Goal: Information Seeking & Learning: Learn about a topic

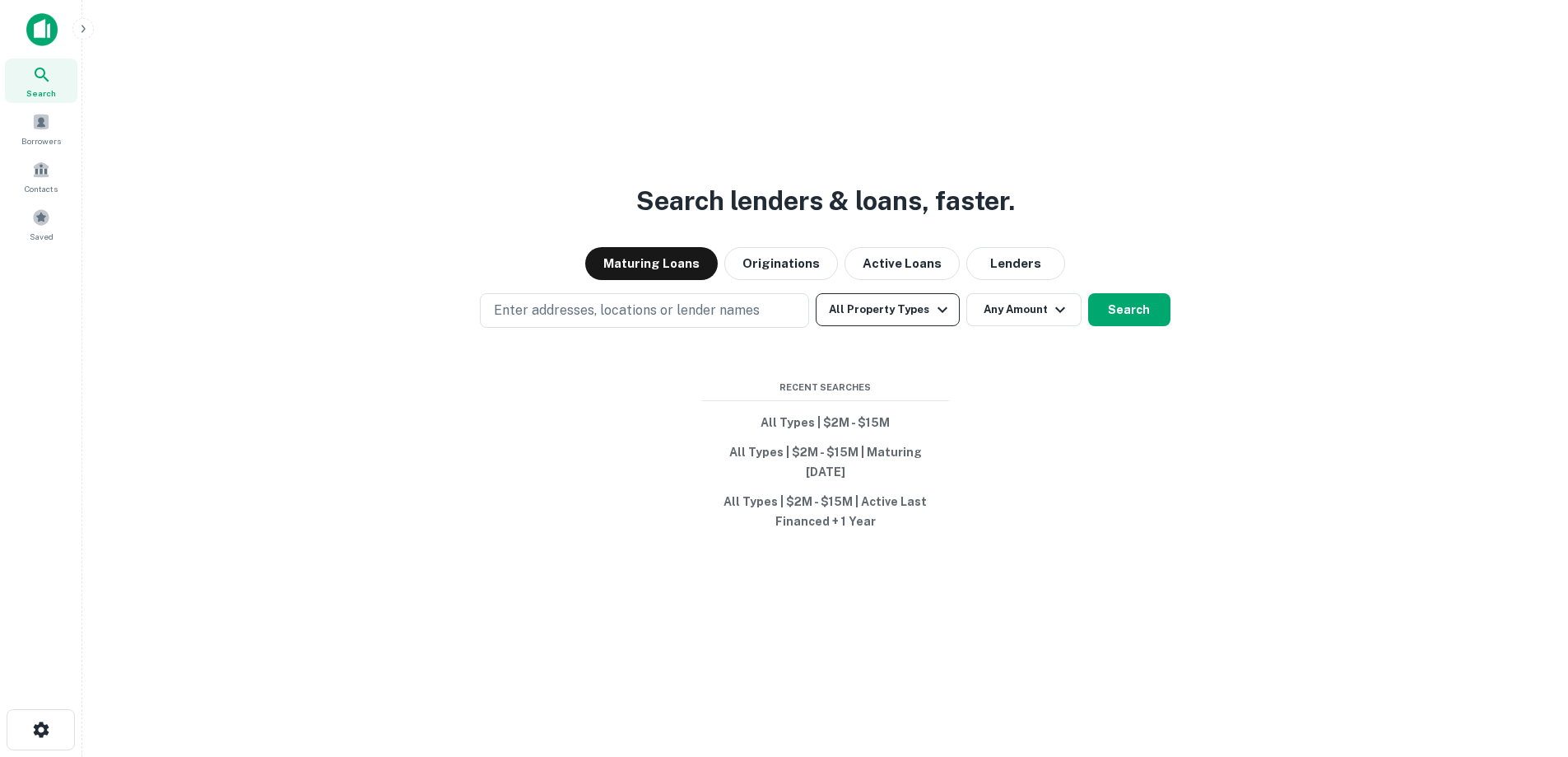
click at [850, 326] on button "All Property Types" at bounding box center [888, 310] width 144 height 33
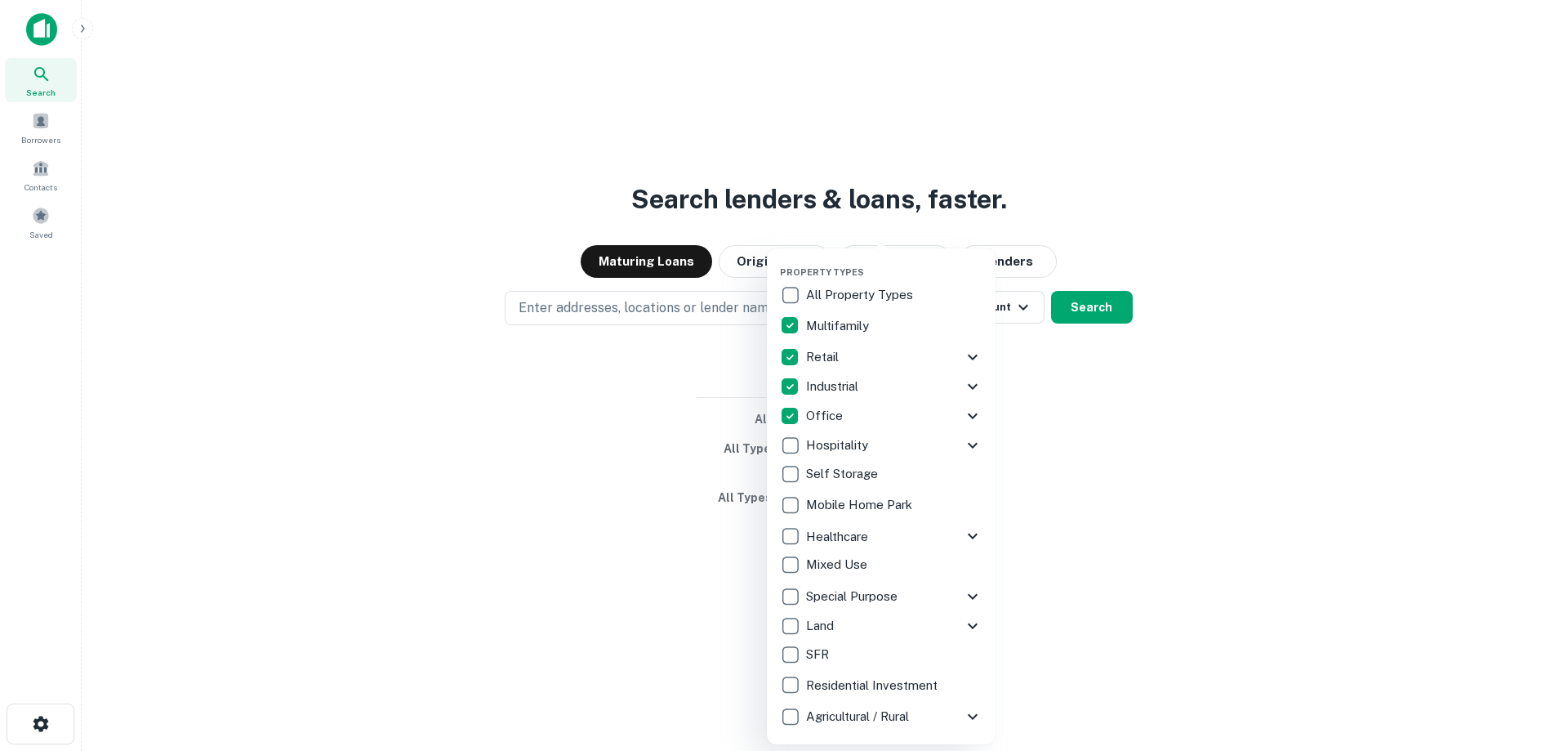
click at [1140, 417] on div at bounding box center [784, 376] width 1568 height 751
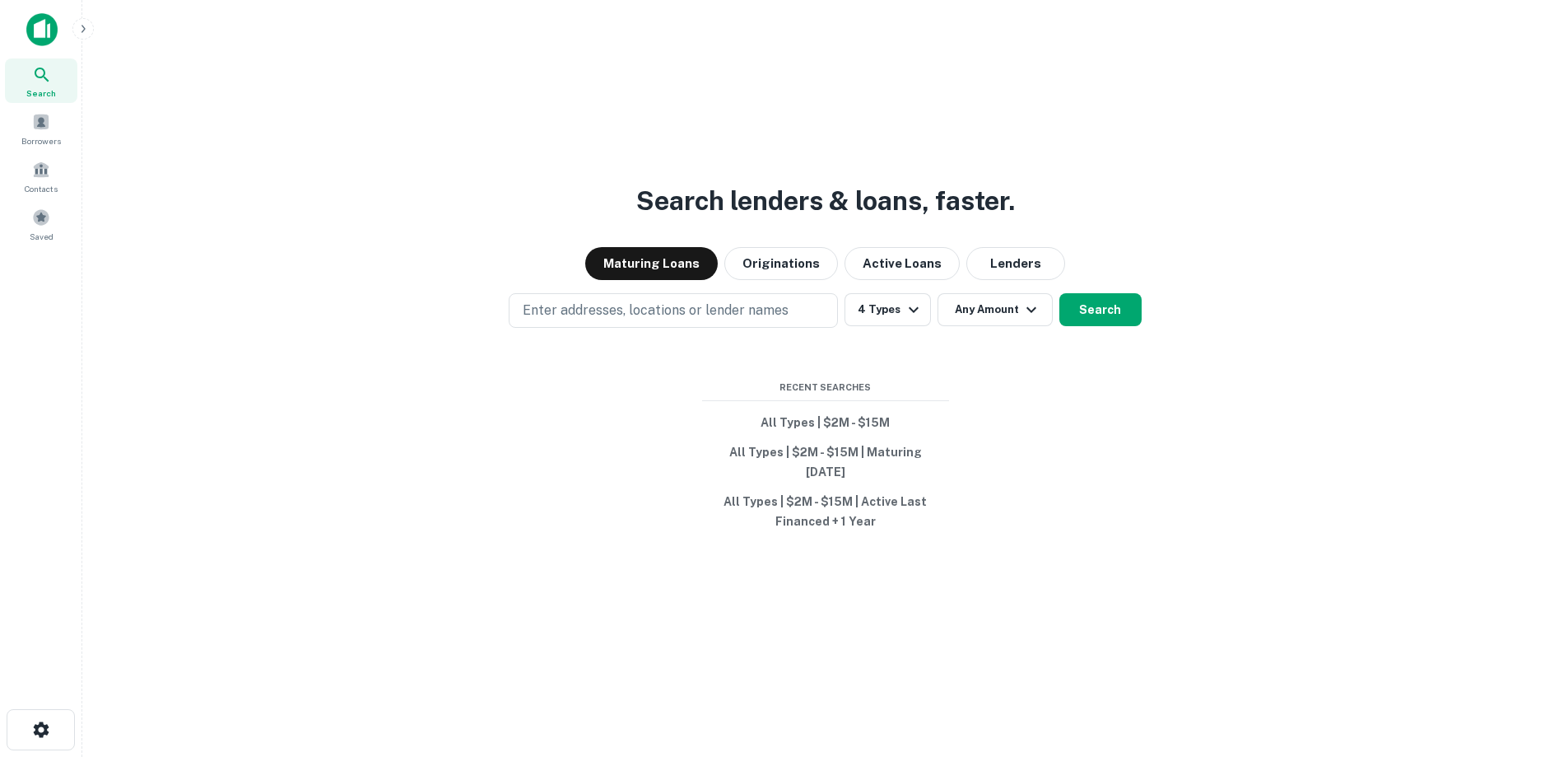
click at [1018, 296] on div "Property Types All Property Types Multifamily Retail Storefront Auto Shop Bar S…" at bounding box center [784, 378] width 1568 height 757
click at [1023, 319] on icon "button" at bounding box center [1031, 309] width 20 height 20
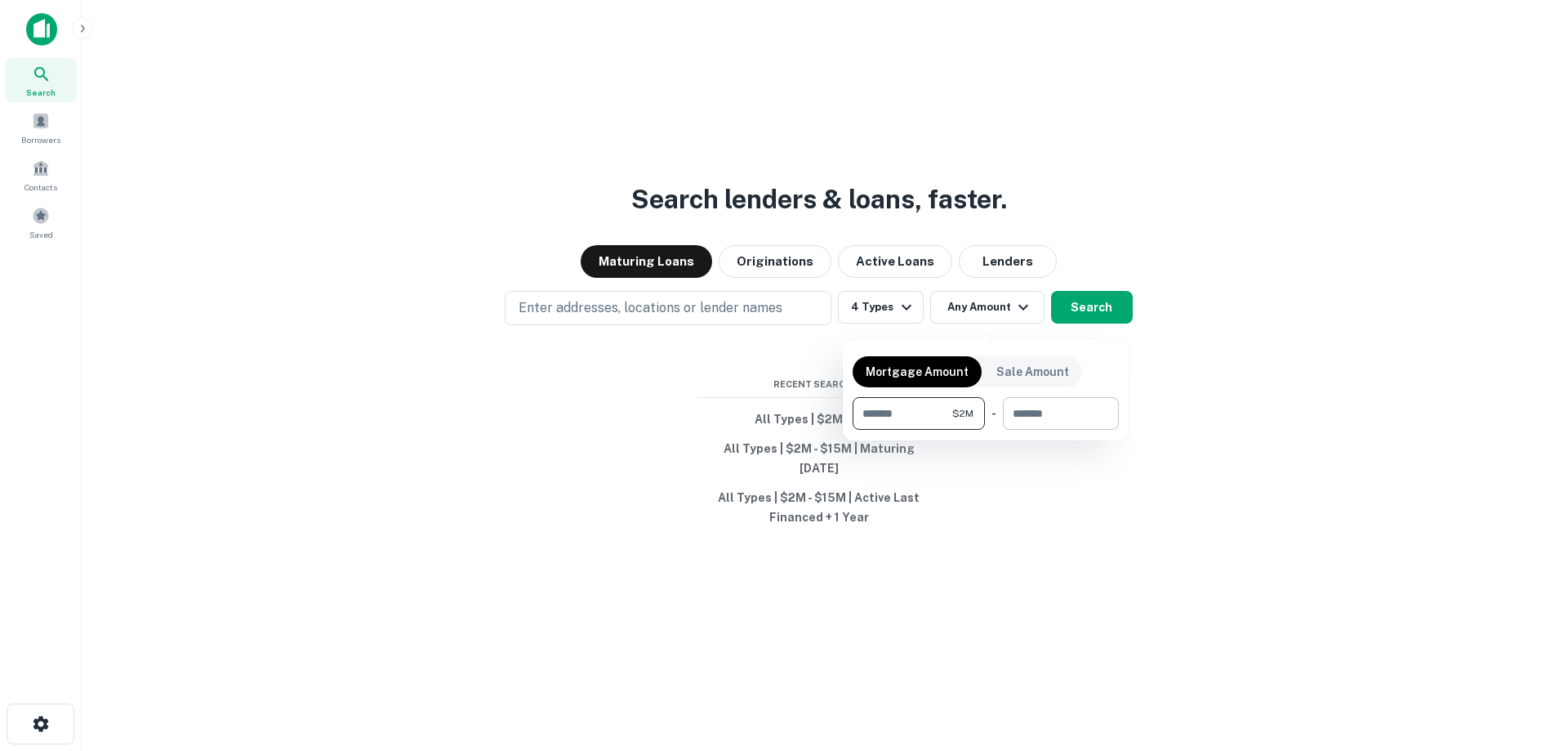
type input "*******"
click at [1092, 398] on input "number" at bounding box center [1054, 413] width 105 height 32
type input "********"
click at [1092, 320] on div at bounding box center [784, 376] width 1568 height 751
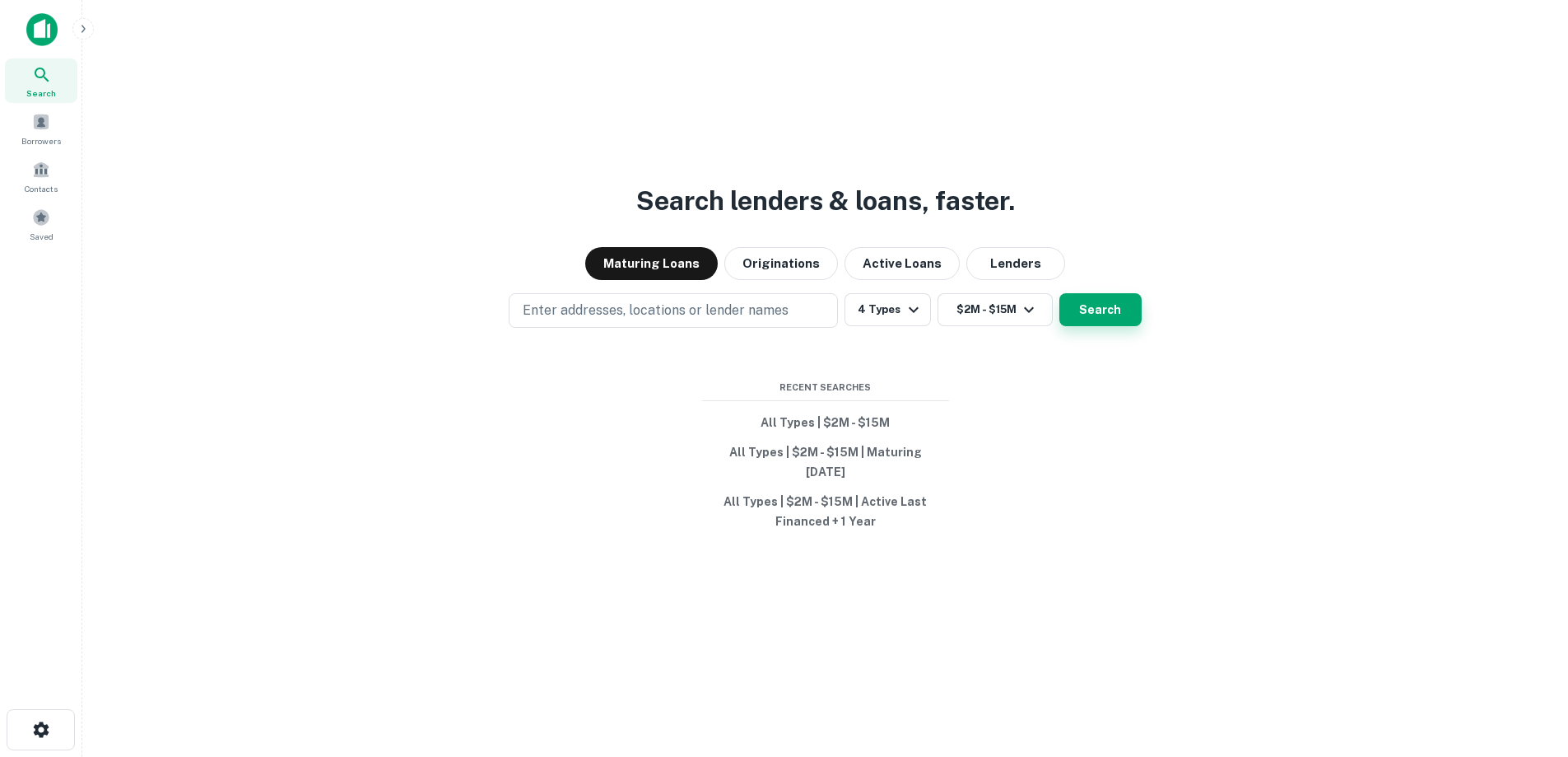
click at [1109, 317] on button "Search" at bounding box center [1101, 310] width 83 height 33
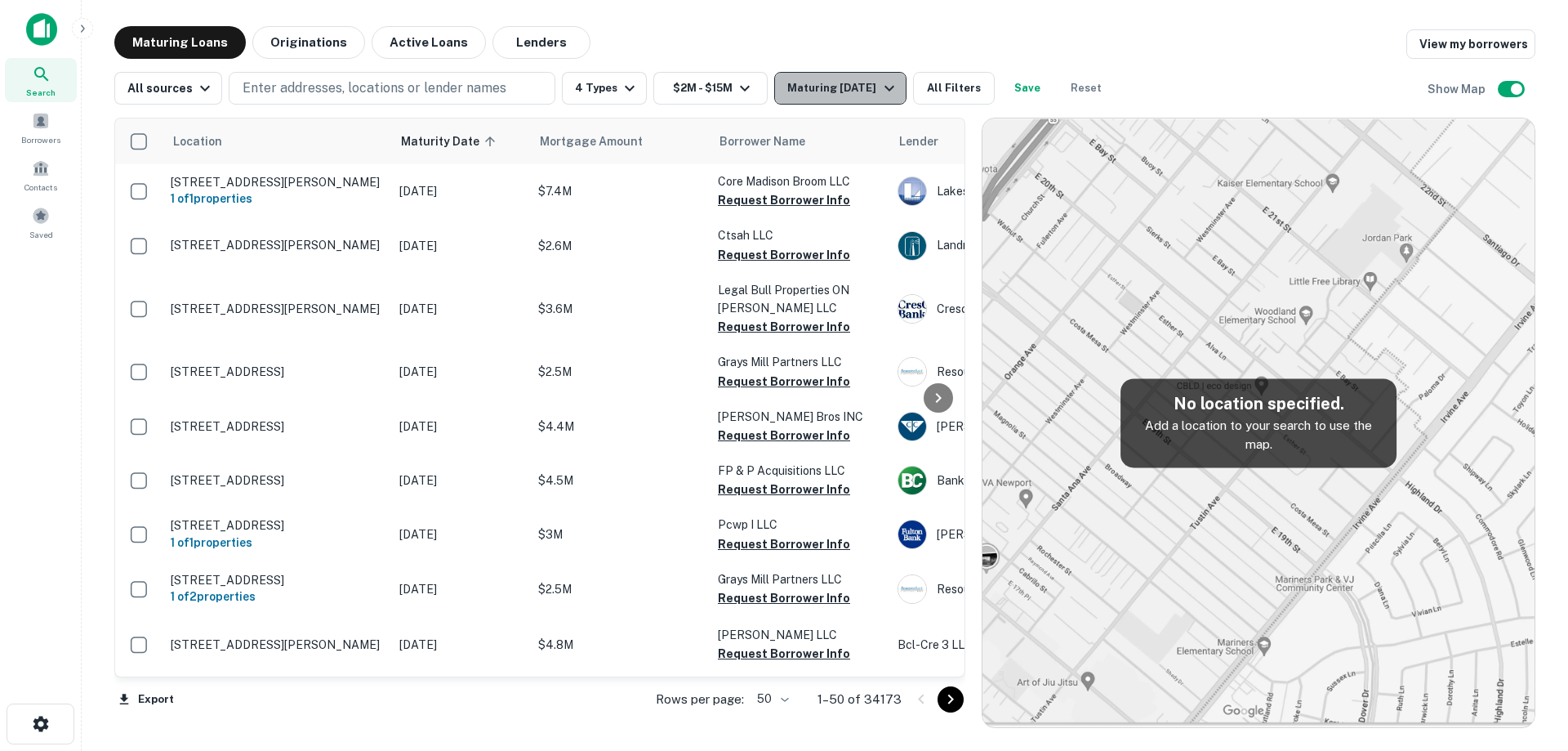
click at [880, 95] on icon "button" at bounding box center [889, 88] width 20 height 20
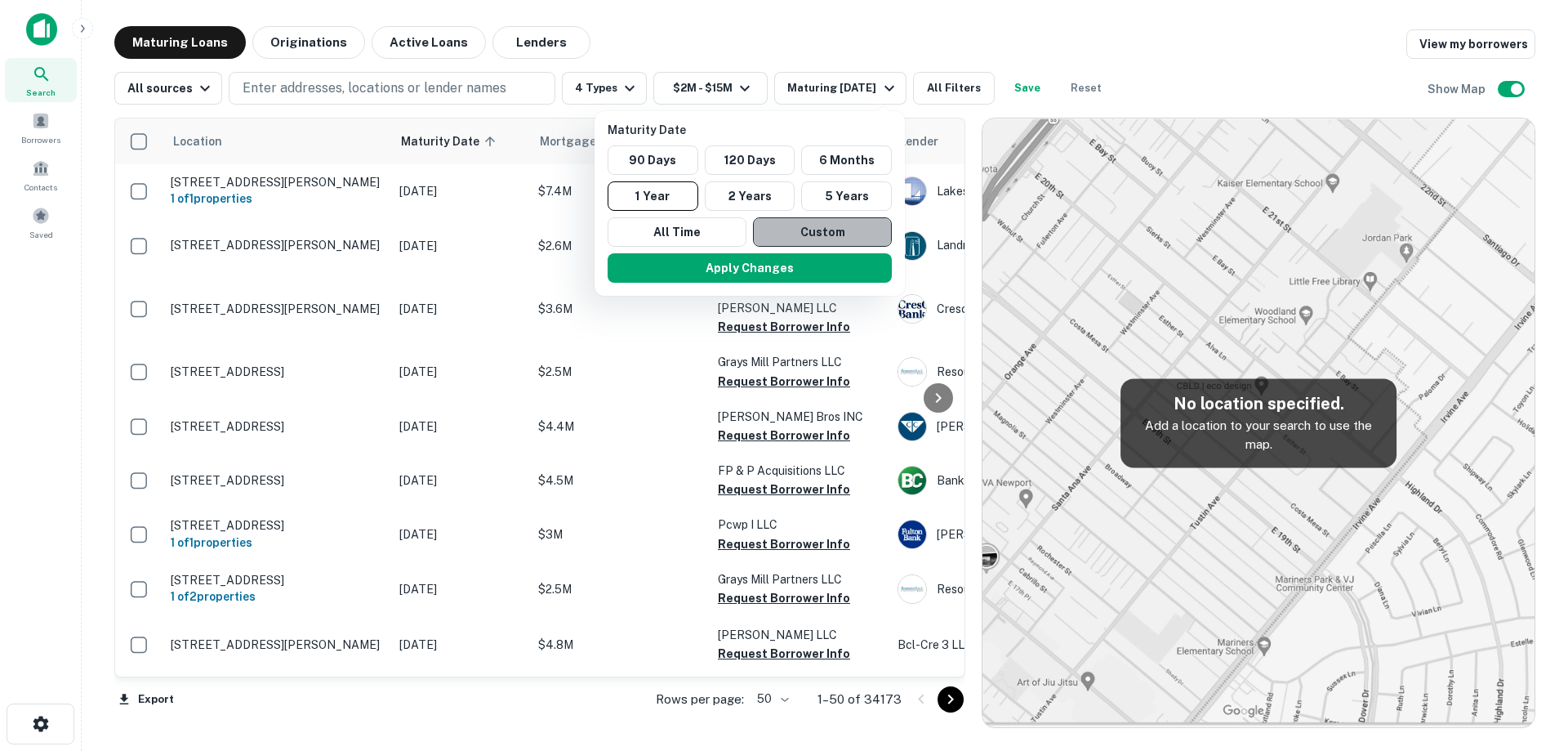
click at [781, 236] on button "Custom" at bounding box center [822, 232] width 139 height 29
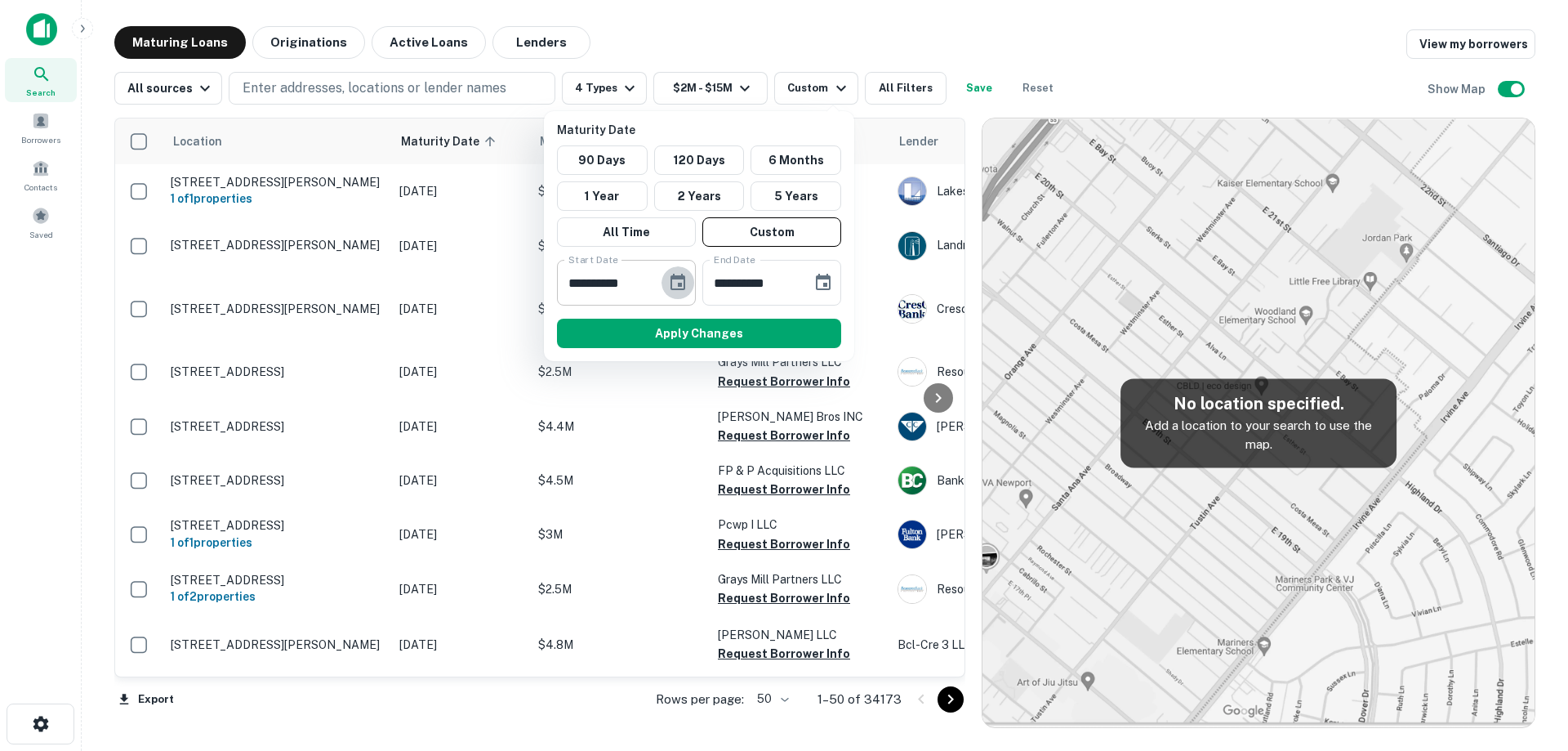
click at [672, 282] on icon "Choose date, selected date is Oct 2, 2025" at bounding box center [677, 282] width 15 height 16
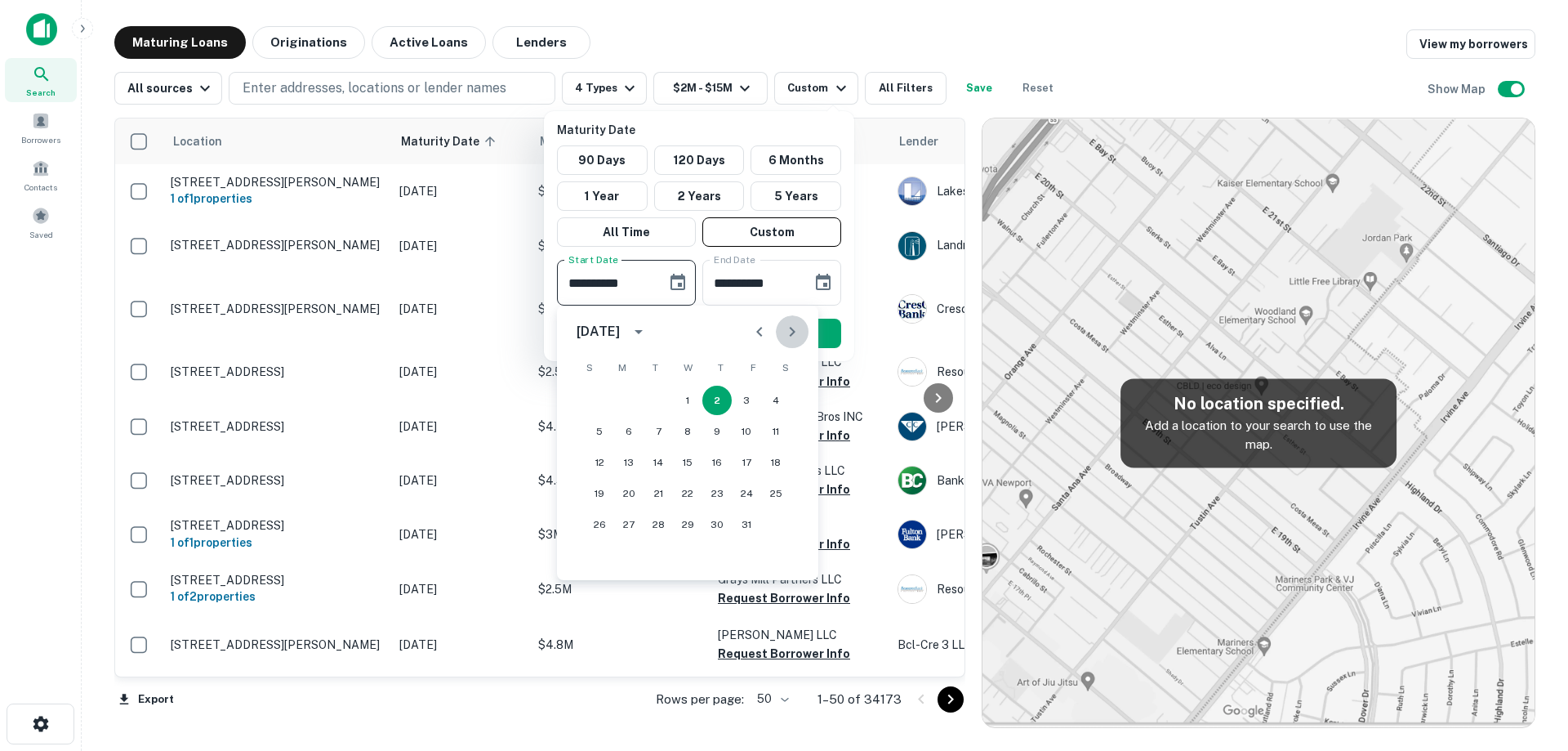
click at [802, 335] on button "Next month" at bounding box center [792, 331] width 32 height 32
click at [799, 334] on icon "Next month" at bounding box center [792, 331] width 20 height 20
click at [792, 340] on icon "Next month" at bounding box center [792, 331] width 20 height 20
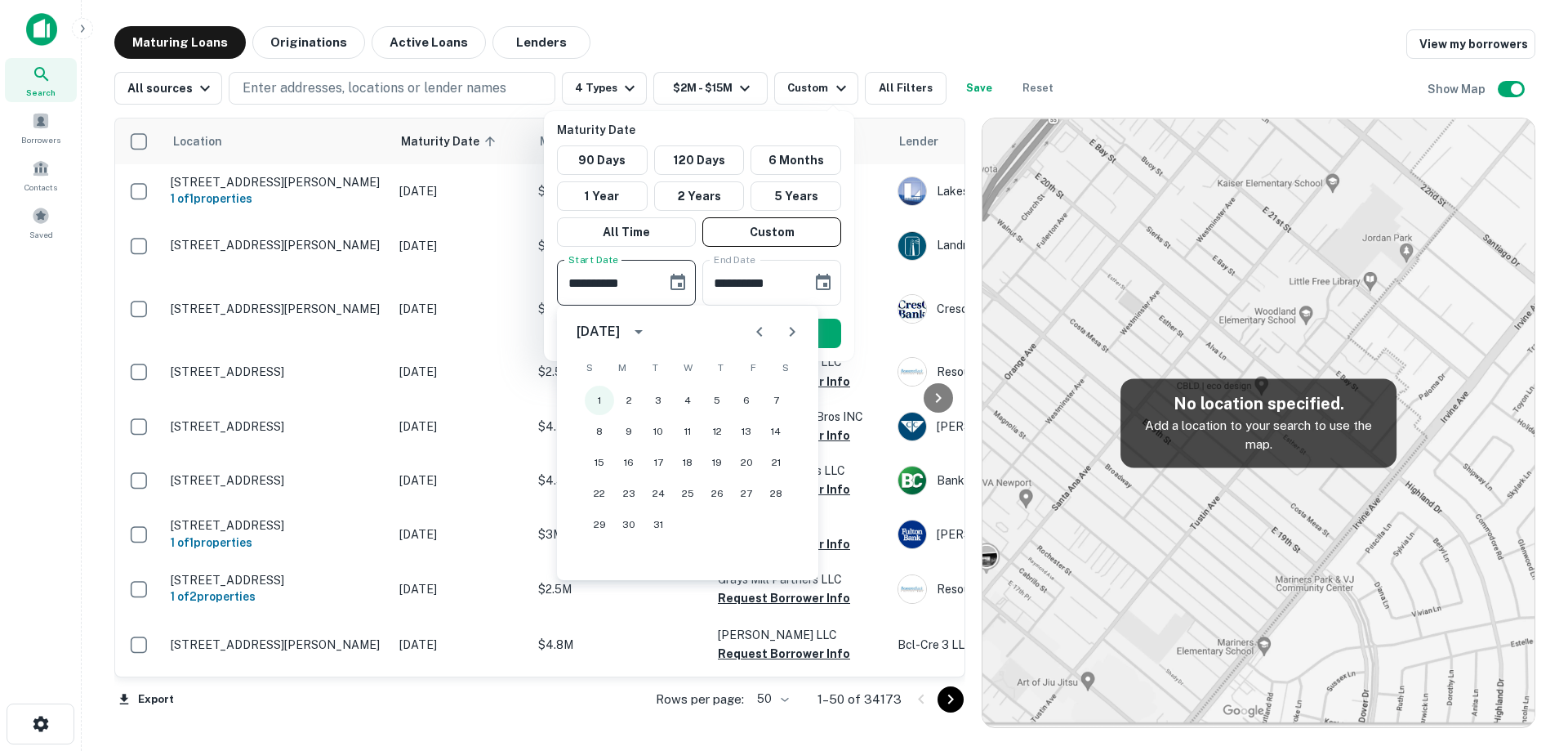
click at [598, 399] on button "1" at bounding box center [599, 400] width 29 height 29
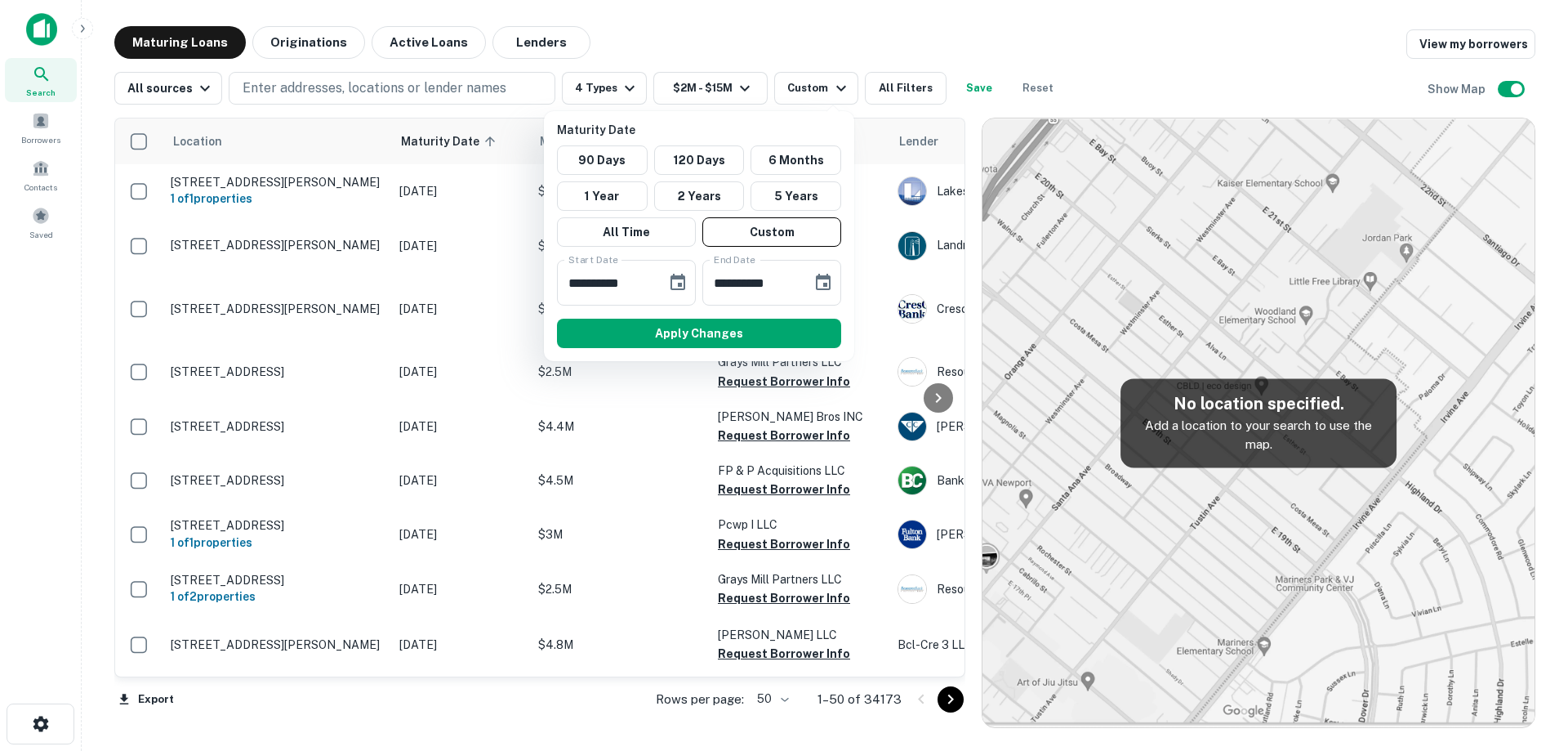
type input "**********"
click at [771, 332] on button "Apply Changes" at bounding box center [699, 333] width 284 height 29
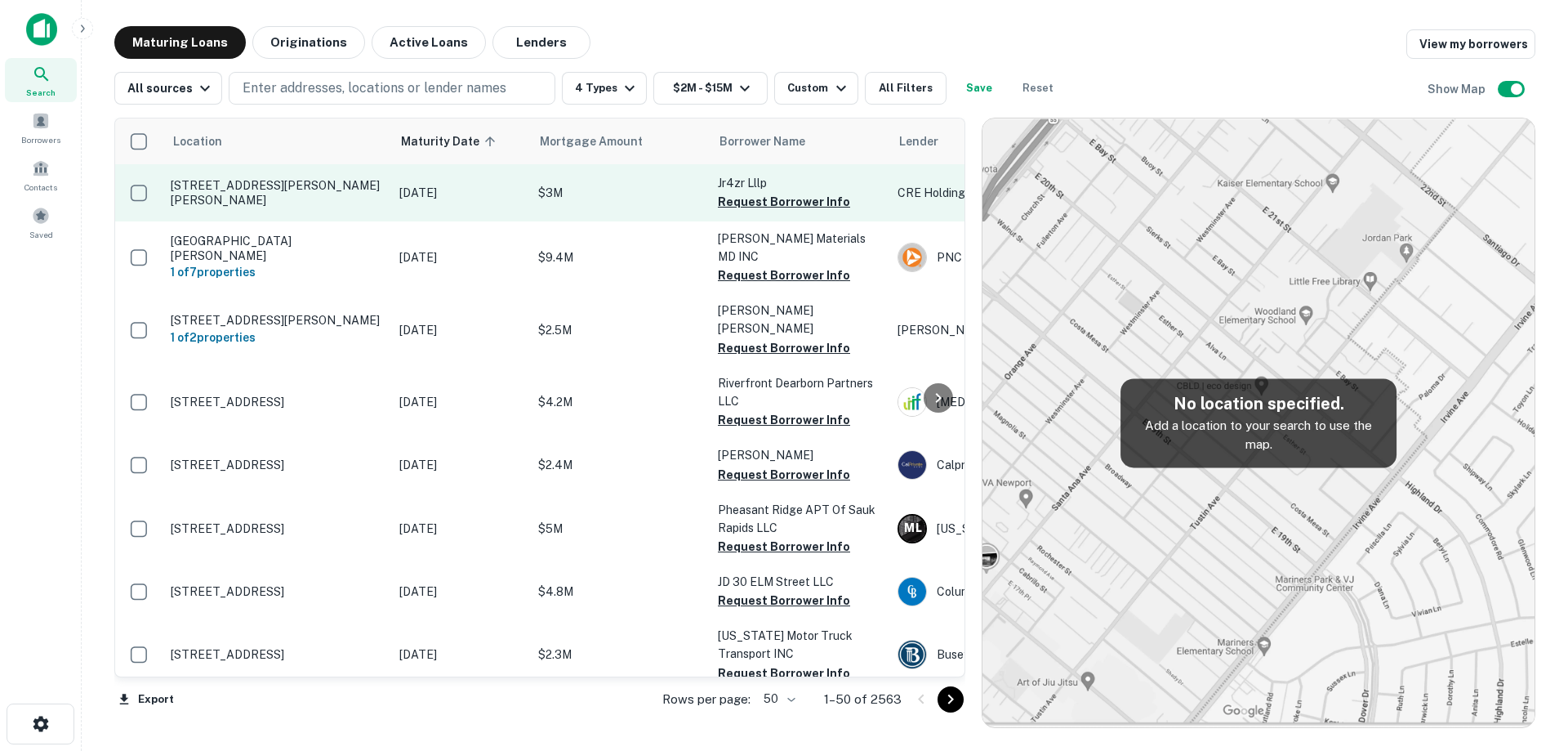
click at [428, 201] on p "[DATE]" at bounding box center [461, 192] width 123 height 18
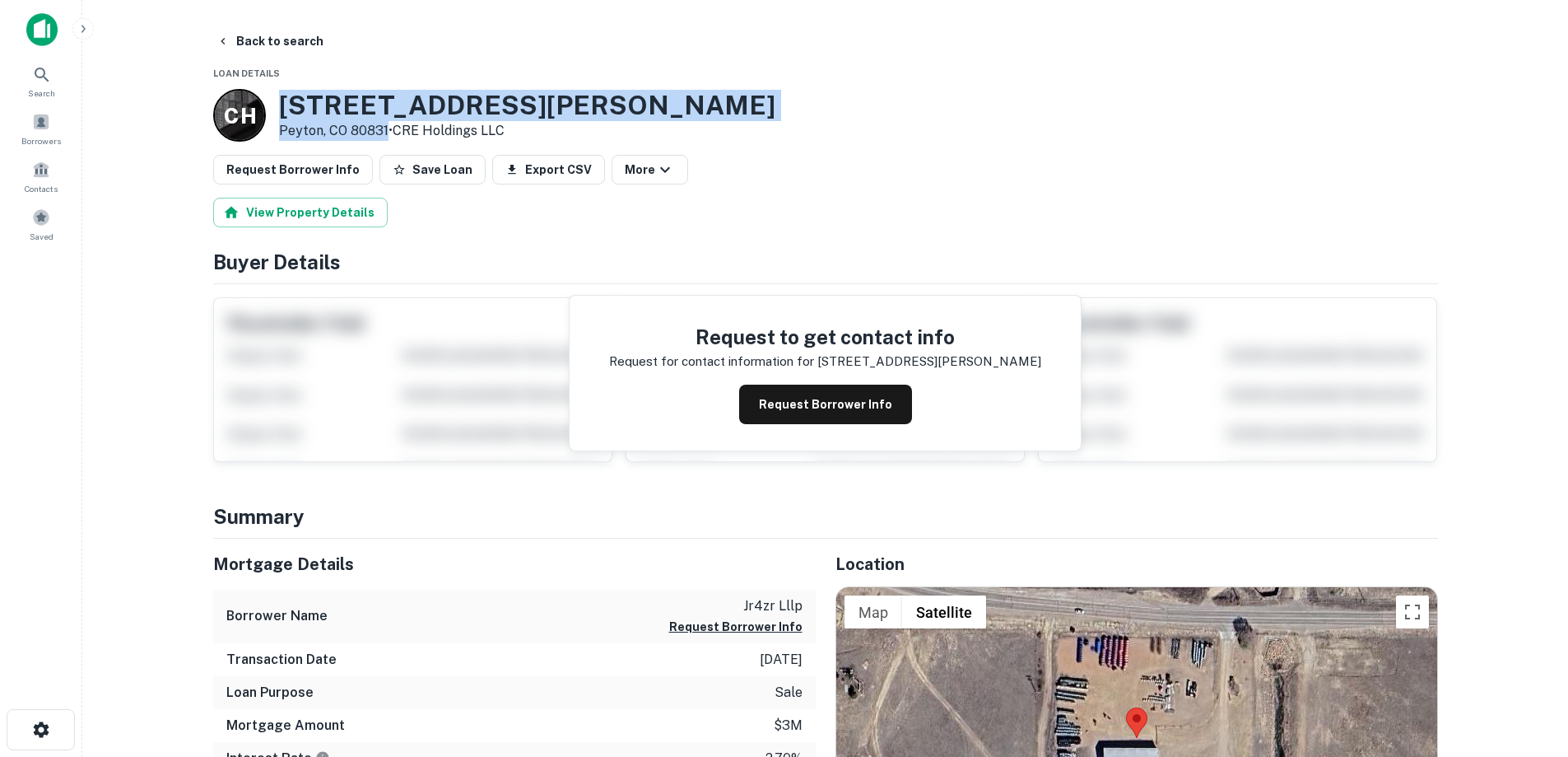
drag, startPoint x: 279, startPoint y: 106, endPoint x: 387, endPoint y: 133, distance: 111.3
click at [387, 133] on div "[STREET_ADDRESS][PERSON_NAME][PERSON_NAME] • CRE Holdings LLC" at bounding box center [526, 114] width 496 height 51
copy div "[STREET_ADDRESS][PERSON_NAME][PERSON_NAME]"
click at [866, 401] on button "Request Borrower Info" at bounding box center [826, 404] width 173 height 40
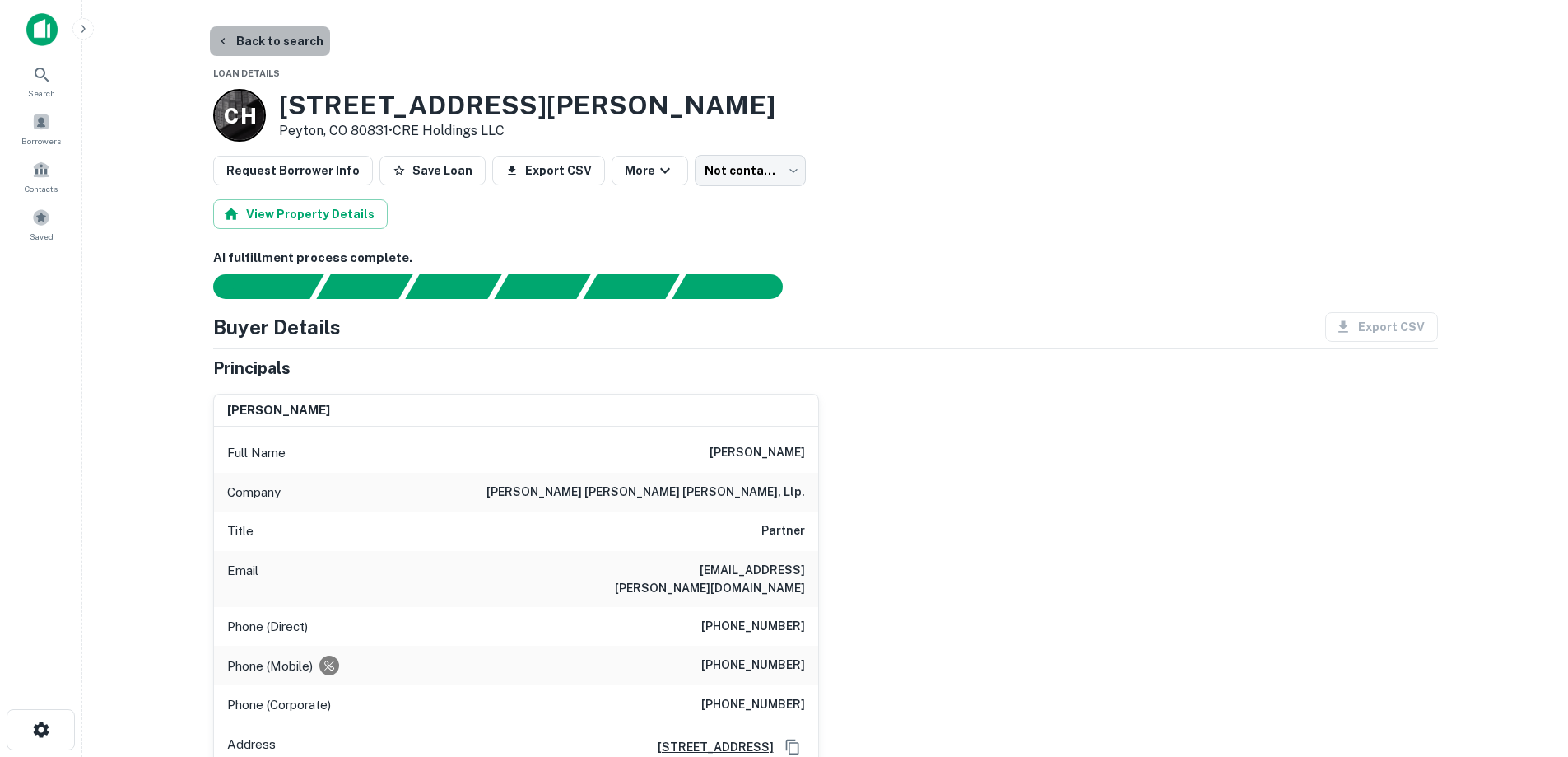
click at [280, 39] on button "Back to search" at bounding box center [270, 41] width 120 height 29
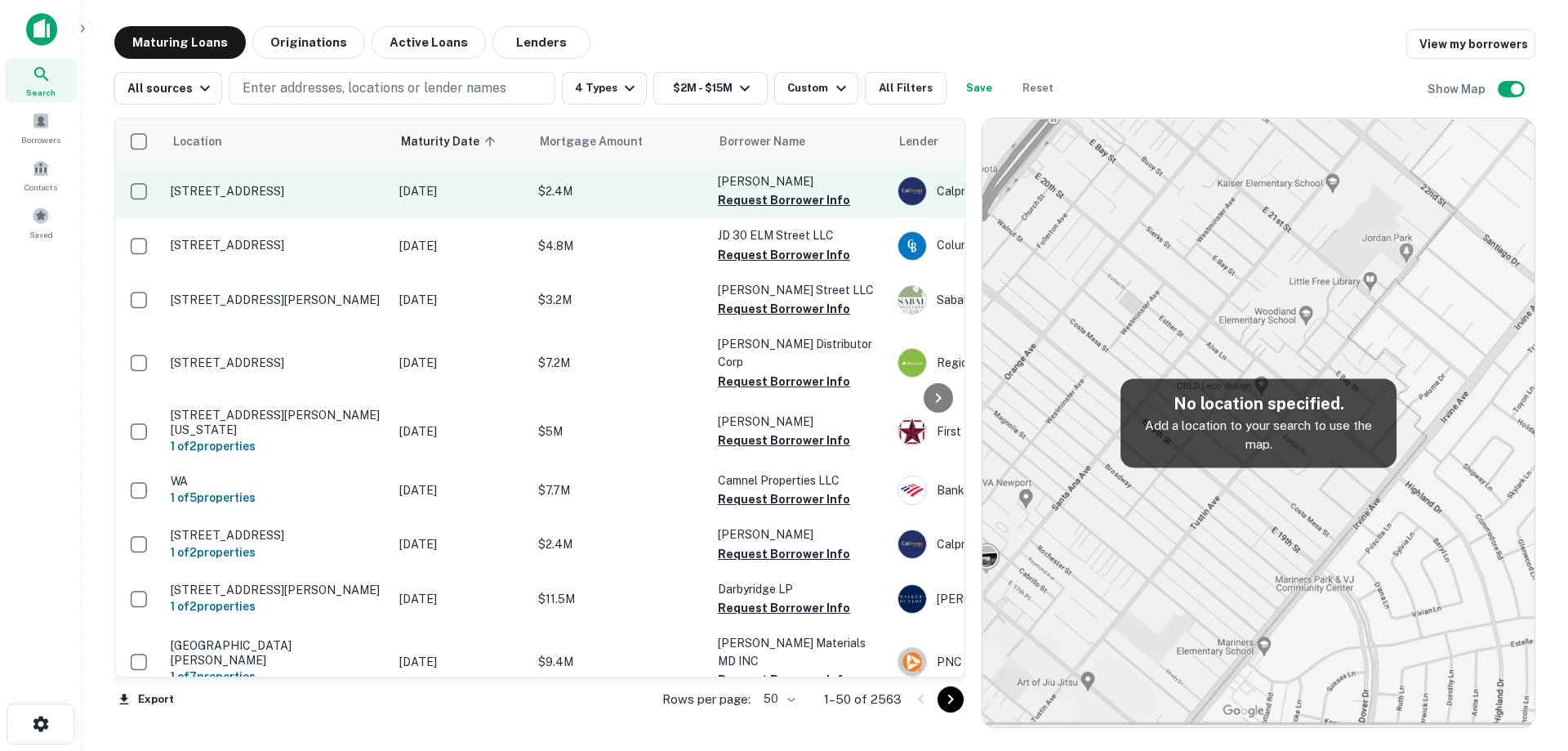
click at [352, 186] on p "[STREET_ADDRESS]" at bounding box center [276, 190] width 212 height 15
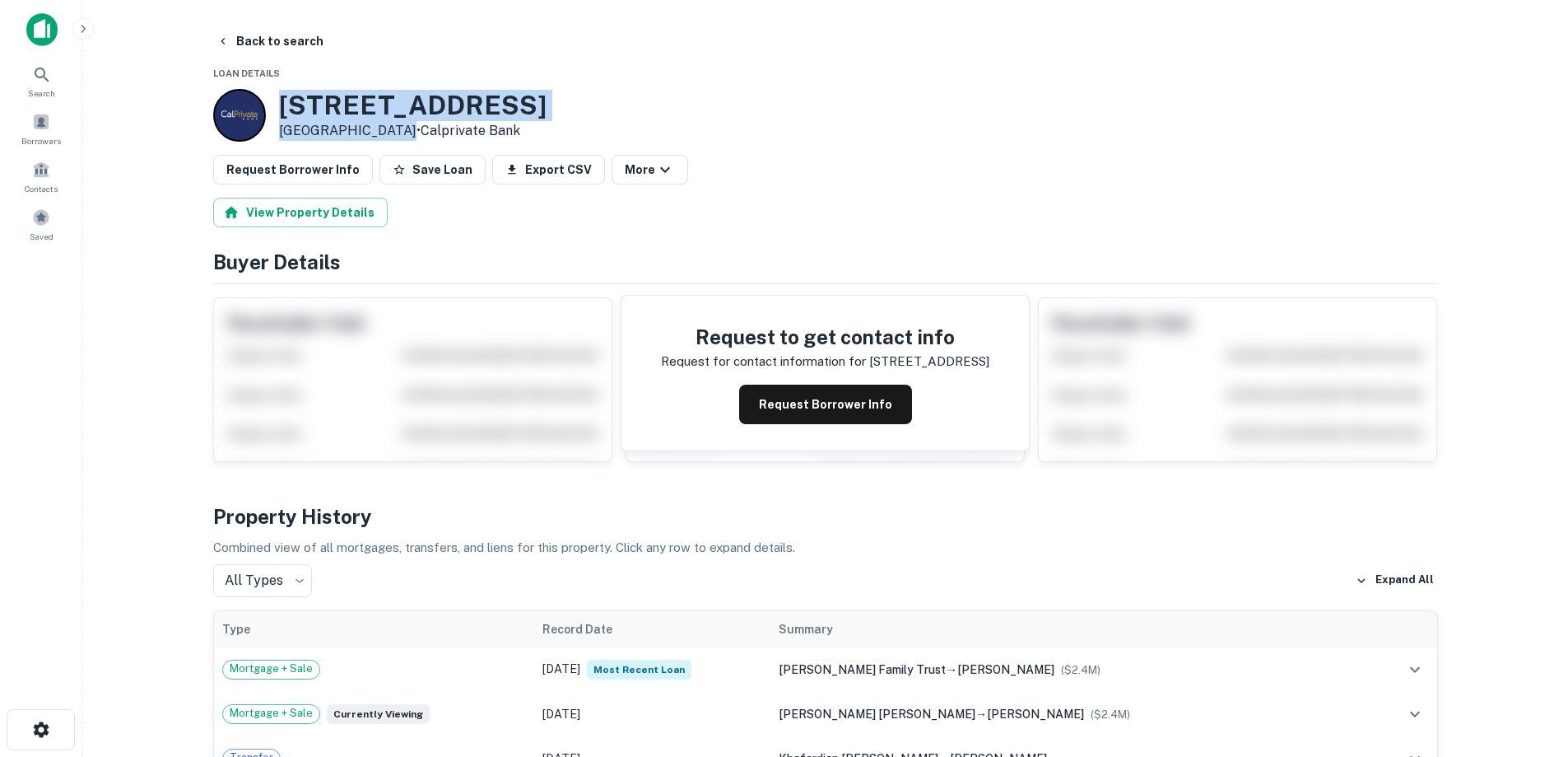
drag, startPoint x: 274, startPoint y: 106, endPoint x: 396, endPoint y: 127, distance: 123.8
click at [396, 127] on div "[STREET_ADDRESS] • Calprivate Bank" at bounding box center [380, 114] width 334 height 52
copy div "[STREET_ADDRESS]"
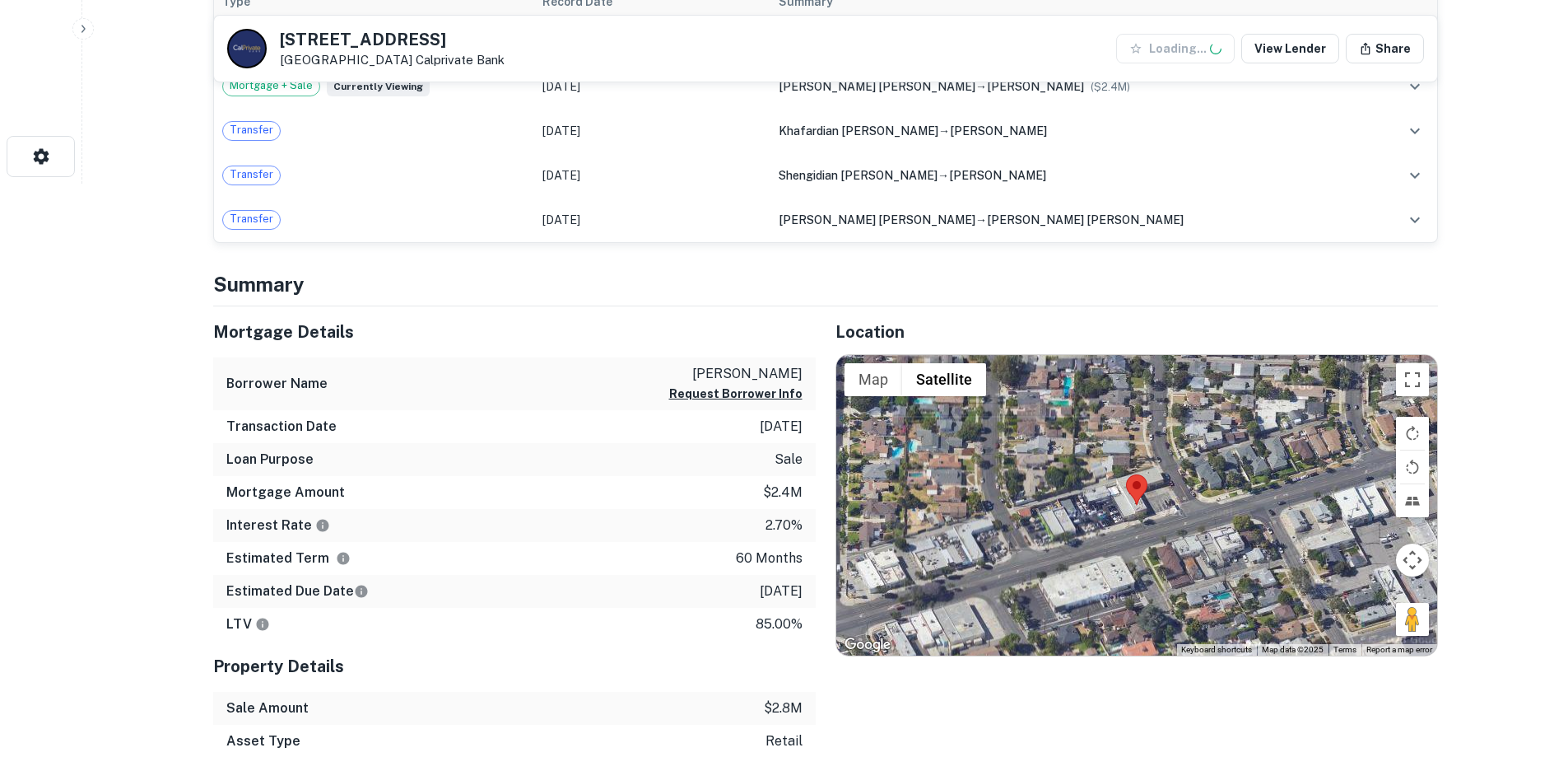
scroll to position [576, 0]
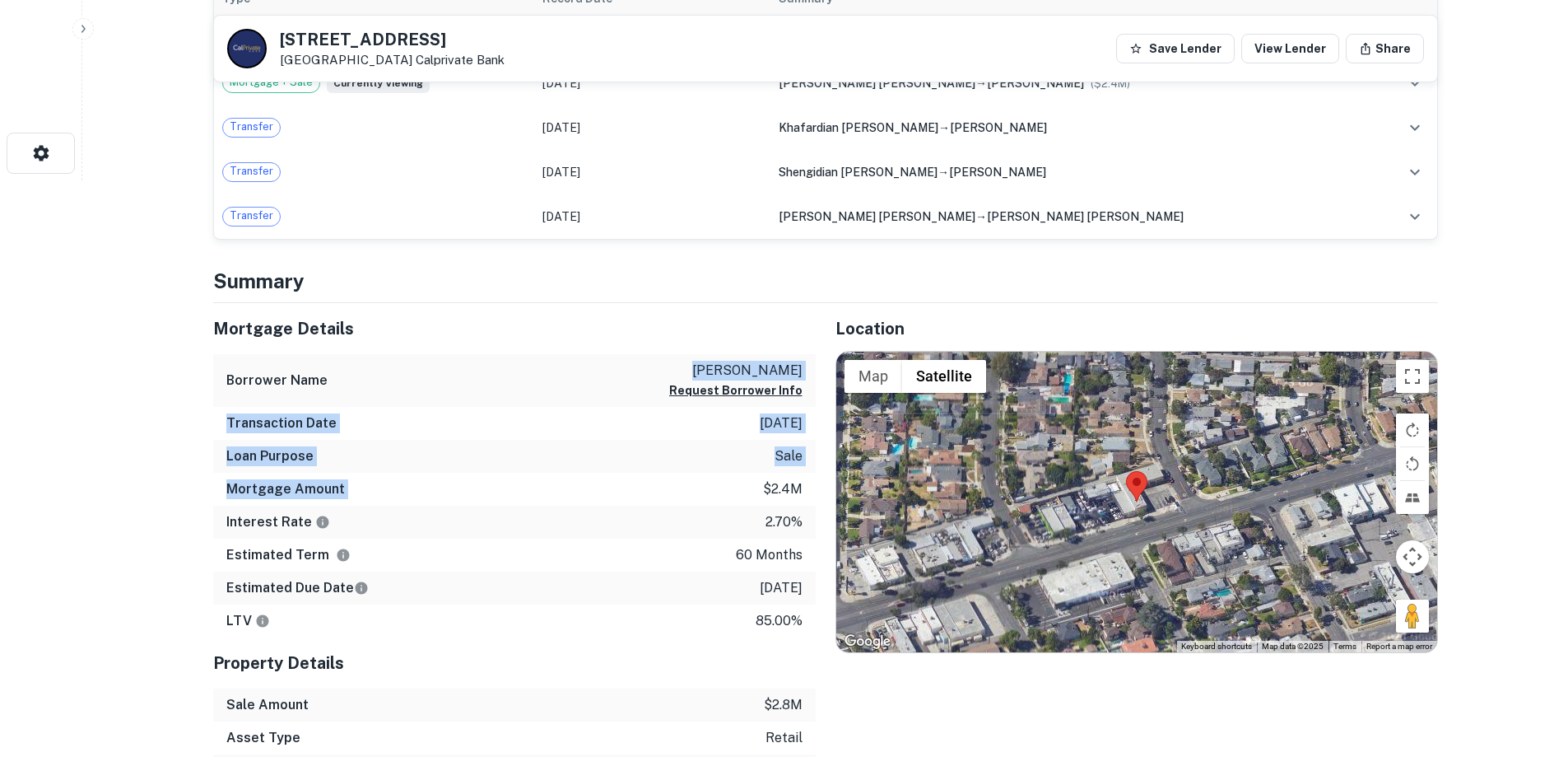
drag, startPoint x: 534, startPoint y: 354, endPoint x: 660, endPoint y: 495, distance: 189.1
click at [660, 495] on div "Mortgage Details Borrower Name [PERSON_NAME] Request Borrower Info Transaction …" at bounding box center [514, 471] width 603 height 335
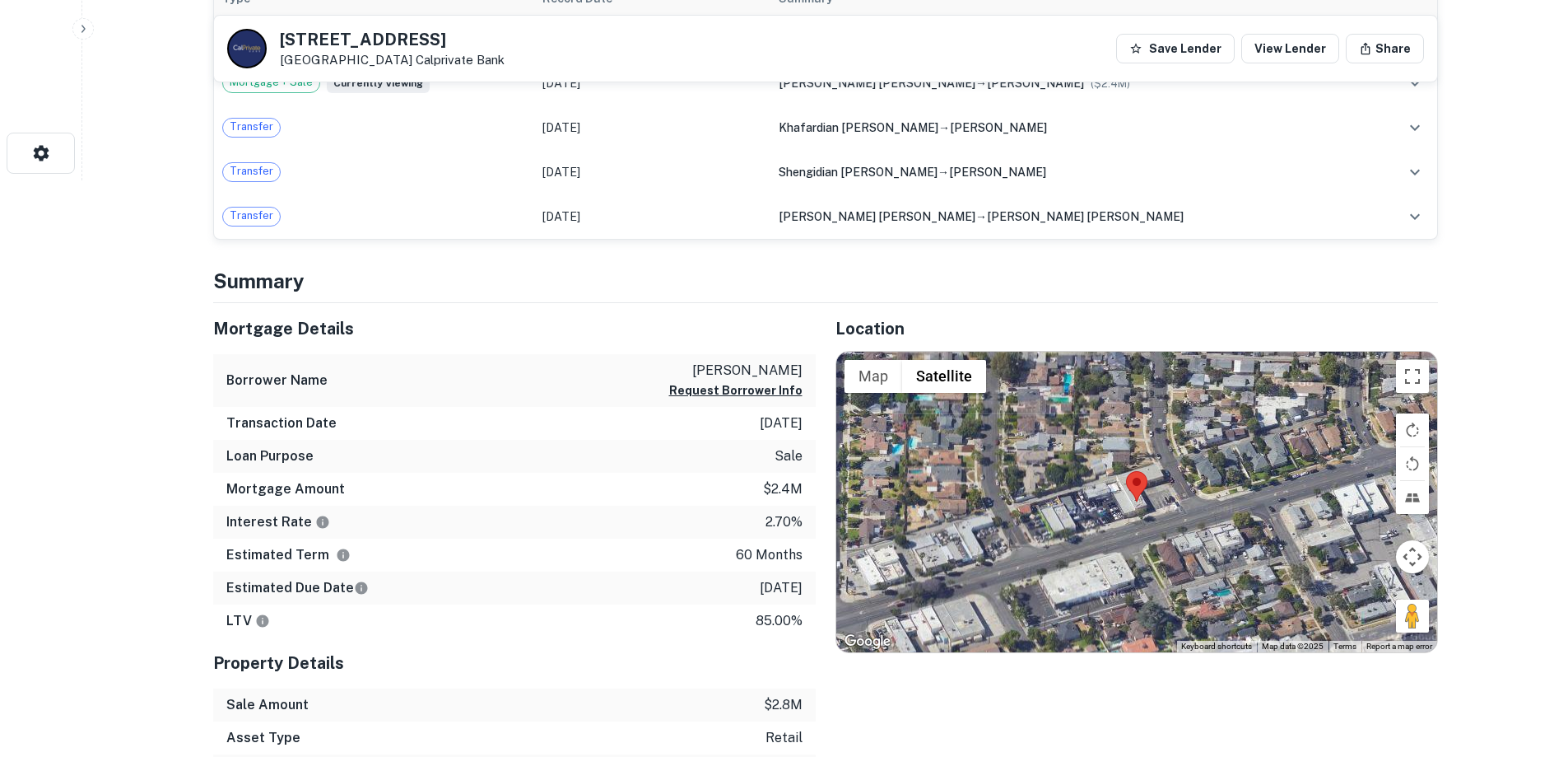
click at [735, 557] on div "Estimated Term 60 months" at bounding box center [514, 555] width 603 height 33
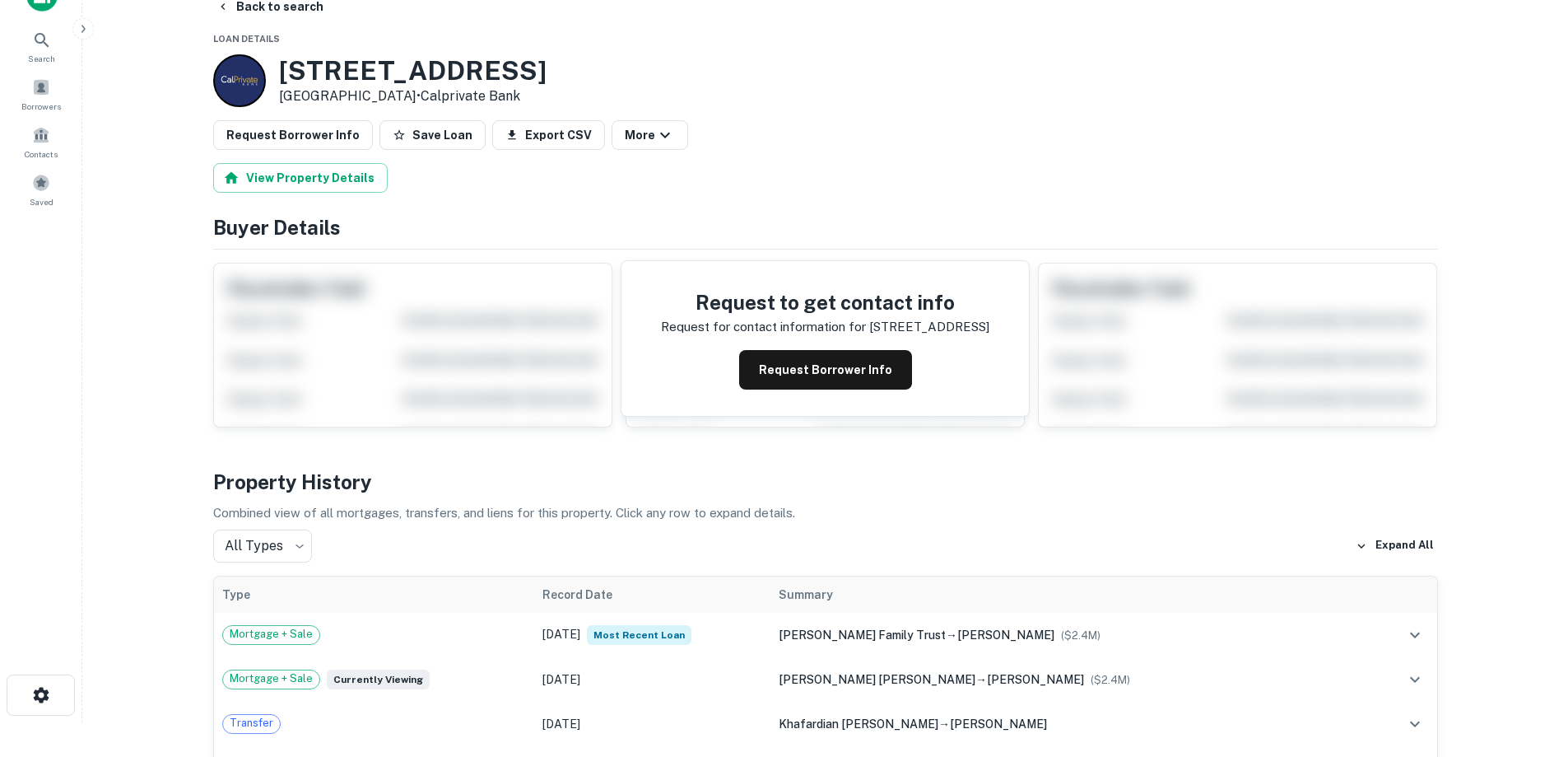
scroll to position [0, 0]
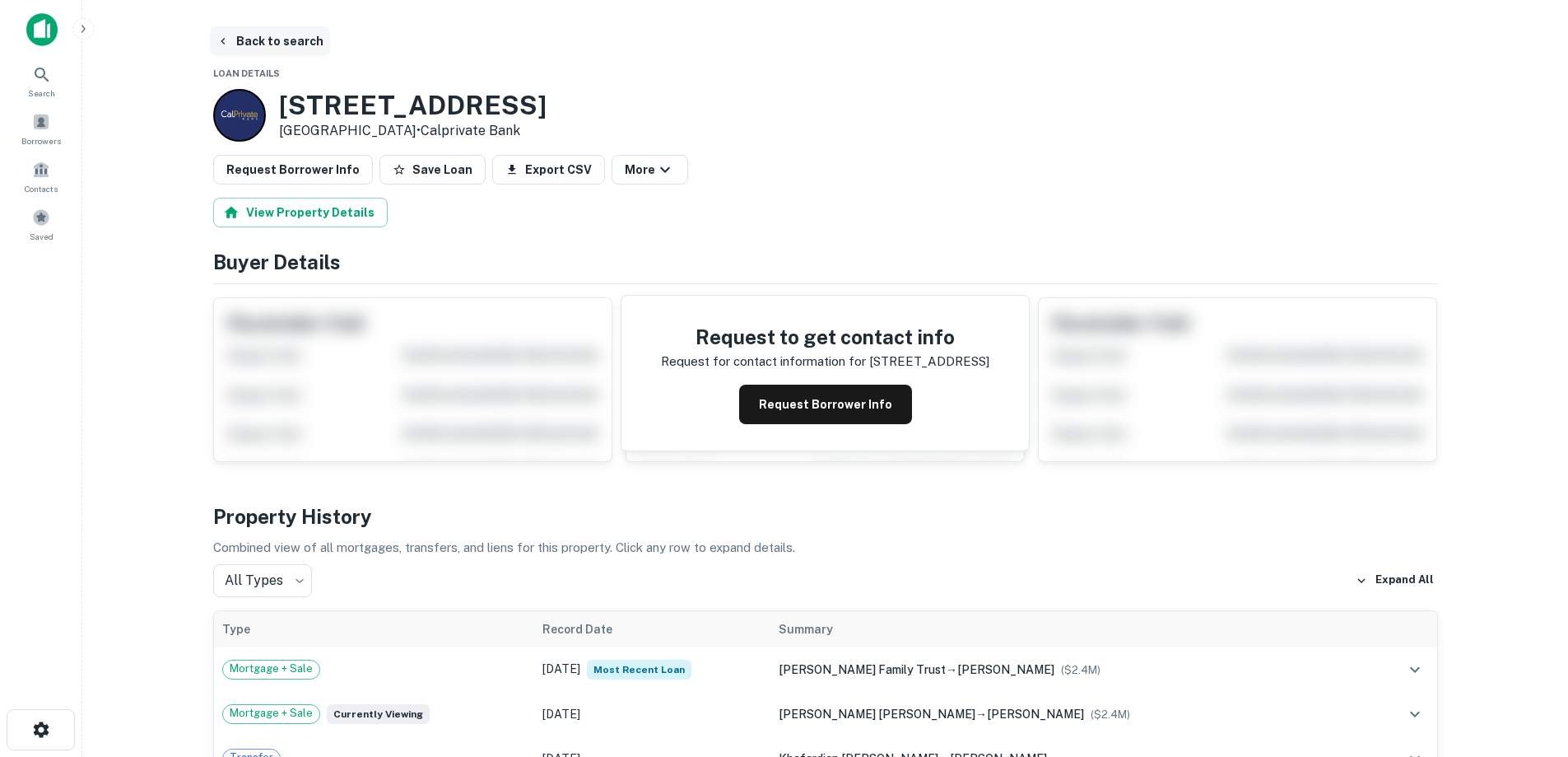
click at [274, 43] on button "Back to search" at bounding box center [270, 41] width 120 height 29
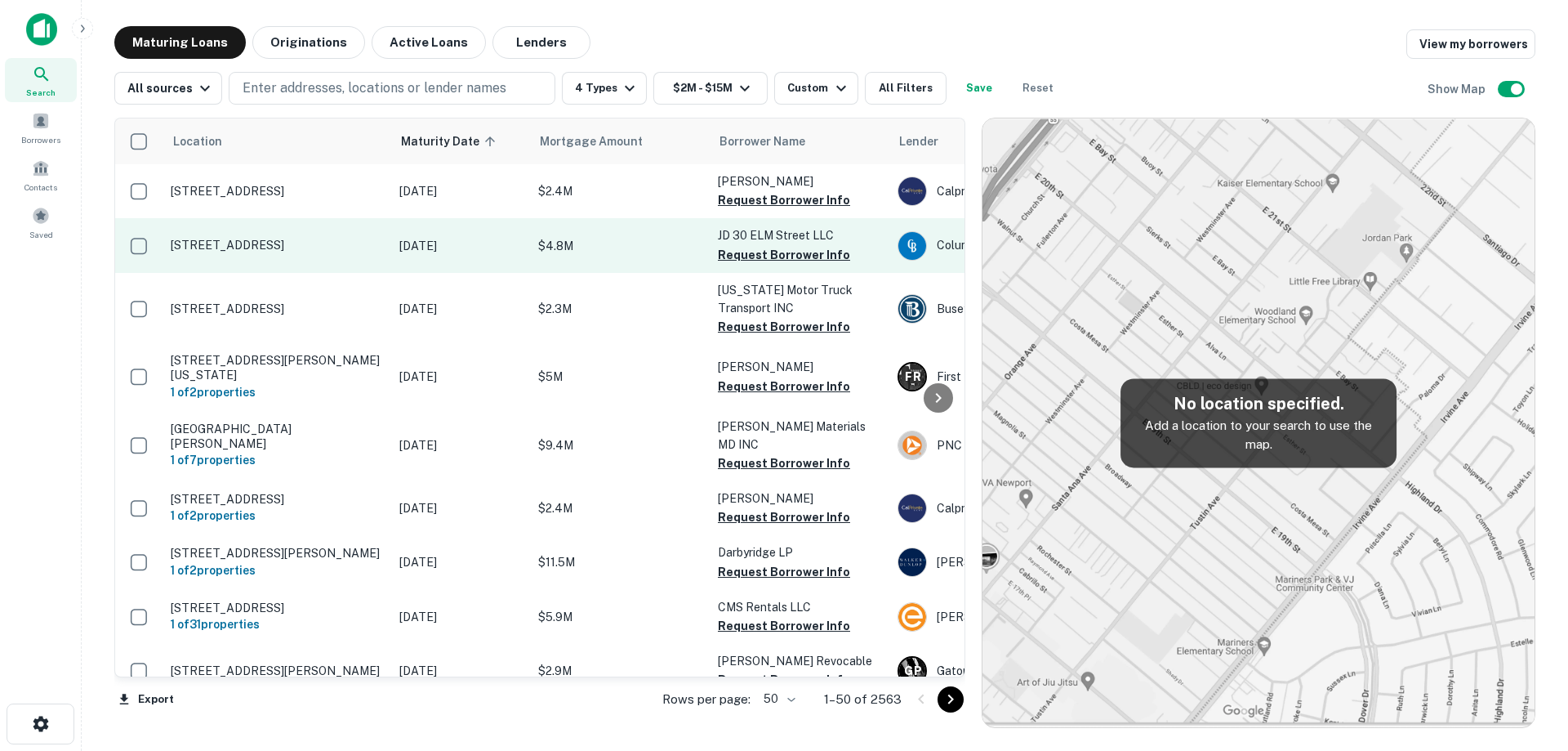
click at [379, 240] on p "[STREET_ADDRESS]" at bounding box center [276, 245] width 212 height 15
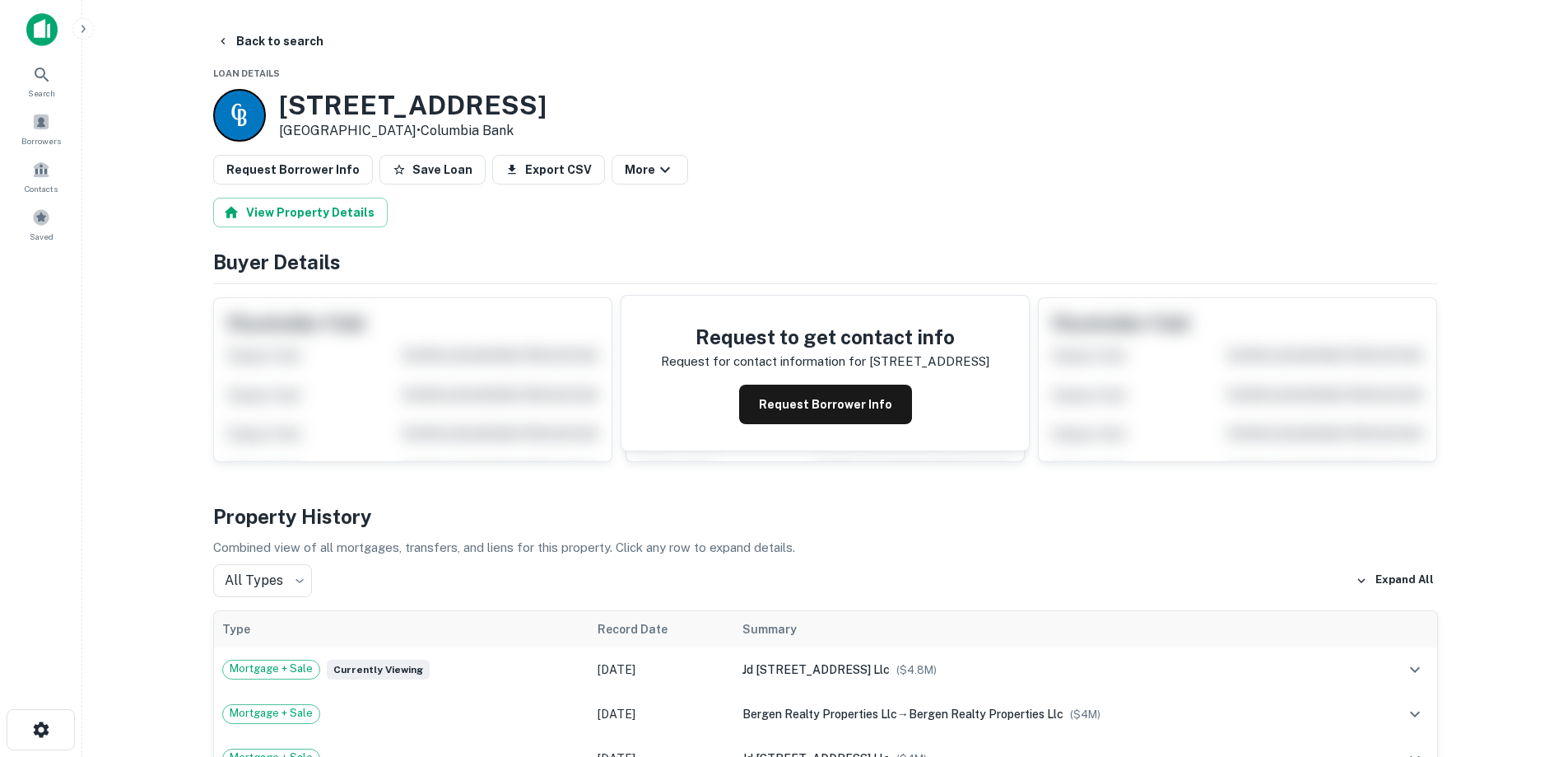
drag, startPoint x: 280, startPoint y: 106, endPoint x: 414, endPoint y: 126, distance: 135.5
click at [414, 126] on div "[STREET_ADDRESS] • Columbia Bank" at bounding box center [412, 114] width 267 height 51
copy div "[STREET_ADDRESS]"
click at [287, 47] on button "Back to search" at bounding box center [270, 41] width 120 height 29
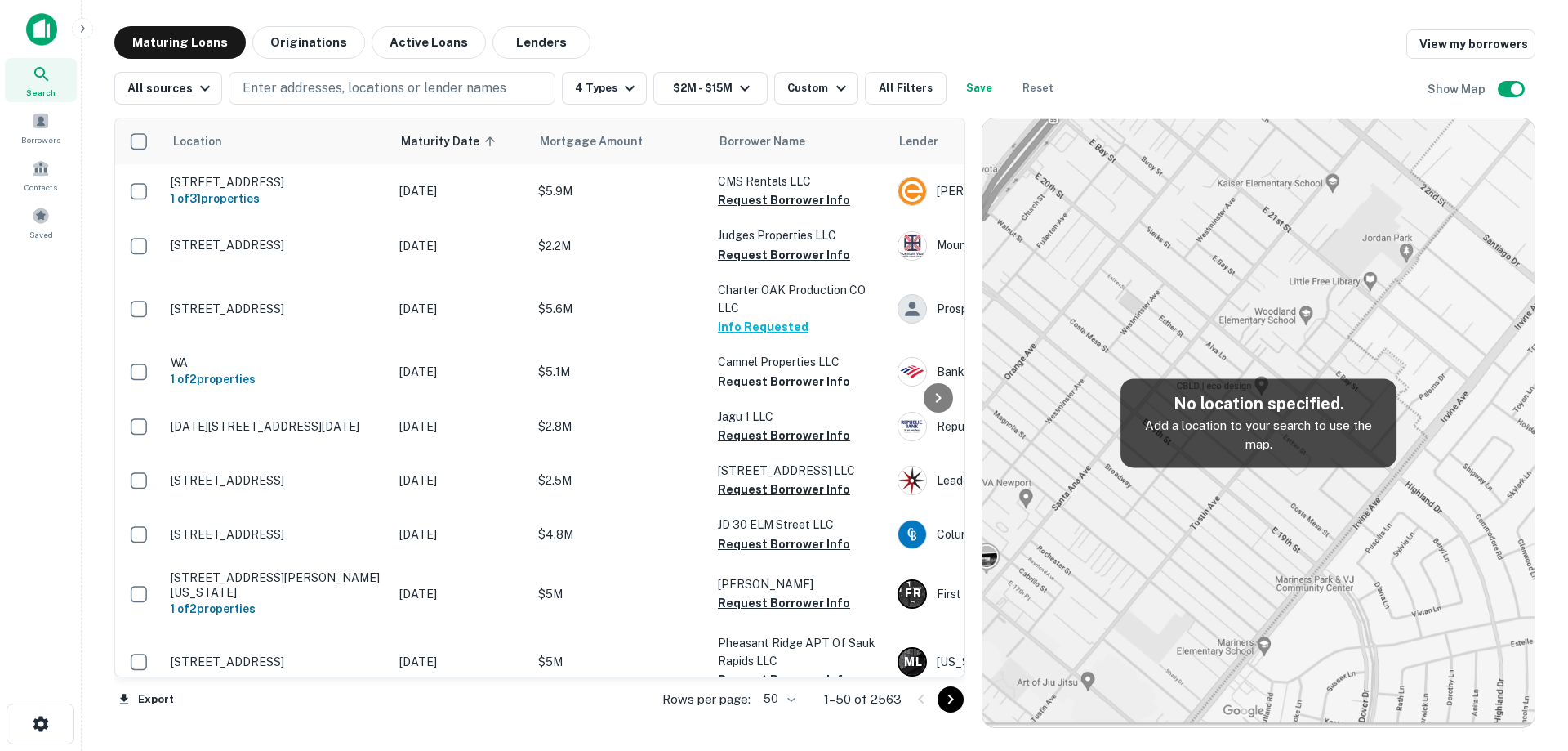
click at [387, 300] on td "[STREET_ADDRESS]" at bounding box center [276, 309] width 229 height 72
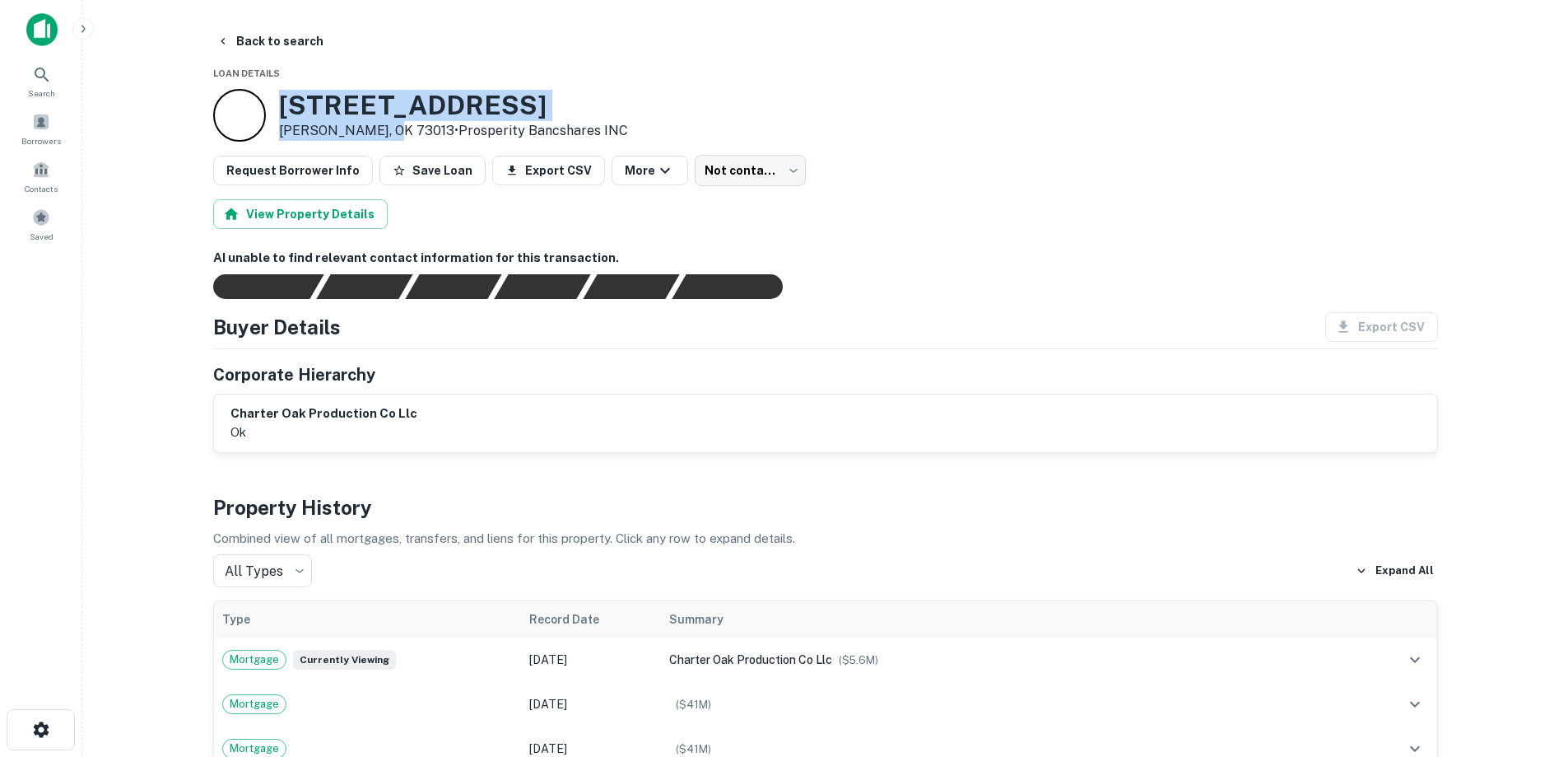
drag, startPoint x: 283, startPoint y: 101, endPoint x: 393, endPoint y: 132, distance: 114.3
click at [393, 132] on div "[STREET_ADDRESS] • Prosperity Bancshares INC" at bounding box center [453, 114] width 349 height 51
copy div "[STREET_ADDRESS]"
click at [295, 48] on button "Back to search" at bounding box center [270, 41] width 120 height 29
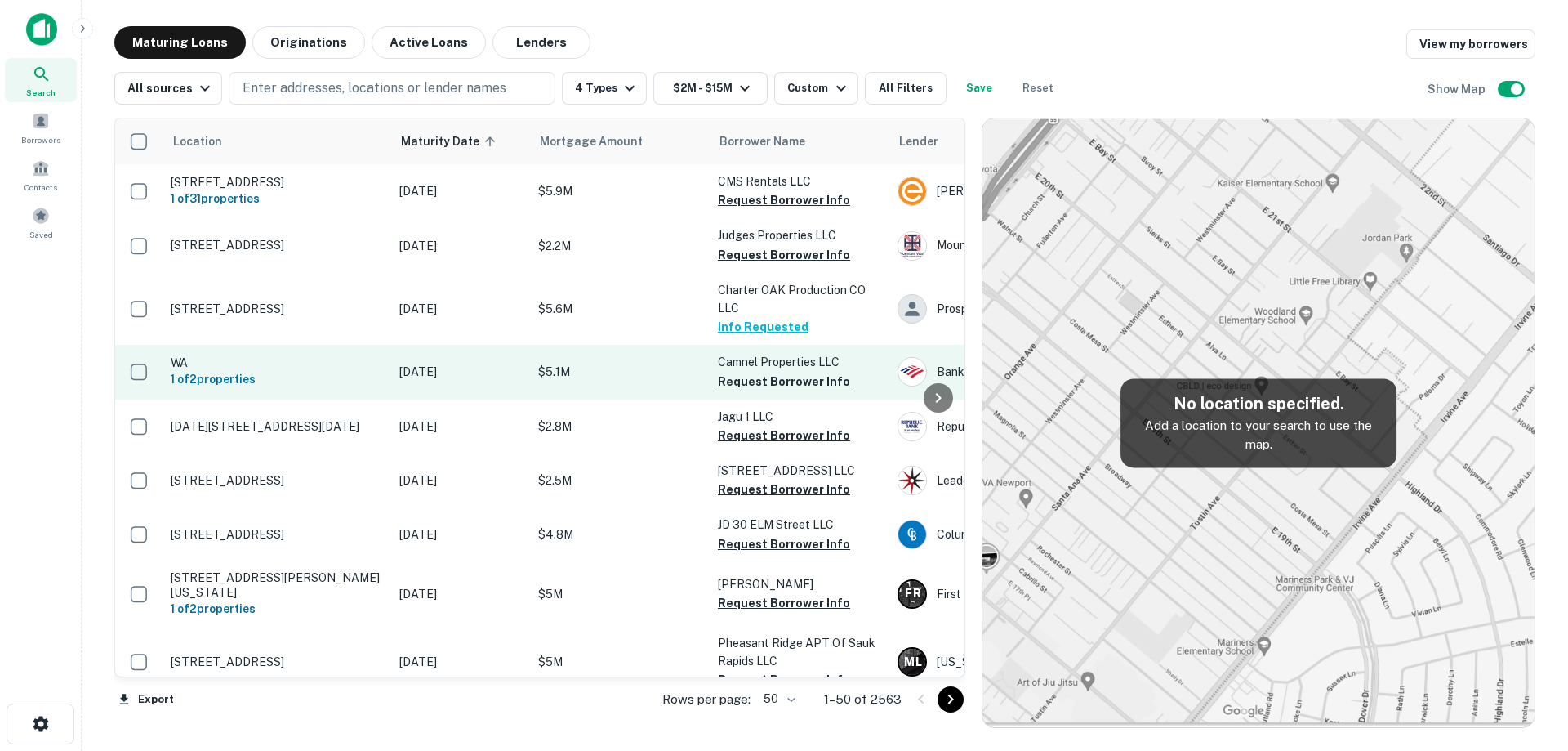
click at [384, 371] on td "WA 1 of 2 properties" at bounding box center [276, 371] width 229 height 54
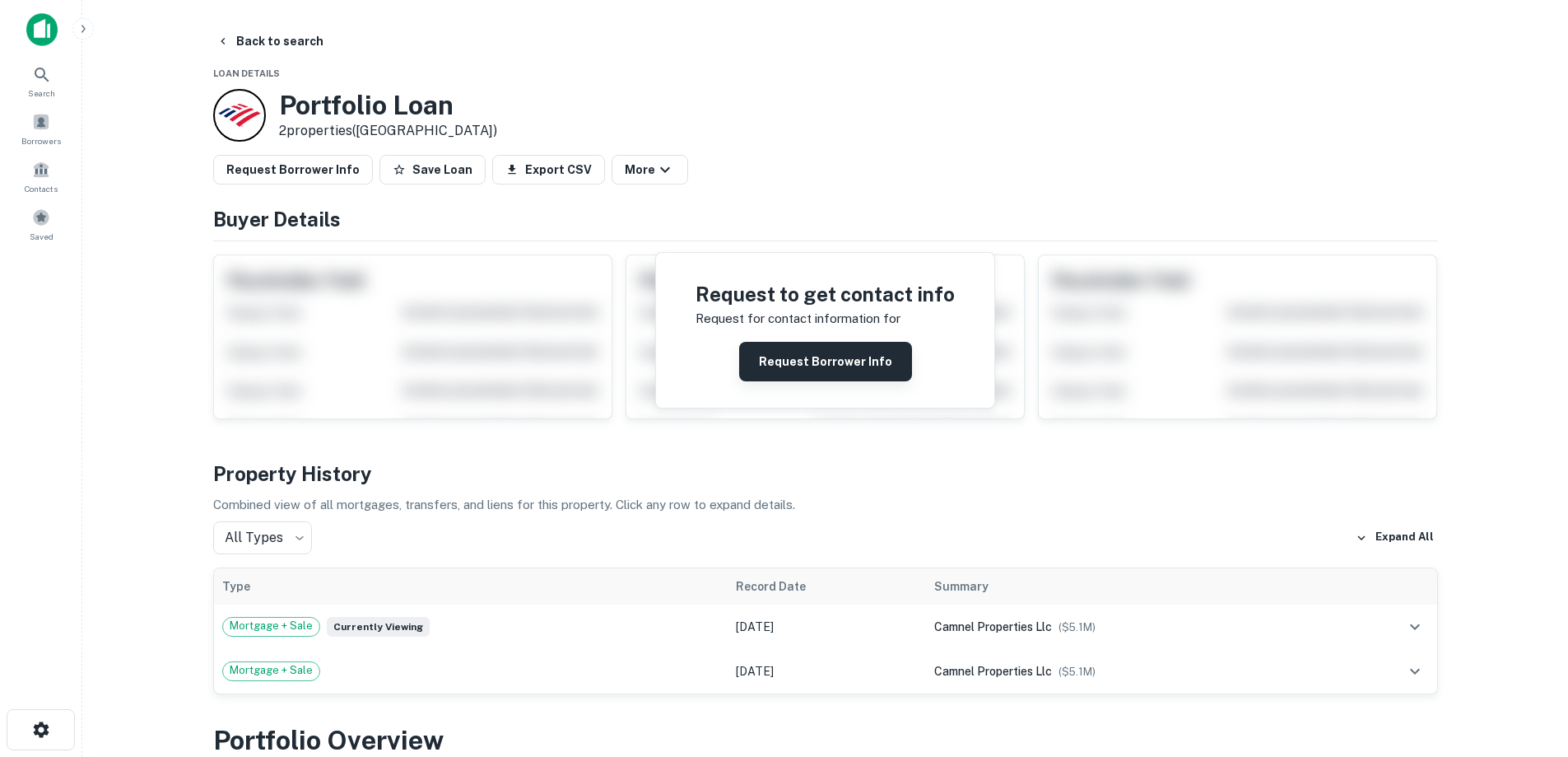
click at [812, 372] on button "Request Borrower Info" at bounding box center [826, 361] width 173 height 40
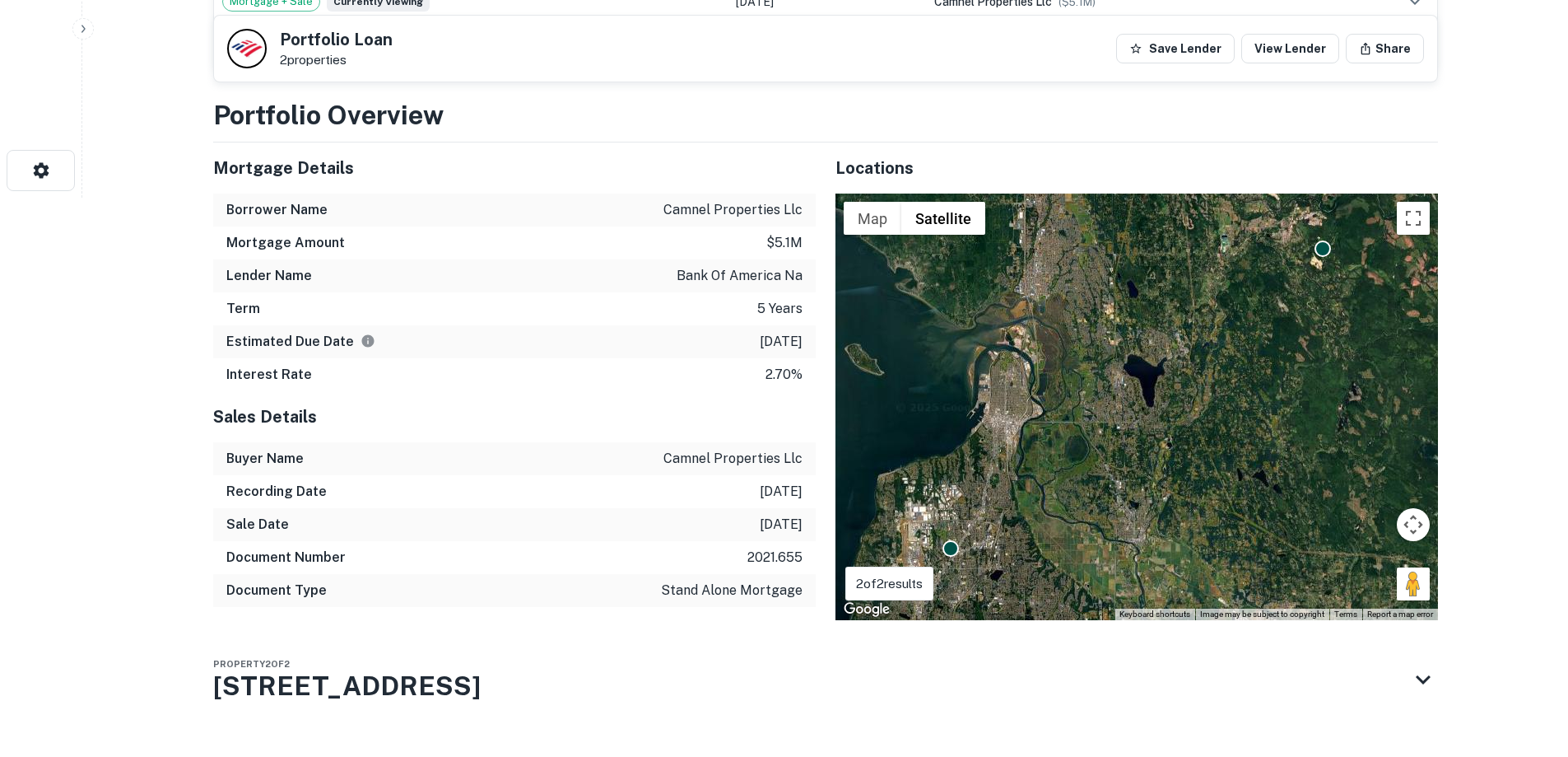
scroll to position [594, 0]
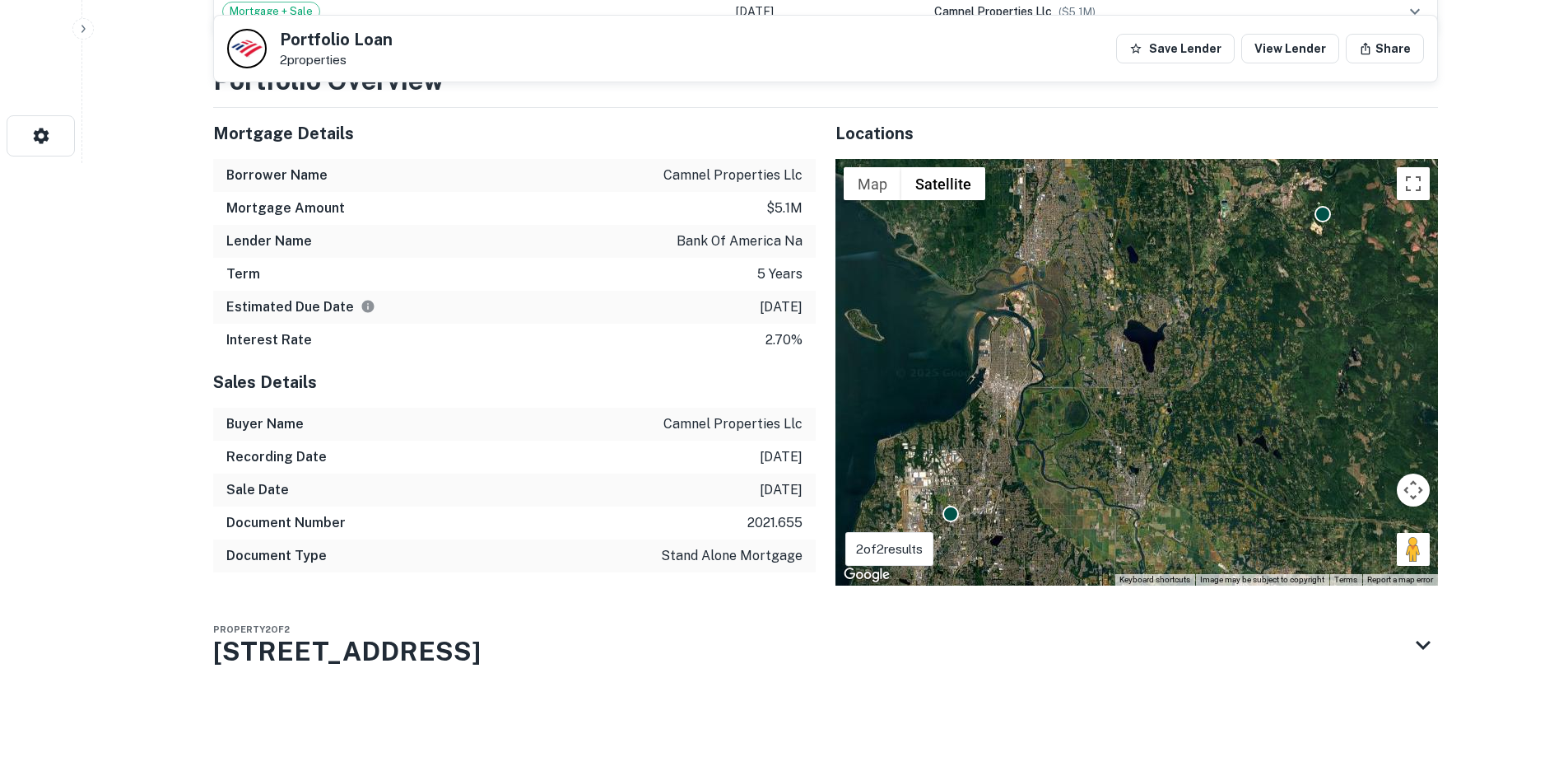
drag, startPoint x: 530, startPoint y: 646, endPoint x: 184, endPoint y: 643, distance: 346.0
click at [228, 643] on div "Property 2 of 2 [STREET_ADDRESS]" at bounding box center [811, 644] width 1196 height 66
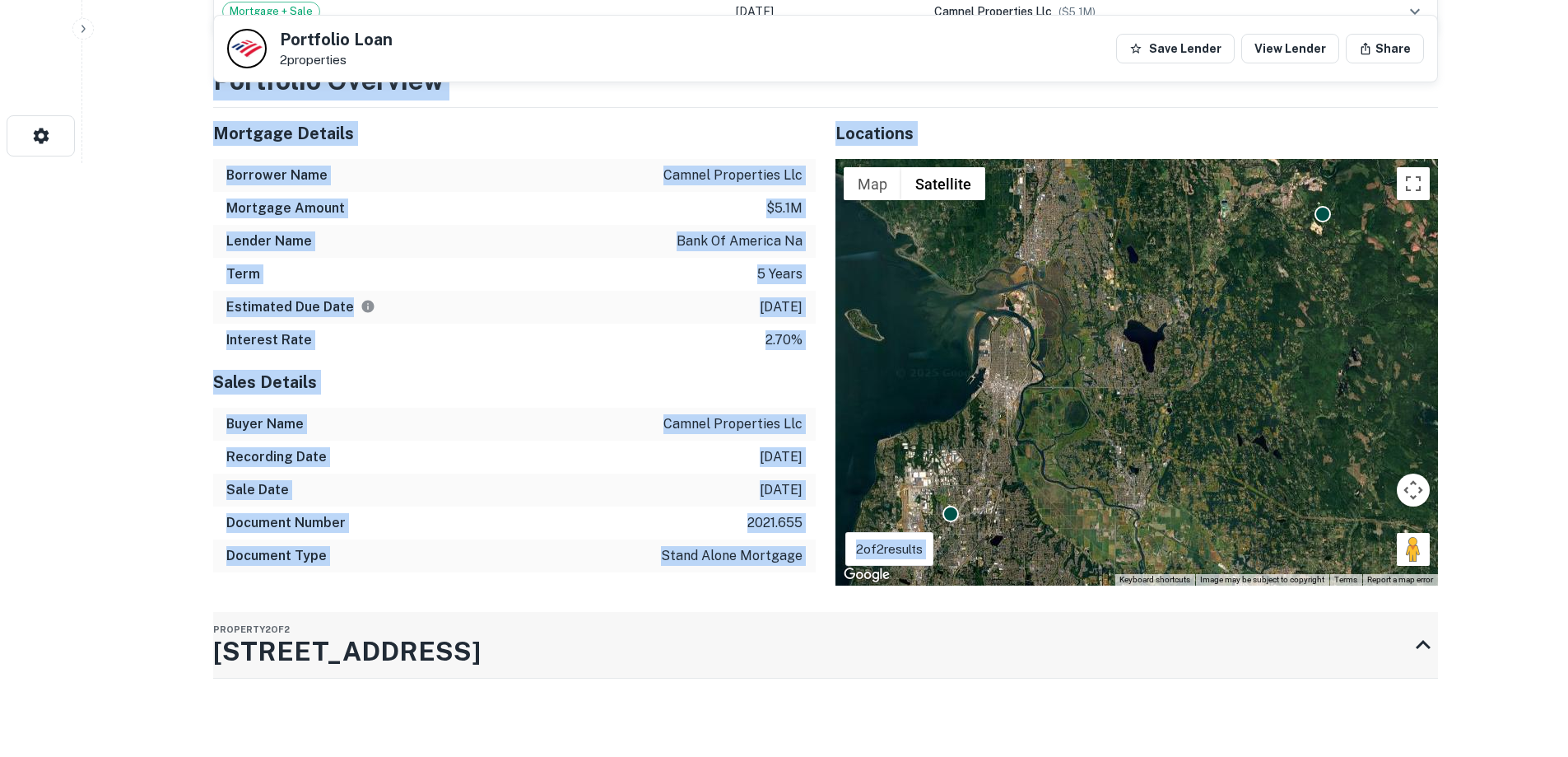
drag, startPoint x: 184, startPoint y: 643, endPoint x: 439, endPoint y: 654, distance: 255.2
click at [514, 556] on div "Document Type stand alone mortgage" at bounding box center [514, 556] width 603 height 33
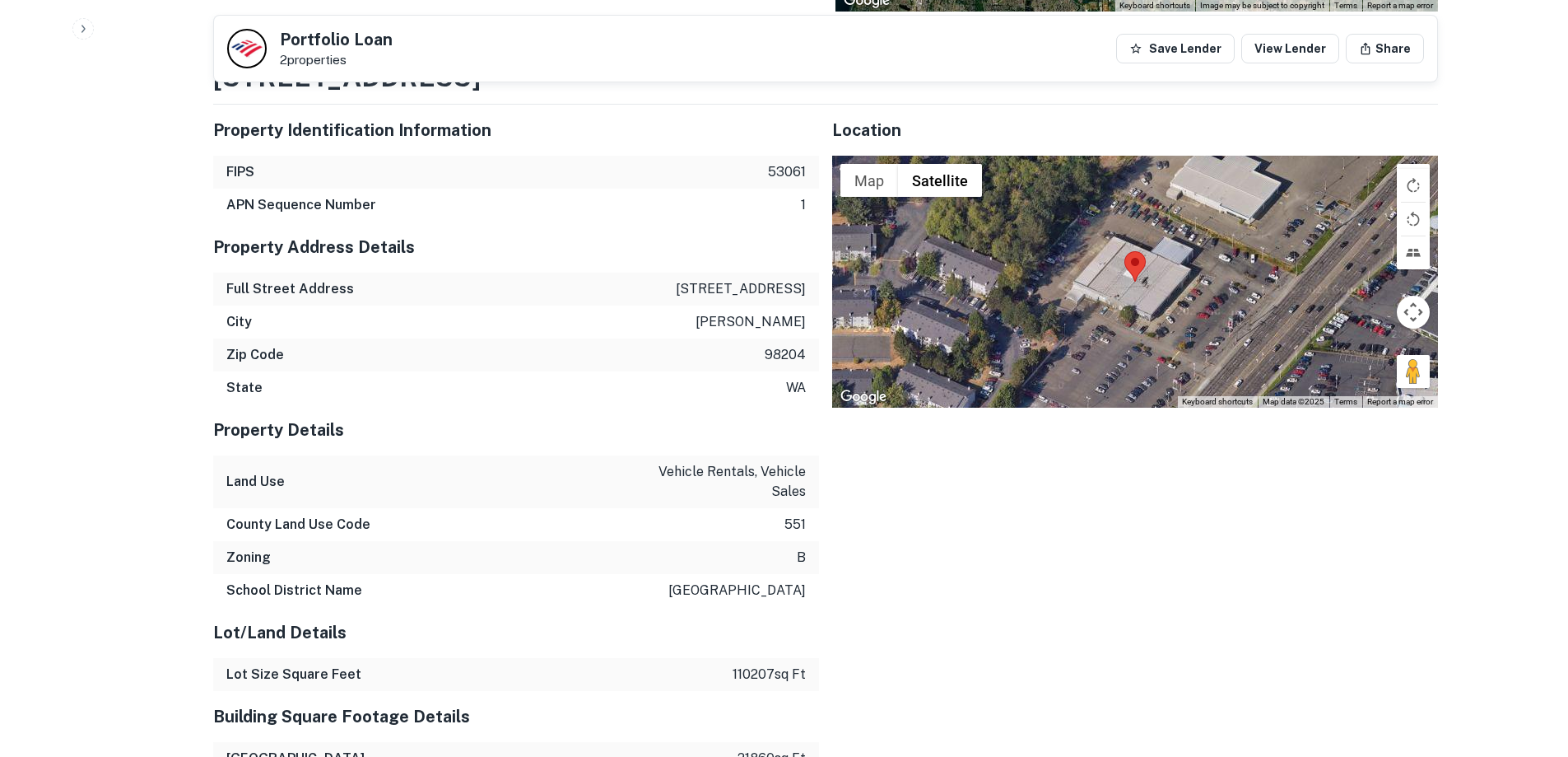
scroll to position [1170, 0]
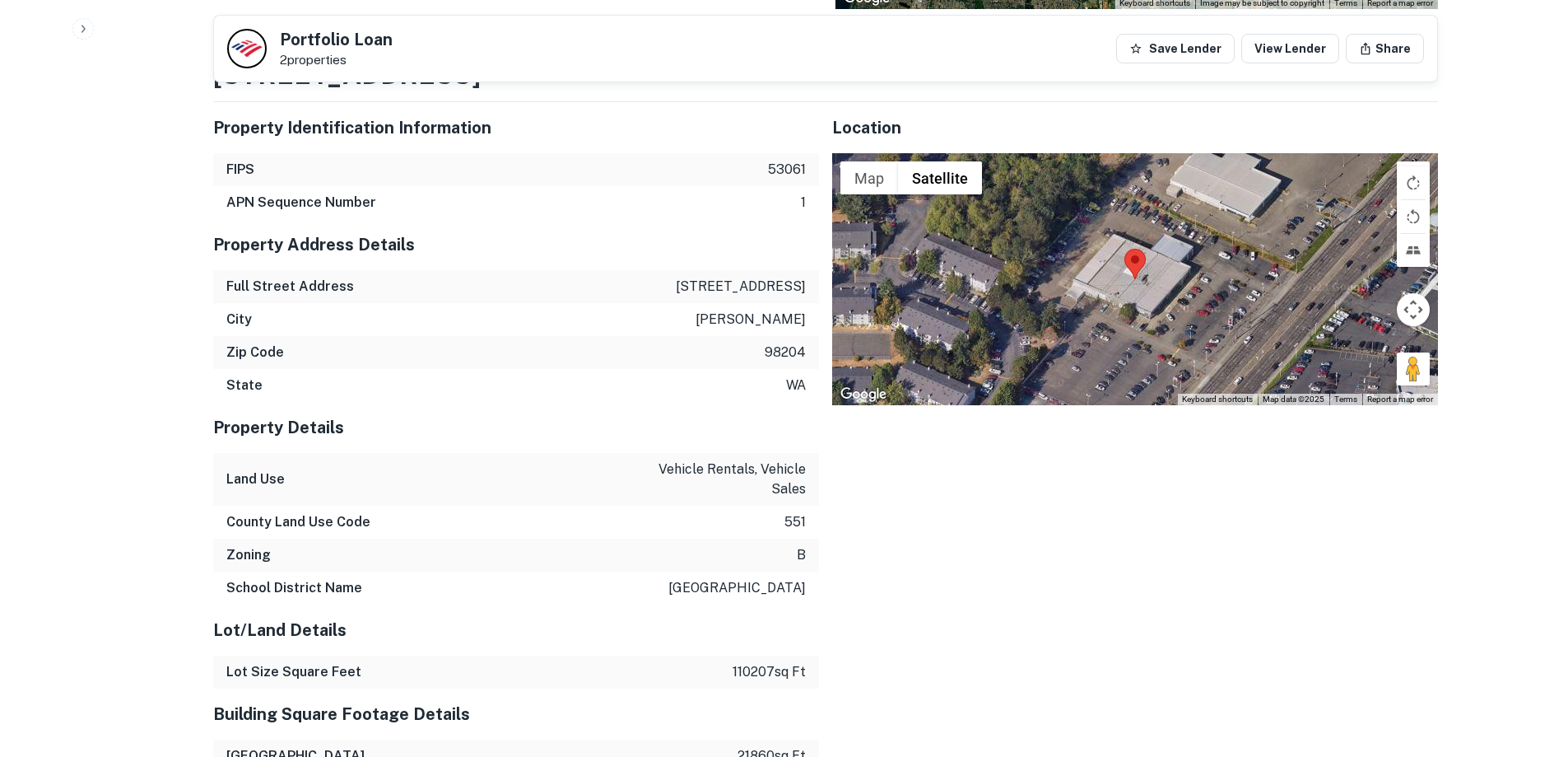
click at [708, 287] on p "[STREET_ADDRESS]" at bounding box center [741, 286] width 130 height 20
copy p "[STREET_ADDRESS]"
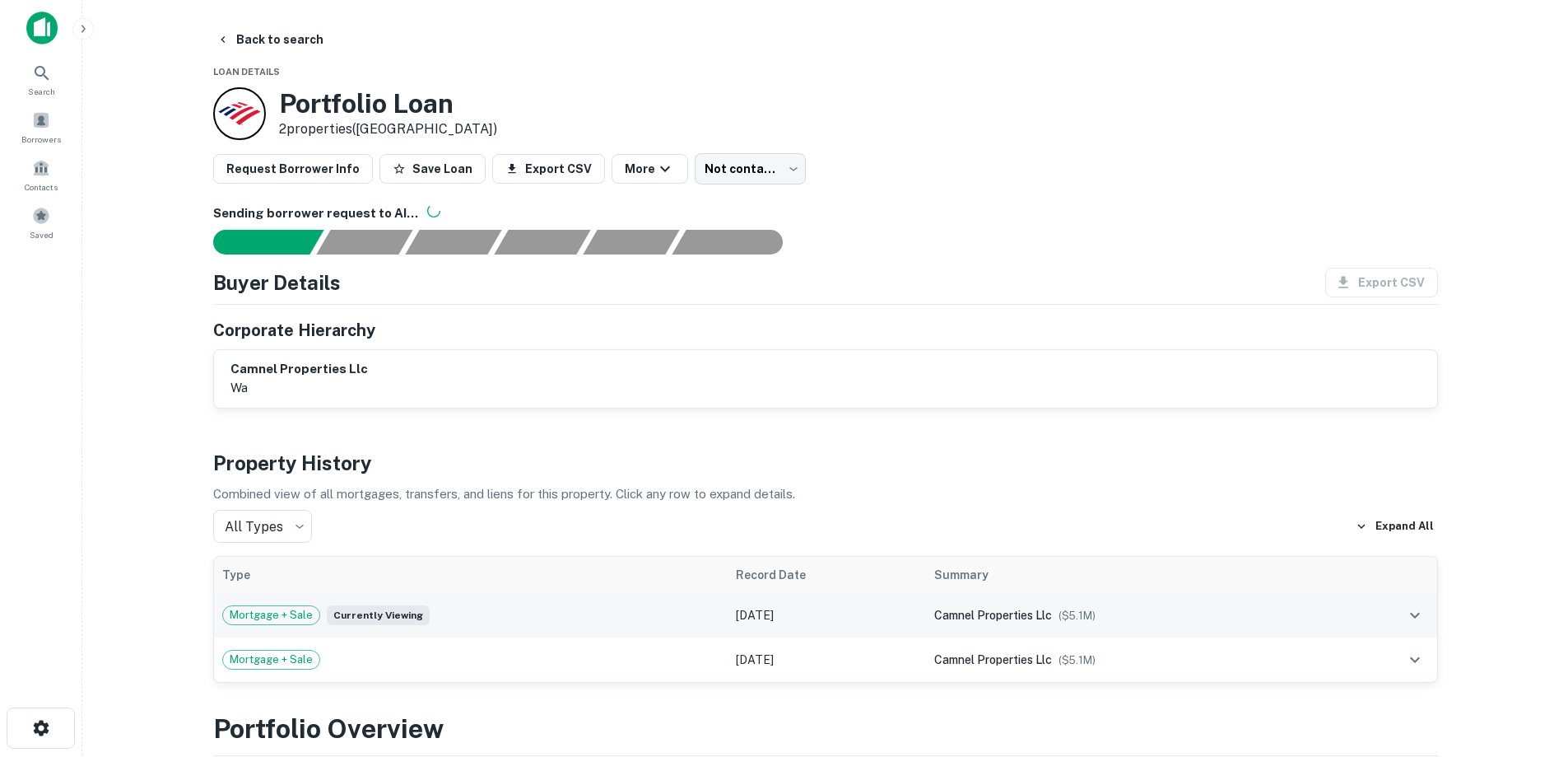
scroll to position [0, 0]
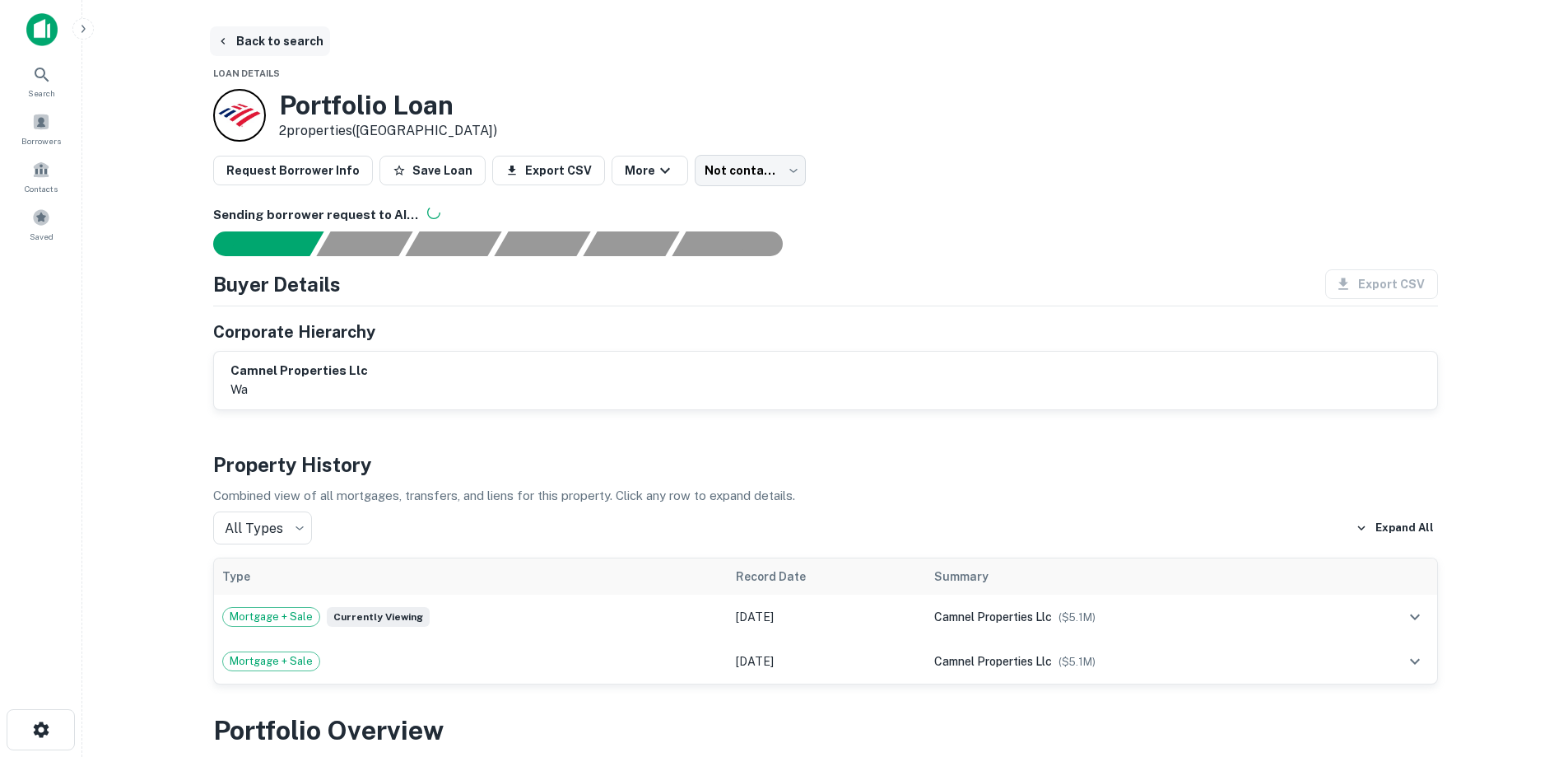
click at [302, 45] on button "Back to search" at bounding box center [270, 41] width 120 height 29
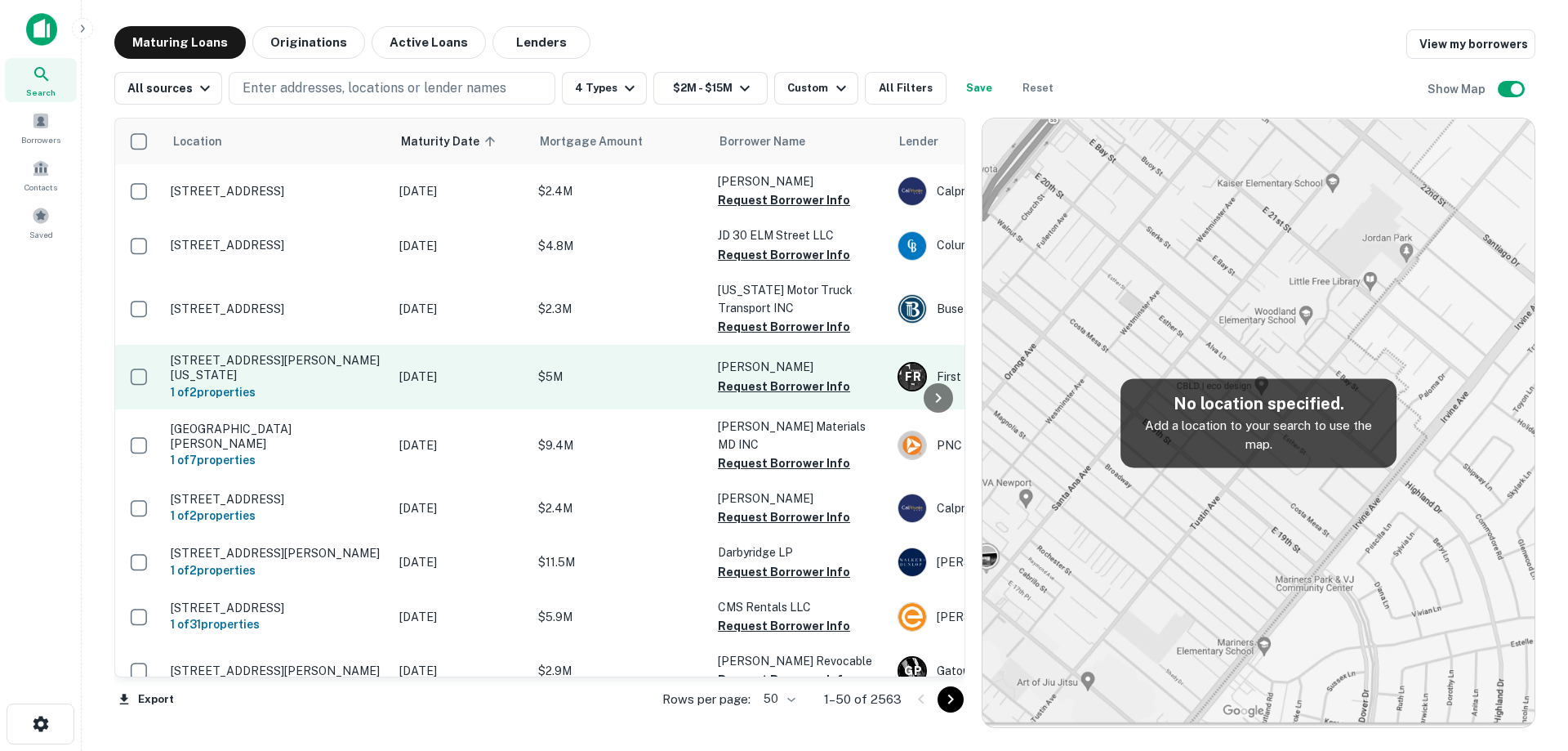
click at [375, 373] on p "[STREET_ADDRESS][PERSON_NAME][US_STATE]" at bounding box center [276, 367] width 212 height 29
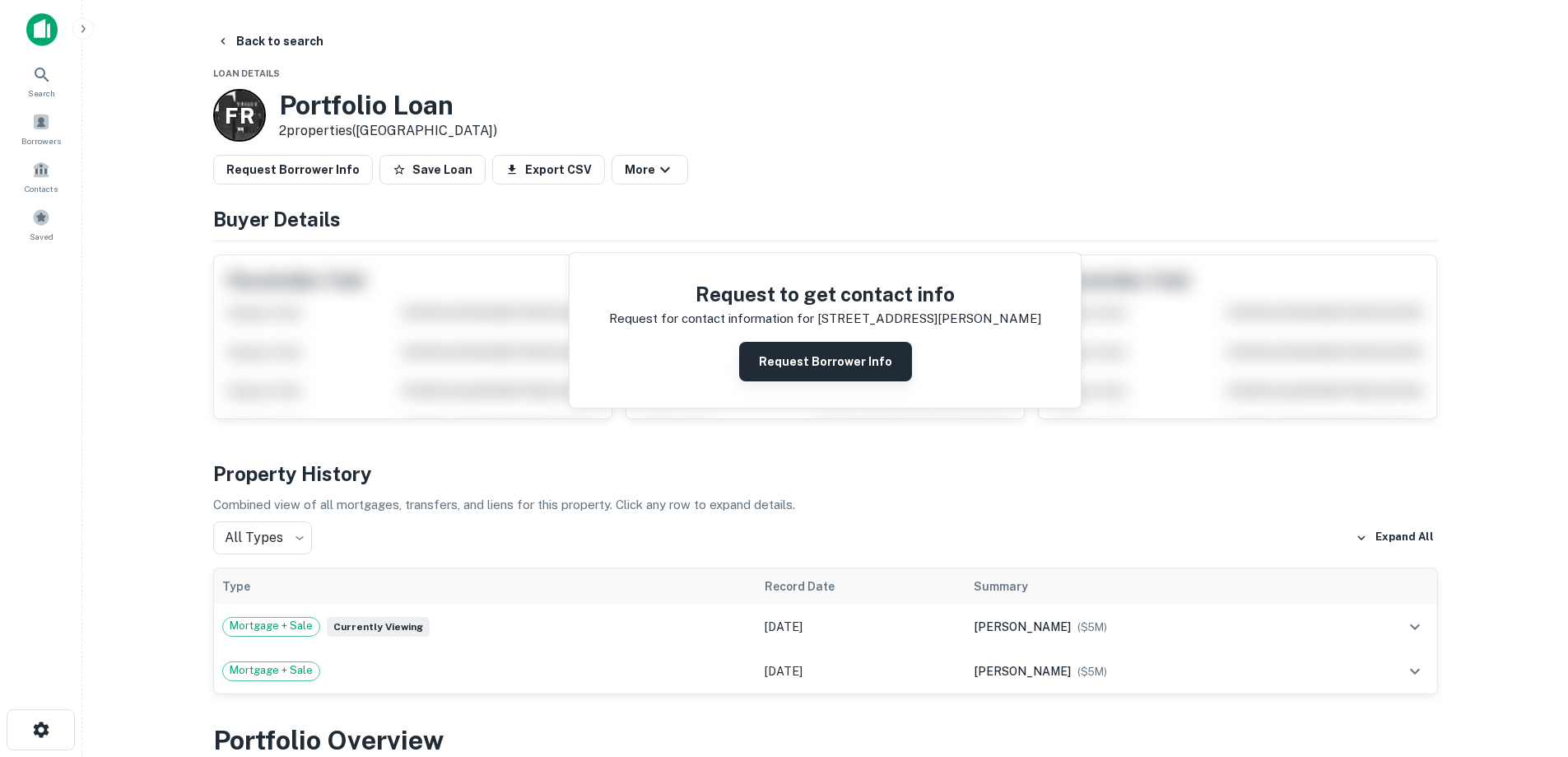
click at [815, 373] on button "Request Borrower Info" at bounding box center [826, 361] width 173 height 40
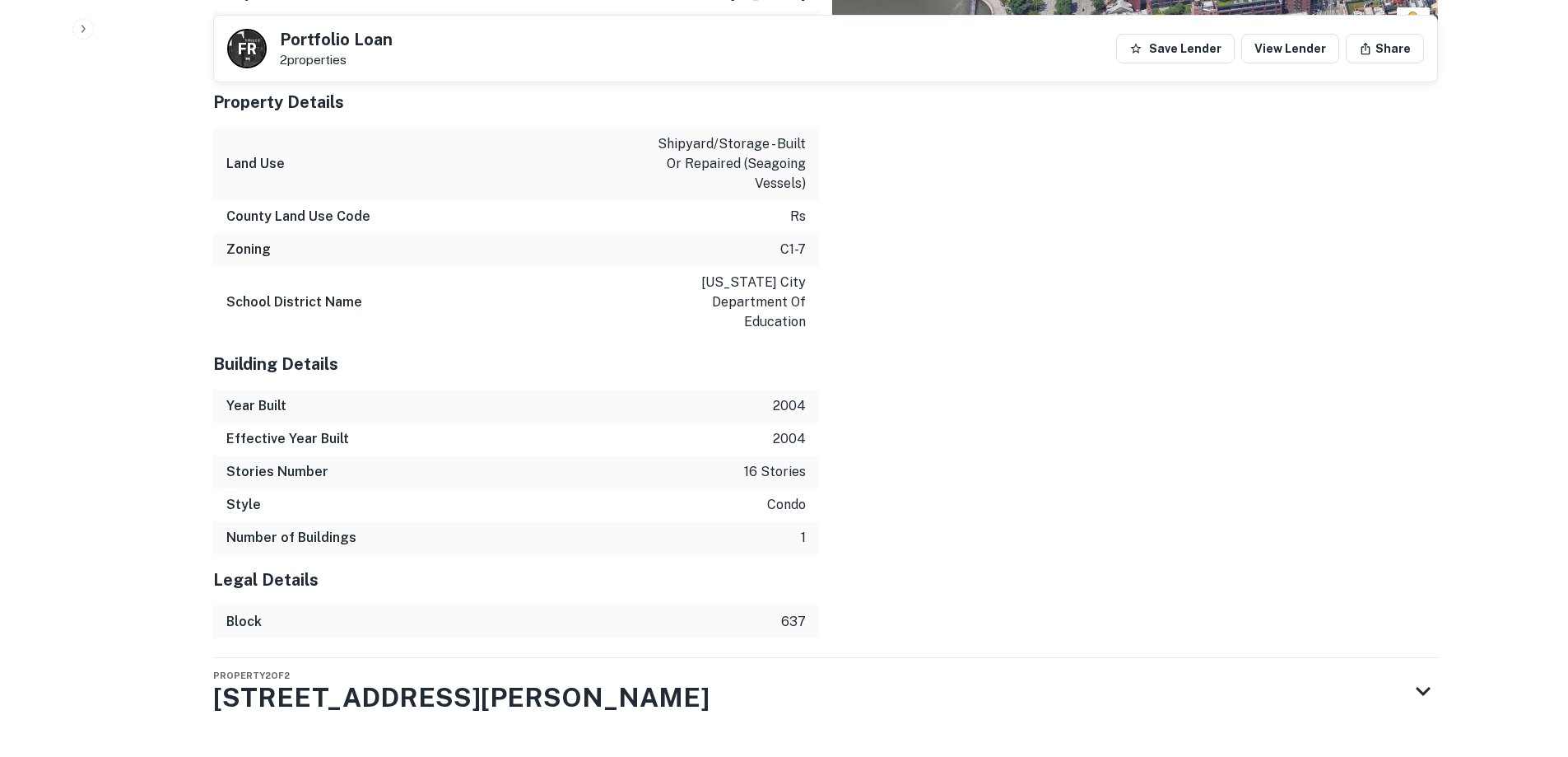
scroll to position [1508, 0]
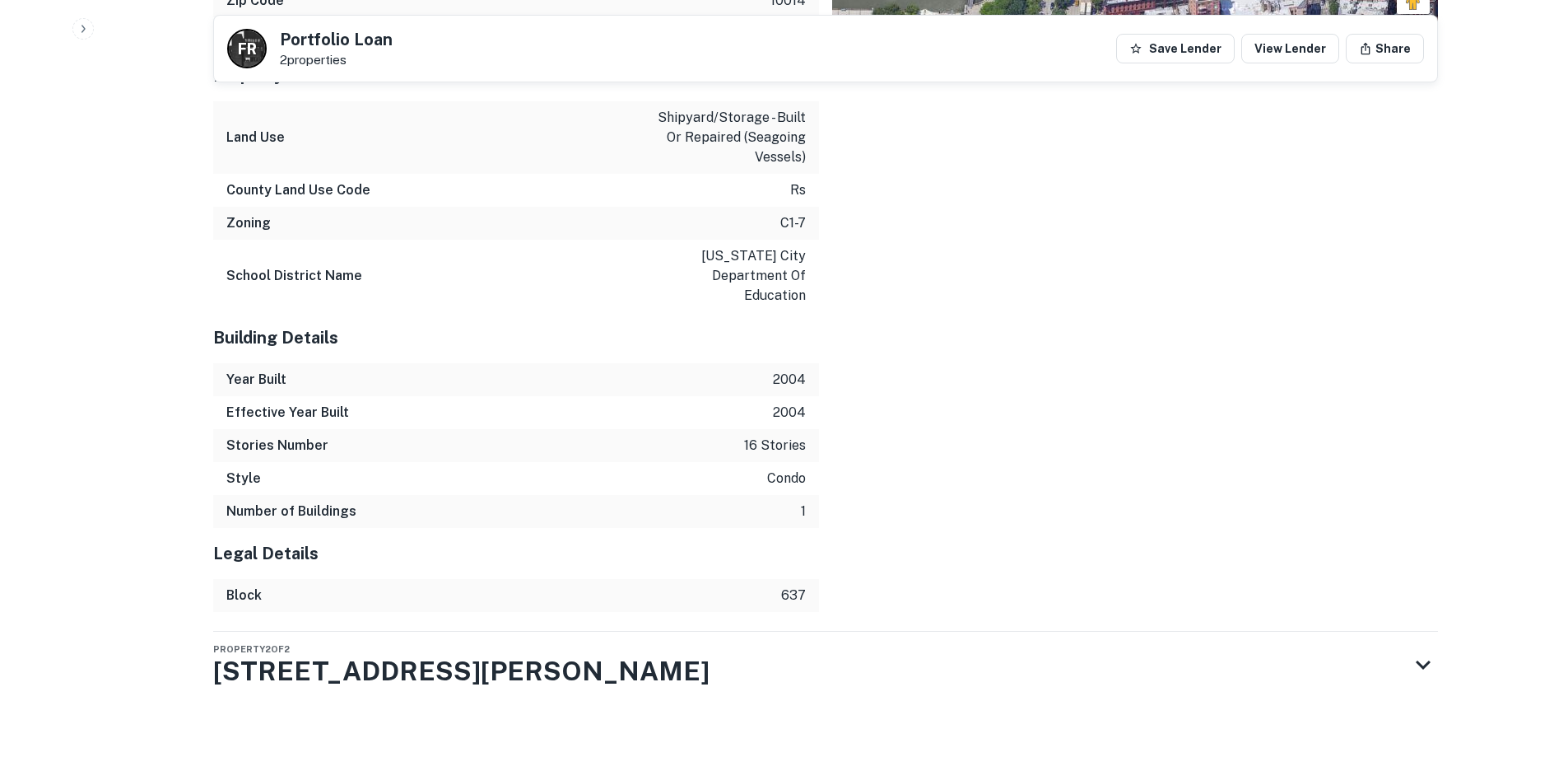
drag, startPoint x: 419, startPoint y: 643, endPoint x: 175, endPoint y: 638, distance: 244.1
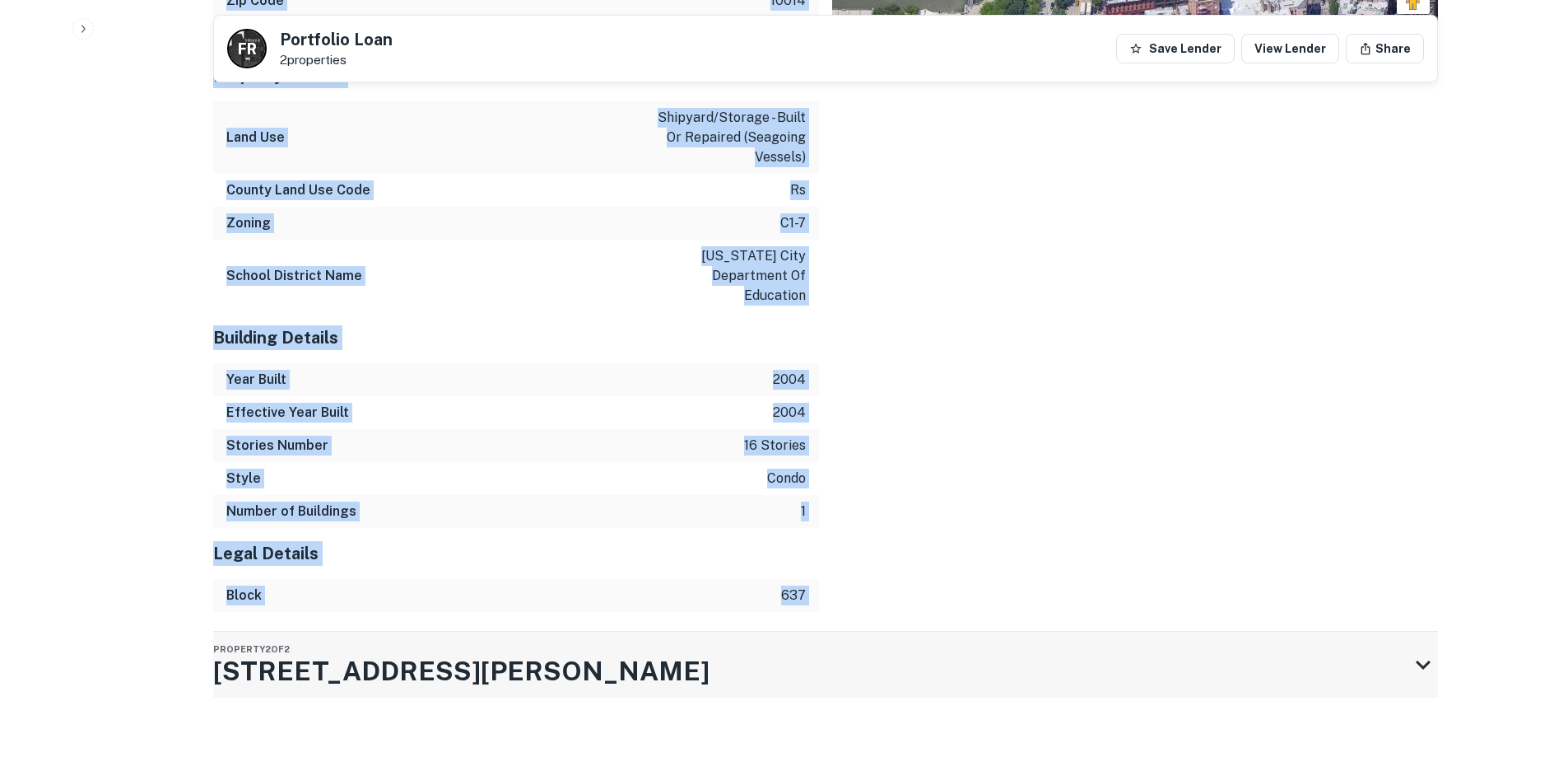
drag, startPoint x: 170, startPoint y: 637, endPoint x: 434, endPoint y: 643, distance: 264.1
click at [539, 469] on div "Style condo" at bounding box center [516, 478] width 606 height 33
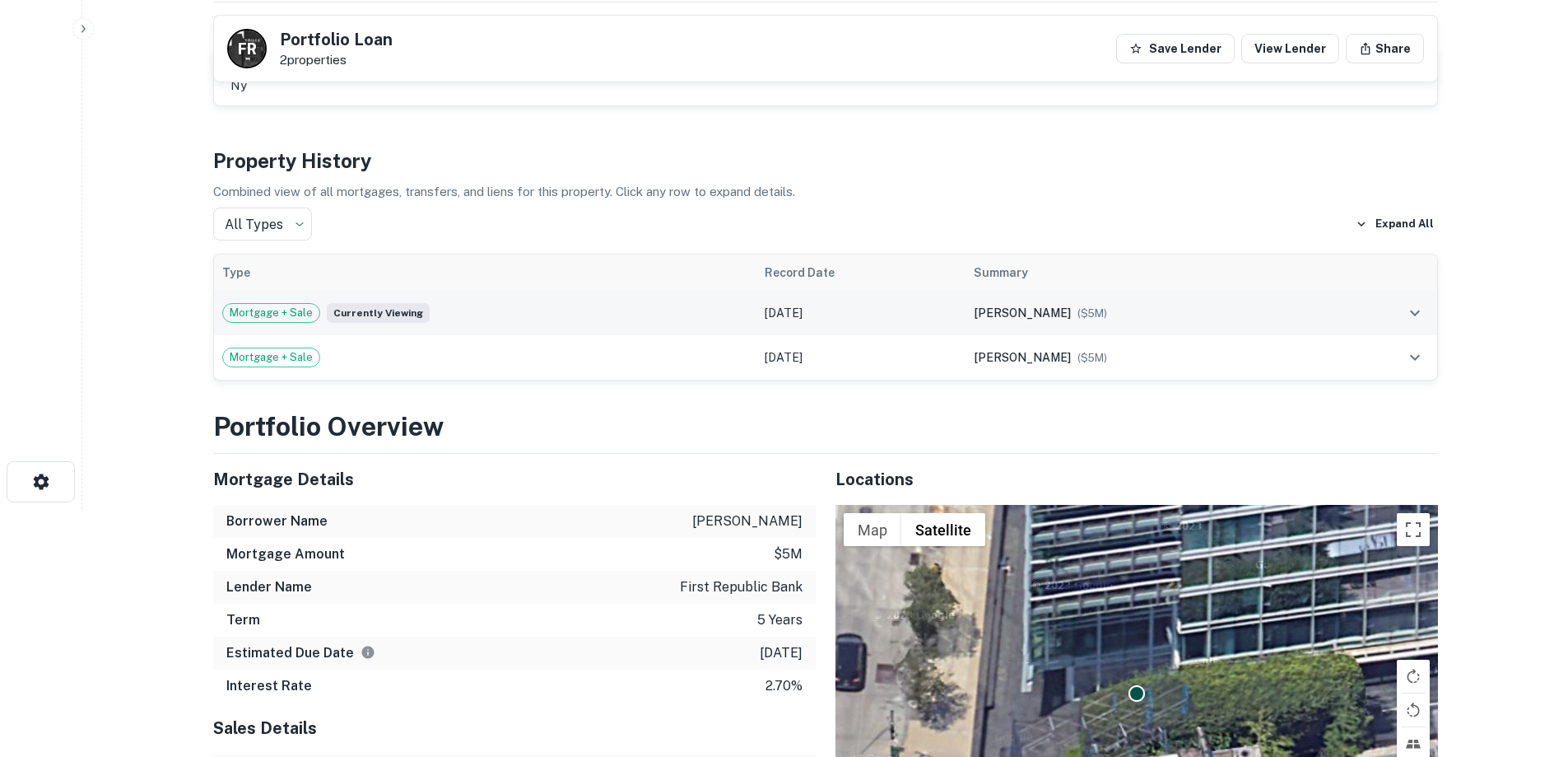
scroll to position [0, 0]
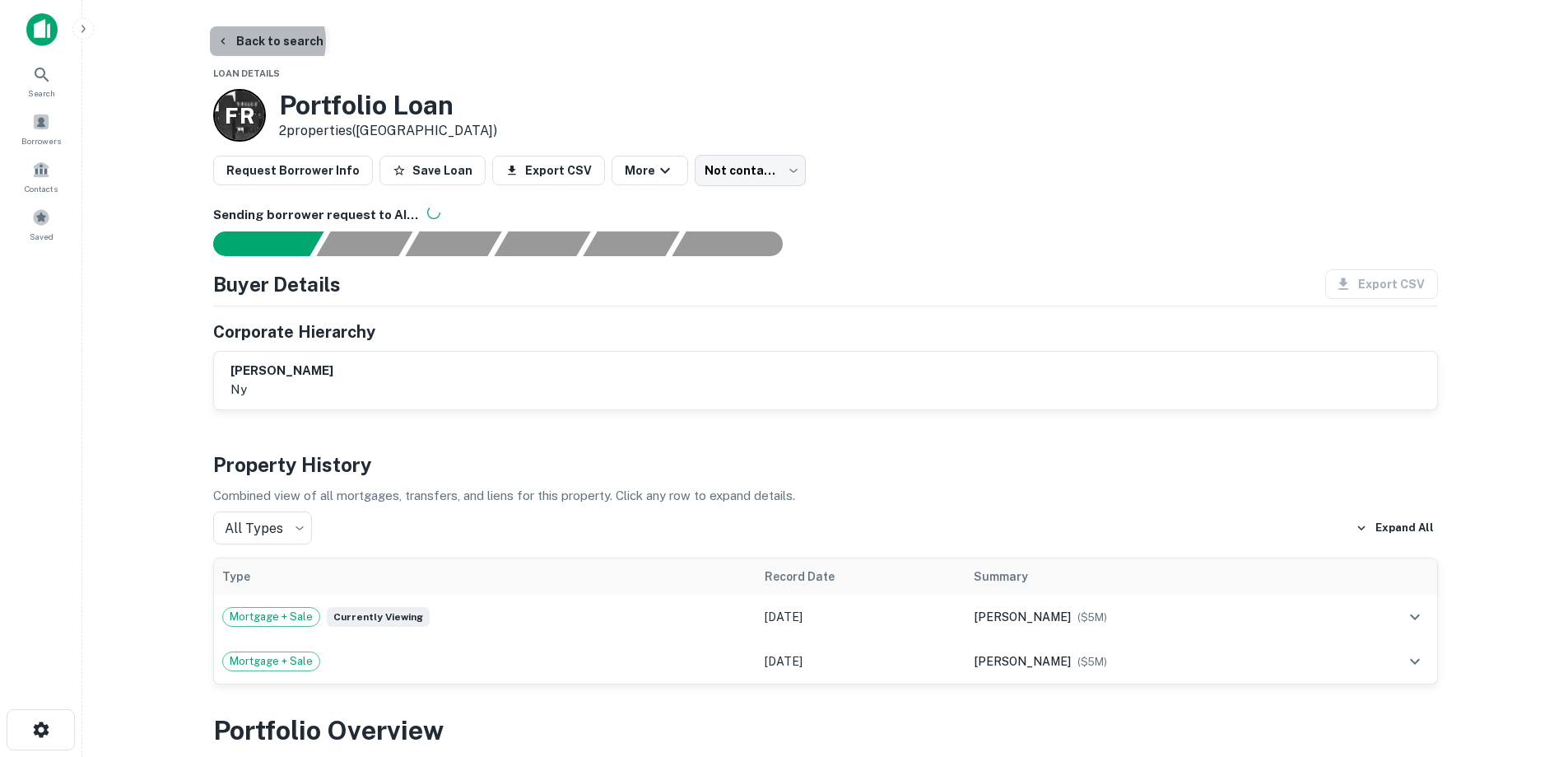
click at [257, 41] on button "Back to search" at bounding box center [270, 41] width 120 height 29
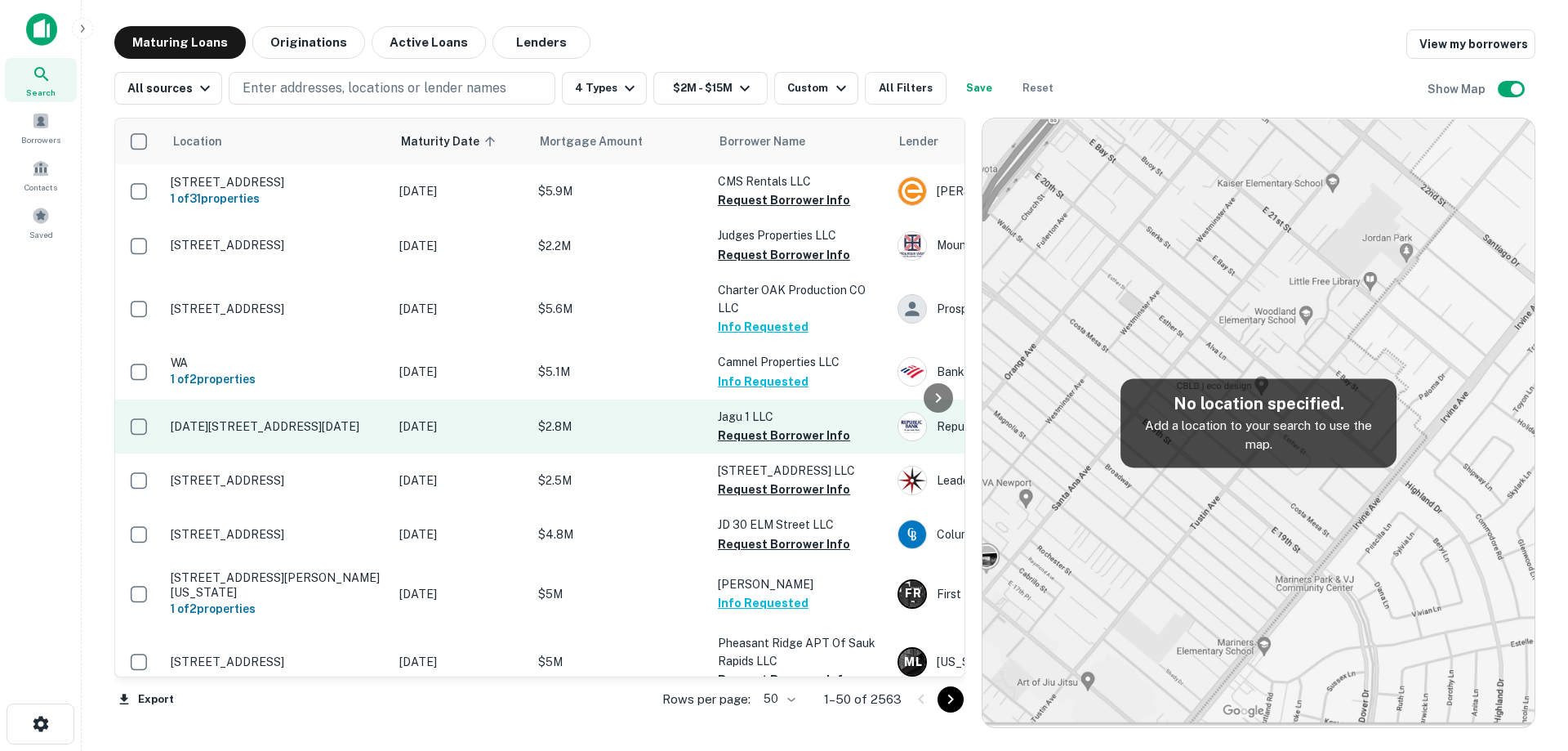
click at [386, 433] on td "[DATE][STREET_ADDRESS][DATE]" at bounding box center [276, 426] width 229 height 54
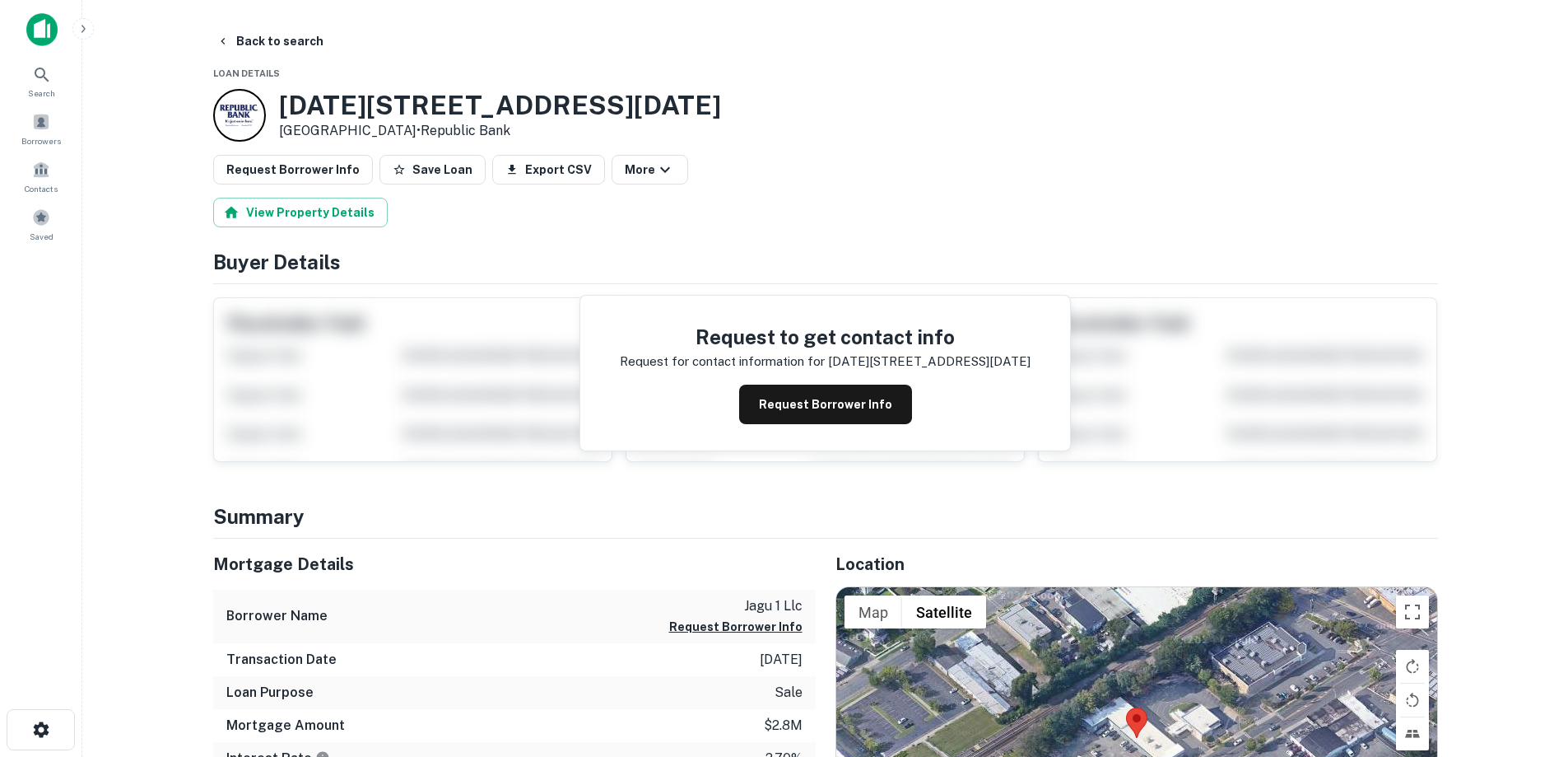
drag, startPoint x: 279, startPoint y: 104, endPoint x: 402, endPoint y: 133, distance: 126.4
click at [402, 133] on div "[DATE][STREET_ADDRESS][DATE] • Republic Bank" at bounding box center [500, 114] width 442 height 51
copy div "[DATE][STREET_ADDRESS][DATE]"
click at [437, 100] on h3 "[DATE][STREET_ADDRESS][DATE]" at bounding box center [500, 105] width 442 height 31
click at [287, 37] on button "Back to search" at bounding box center [270, 41] width 120 height 29
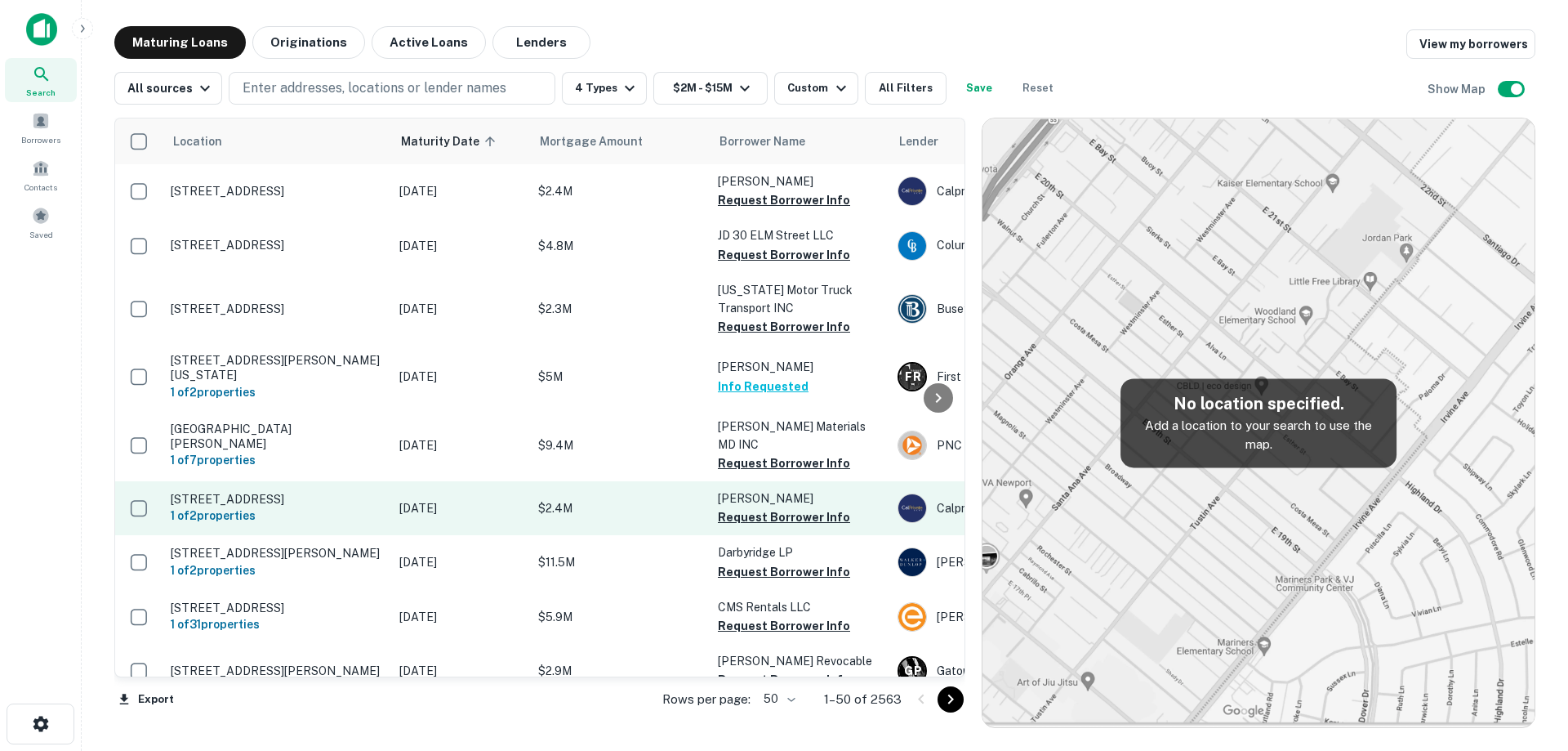
click at [383, 502] on td "[STREET_ADDRESS] 1 of 2 properties" at bounding box center [276, 508] width 229 height 54
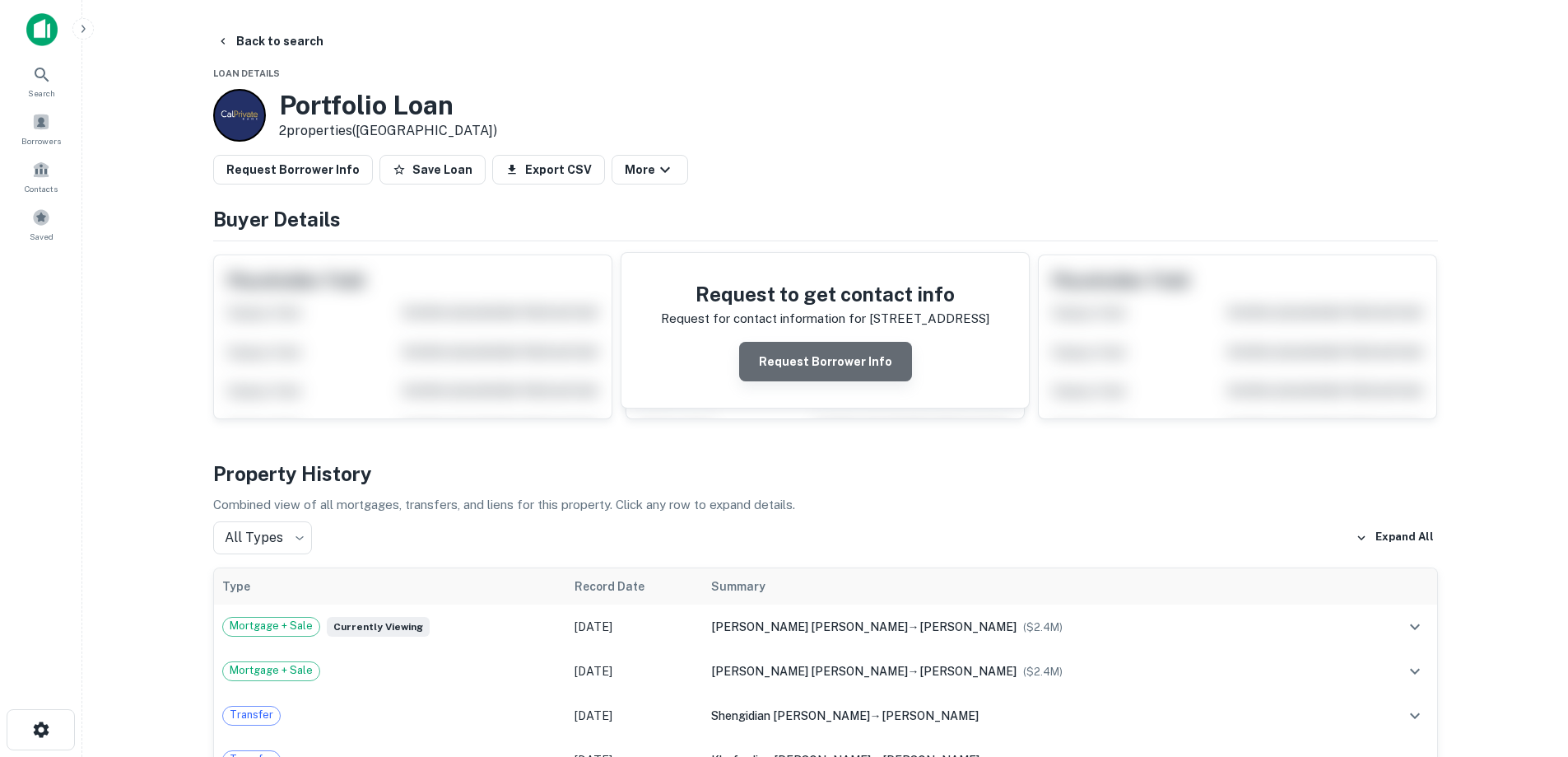
click at [870, 372] on button "Request Borrower Info" at bounding box center [826, 361] width 173 height 40
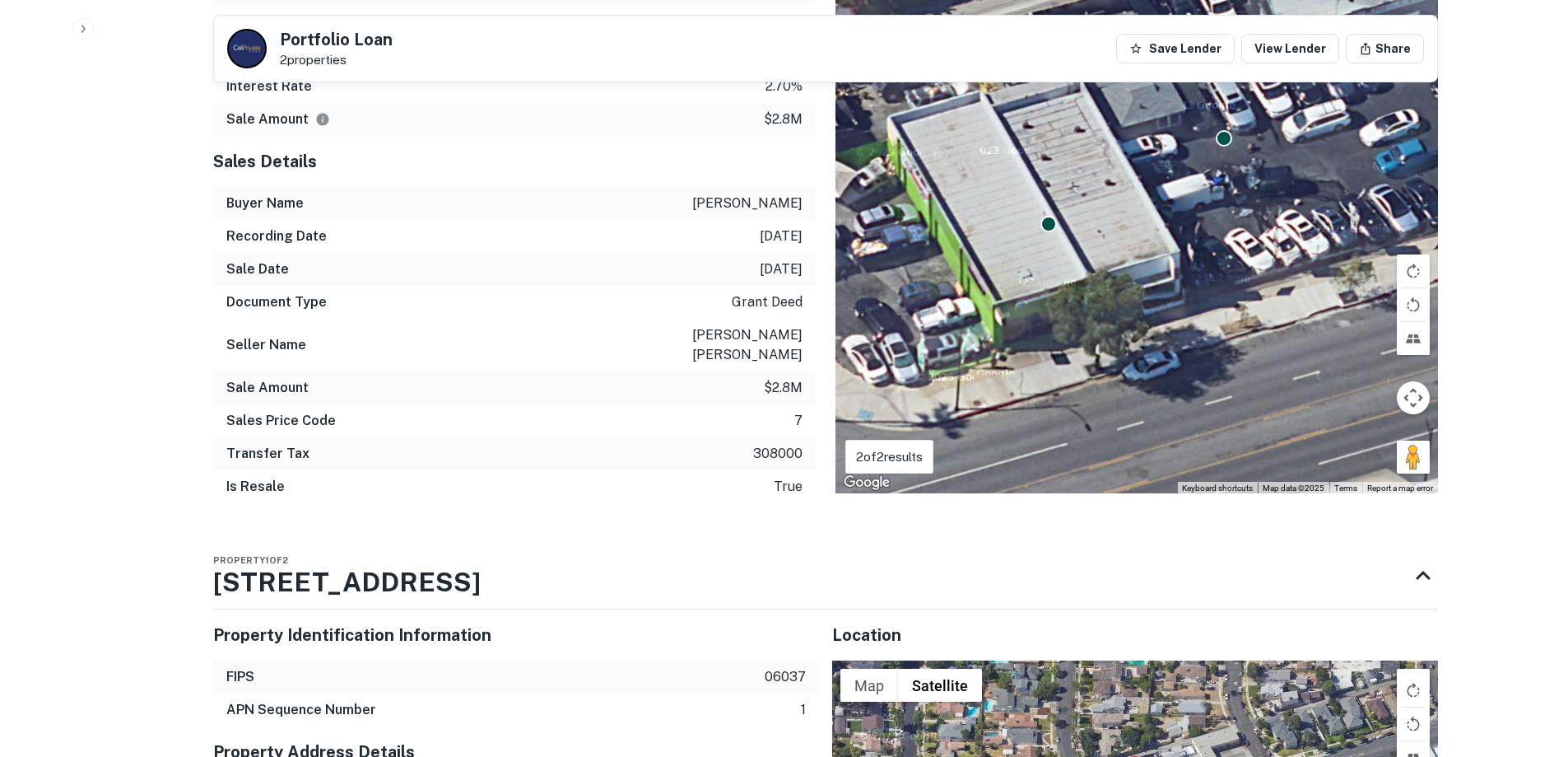
scroll to position [1729, 0]
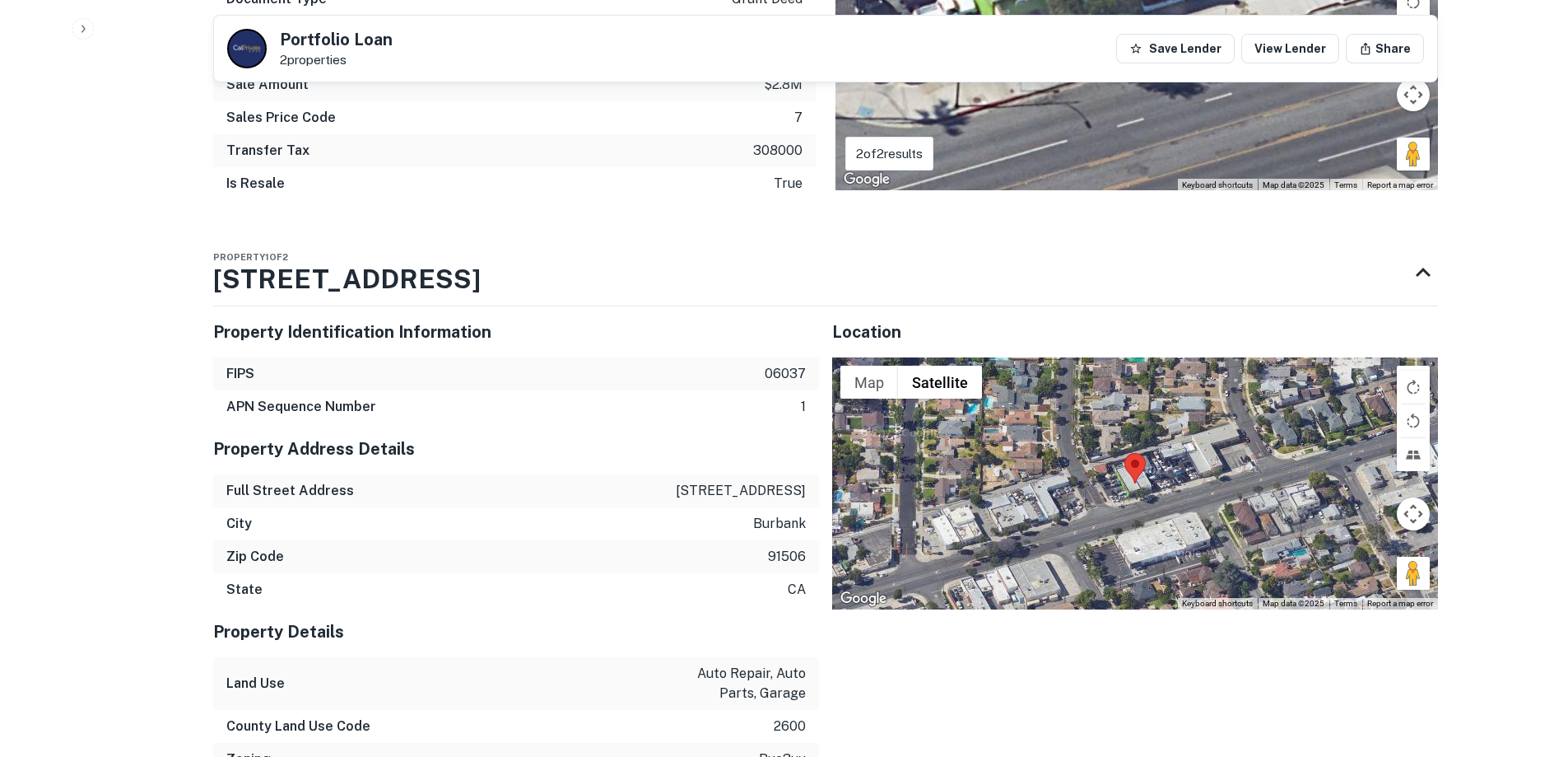
click at [727, 481] on p "[STREET_ADDRESS]" at bounding box center [741, 490] width 130 height 20
copy p "[STREET_ADDRESS]"
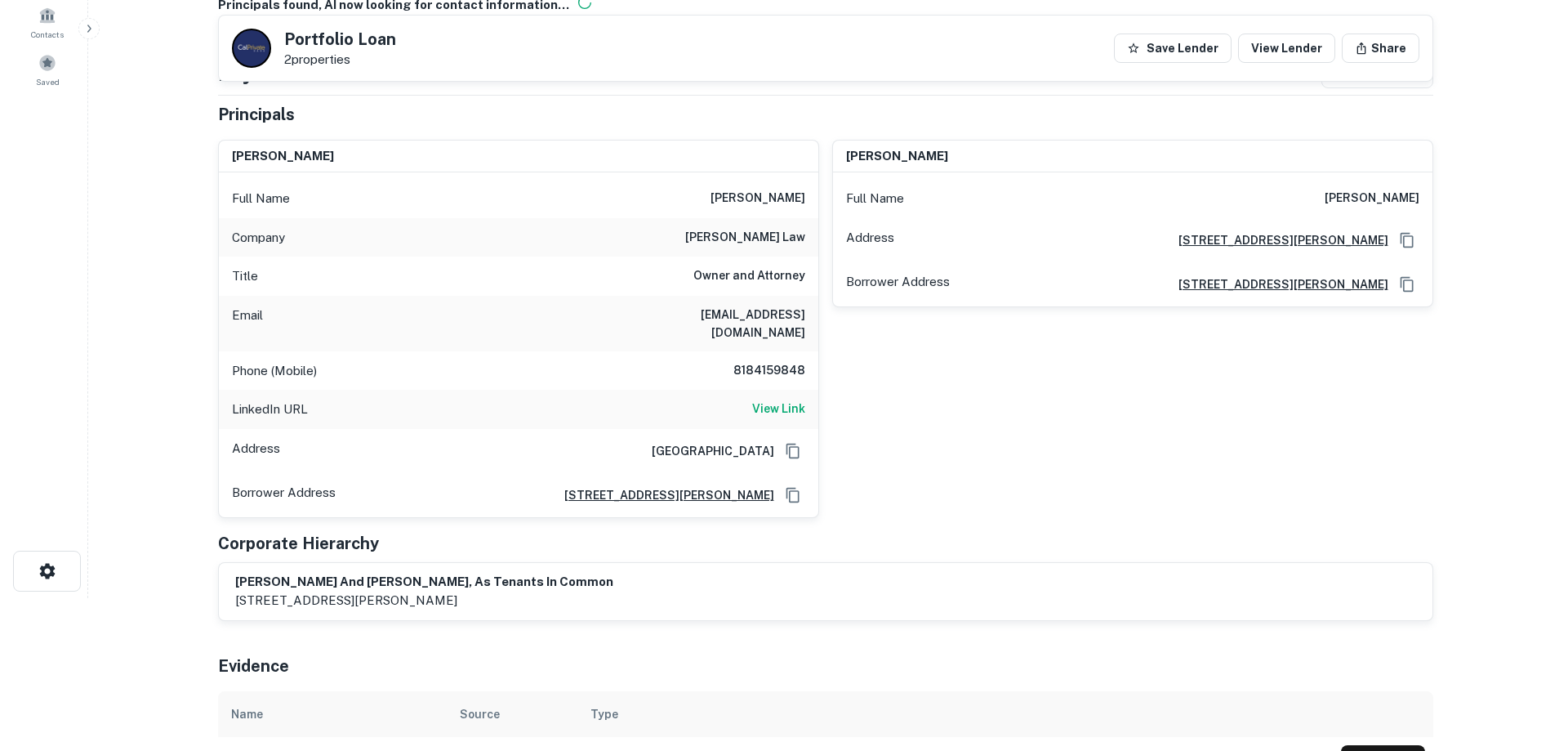
scroll to position [0, 0]
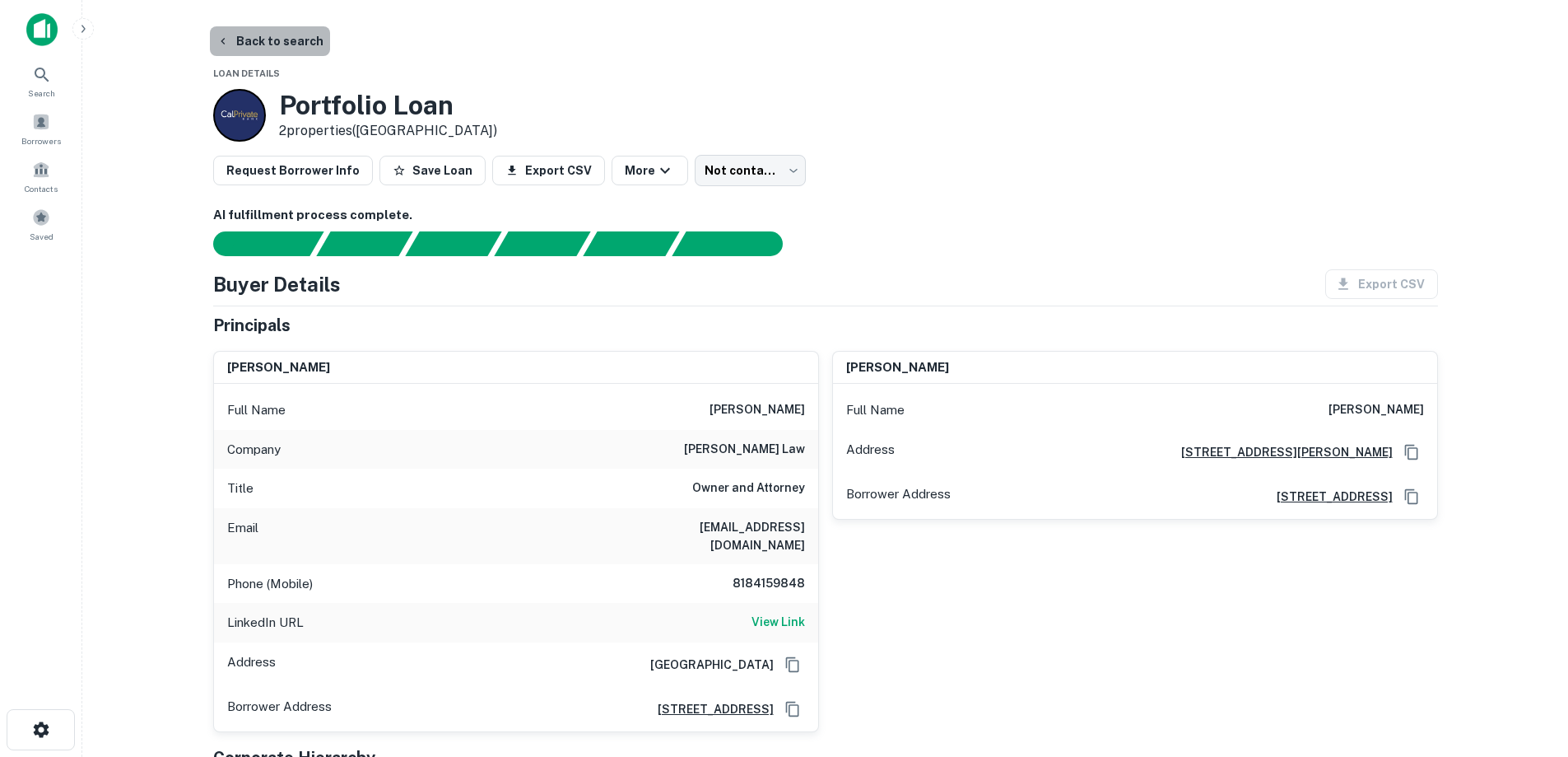
click at [296, 39] on button "Back to search" at bounding box center [270, 41] width 120 height 29
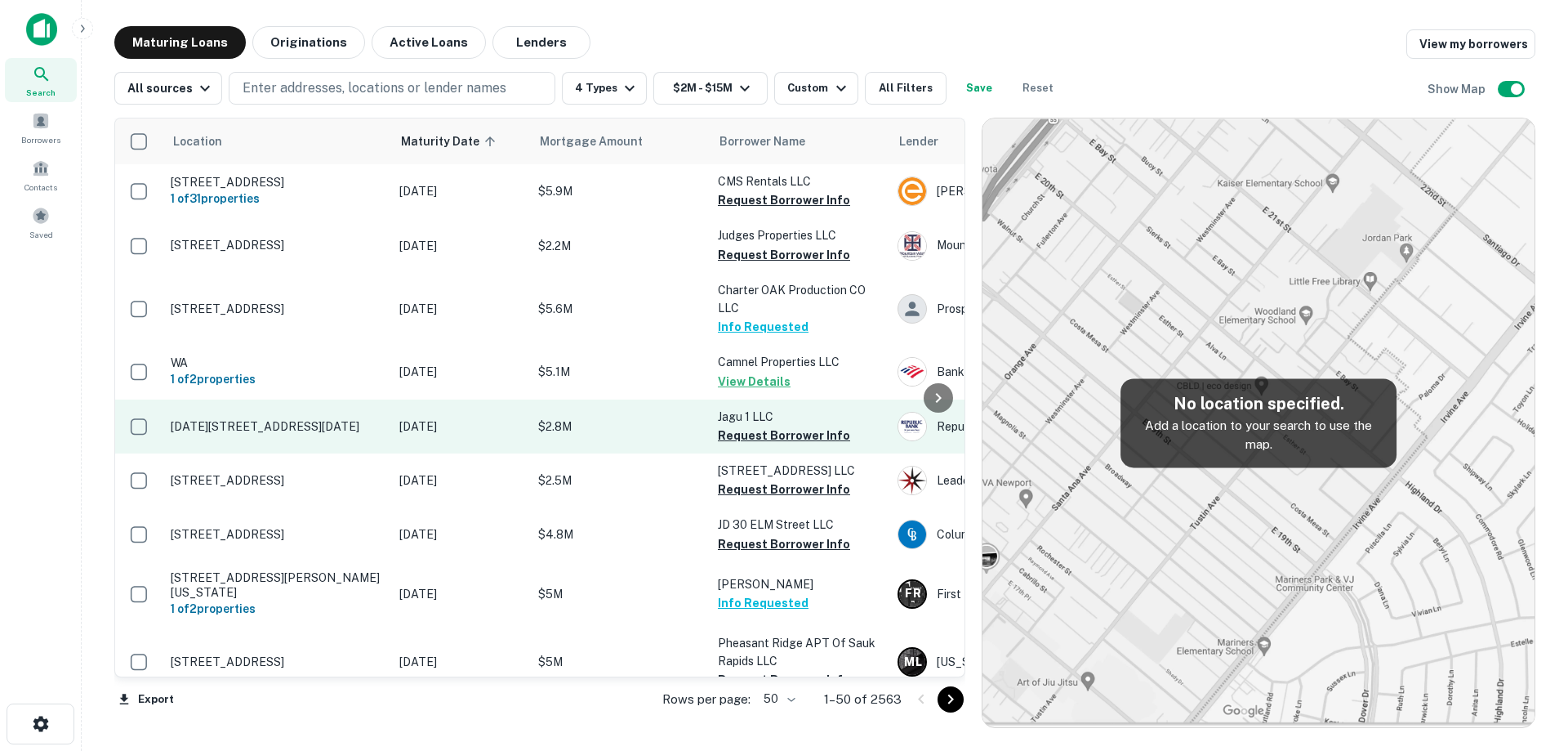
click at [351, 434] on p "[DATE][STREET_ADDRESS][DATE]" at bounding box center [276, 426] width 212 height 15
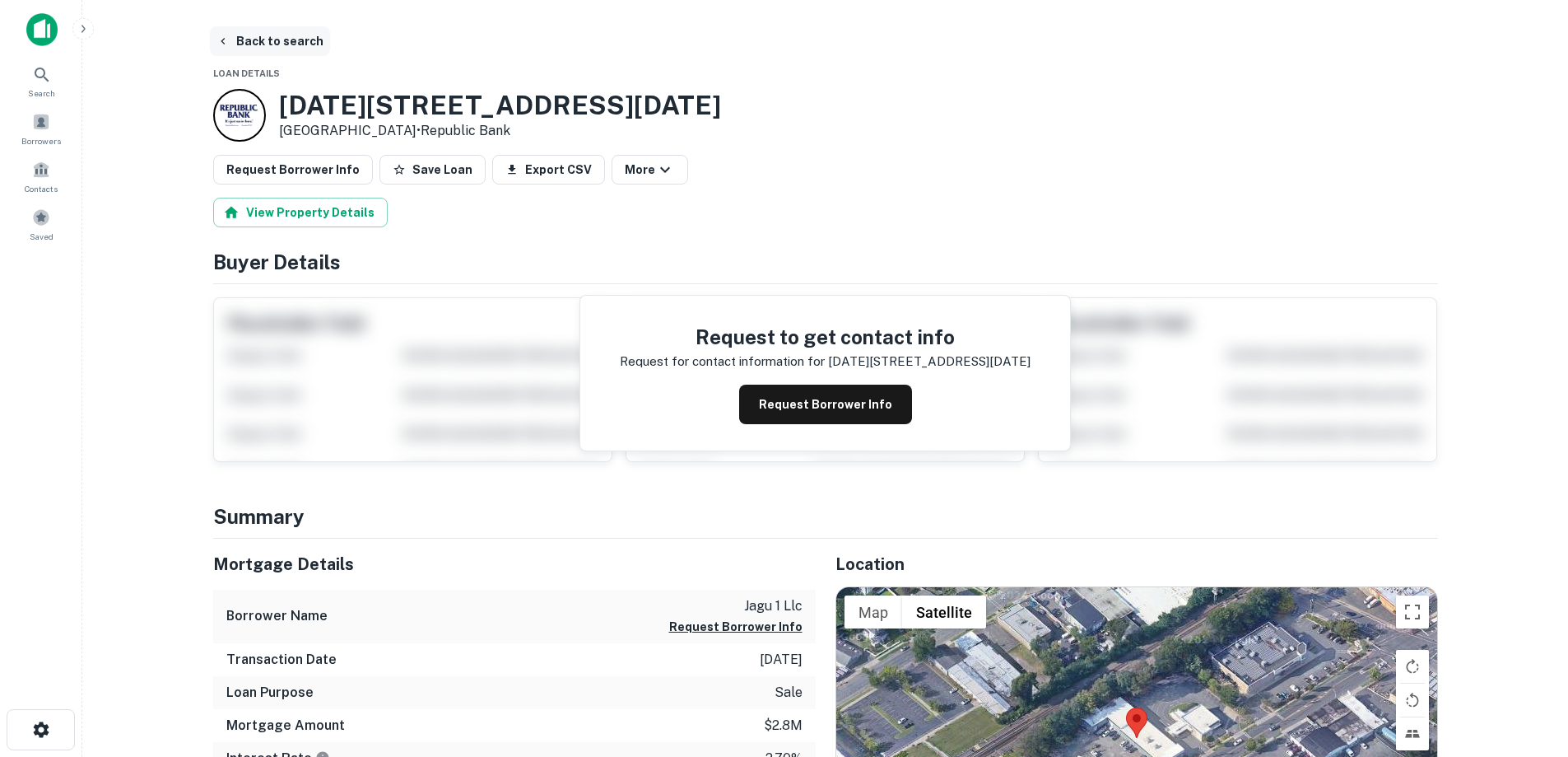
click at [248, 36] on button "Back to search" at bounding box center [270, 41] width 120 height 29
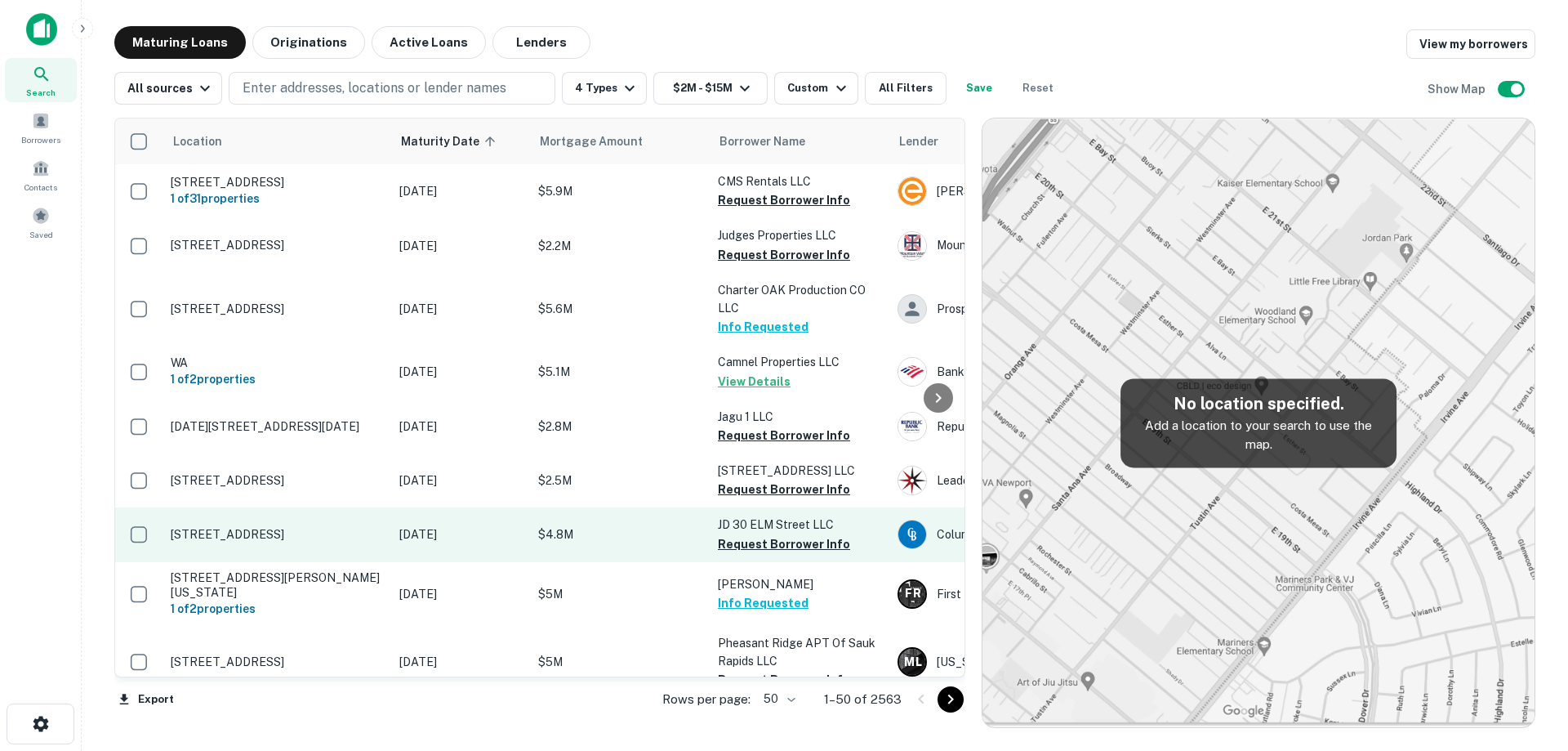
click at [358, 541] on p "[STREET_ADDRESS]" at bounding box center [276, 533] width 212 height 15
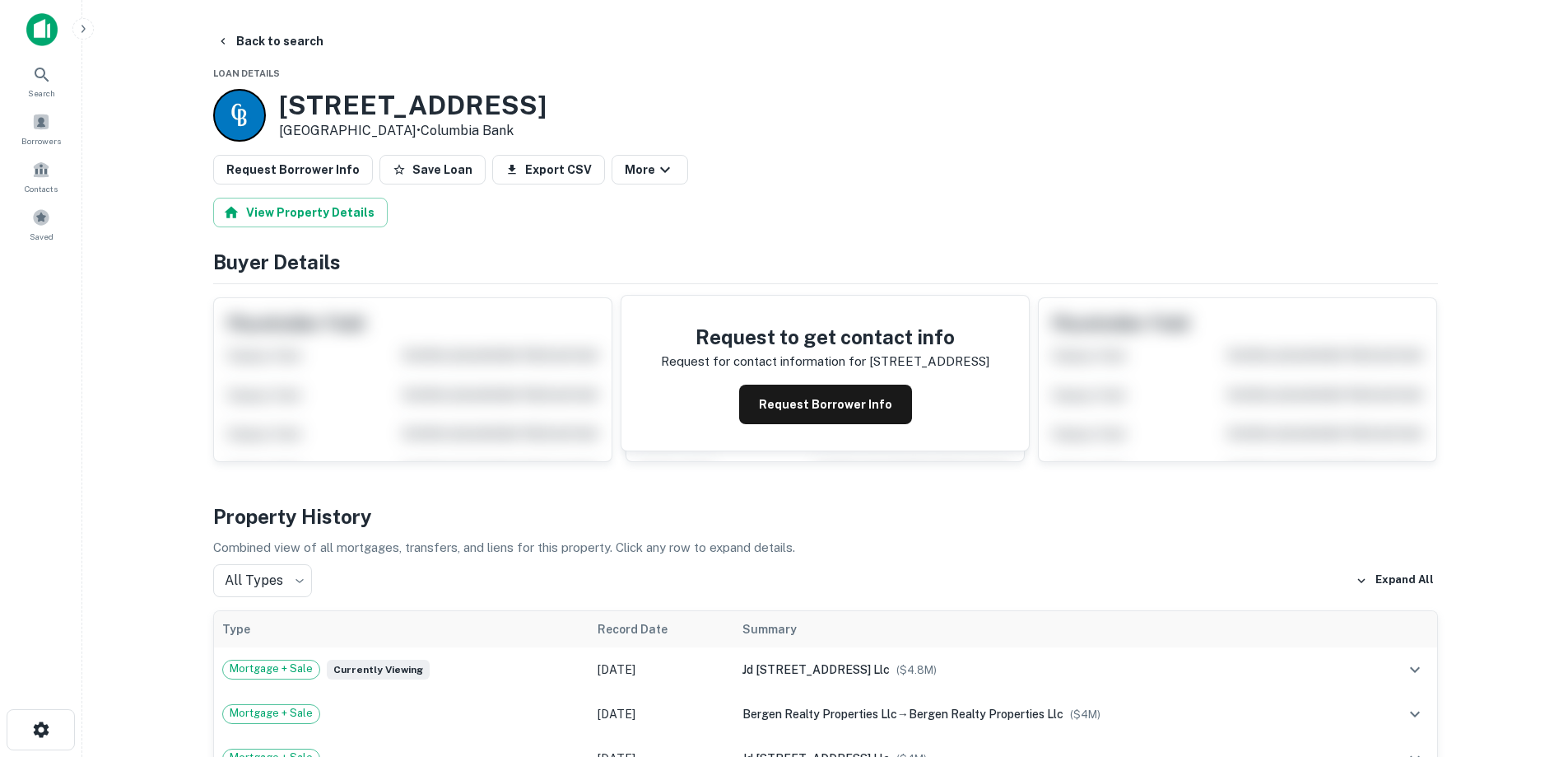
drag, startPoint x: 276, startPoint y: 95, endPoint x: 410, endPoint y: 138, distance: 140.7
click at [410, 138] on div "[STREET_ADDRESS] • Columbia Bank" at bounding box center [380, 114] width 334 height 52
click at [309, 34] on button "Back to search" at bounding box center [270, 41] width 120 height 29
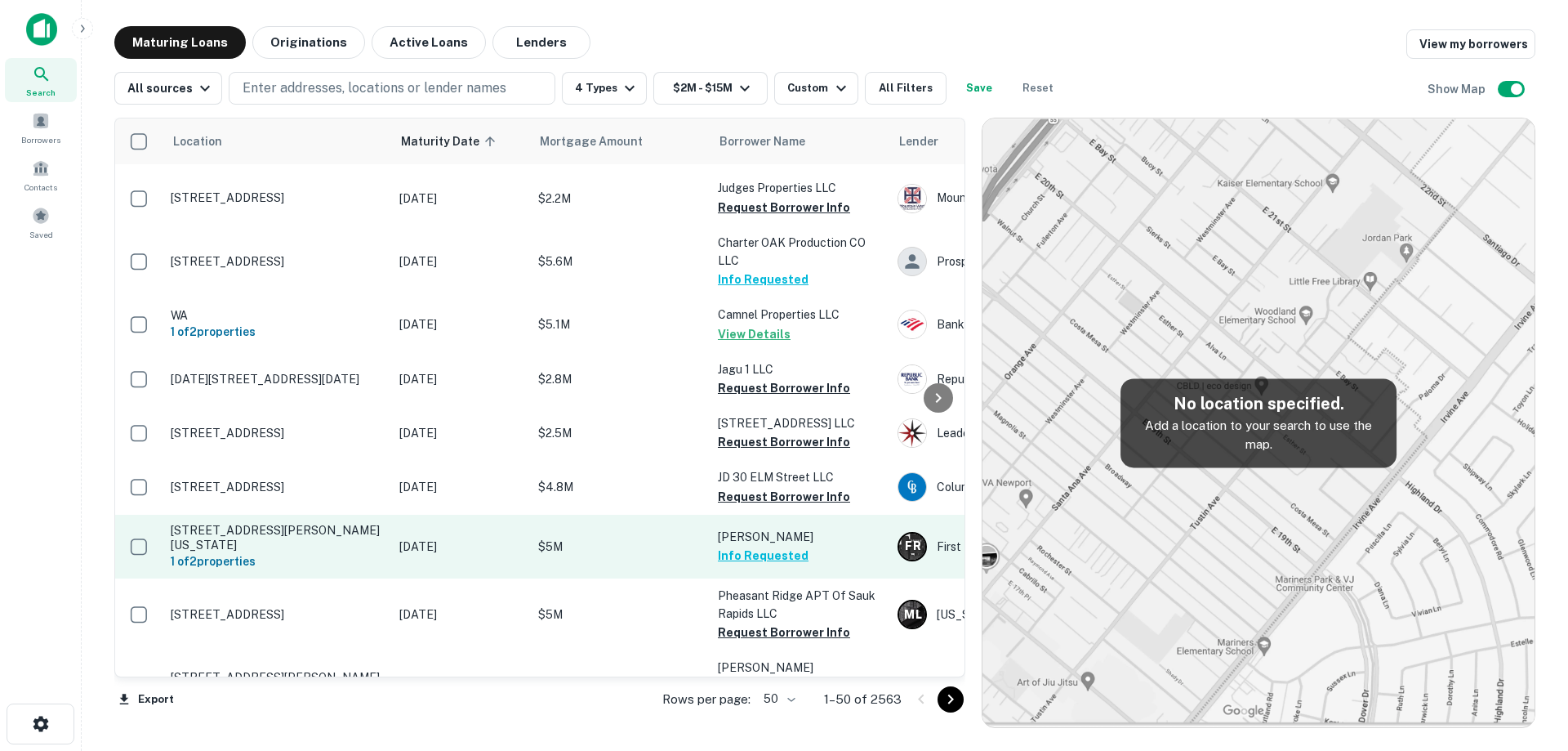
scroll to position [82, 0]
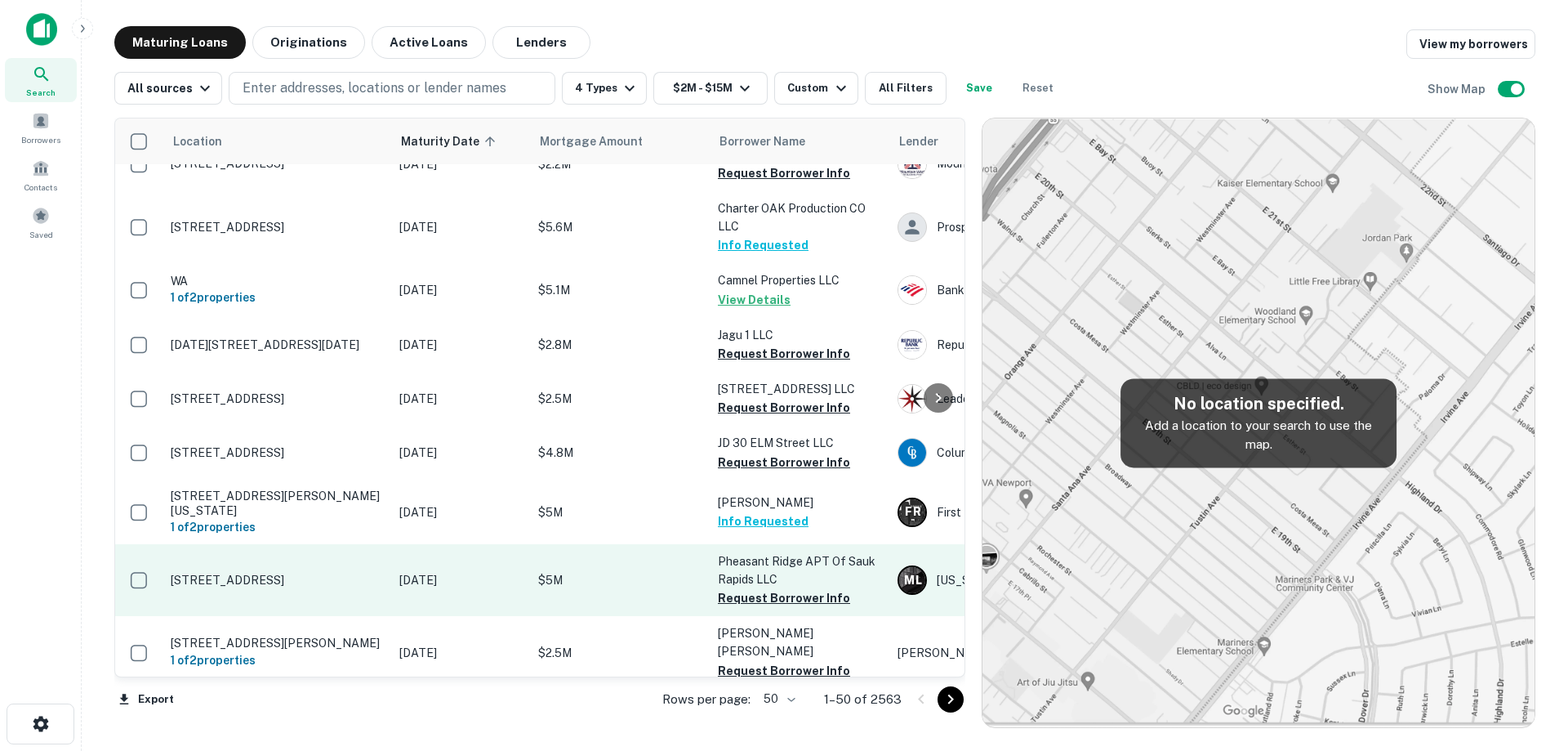
click at [357, 603] on td "[STREET_ADDRESS]" at bounding box center [276, 579] width 229 height 72
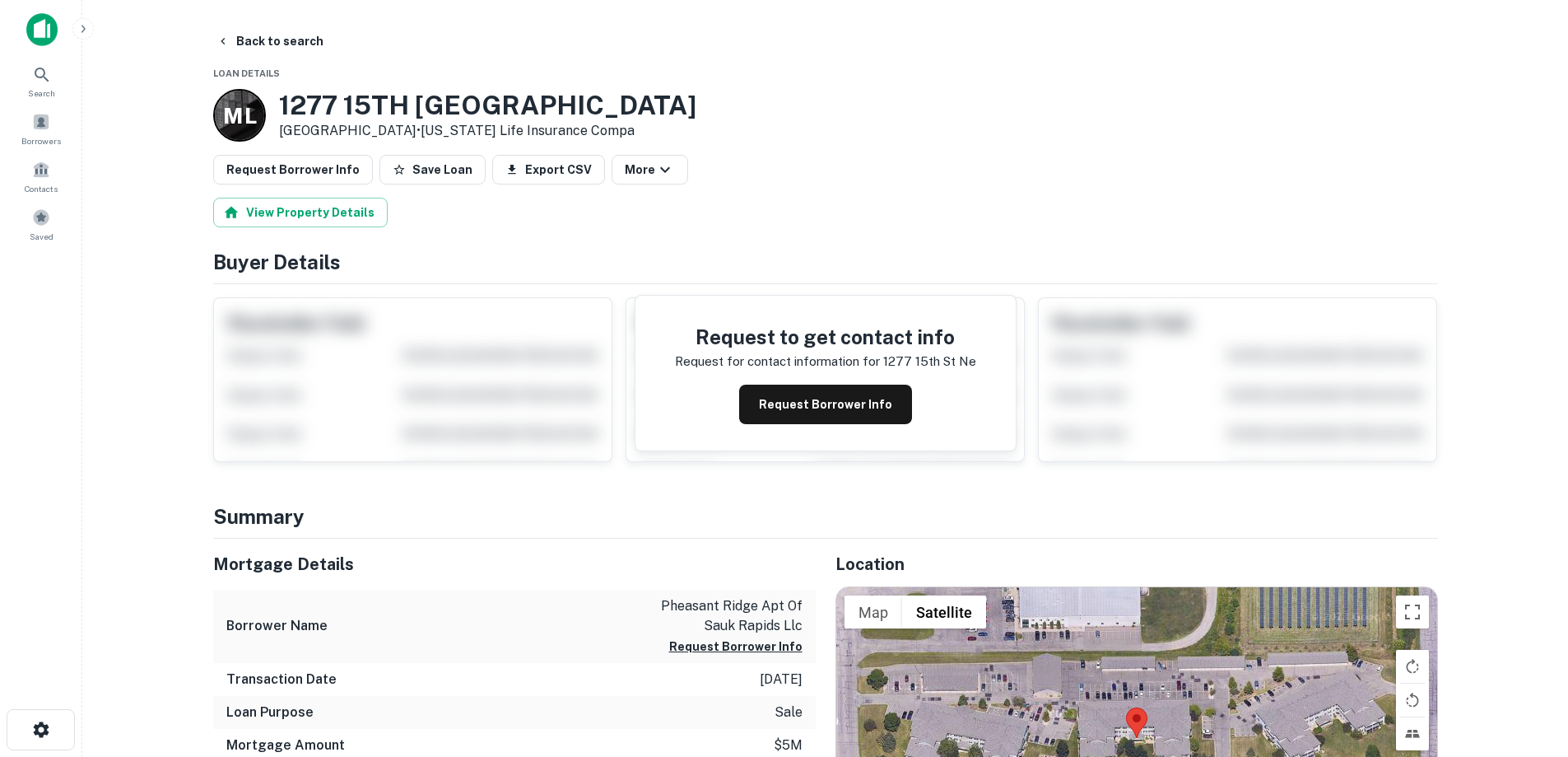
drag, startPoint x: 322, startPoint y: 102, endPoint x: 425, endPoint y: 131, distance: 107.0
click at [425, 131] on div "[STREET_ADDRESS] • [US_STATE] Life Insurance Compa" at bounding box center [487, 114] width 417 height 51
copy div "[STREET_ADDRESS]"
click at [772, 407] on button "Request Borrower Info" at bounding box center [826, 404] width 173 height 40
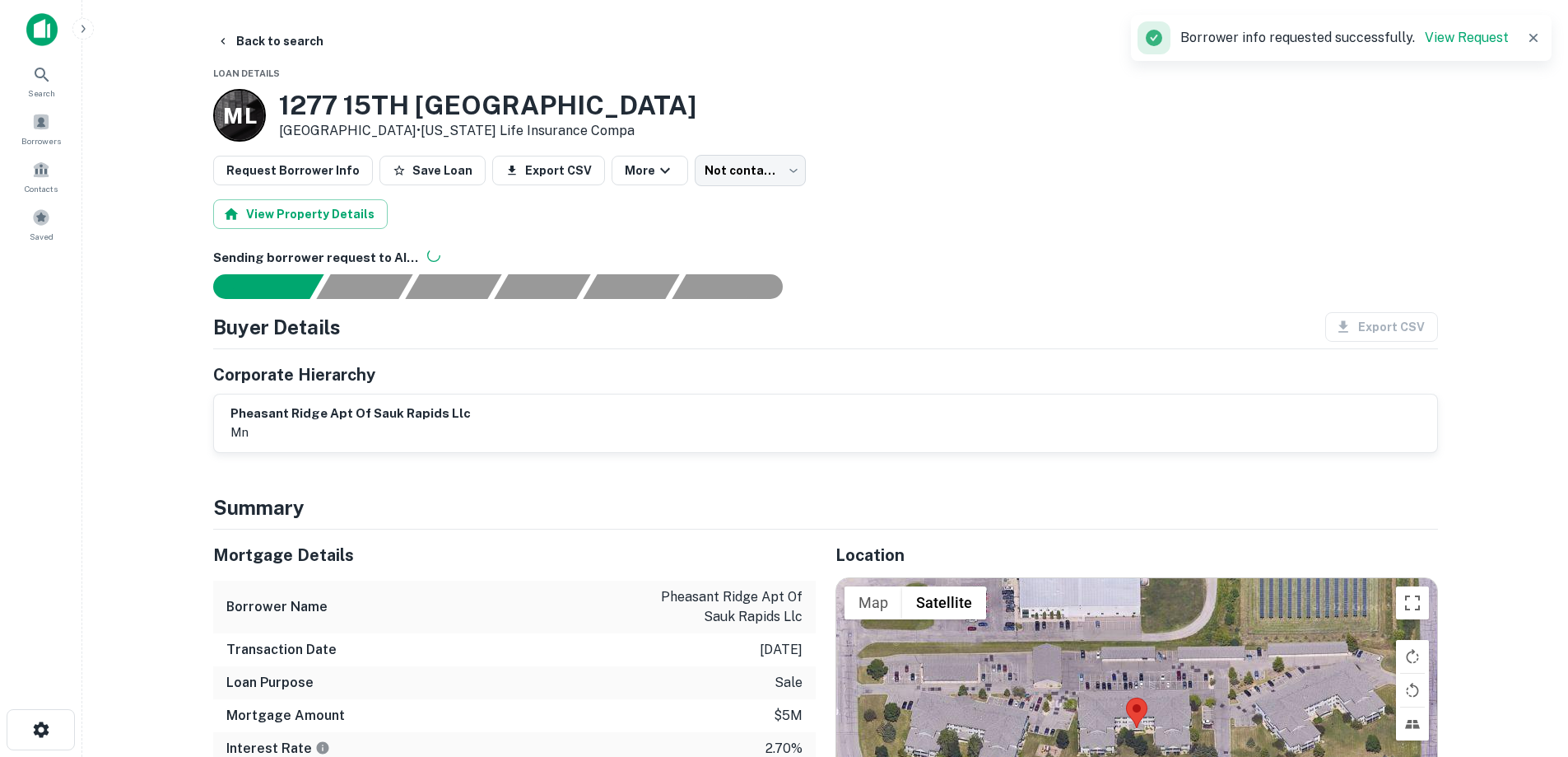
click at [416, 107] on h3 "1277 15TH [GEOGRAPHIC_DATA]" at bounding box center [487, 105] width 417 height 31
click at [287, 40] on button "Back to search" at bounding box center [270, 41] width 120 height 29
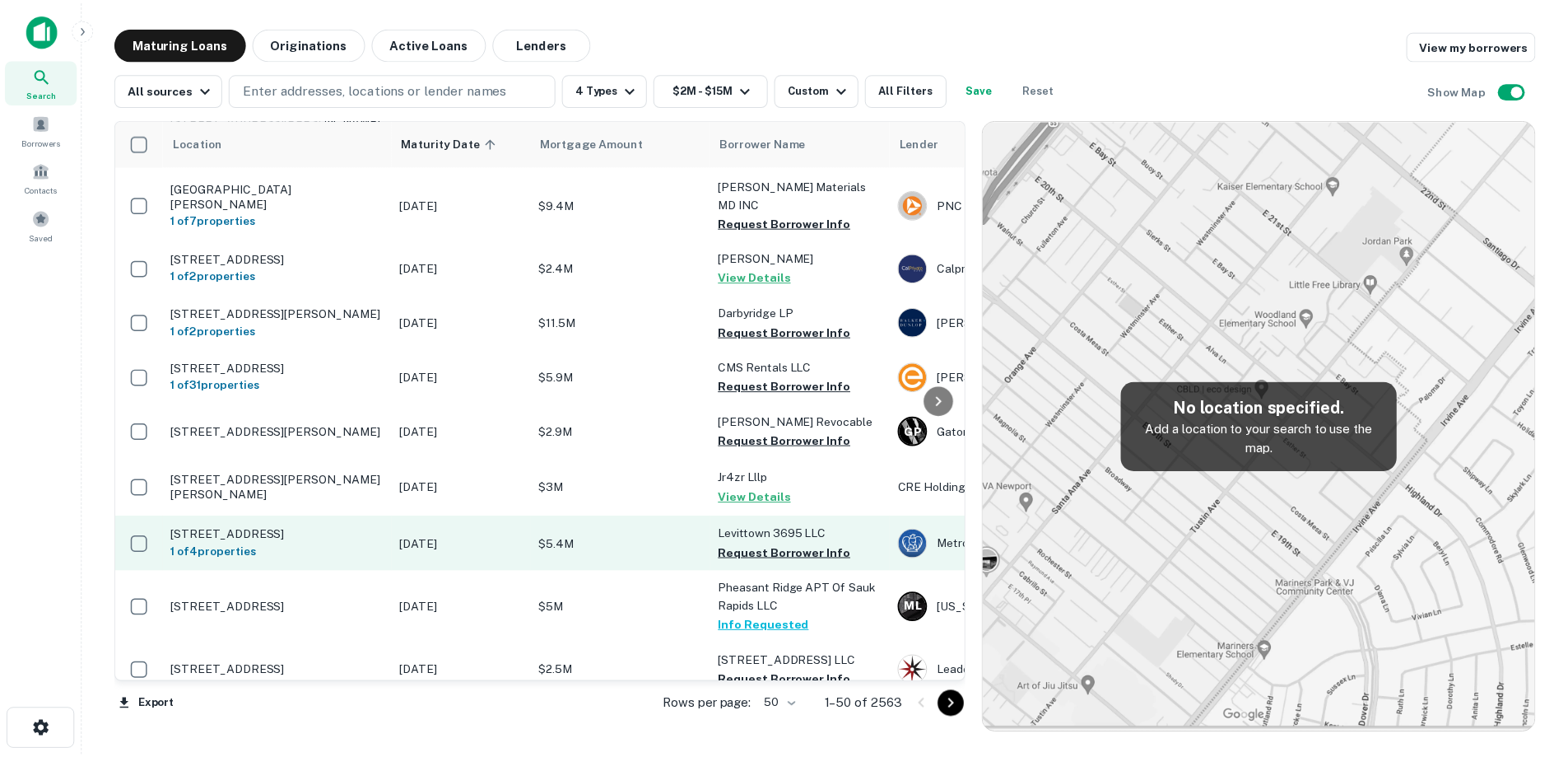
scroll to position [247, 0]
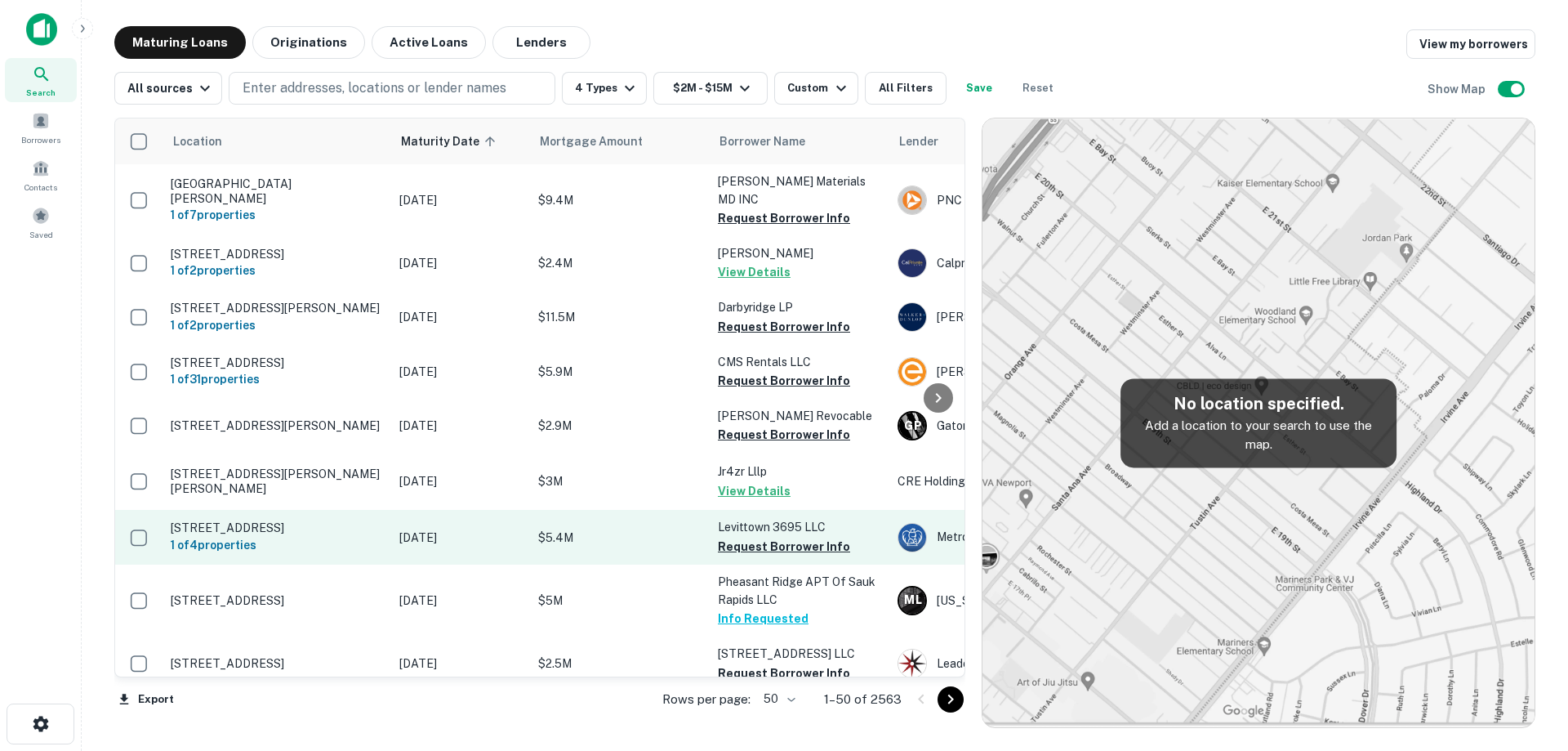
click at [364, 535] on p "[STREET_ADDRESS]" at bounding box center [276, 527] width 212 height 15
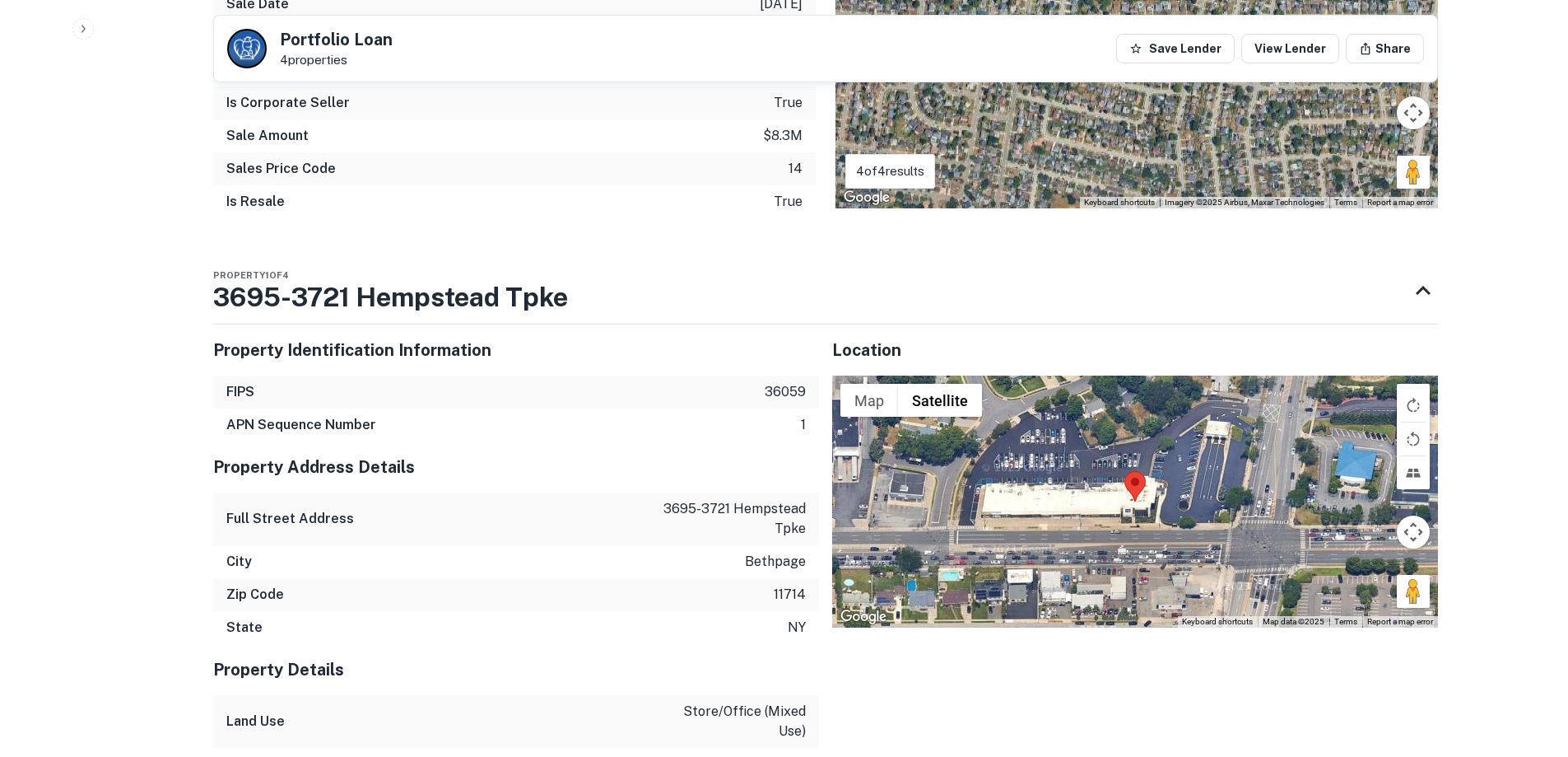
scroll to position [1317, 0]
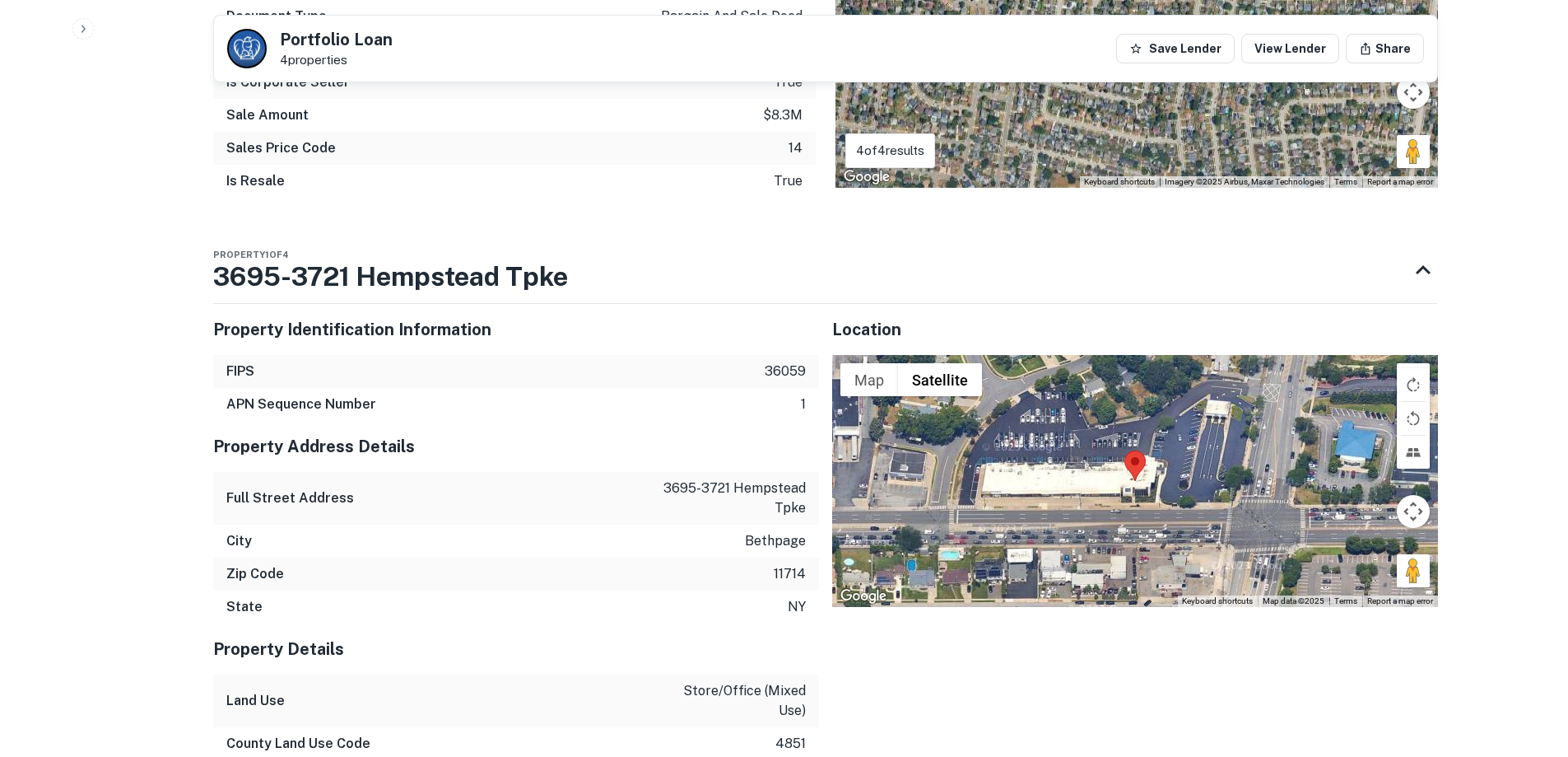
click at [712, 489] on p "3695-3721 hempstead tpke" at bounding box center [732, 498] width 148 height 40
click at [710, 489] on p "3695-3721 hempstead tpke" at bounding box center [732, 498] width 148 height 40
click at [710, 489] on p "3695-3721 hempstead tpke" at bounding box center [732, 498] width 148 height 40
click at [711, 486] on p "3695-3721 hempstead tpke" at bounding box center [732, 498] width 148 height 40
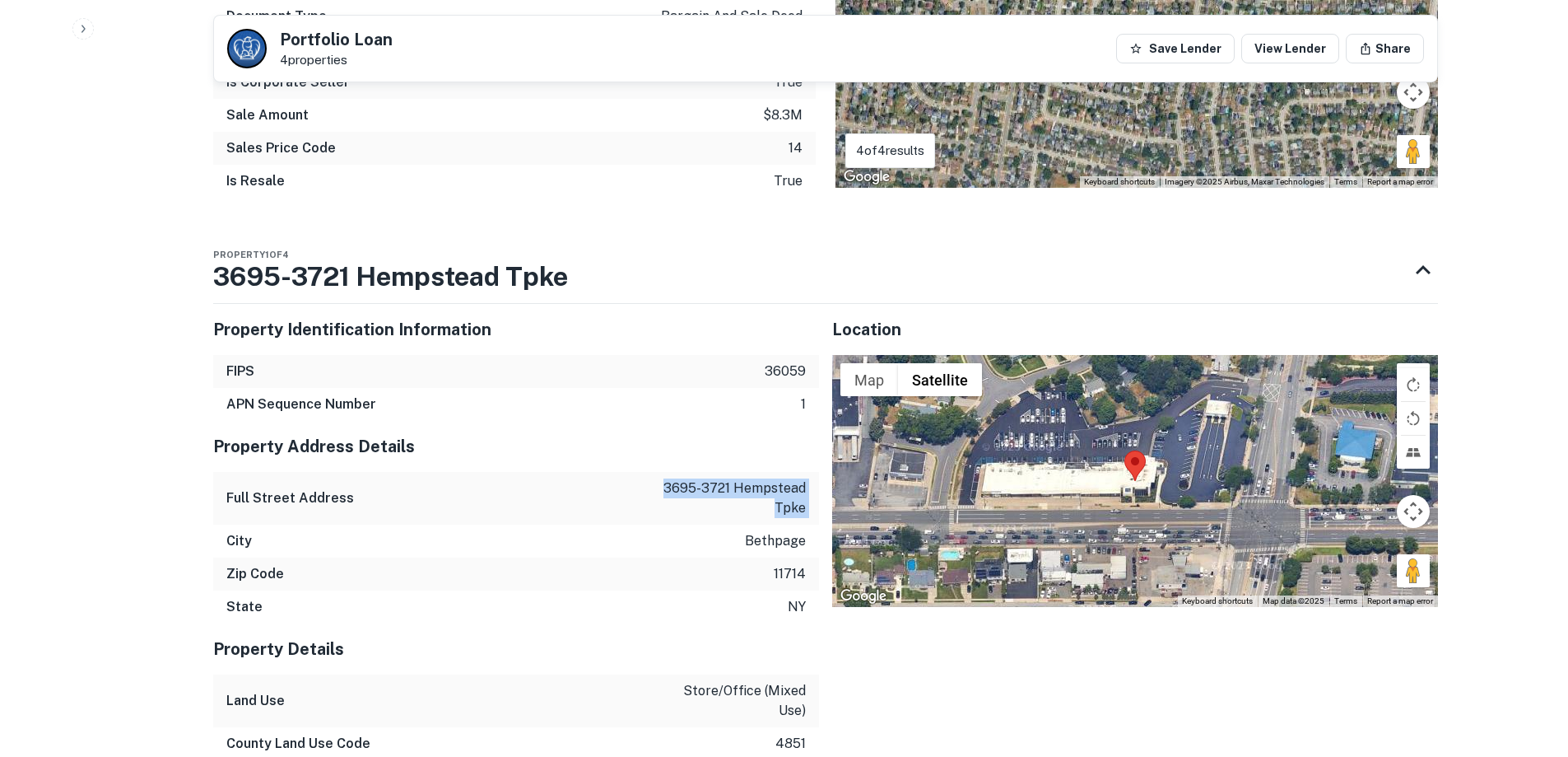
click at [711, 485] on p "3695-3721 hempstead tpke" at bounding box center [732, 498] width 148 height 40
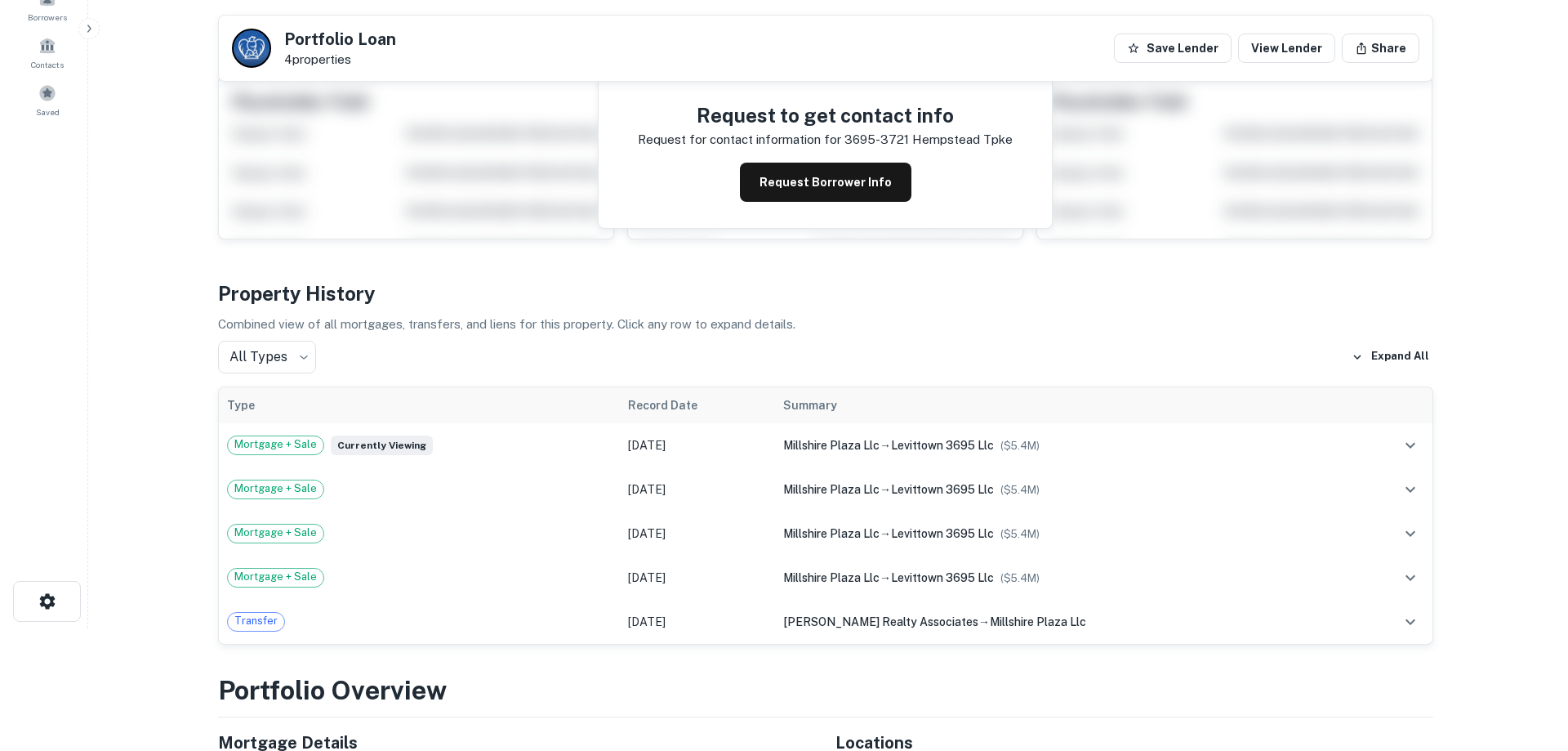
scroll to position [0, 0]
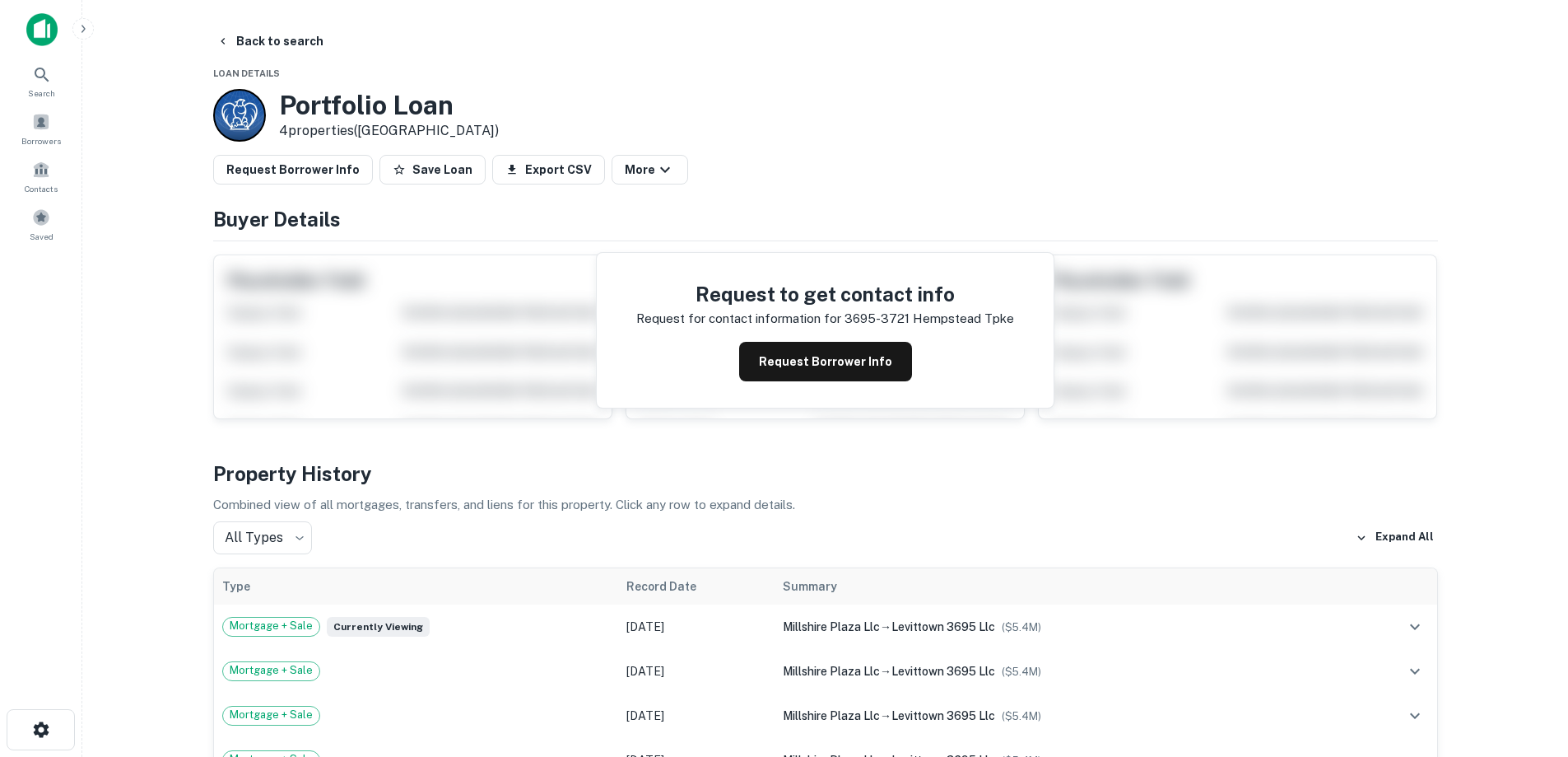
click at [867, 360] on button "Request Borrower Info" at bounding box center [826, 361] width 173 height 40
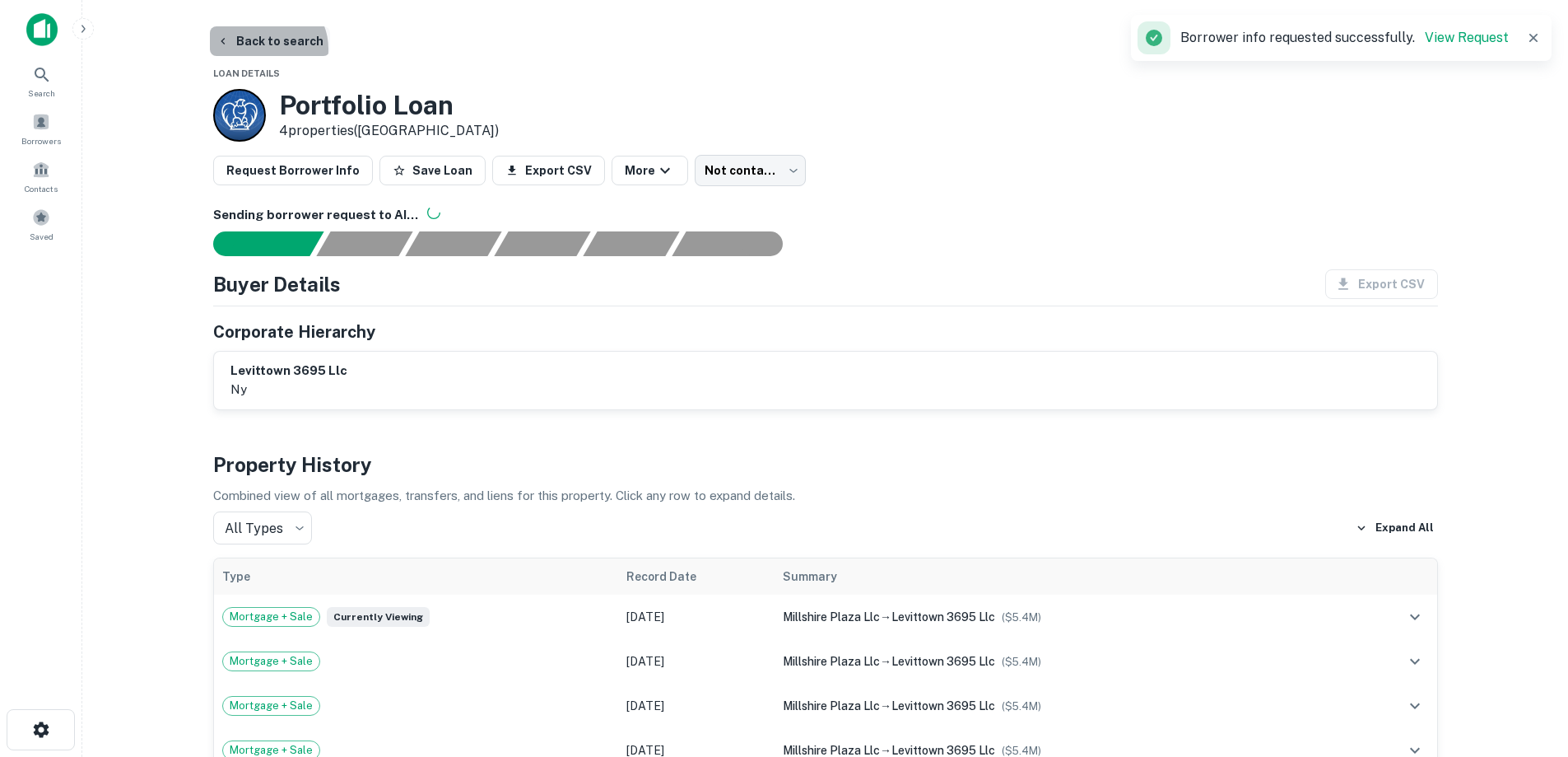
click at [264, 48] on button "Back to search" at bounding box center [270, 41] width 120 height 29
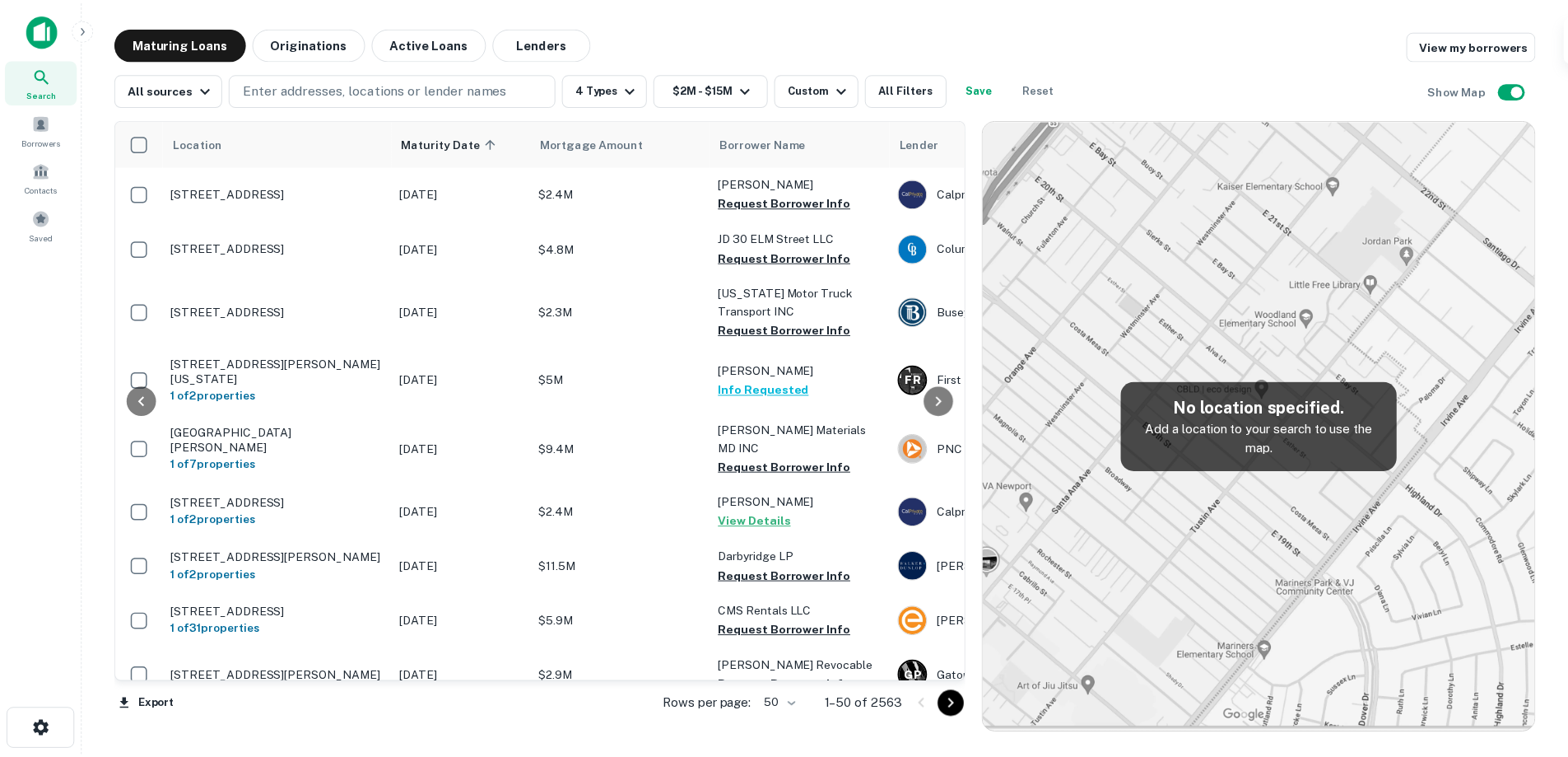
scroll to position [247, 0]
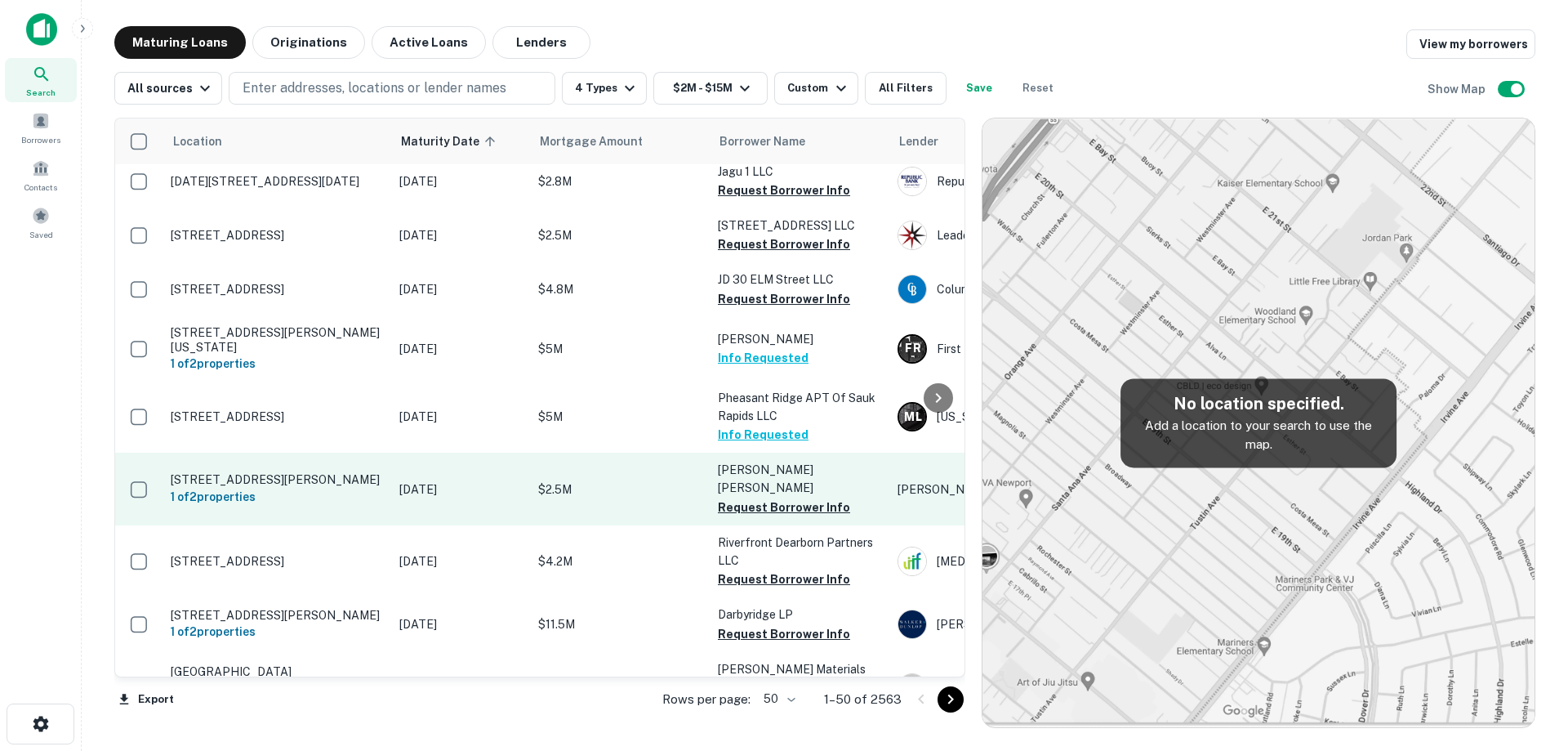
click at [433, 524] on td "[DATE]" at bounding box center [460, 488] width 139 height 72
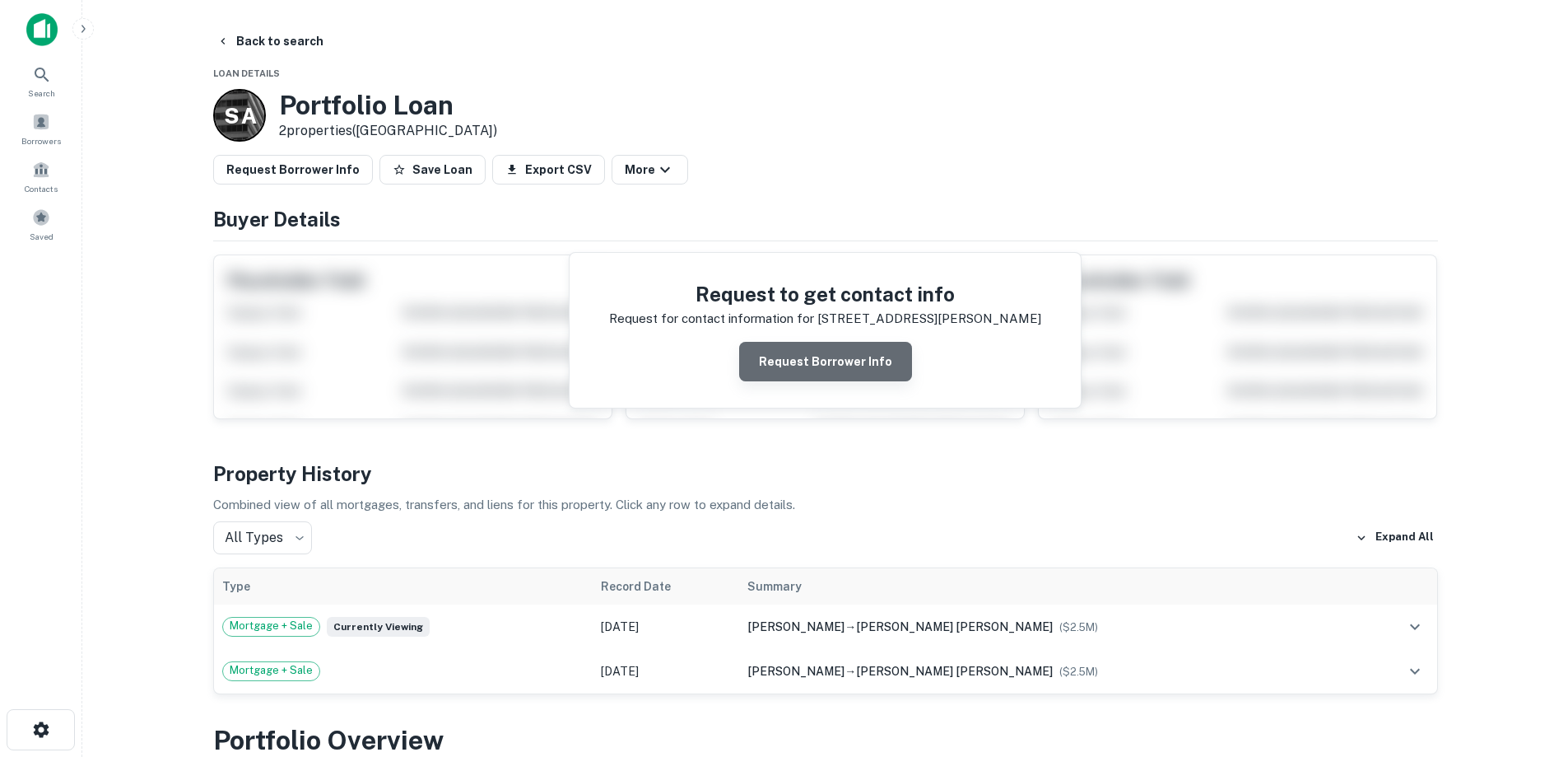
click at [873, 362] on button "Request Borrower Info" at bounding box center [826, 361] width 173 height 40
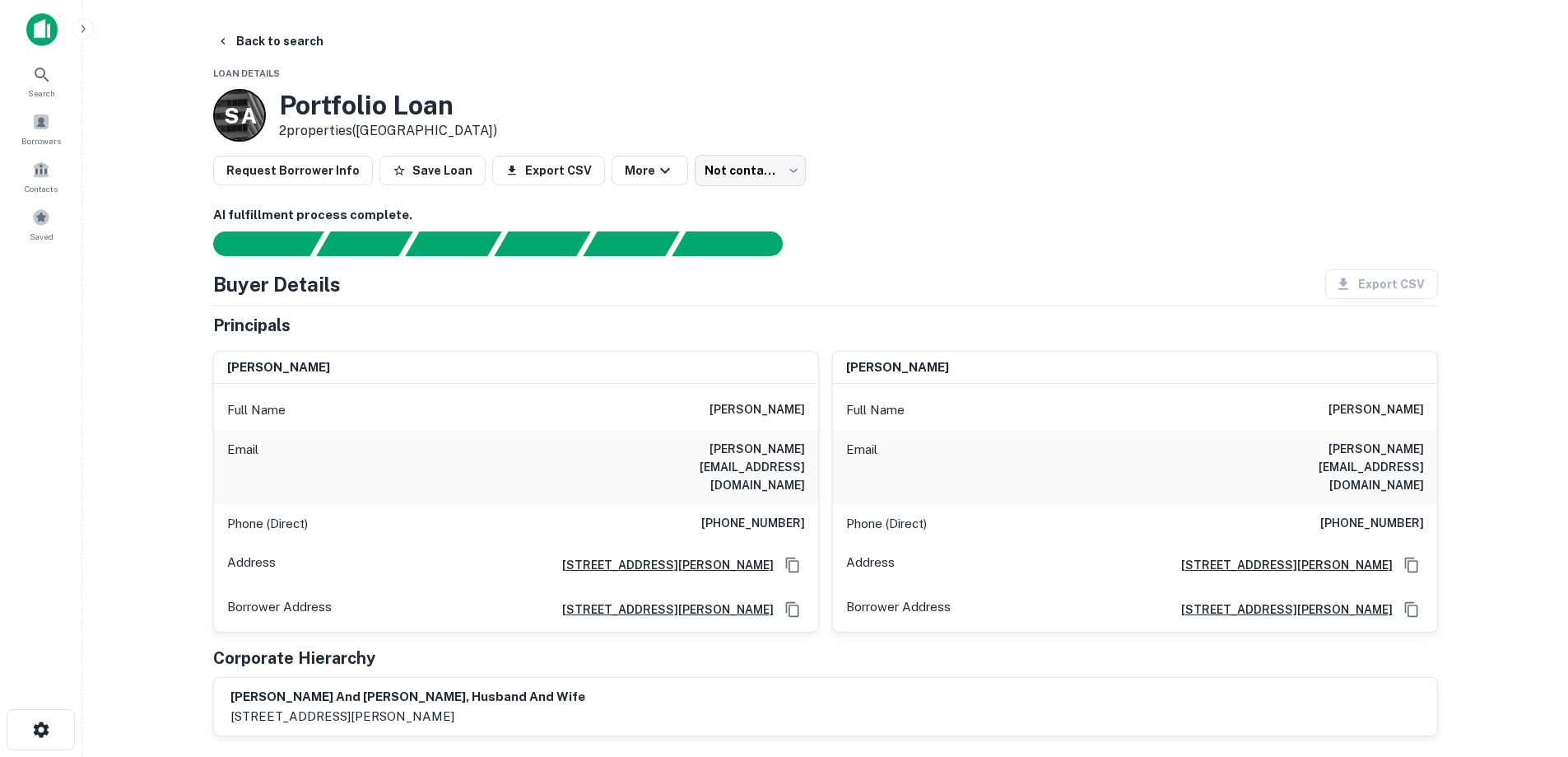
click at [755, 514] on h6 "[PHONE_NUMBER]" at bounding box center [753, 523] width 104 height 20
copy h6 "[PHONE_NUMBER]"
click at [754, 504] on div "Phone (Direct) [PHONE_NUMBER]" at bounding box center [516, 524] width 605 height 40
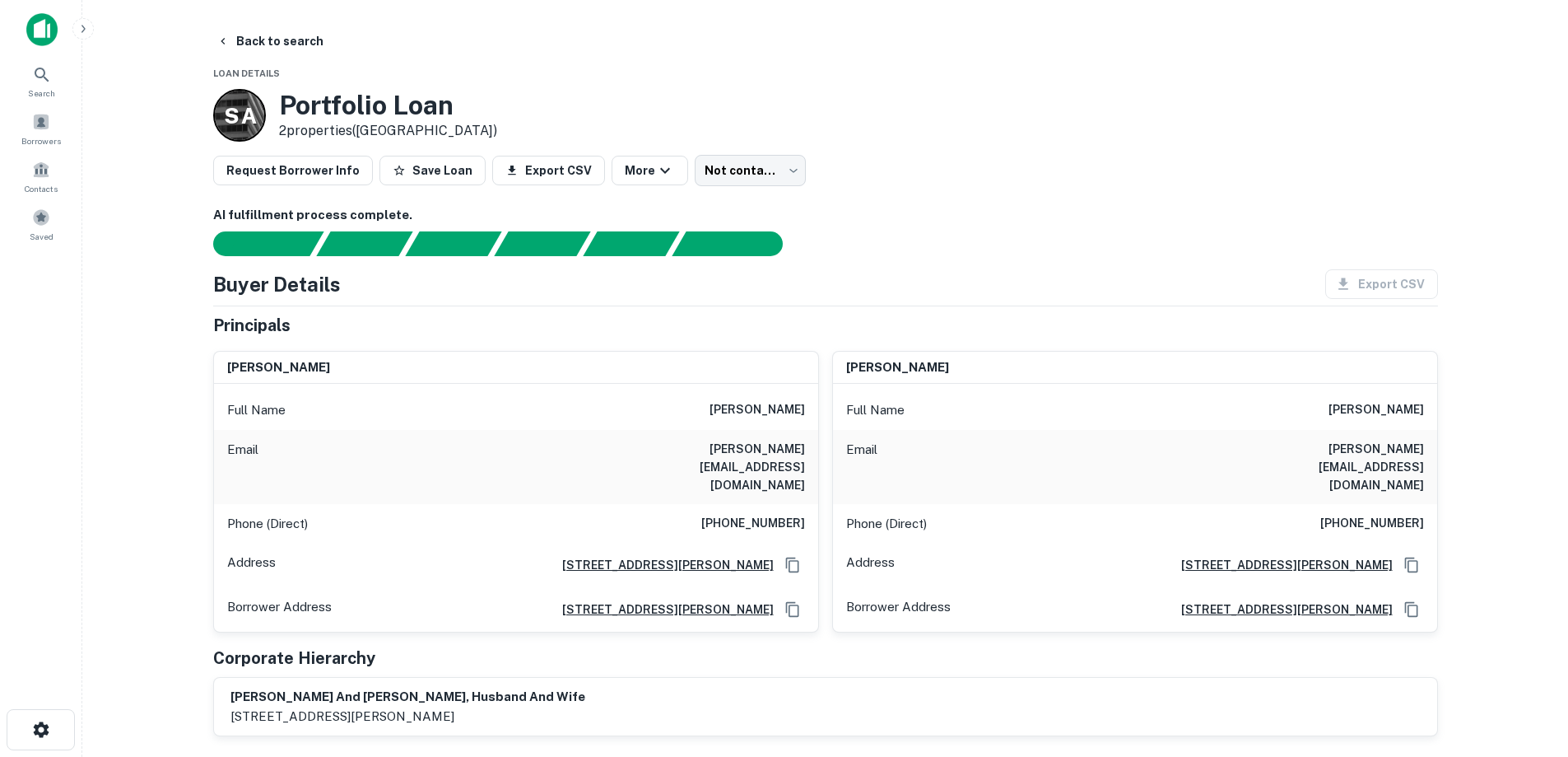
click at [732, 445] on h6 "[PERSON_NAME][EMAIL_ADDRESS][DOMAIN_NAME]" at bounding box center [706, 466] width 198 height 54
click at [788, 465] on div "Email [PERSON_NAME][EMAIL_ADDRESS][DOMAIN_NAME]" at bounding box center [516, 467] width 605 height 74
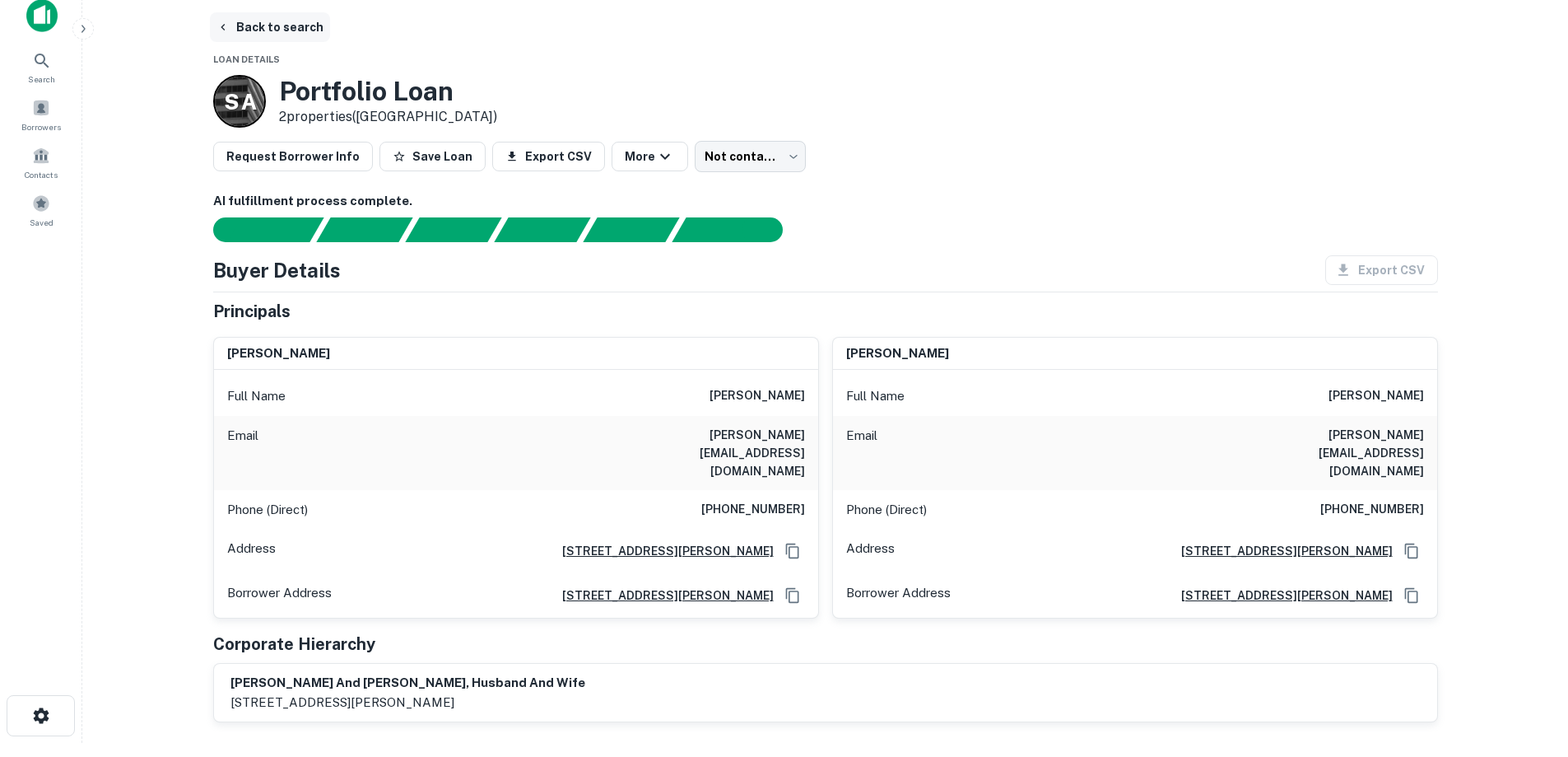
scroll to position [16, 0]
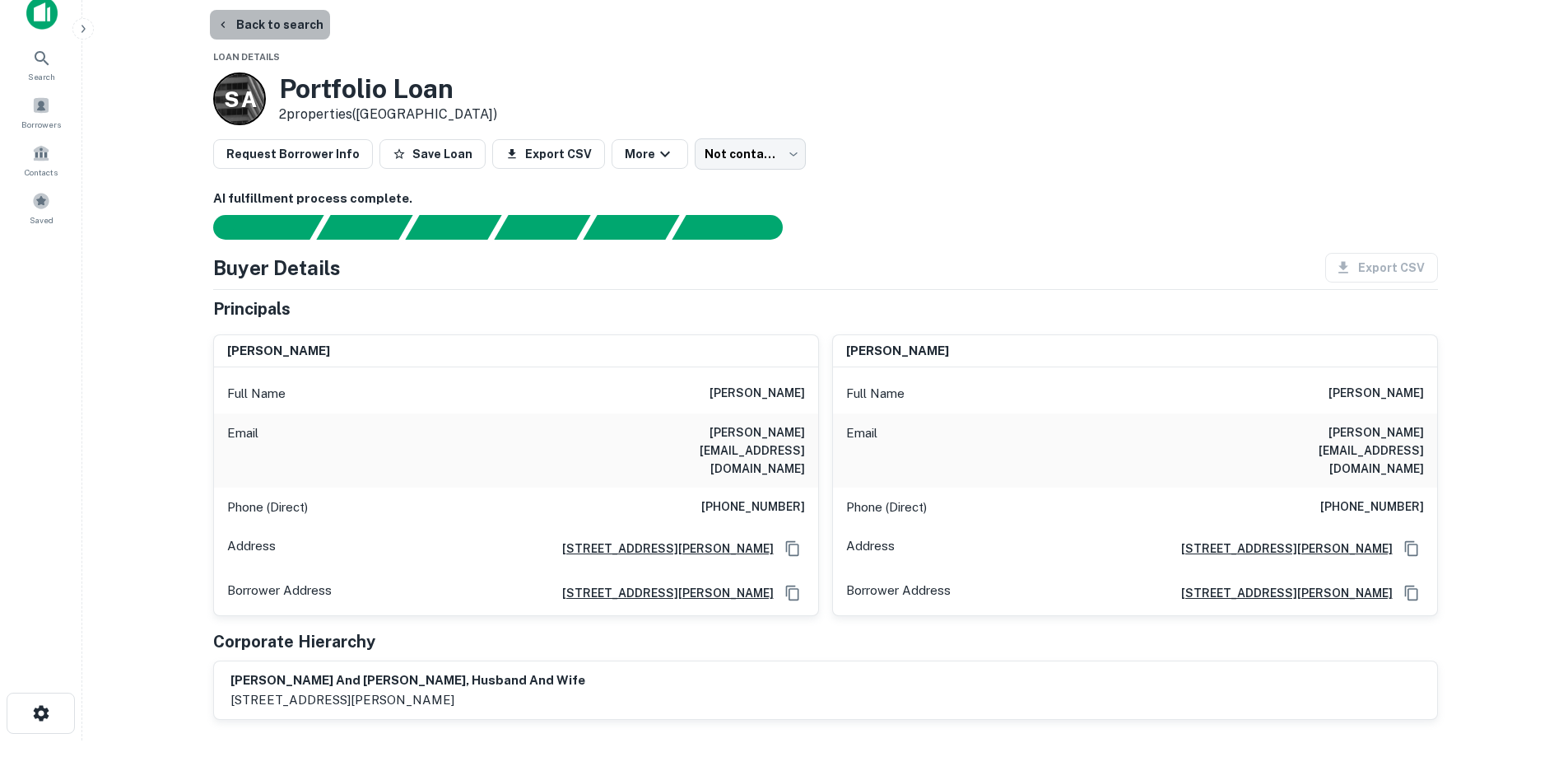
click at [287, 26] on button "Back to search" at bounding box center [270, 24] width 120 height 29
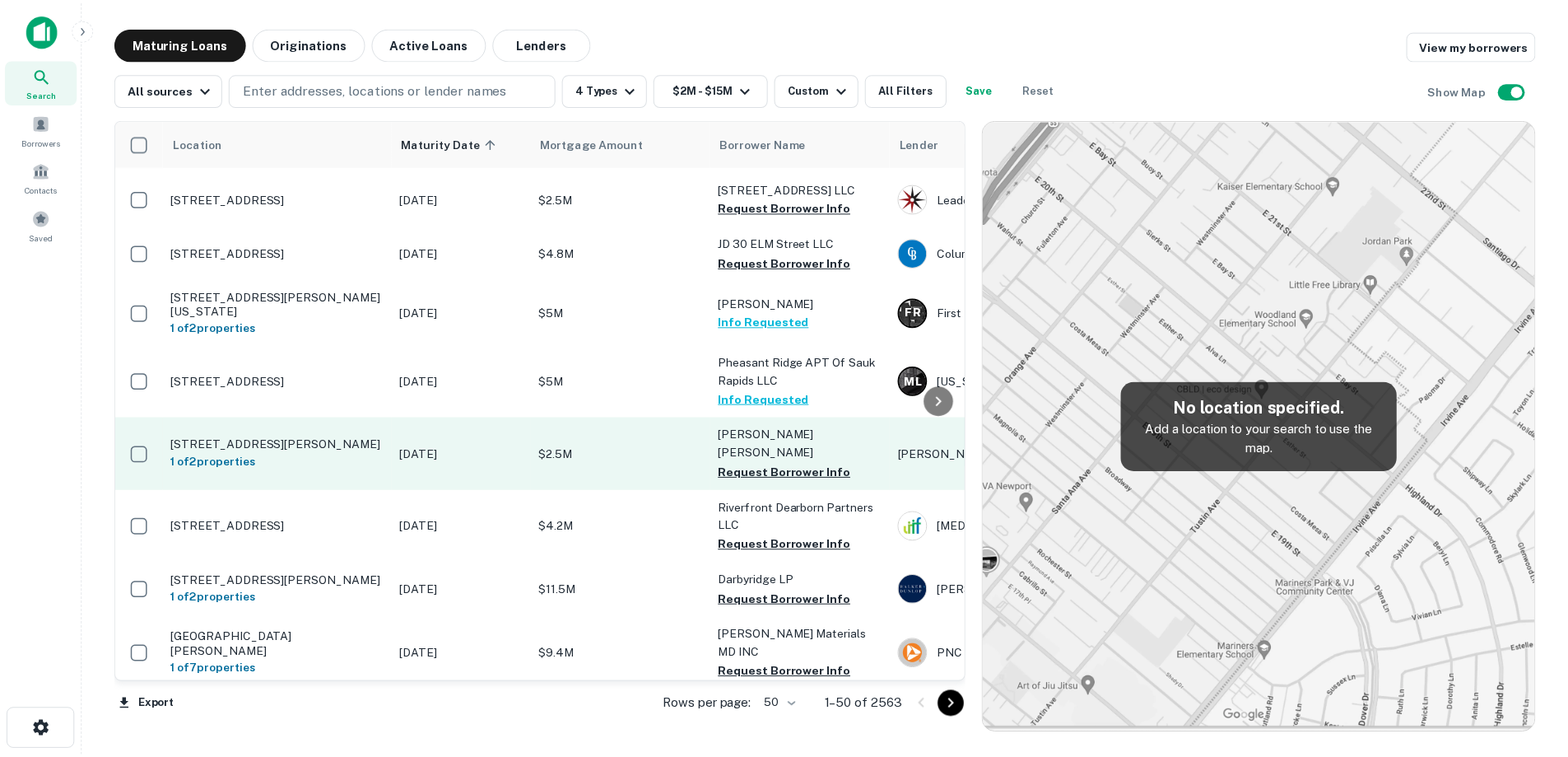
scroll to position [329, 0]
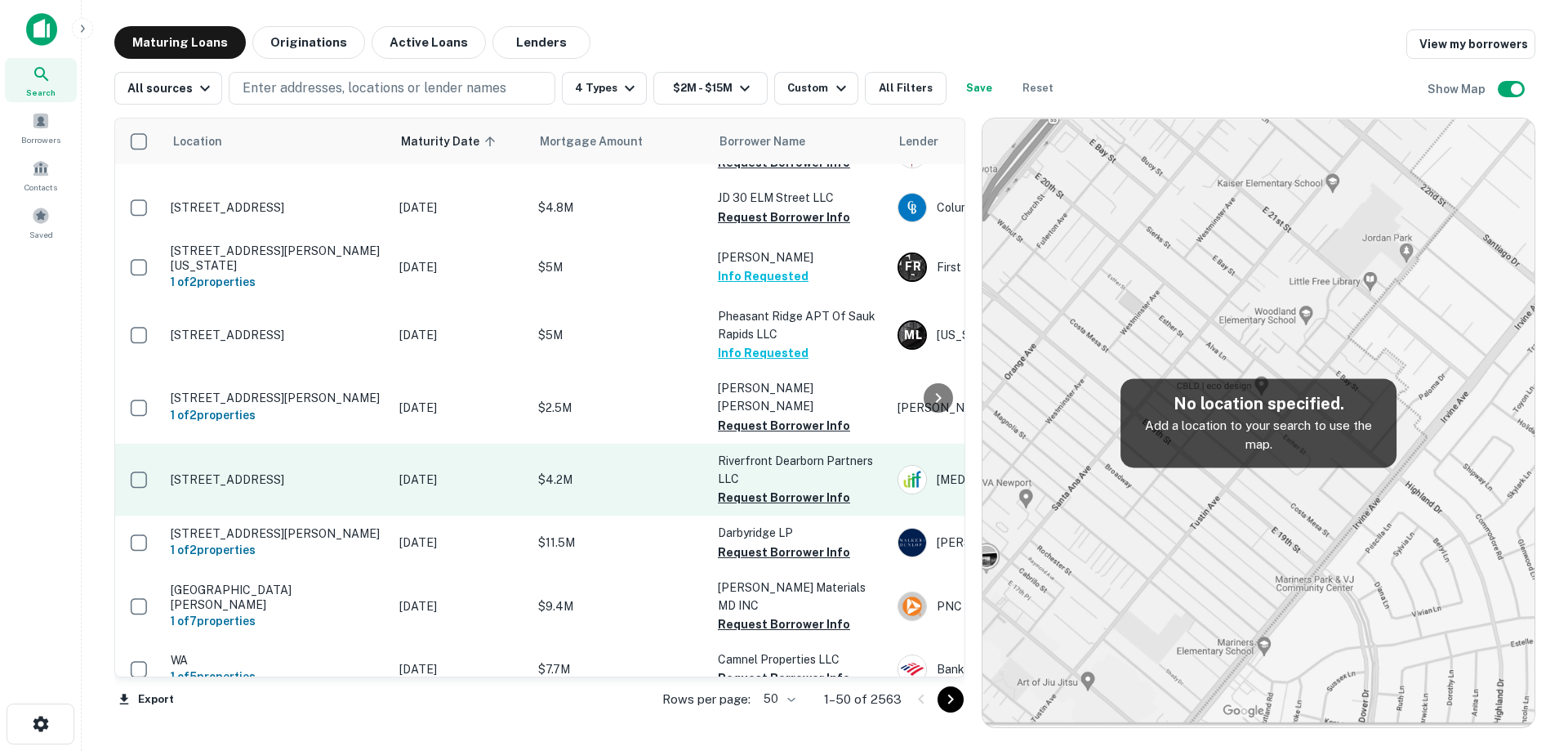
click at [358, 486] on p "[STREET_ADDRESS]" at bounding box center [276, 479] width 212 height 15
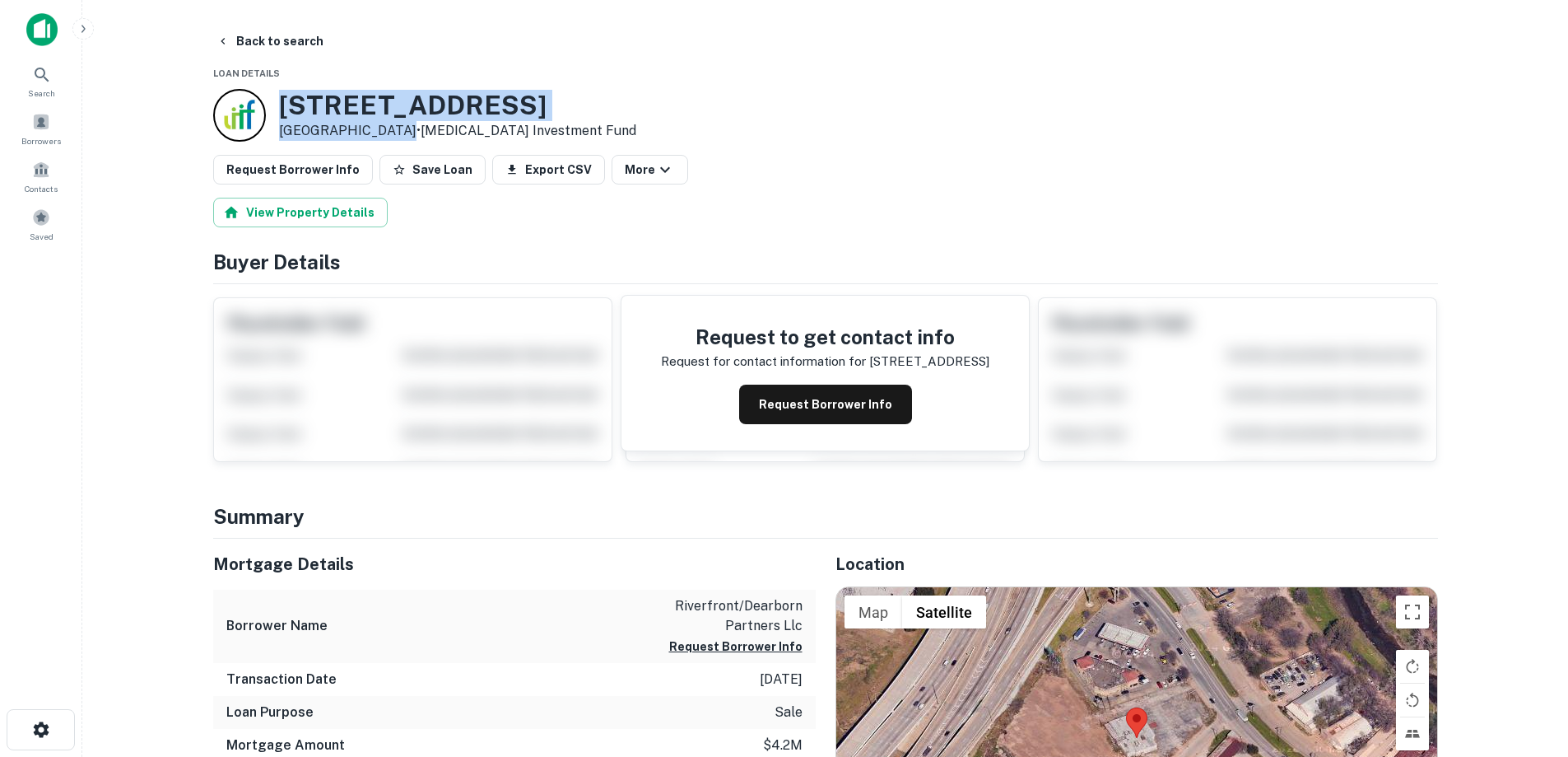
drag, startPoint x: 278, startPoint y: 108, endPoint x: 388, endPoint y: 121, distance: 110.8
click at [388, 121] on div "[STREET_ADDRESS] • [MEDICAL_DATA] Investment Fund" at bounding box center [425, 114] width 423 height 52
drag, startPoint x: 355, startPoint y: 125, endPoint x: 362, endPoint y: 135, distance: 12.2
copy div "[STREET_ADDRESS]"
click at [760, 379] on div "Request to get contact info Request for contact information for [STREET_ADDRESS…" at bounding box center [826, 373] width 408 height 155
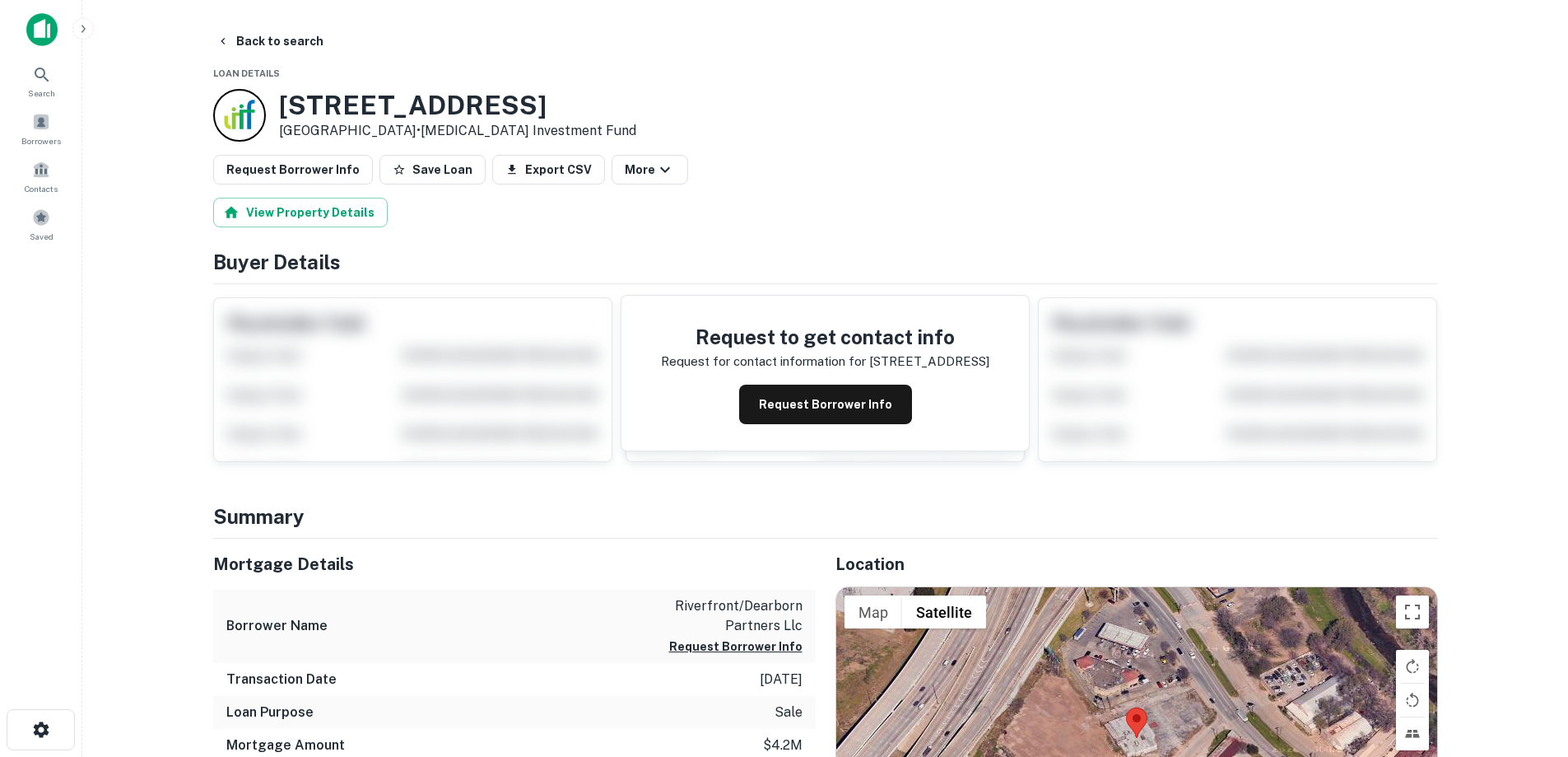
click at [793, 383] on div "Request to get contact info Request for contact information for [STREET_ADDRESS…" at bounding box center [826, 373] width 408 height 155
click at [878, 434] on div "Request to get contact info Request for contact information for [STREET_ADDRESS…" at bounding box center [826, 373] width 408 height 155
click at [881, 413] on button "Request Borrower Info" at bounding box center [826, 404] width 173 height 40
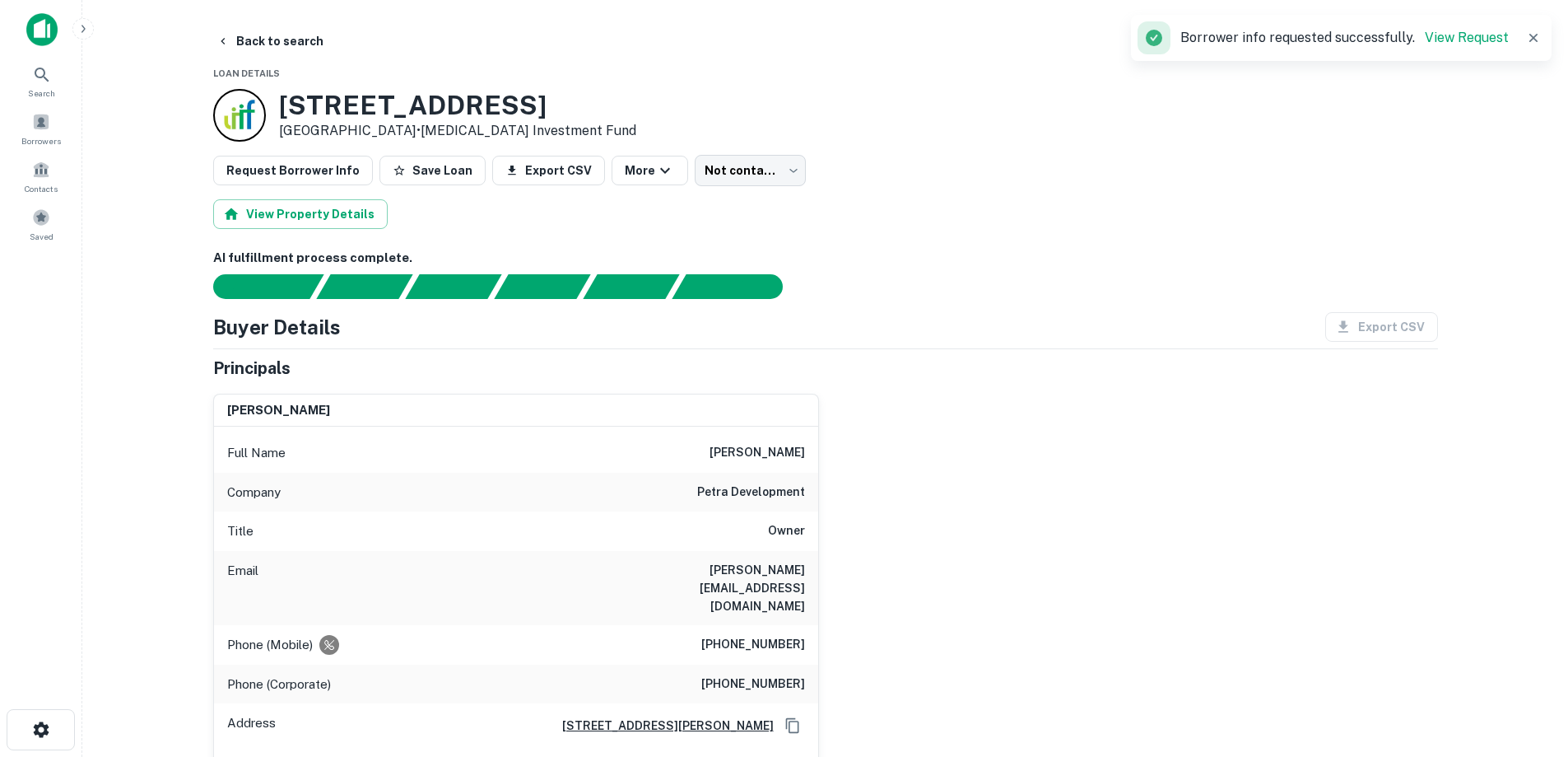
click at [777, 493] on h6 "petra development" at bounding box center [751, 492] width 108 height 20
click at [833, 545] on div "[PERSON_NAME] Full Name [PERSON_NAME] Company petra development Title Owner Ema…" at bounding box center [820, 587] width 1239 height 413
click at [771, 625] on div "Phone (Mobile) [PHONE_NUMBER]" at bounding box center [516, 644] width 605 height 40
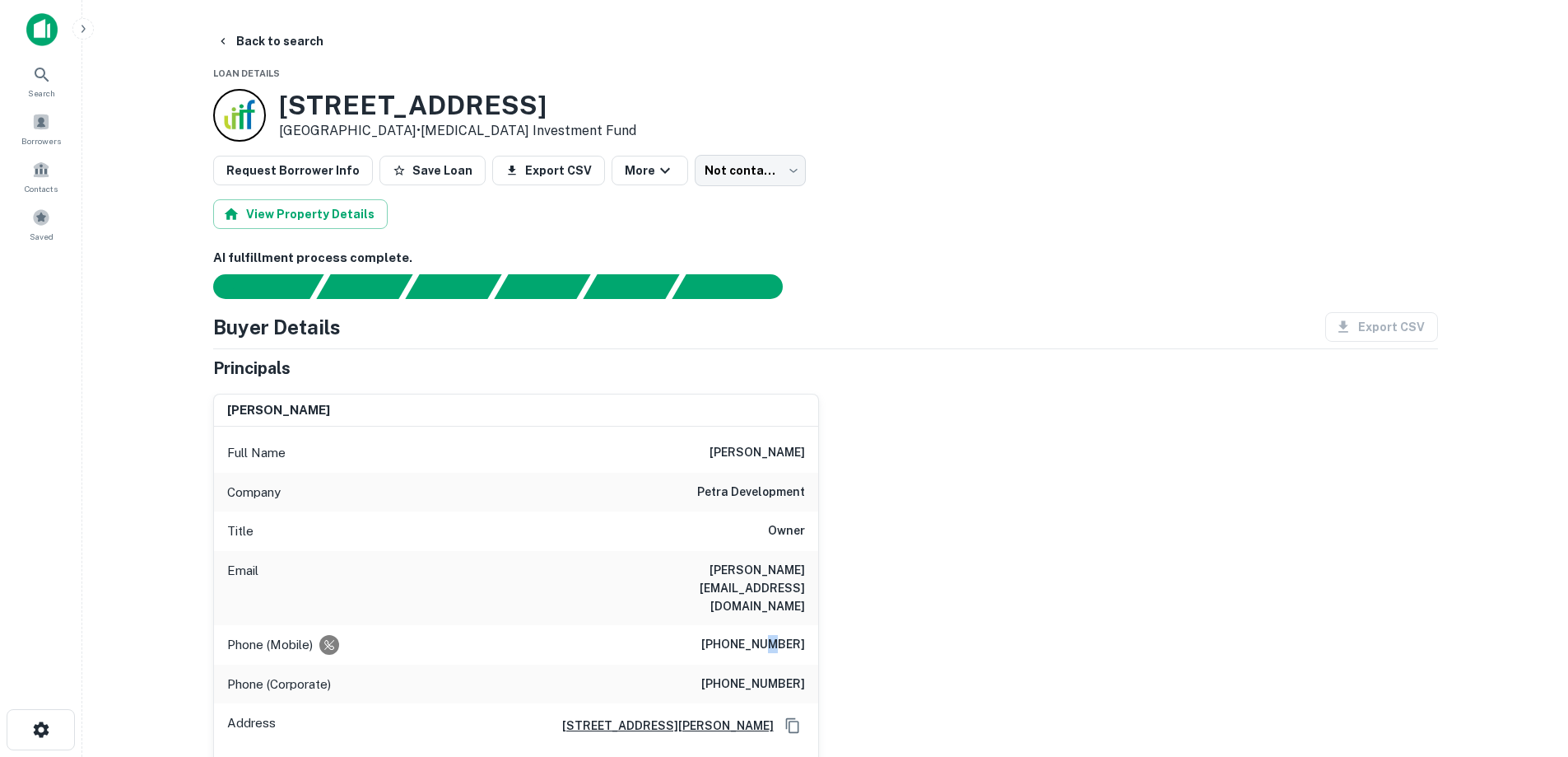
click at [771, 625] on div "Phone (Mobile) [PHONE_NUMBER]" at bounding box center [516, 644] width 605 height 40
click at [778, 532] on h6 "Owner" at bounding box center [786, 531] width 37 height 20
click at [798, 625] on div "Phone (Mobile) [PHONE_NUMBER]" at bounding box center [516, 644] width 605 height 40
click at [797, 625] on div "Phone (Mobile) [PHONE_NUMBER]" at bounding box center [516, 644] width 605 height 40
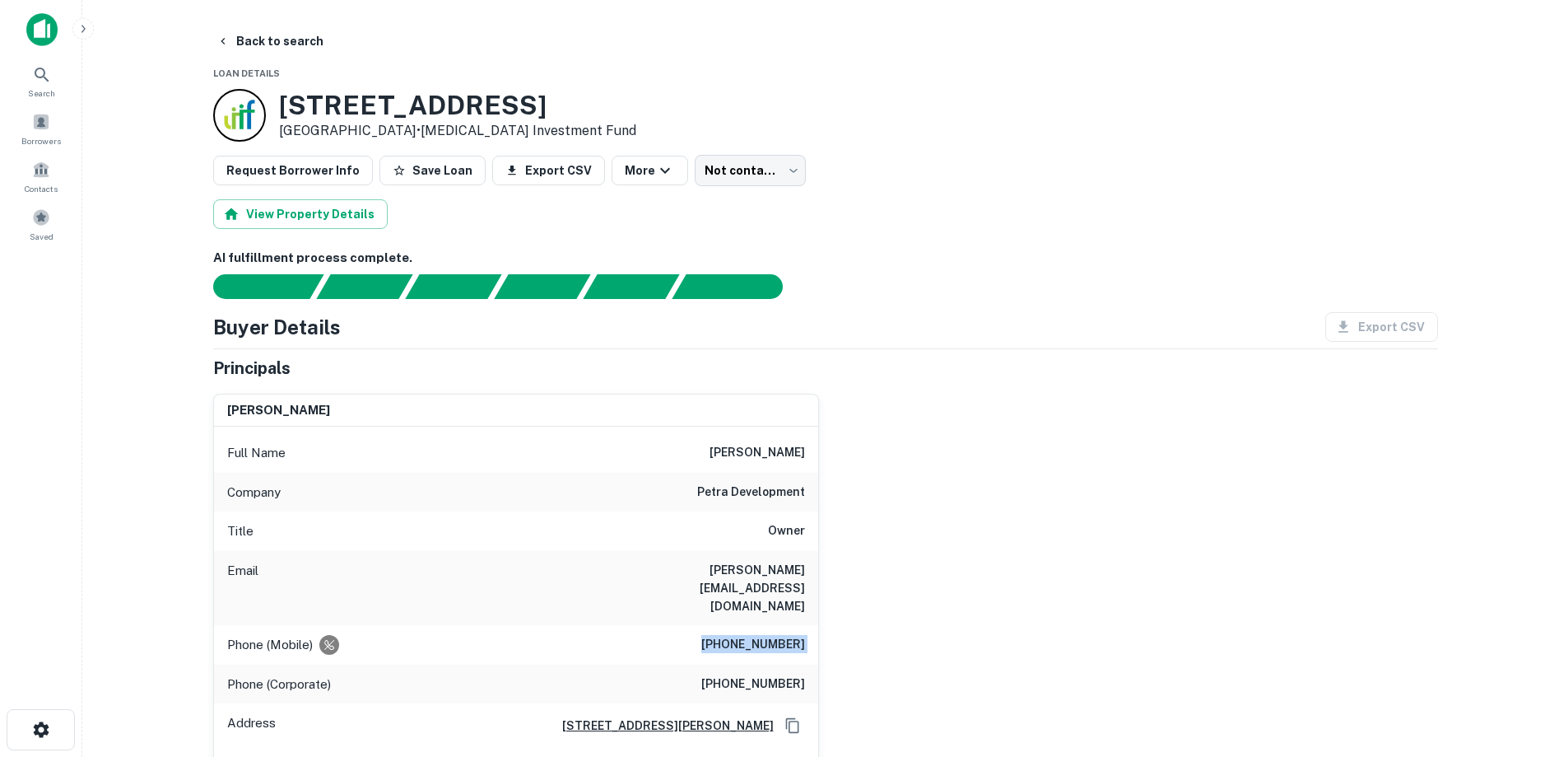
click at [797, 625] on div "Phone (Mobile) [PHONE_NUMBER]" at bounding box center [516, 644] width 605 height 40
click at [759, 664] on div "Phone (Corporate) [PHONE_NUMBER]" at bounding box center [516, 684] width 605 height 40
click at [757, 543] on div "Title Owner" at bounding box center [516, 531] width 605 height 40
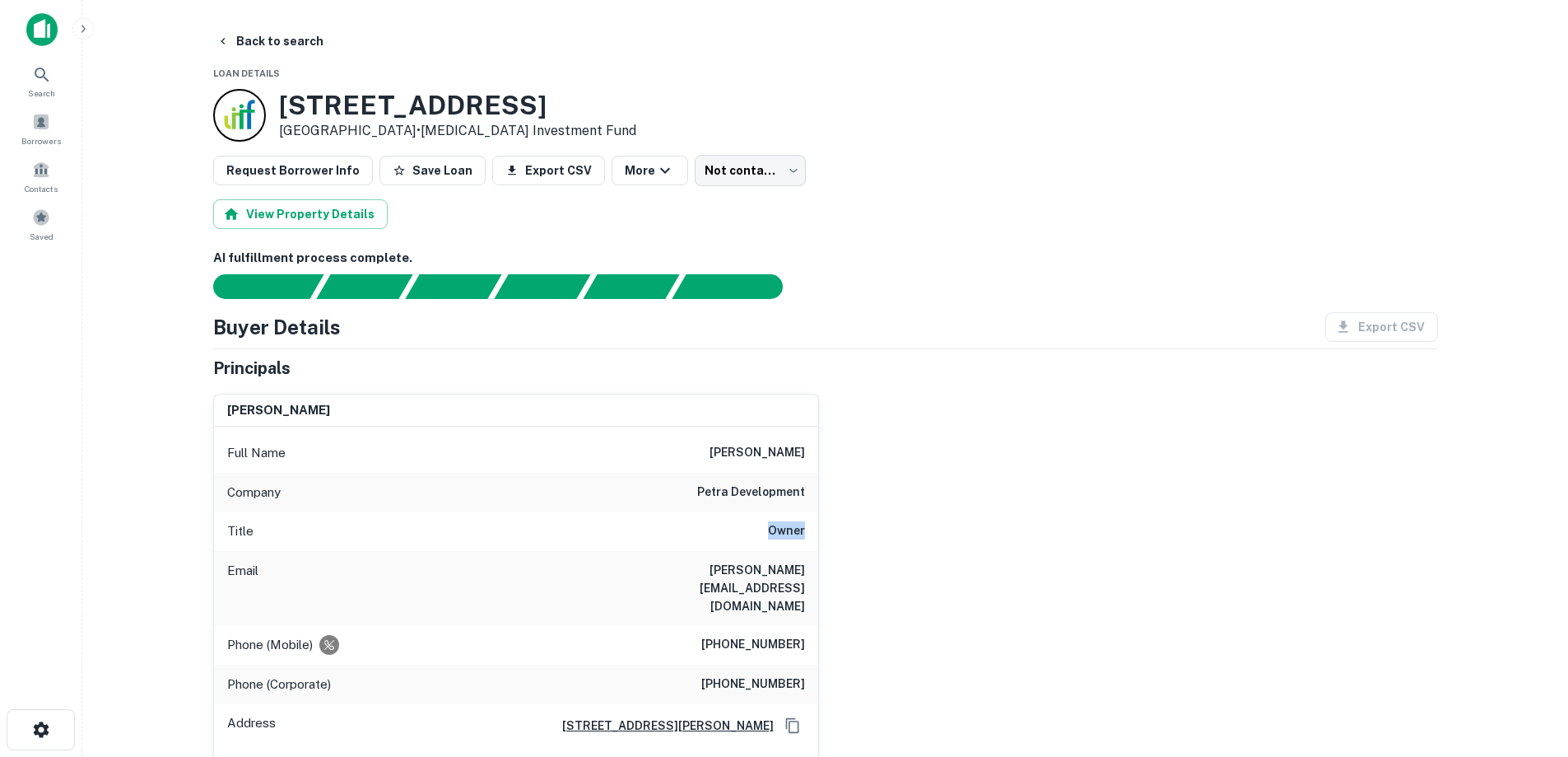
click at [757, 543] on div "Title Owner" at bounding box center [516, 531] width 605 height 40
click at [765, 465] on div "Full Name [PERSON_NAME]" at bounding box center [516, 452] width 605 height 40
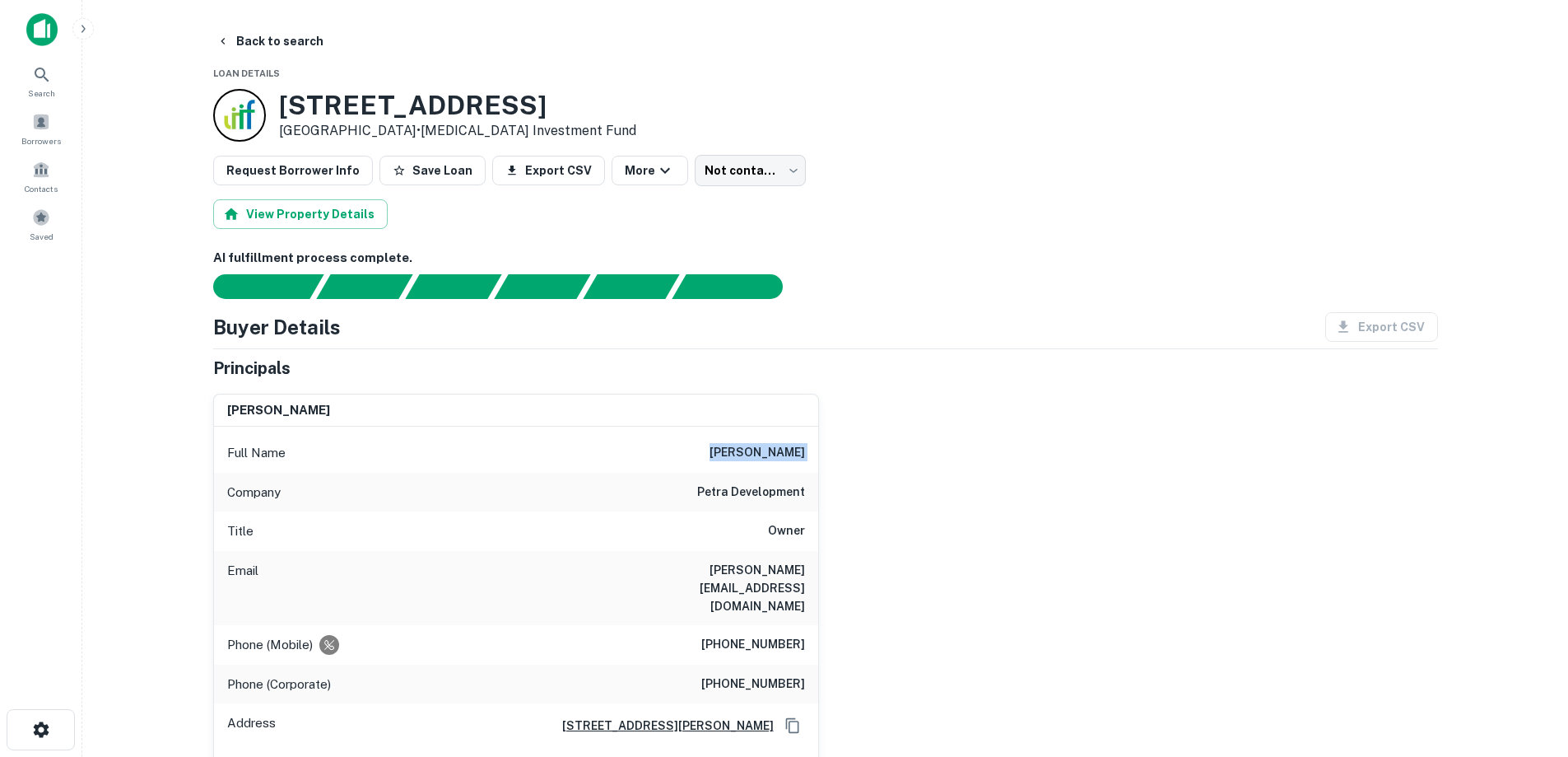
click at [765, 465] on div "Full Name [PERSON_NAME]" at bounding box center [516, 452] width 605 height 40
click at [269, 53] on button "Back to search" at bounding box center [270, 41] width 120 height 29
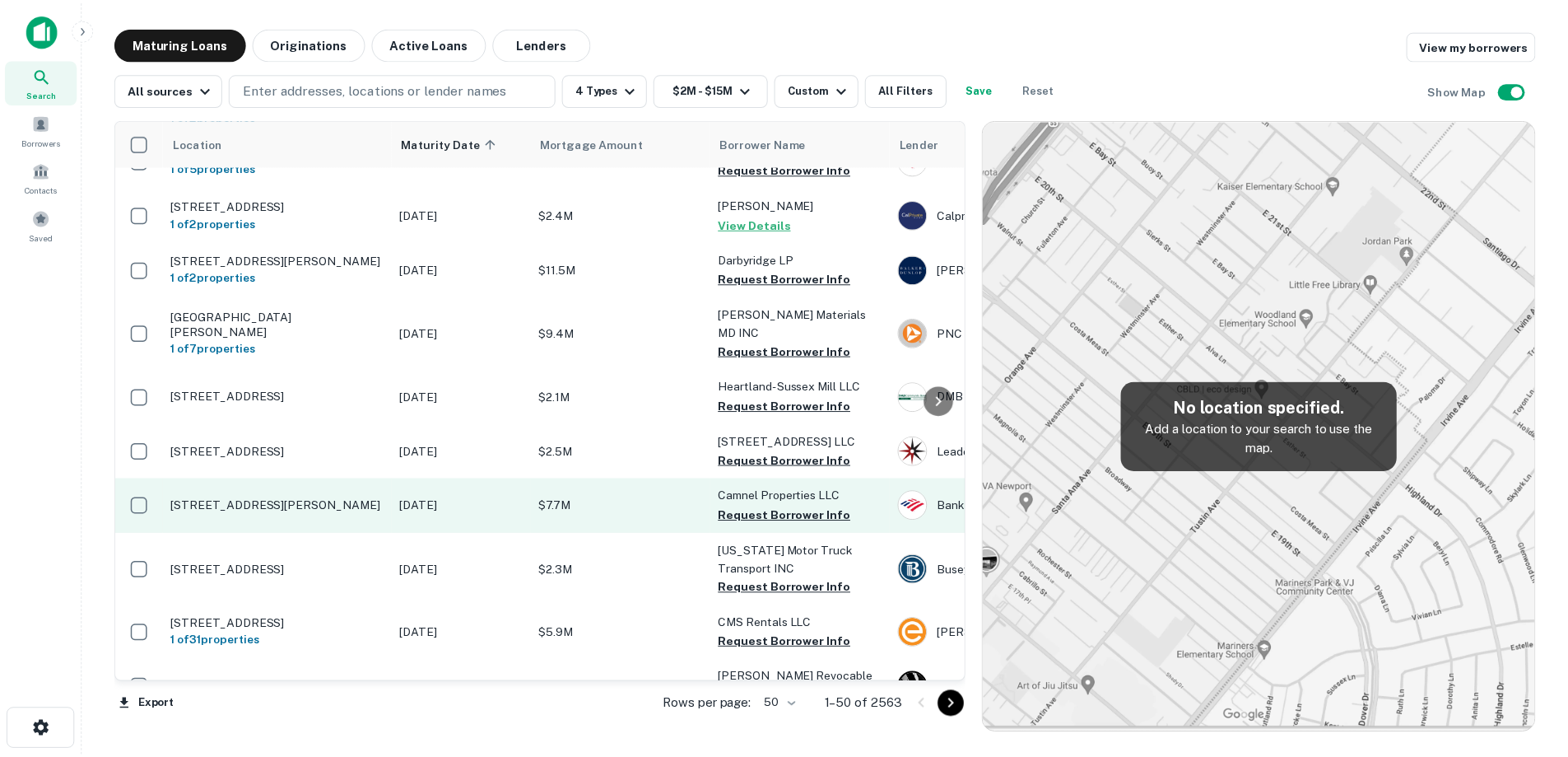
scroll to position [329, 0]
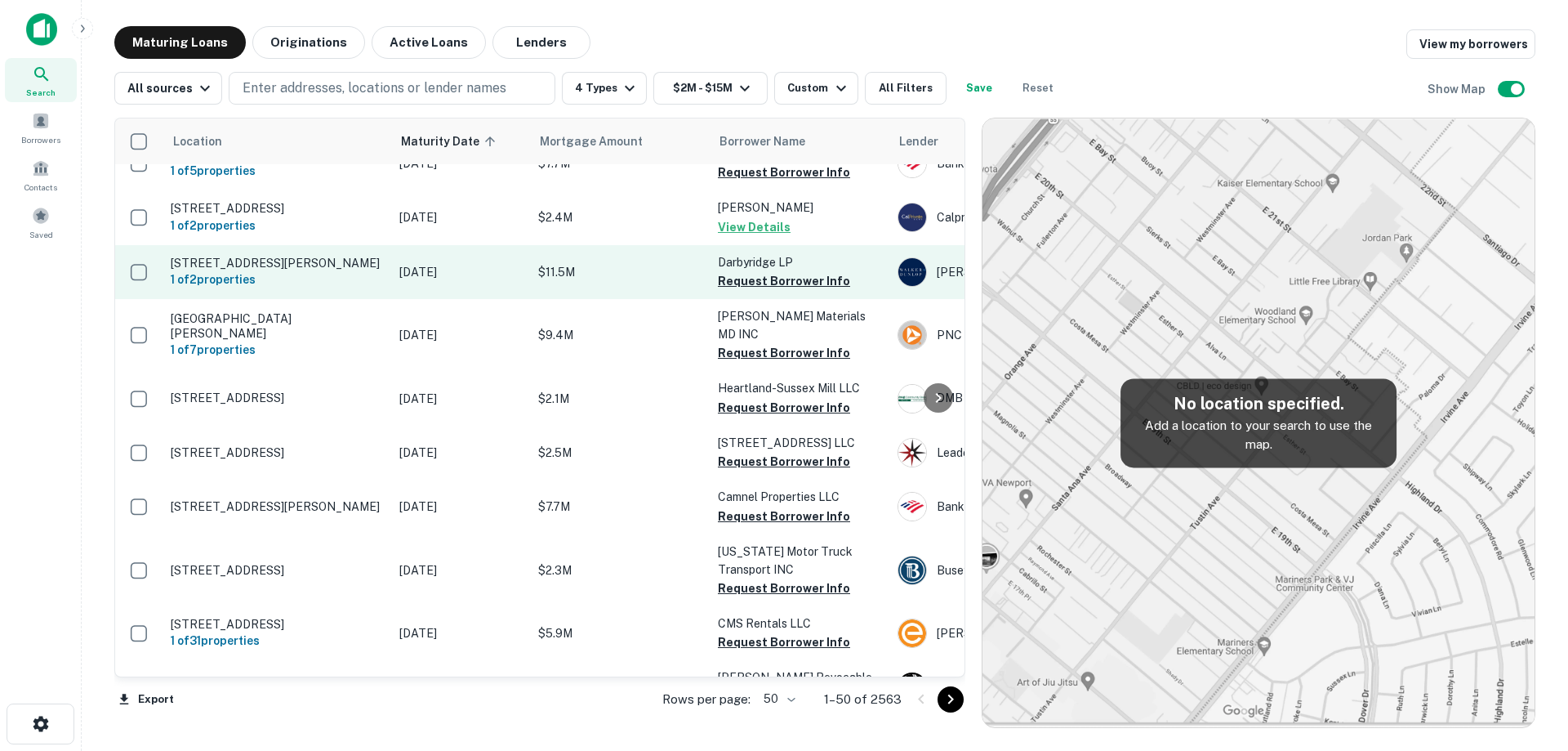
click at [415, 269] on p "[DATE]" at bounding box center [461, 271] width 123 height 18
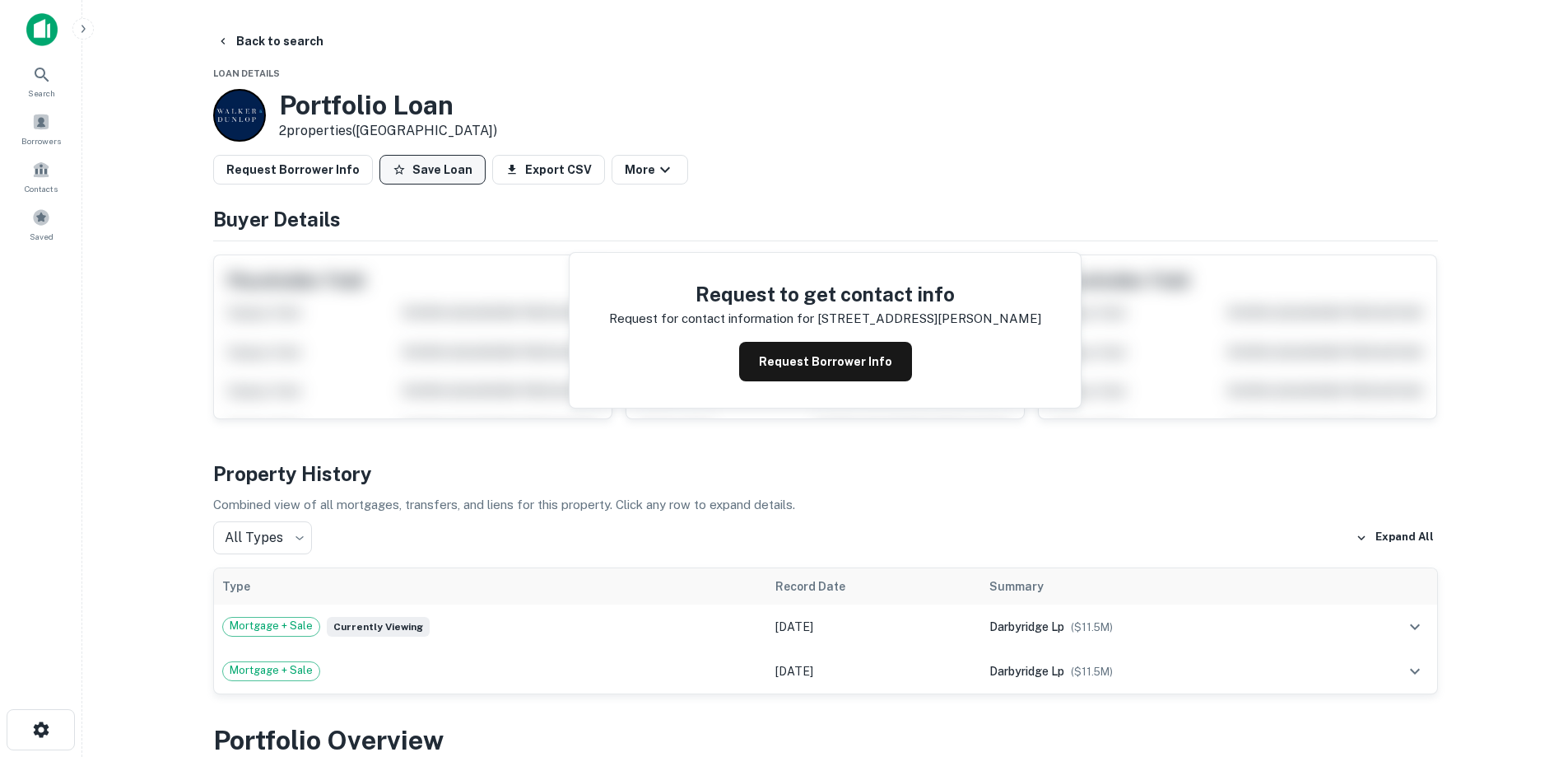
click at [777, 358] on button "Request Borrower Info" at bounding box center [826, 361] width 173 height 40
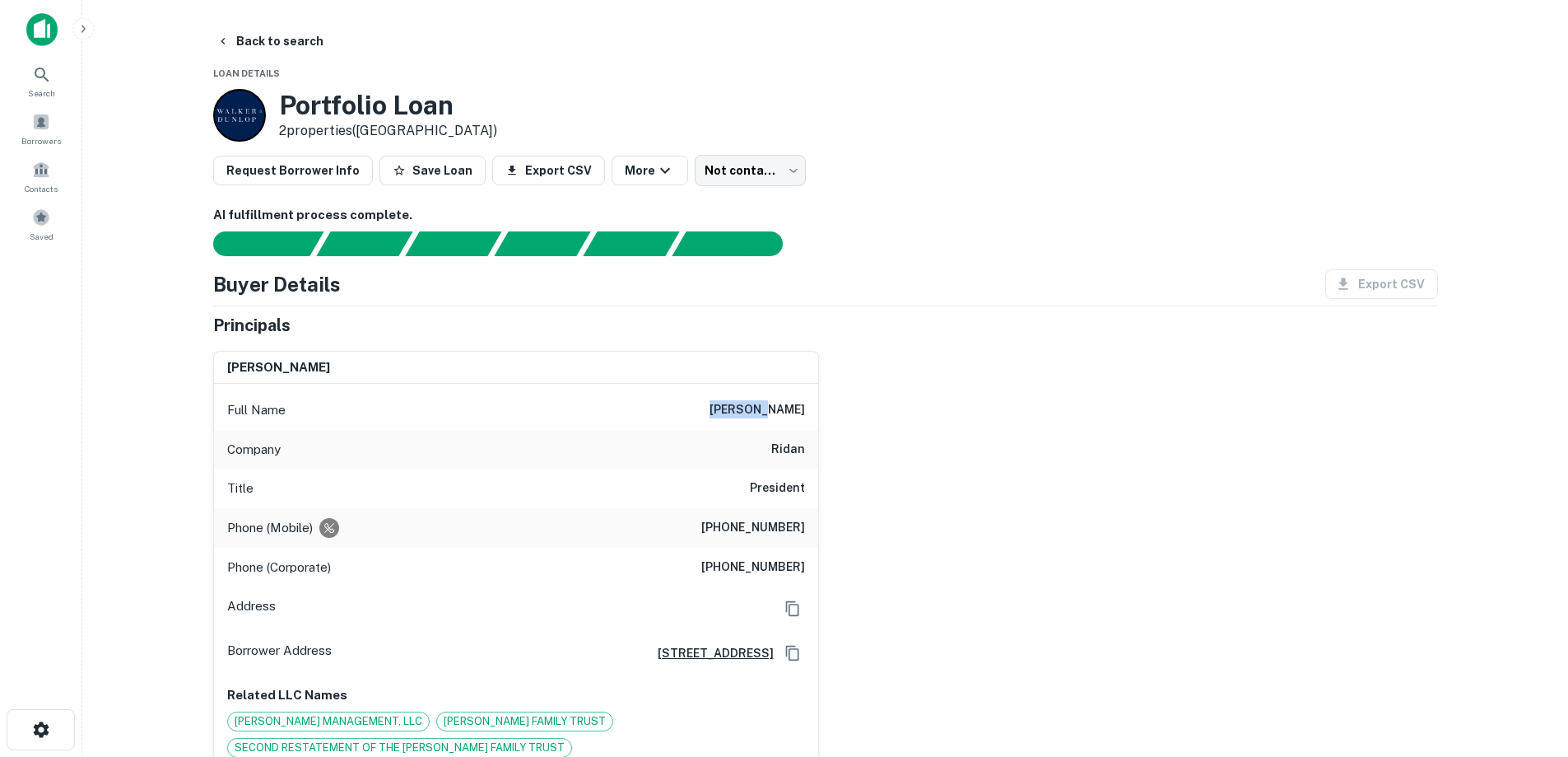
drag, startPoint x: 735, startPoint y: 417, endPoint x: 780, endPoint y: 403, distance: 47.1
click at [780, 403] on div "Full Name [PERSON_NAME]" at bounding box center [516, 410] width 605 height 40
click at [778, 419] on h6 "[PERSON_NAME]" at bounding box center [757, 409] width 95 height 20
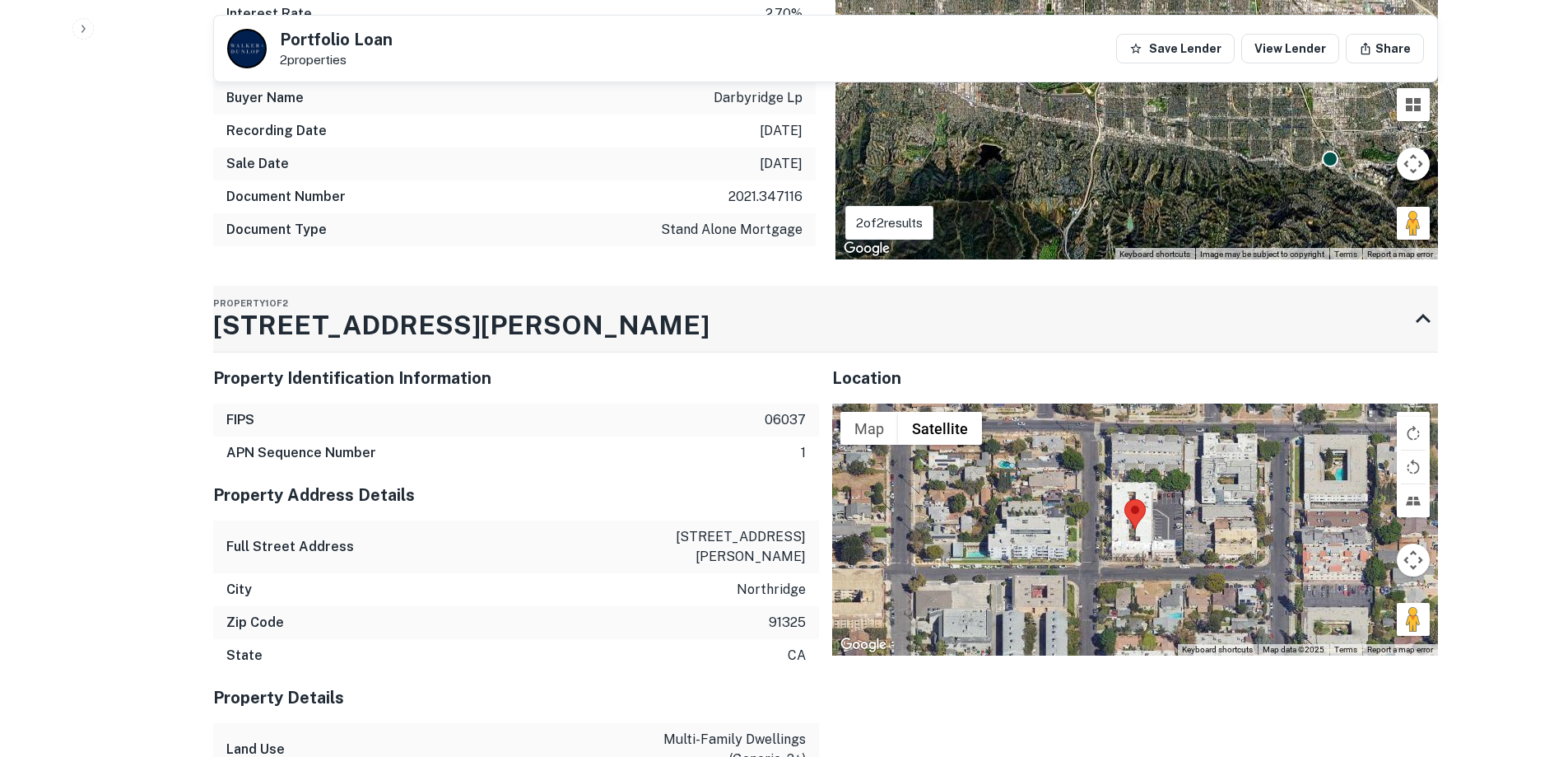
scroll to position [1482, 0]
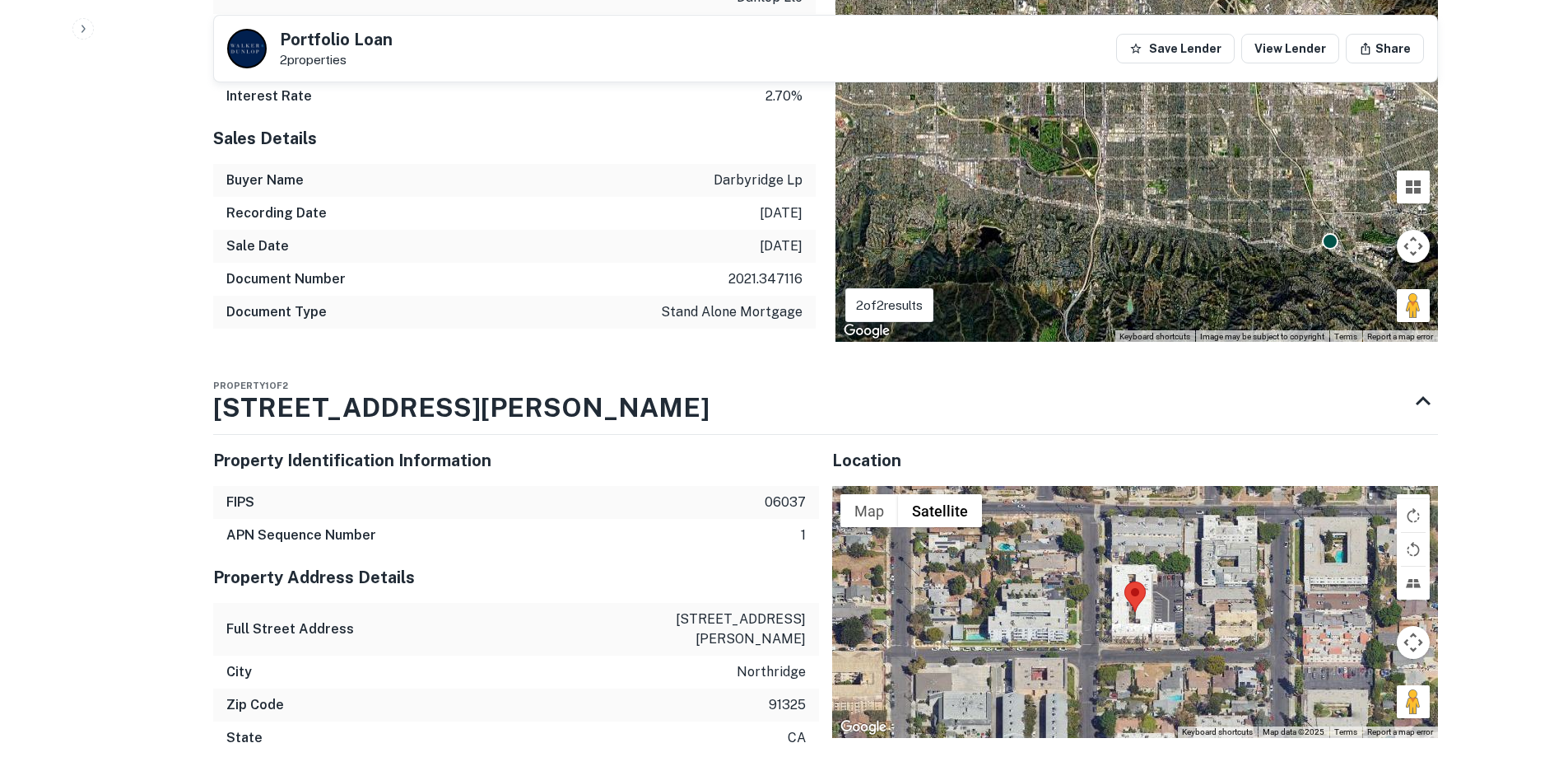
drag, startPoint x: 422, startPoint y: 398, endPoint x: 360, endPoint y: 470, distance: 95.0
click at [232, 404] on div "Property 1 of 2 [STREET_ADDRESS][PERSON_NAME]" at bounding box center [811, 401] width 1196 height 66
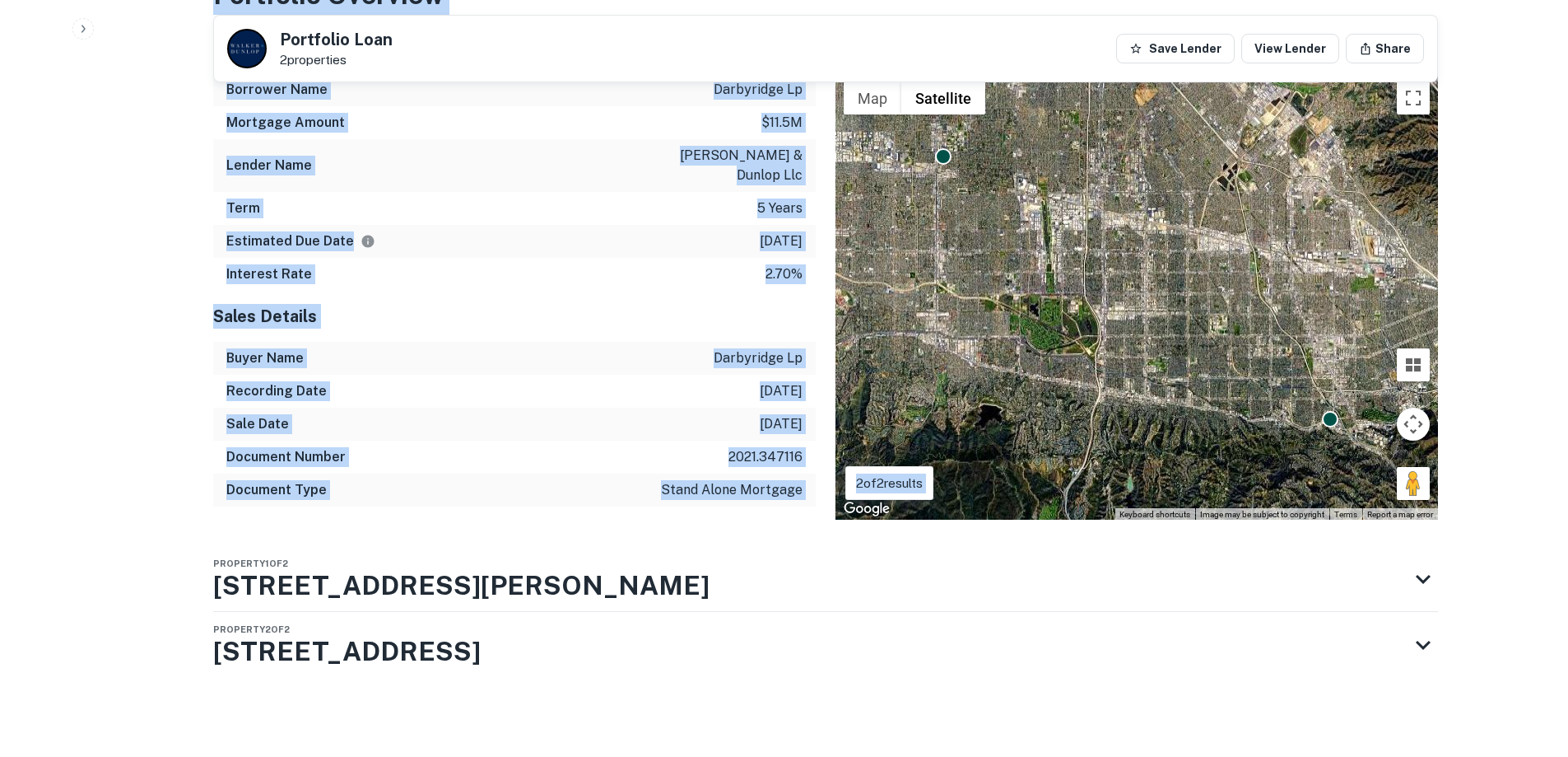
scroll to position [1284, 0]
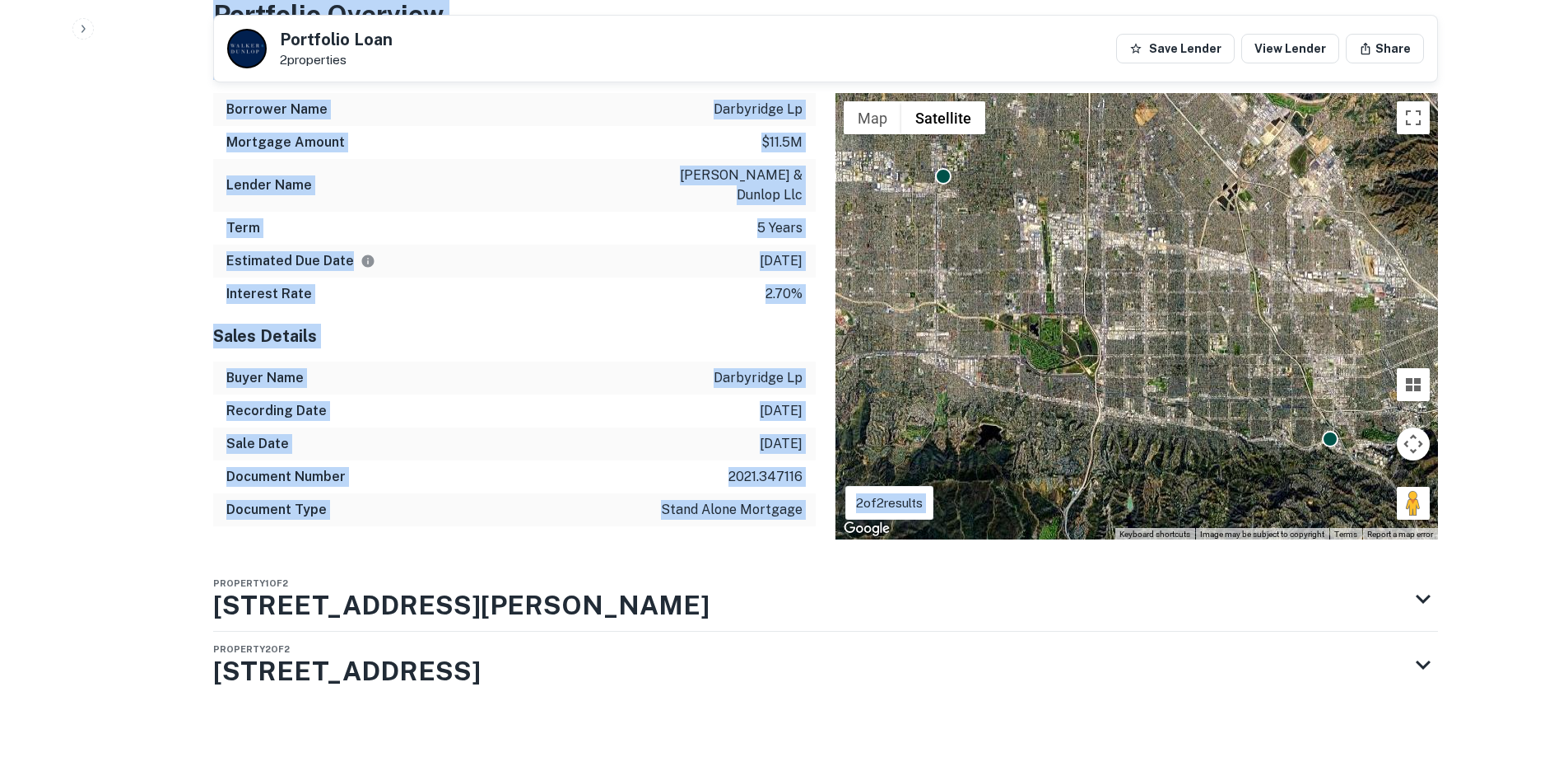
click at [438, 471] on div "Document Number 2021.347116" at bounding box center [514, 477] width 603 height 33
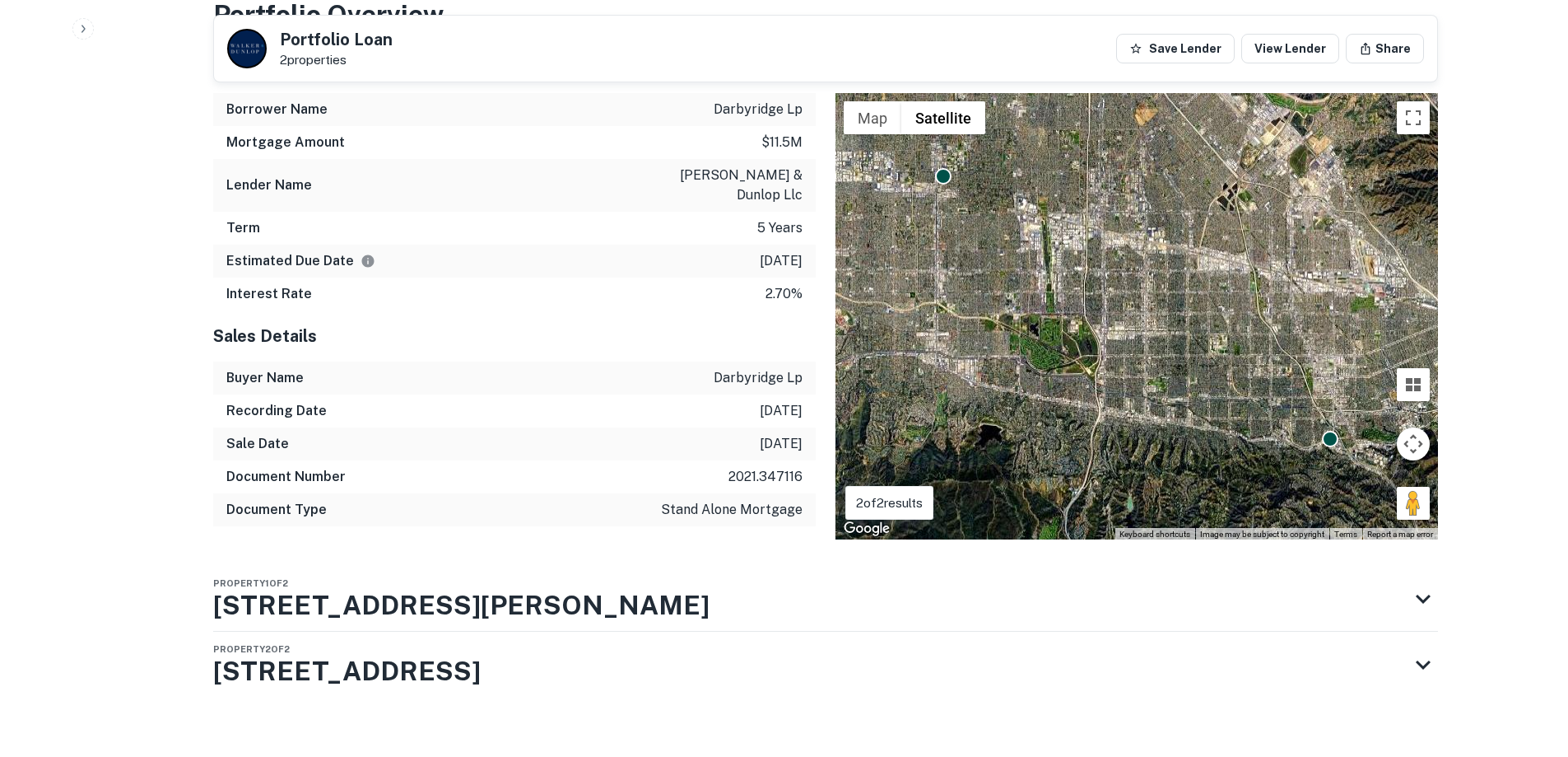
drag, startPoint x: 433, startPoint y: 590, endPoint x: 178, endPoint y: 585, distance: 255.0
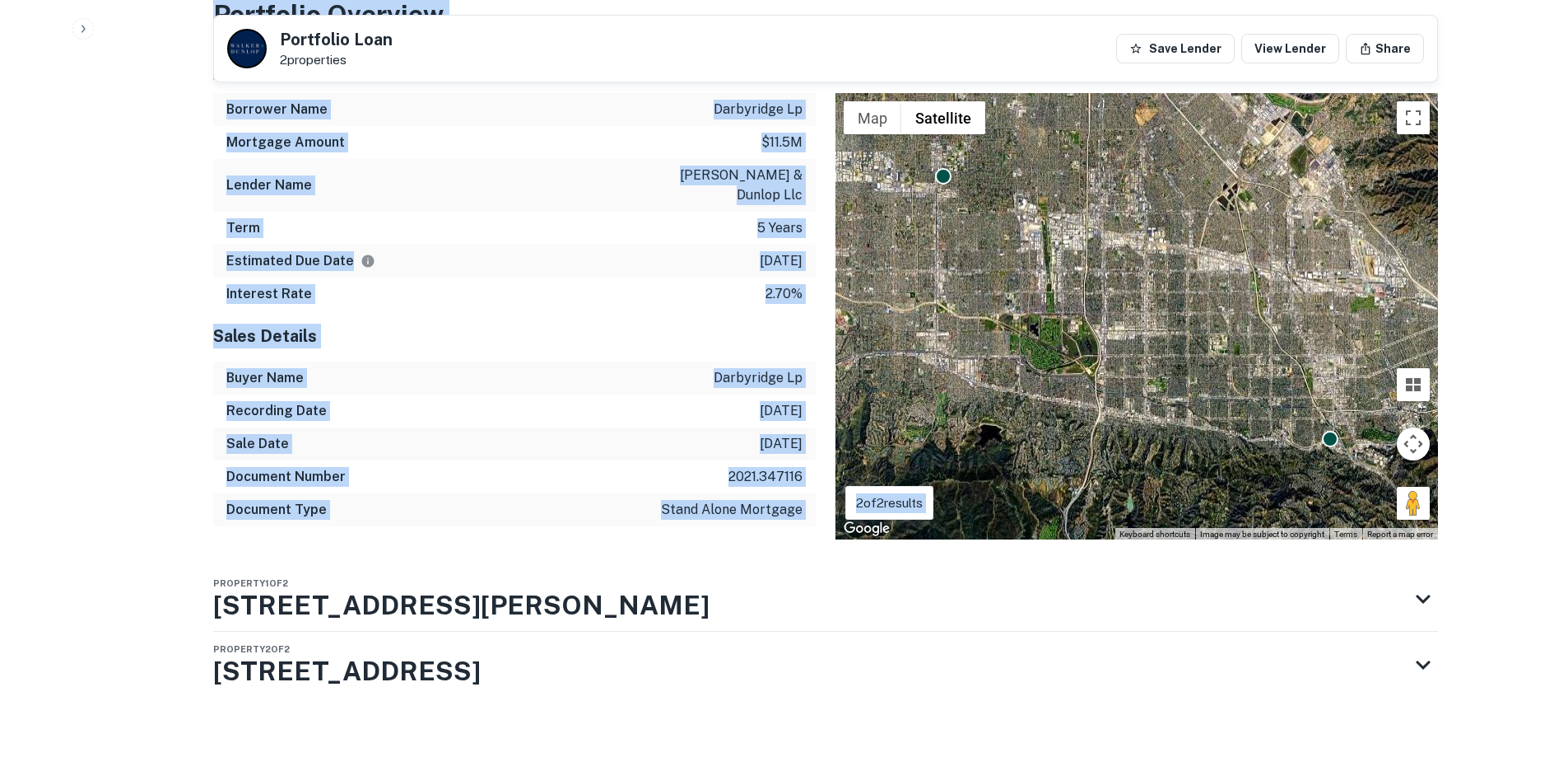
drag, startPoint x: 178, startPoint y: 585, endPoint x: 460, endPoint y: 690, distance: 300.9
click at [201, 510] on div "Mortgage Details Borrower Name darbyridge lp Mortgage Amount $11.5m Lender Name…" at bounding box center [505, 291] width 623 height 497
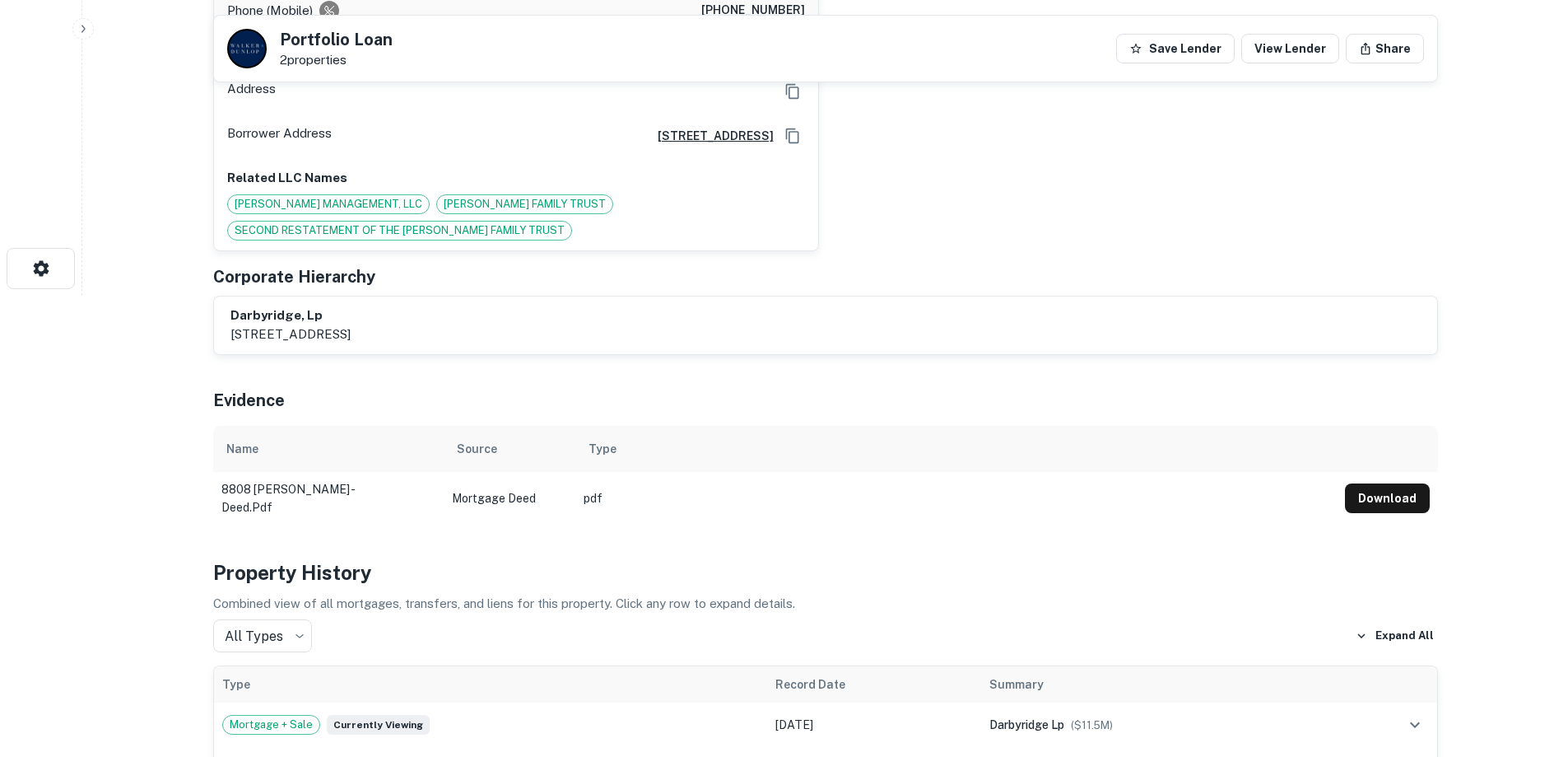
scroll to position [0, 0]
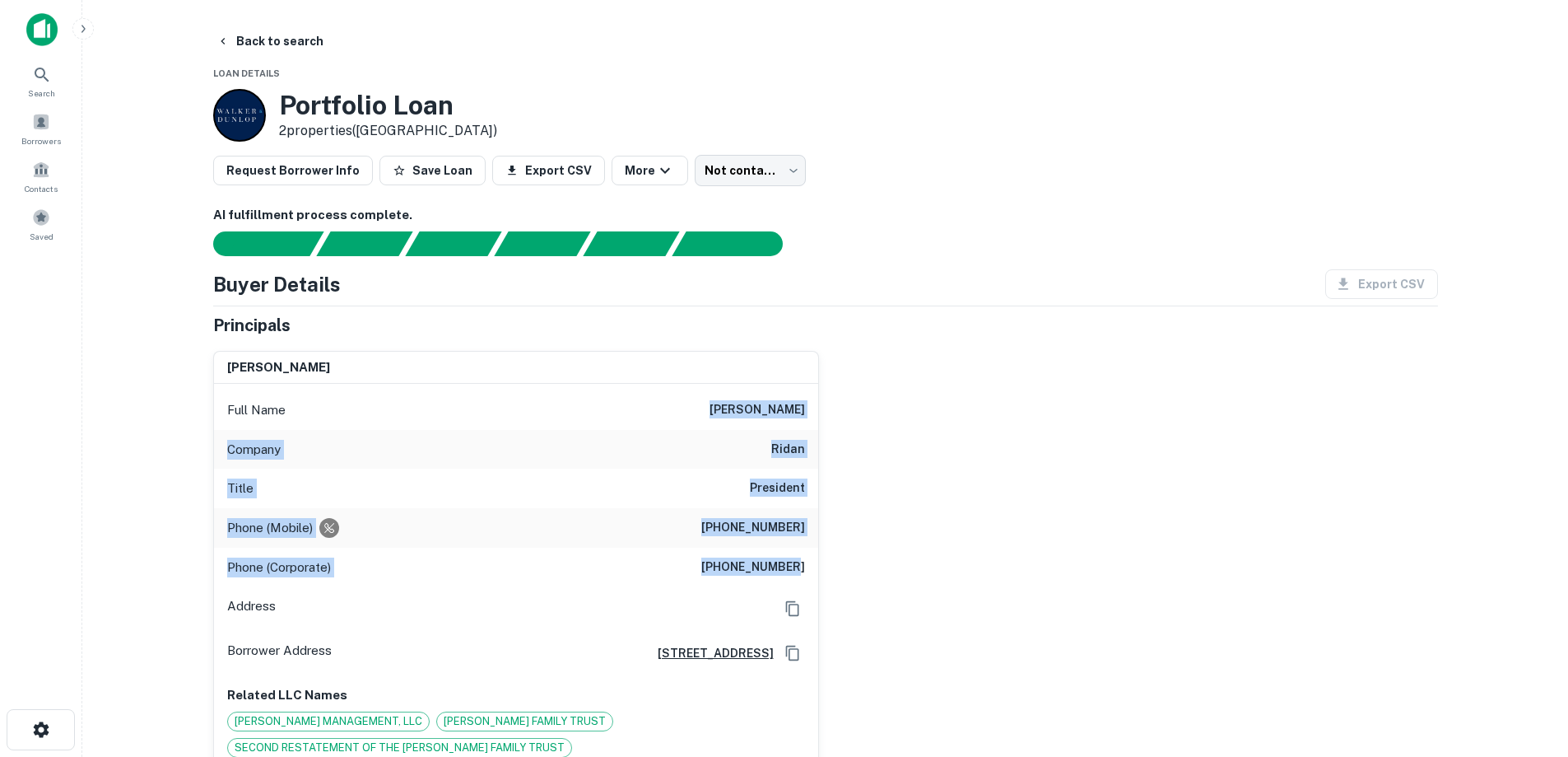
drag, startPoint x: 801, startPoint y: 437, endPoint x: 796, endPoint y: 570, distance: 133.1
click at [796, 570] on div "Full Name [PERSON_NAME] Company ridan Title President Phone (Mobile) [PHONE_NUM…" at bounding box center [516, 575] width 605 height 384
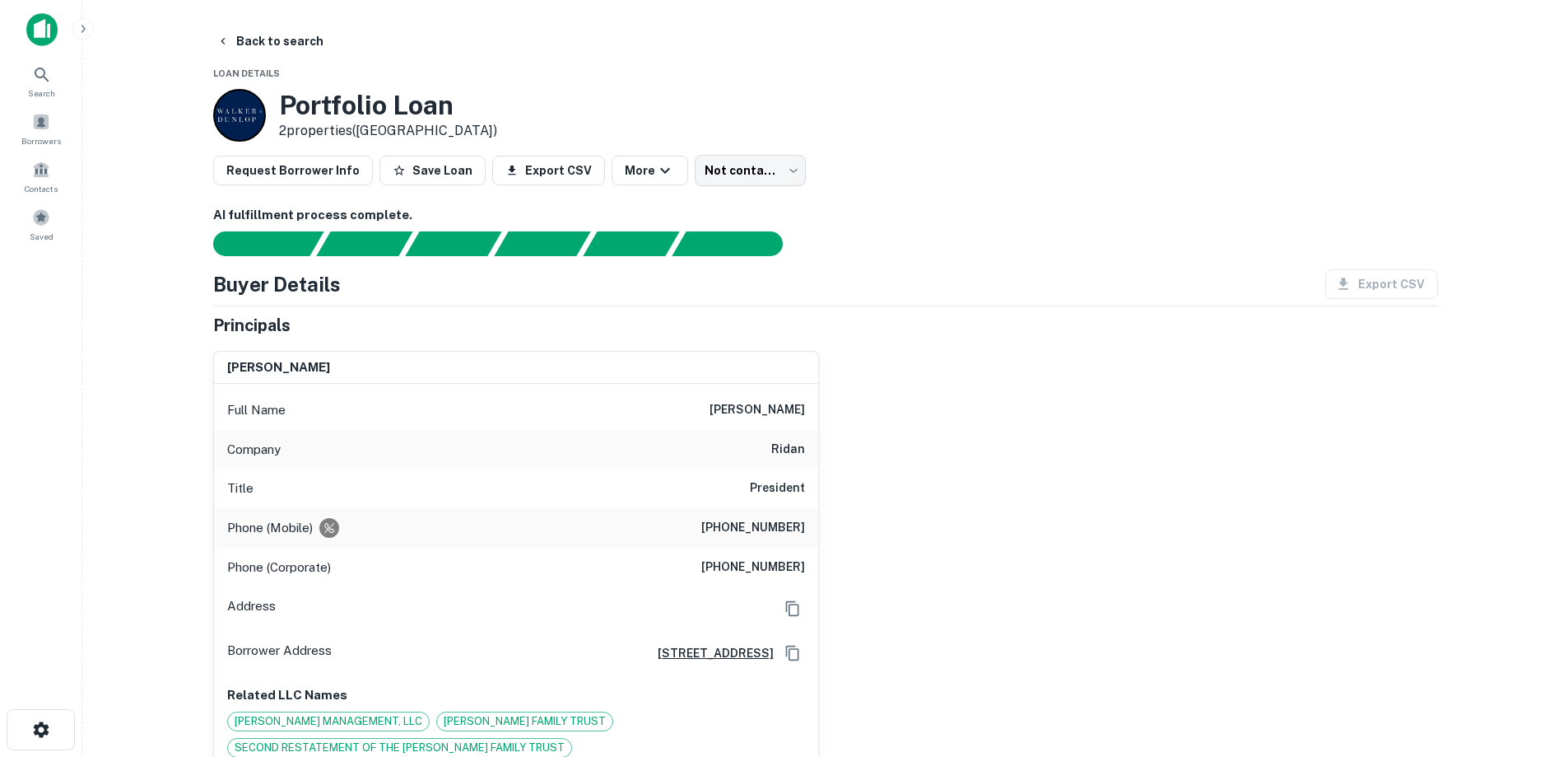
click at [808, 570] on div "Phone (Corporate) [PHONE_NUMBER]" at bounding box center [516, 567] width 605 height 40
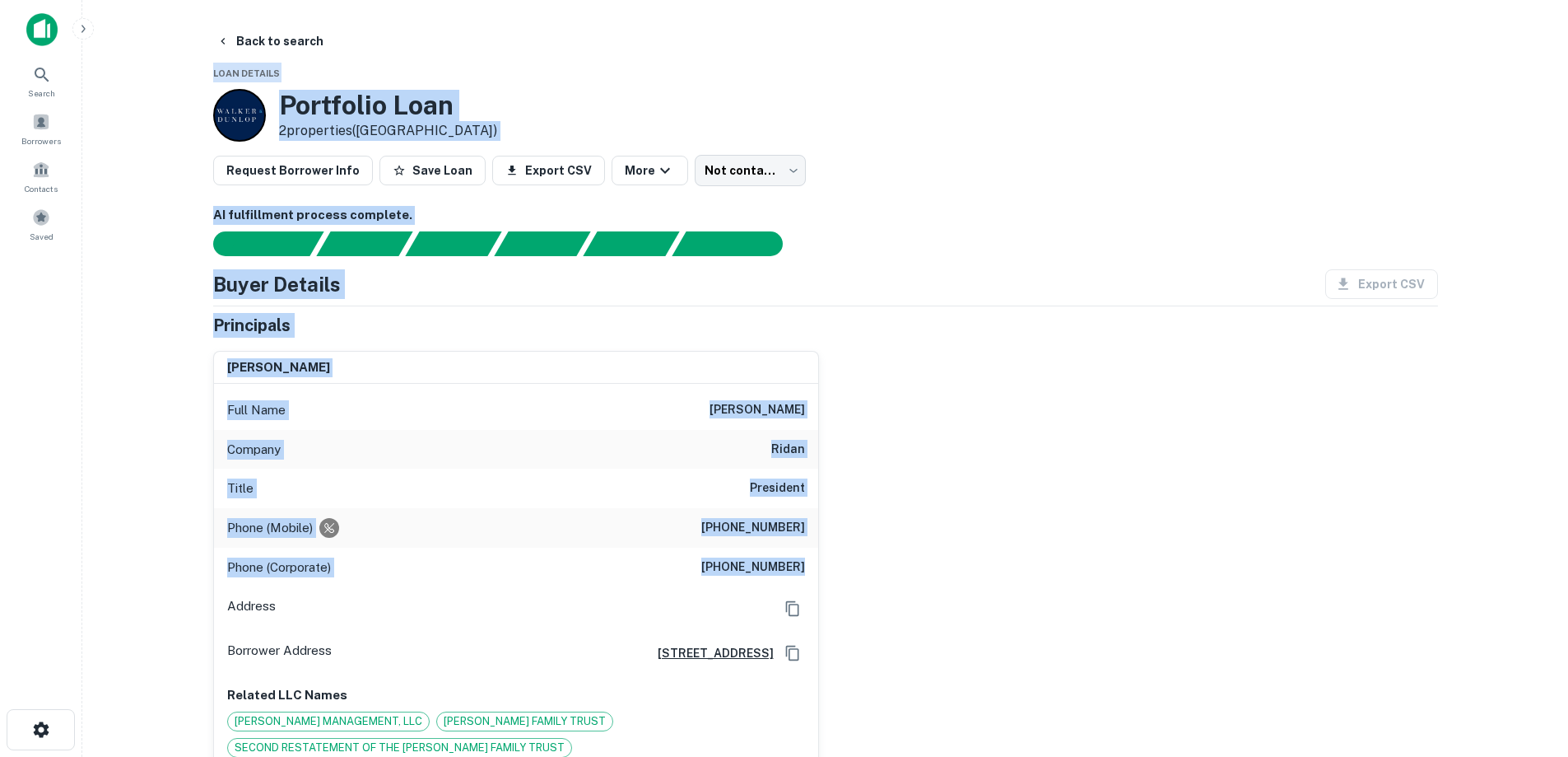
drag, startPoint x: 808, startPoint y: 567, endPoint x: 117, endPoint y: -100, distance: 960.4
click at [117, 0] on html "Search Borrowers Contacts Saved Back to search Loan Details Portfolio Loan 2 pr…" at bounding box center [784, 378] width 1568 height 757
click at [443, 440] on div "Company ridan" at bounding box center [516, 450] width 605 height 40
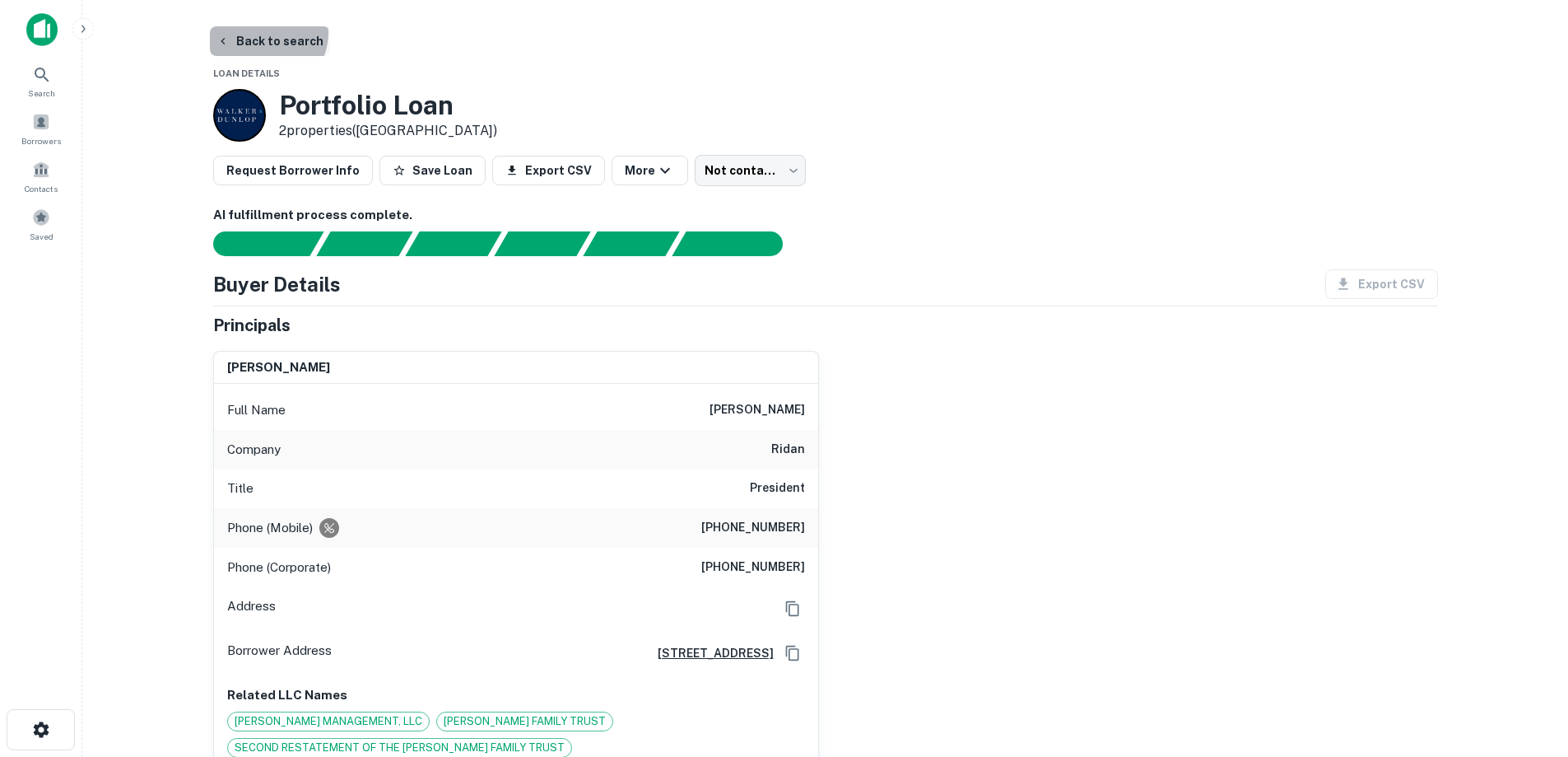
click at [261, 33] on button "Back to search" at bounding box center [270, 41] width 120 height 29
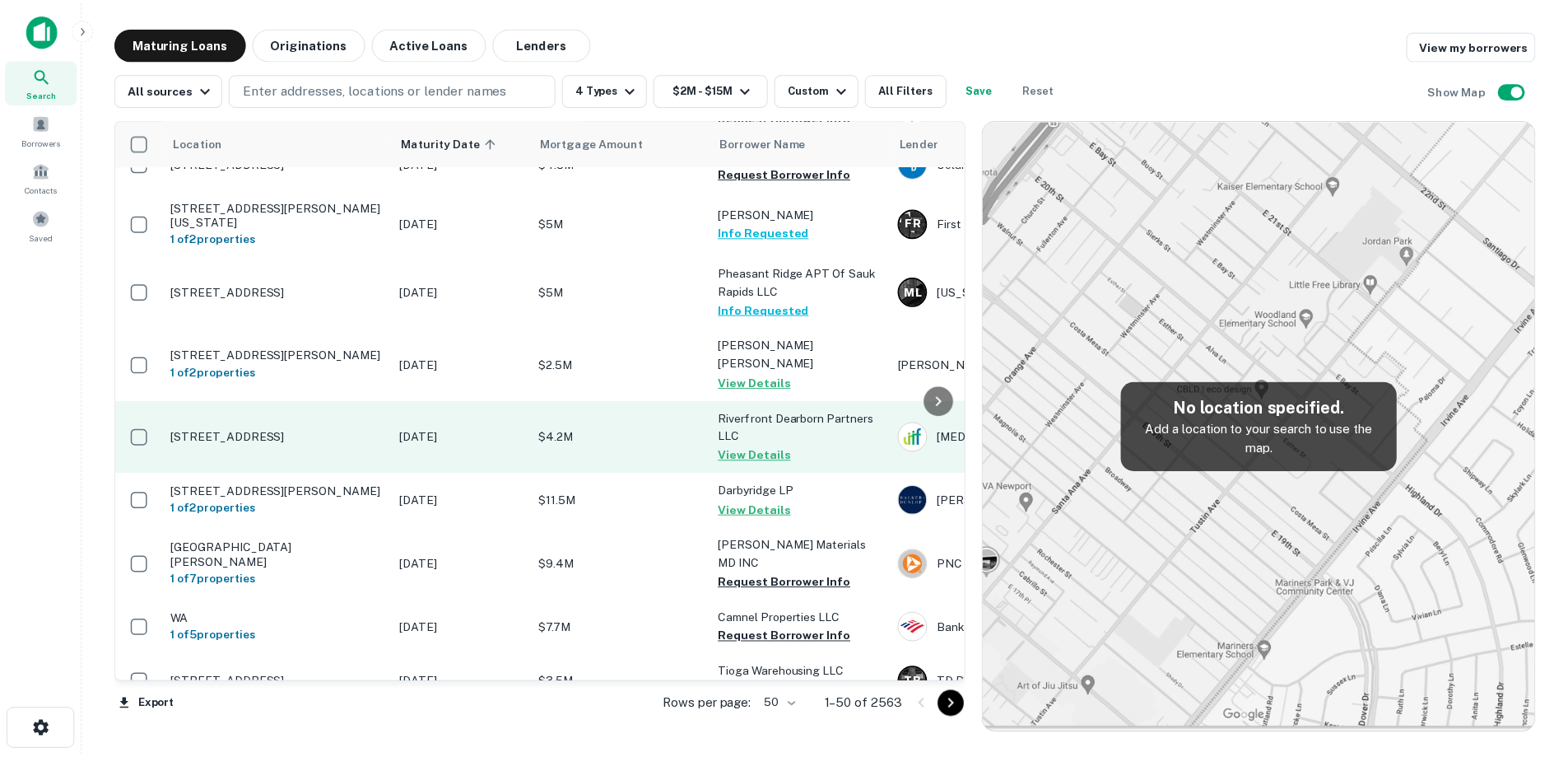
scroll to position [412, 0]
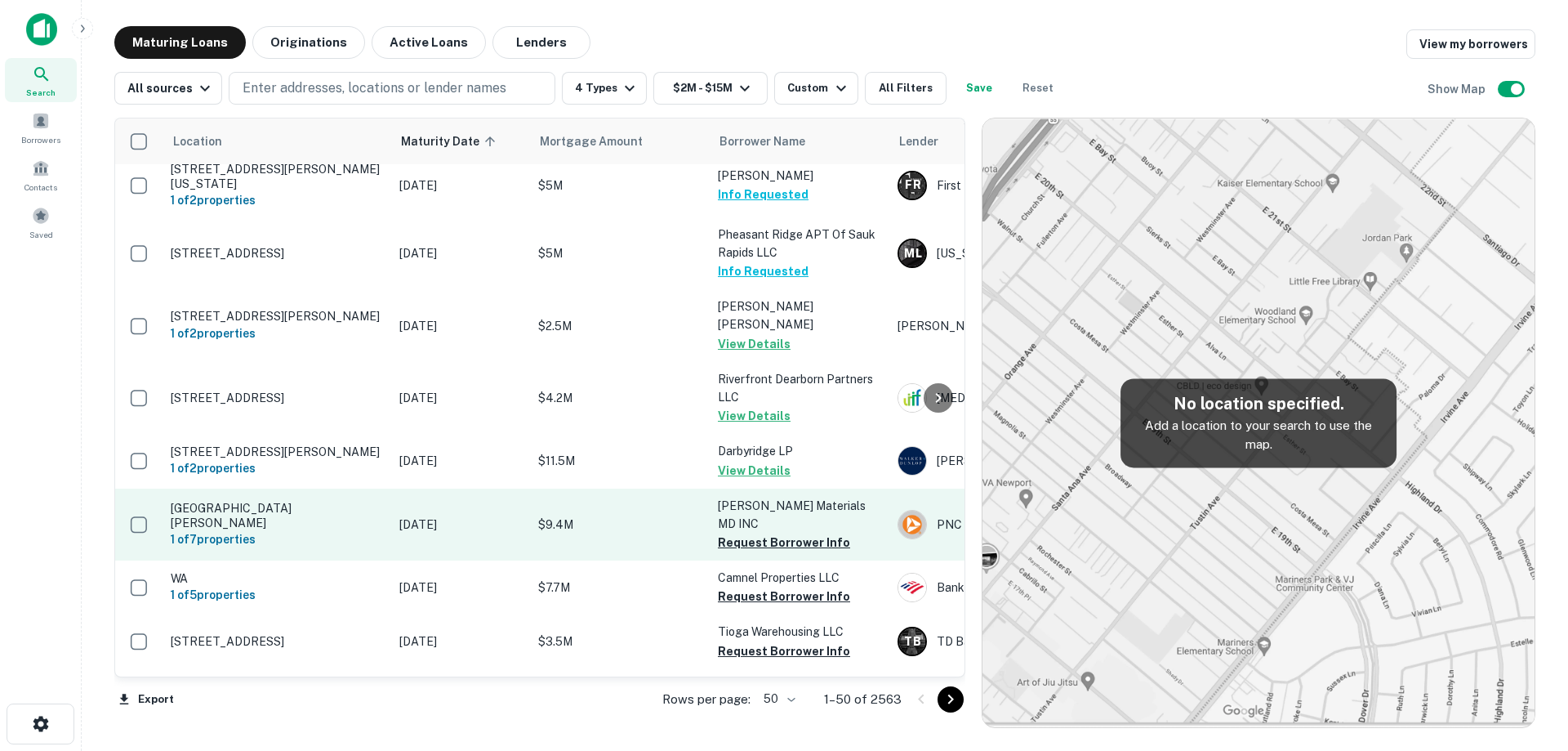
click at [443, 533] on p "[DATE]" at bounding box center [461, 524] width 123 height 18
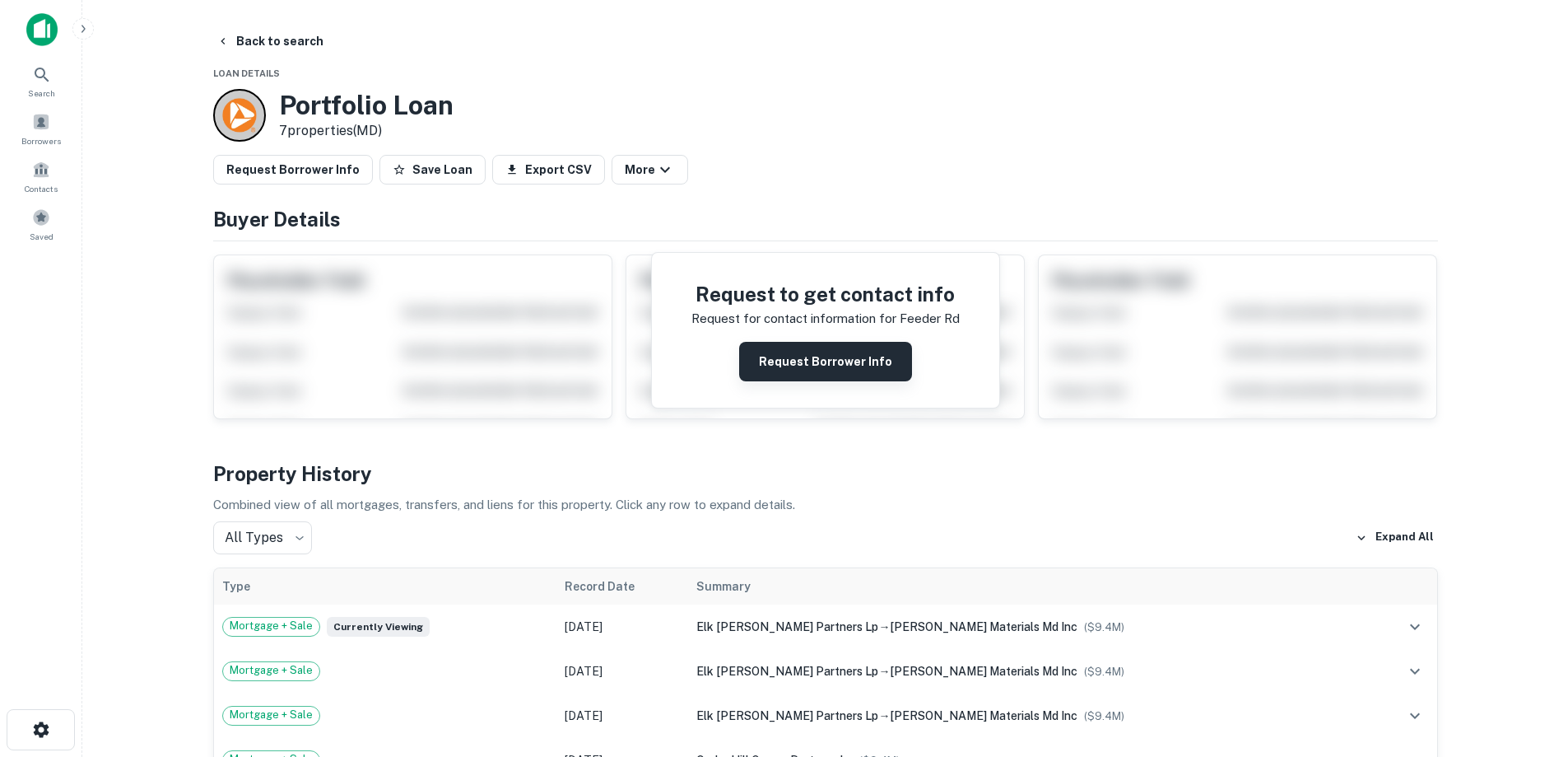
scroll to position [83, 0]
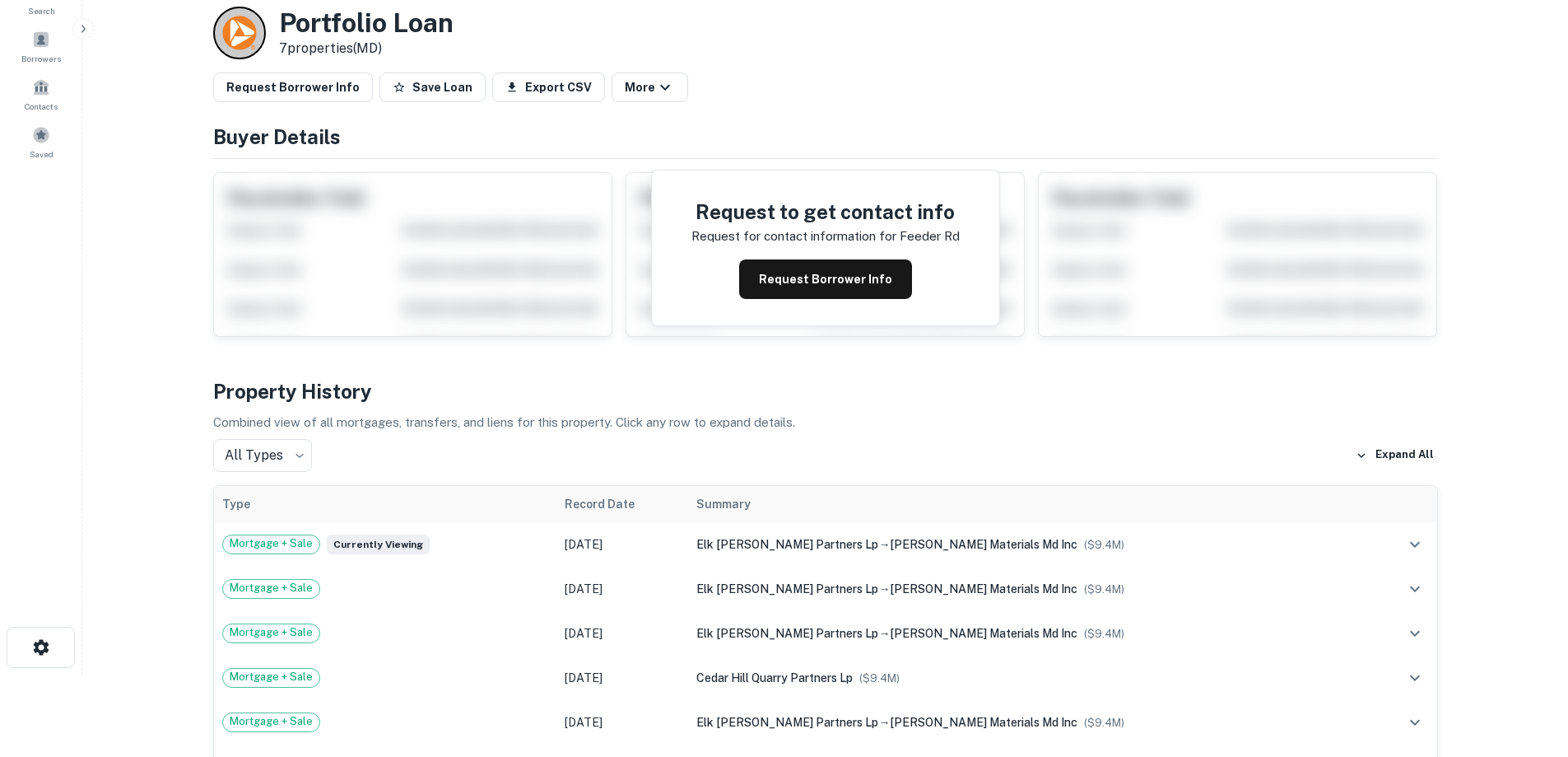
click at [870, 272] on button "Request Borrower Info" at bounding box center [826, 279] width 173 height 40
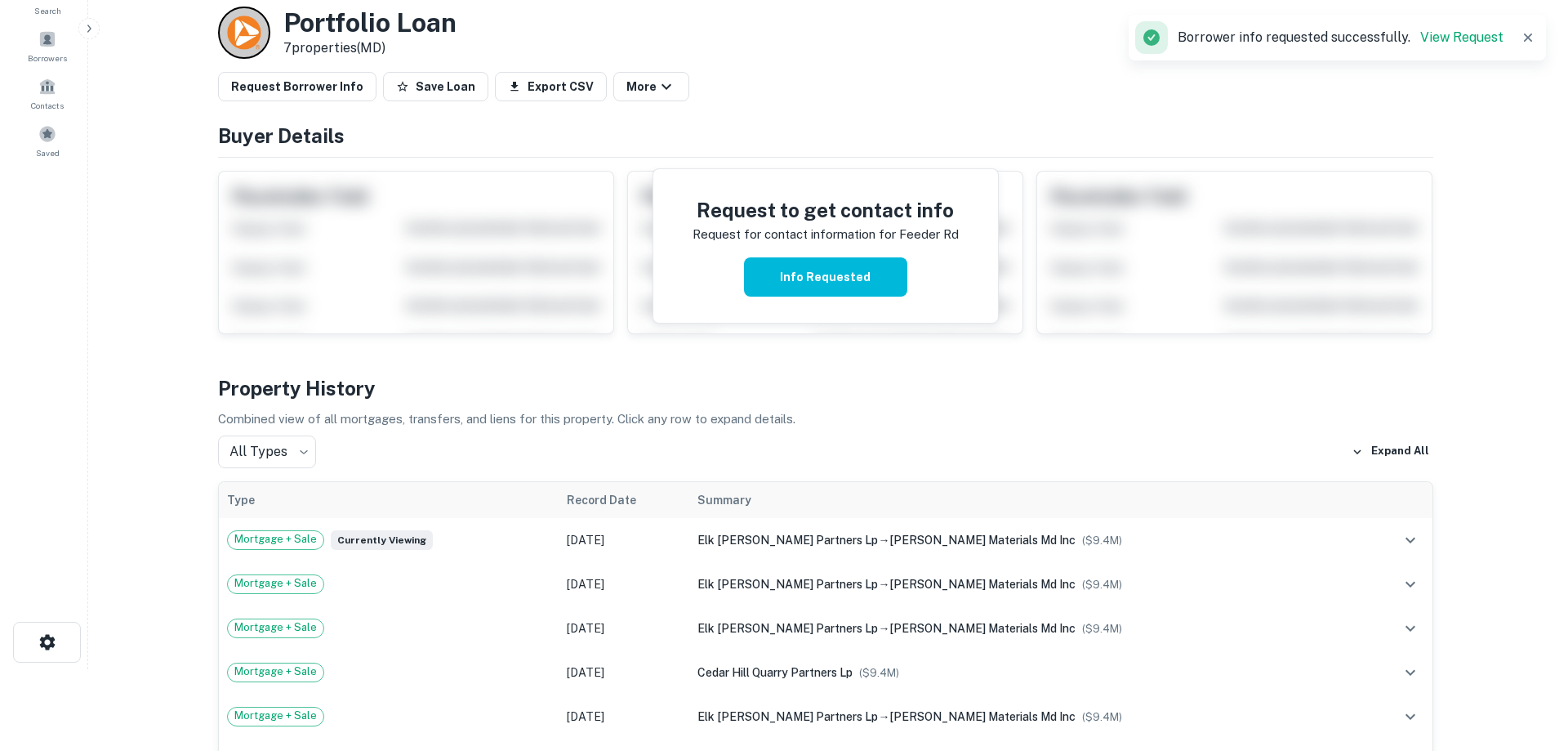
scroll to position [0, 0]
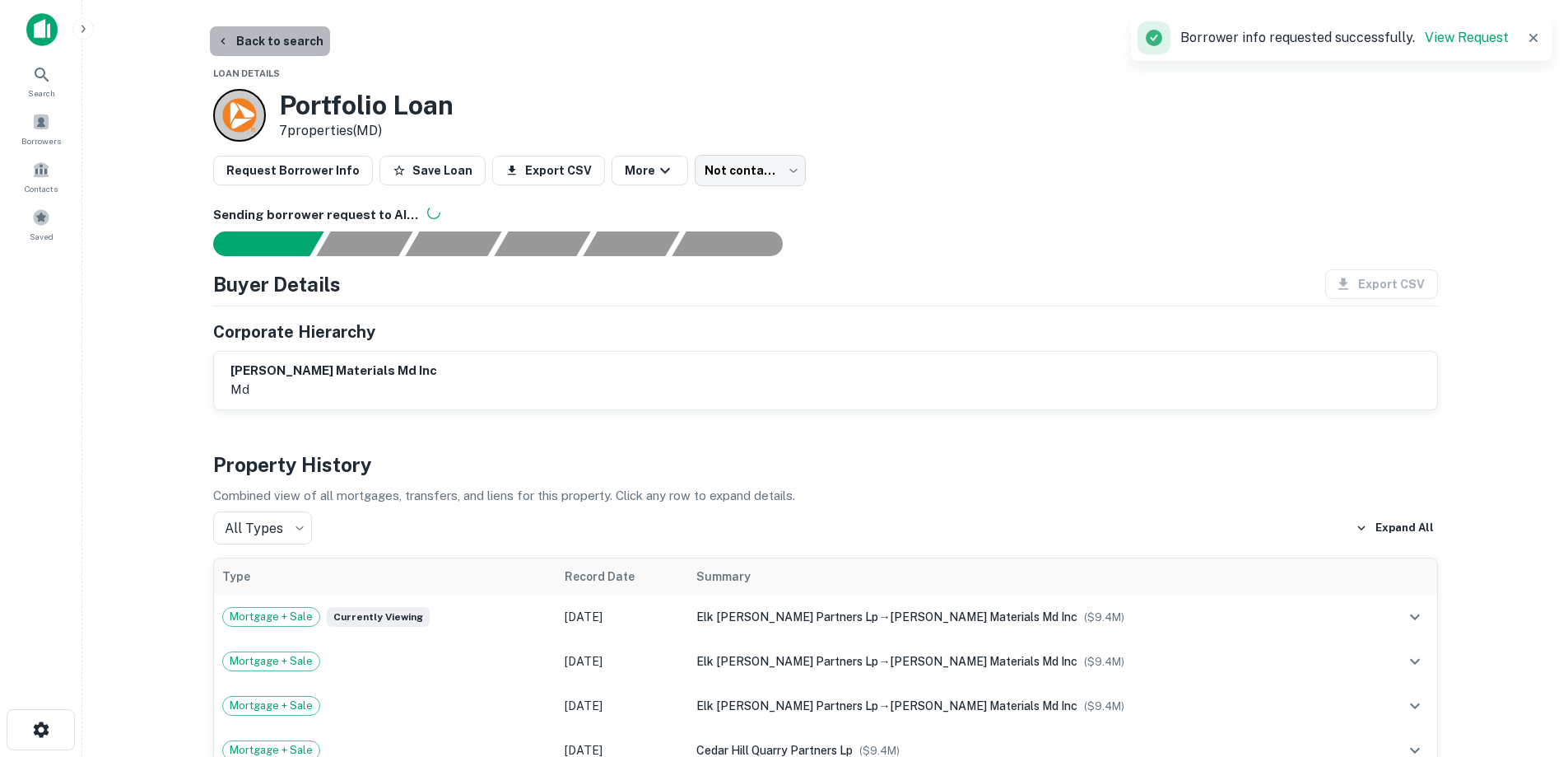
click at [292, 44] on button "Back to search" at bounding box center [270, 41] width 120 height 29
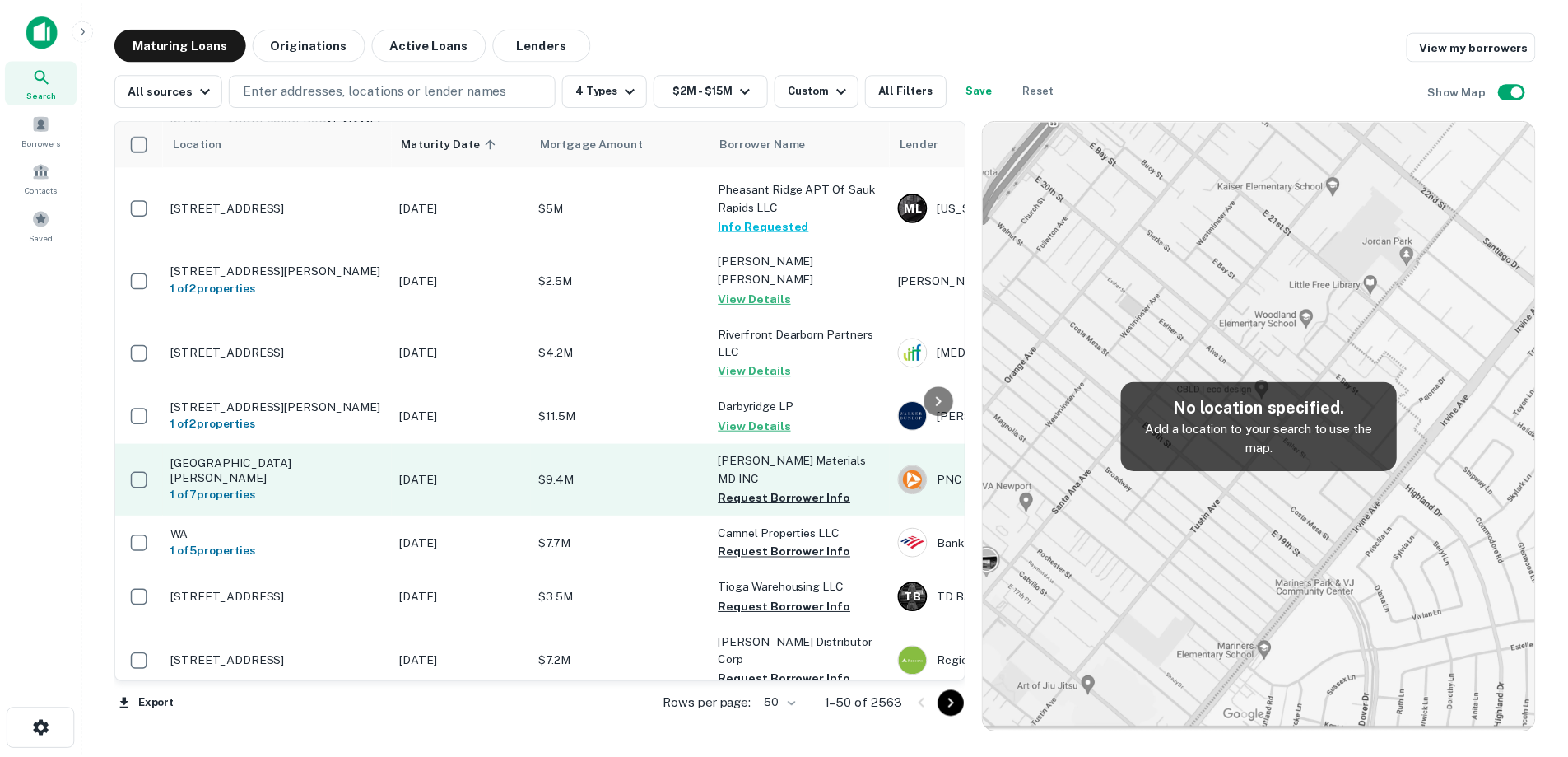
scroll to position [494, 0]
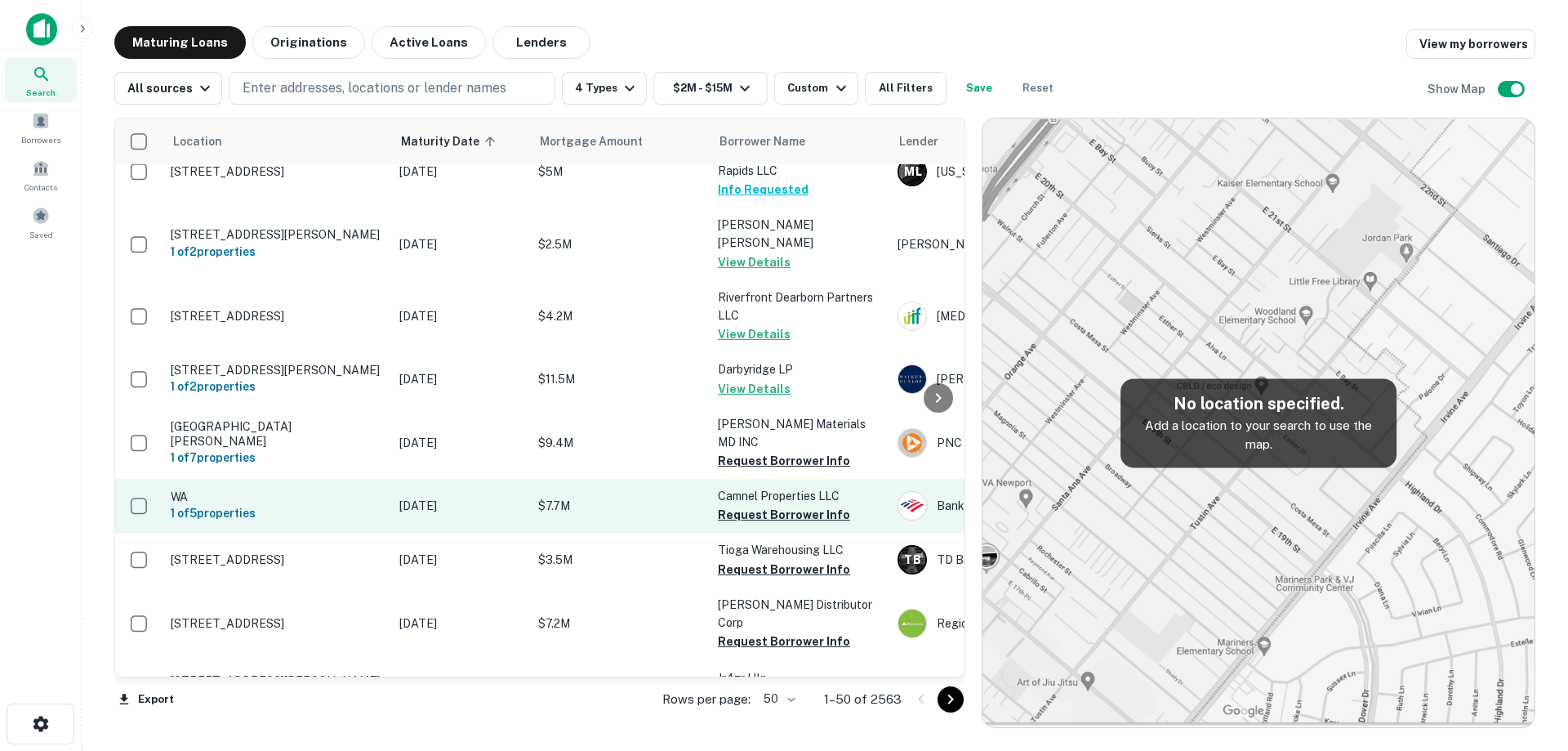
click at [465, 533] on td "[DATE]" at bounding box center [460, 505] width 139 height 54
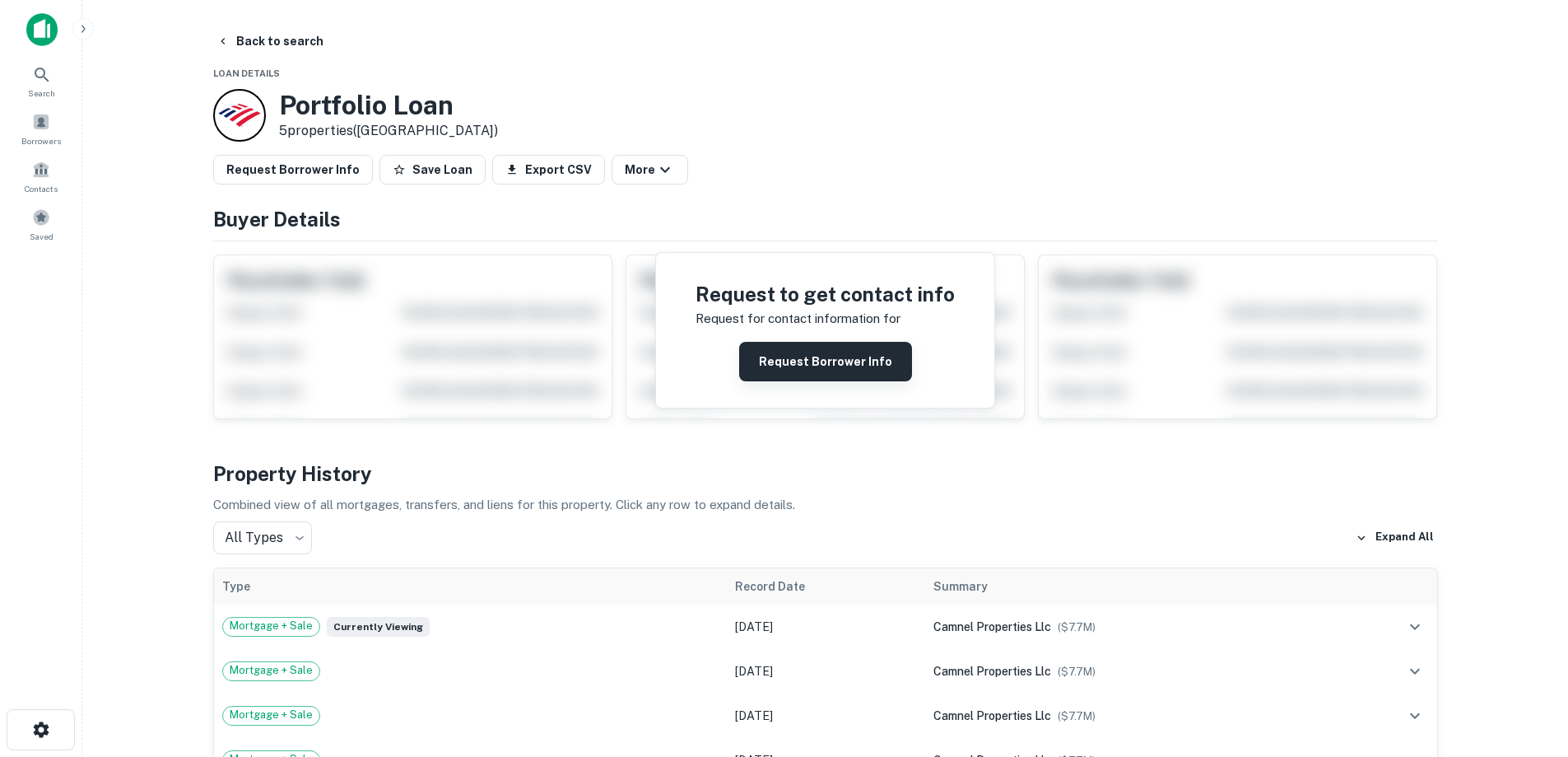
click at [759, 366] on button "Request Borrower Info" at bounding box center [826, 361] width 173 height 40
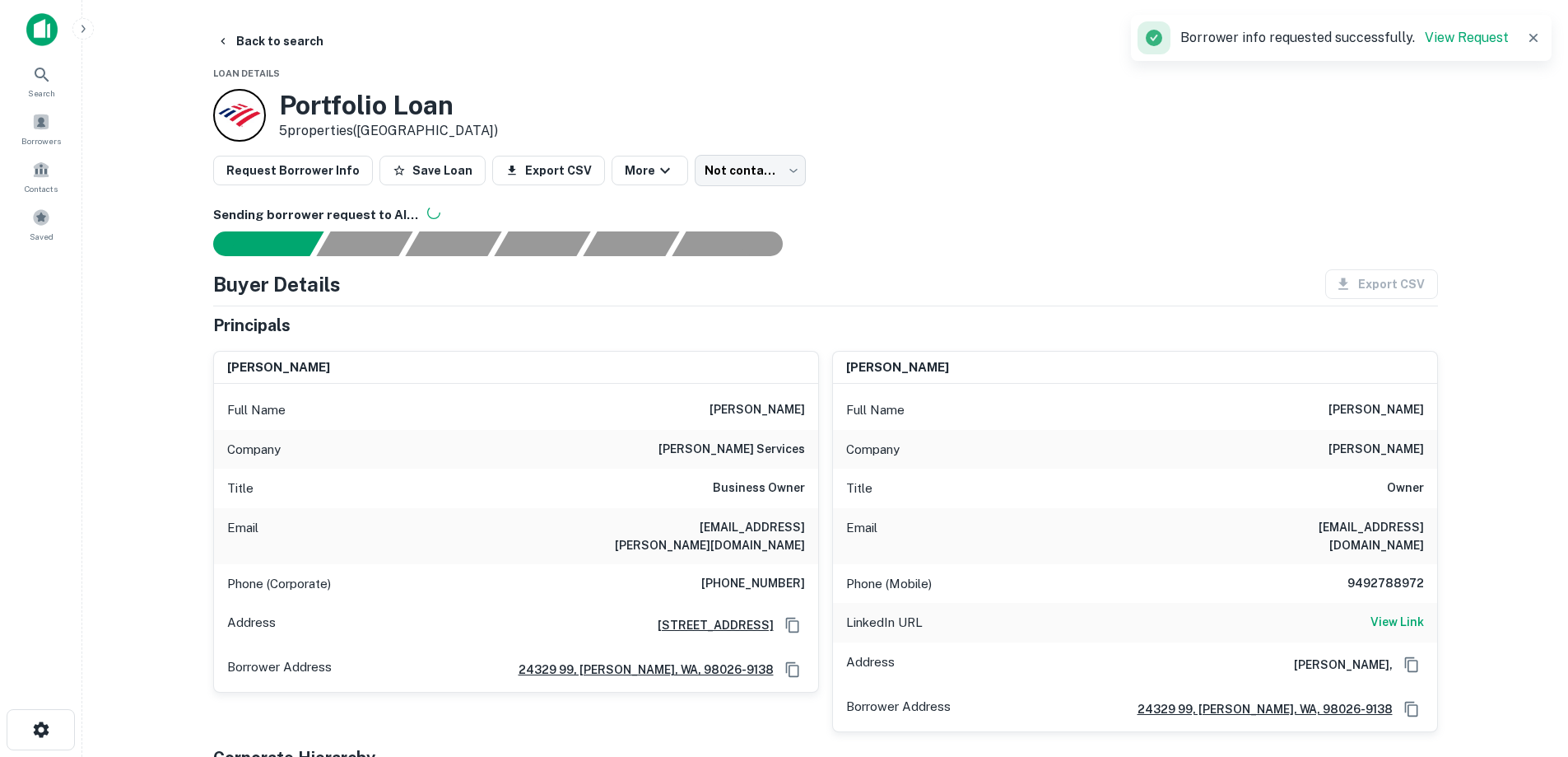
click at [1389, 574] on h6 "9492788972" at bounding box center [1374, 583] width 99 height 20
click at [756, 574] on h6 "[PHONE_NUMBER]" at bounding box center [753, 583] width 104 height 20
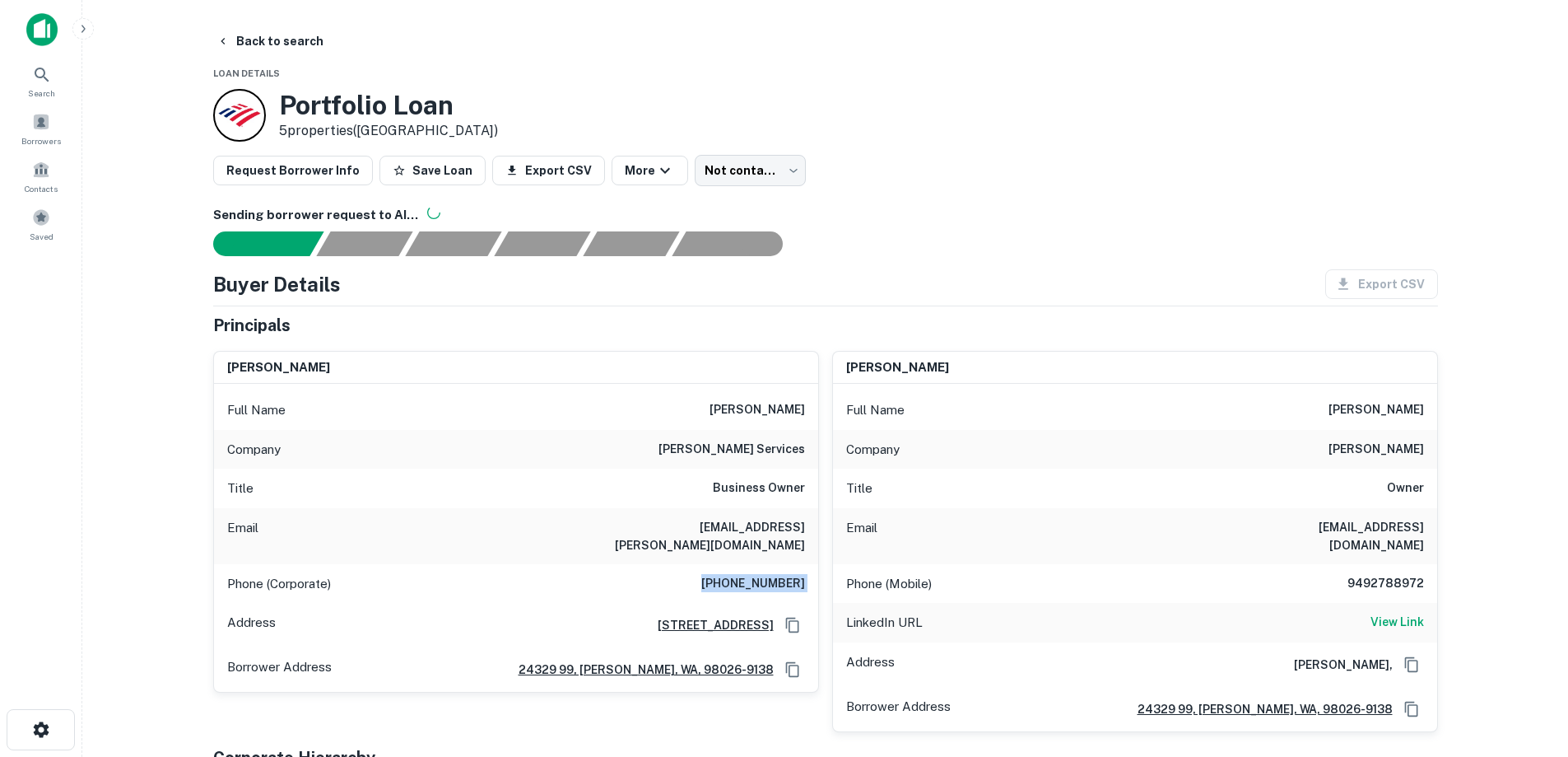
click at [756, 574] on h6 "[PHONE_NUMBER]" at bounding box center [753, 583] width 104 height 20
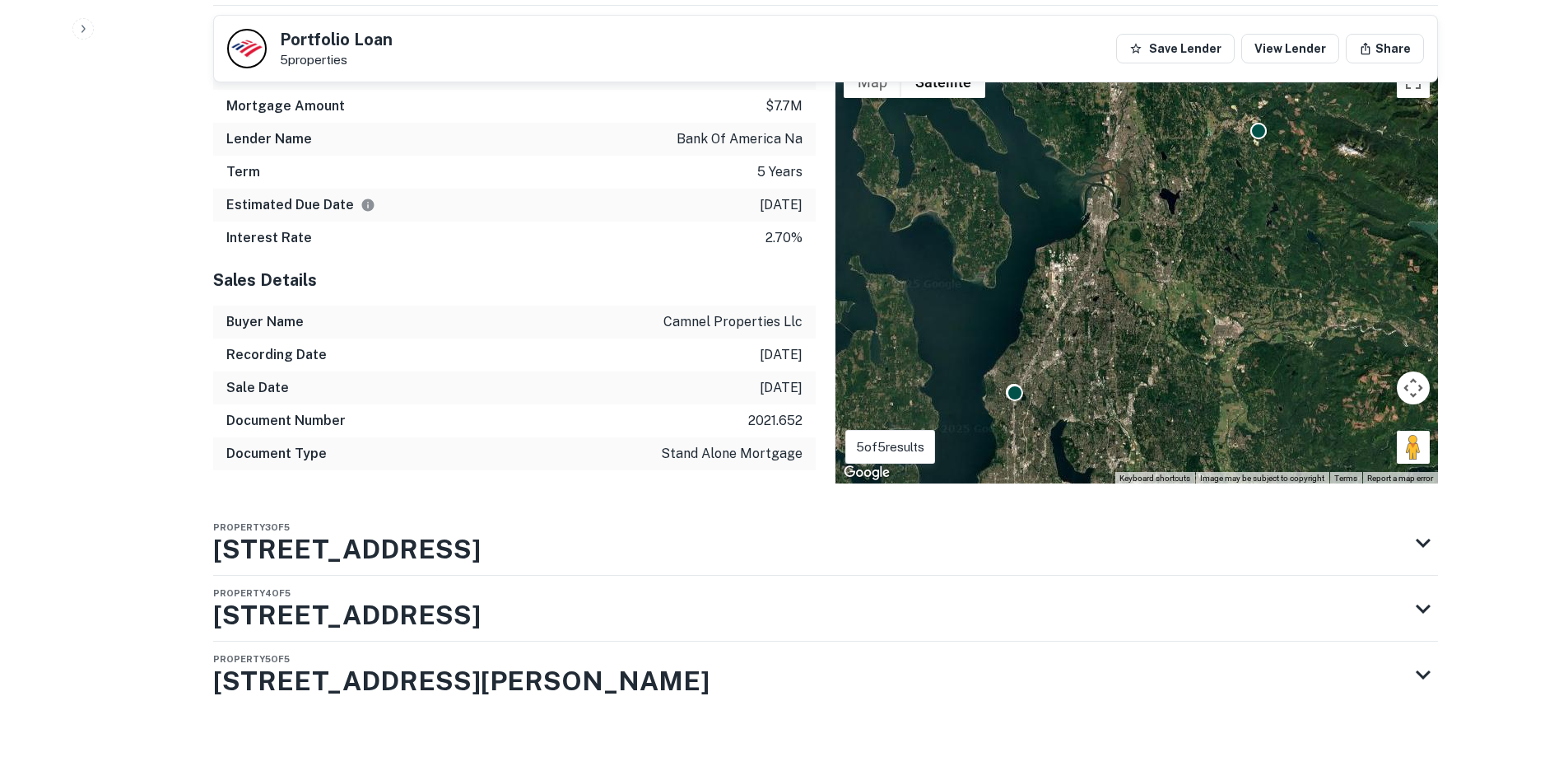
scroll to position [1268, 0]
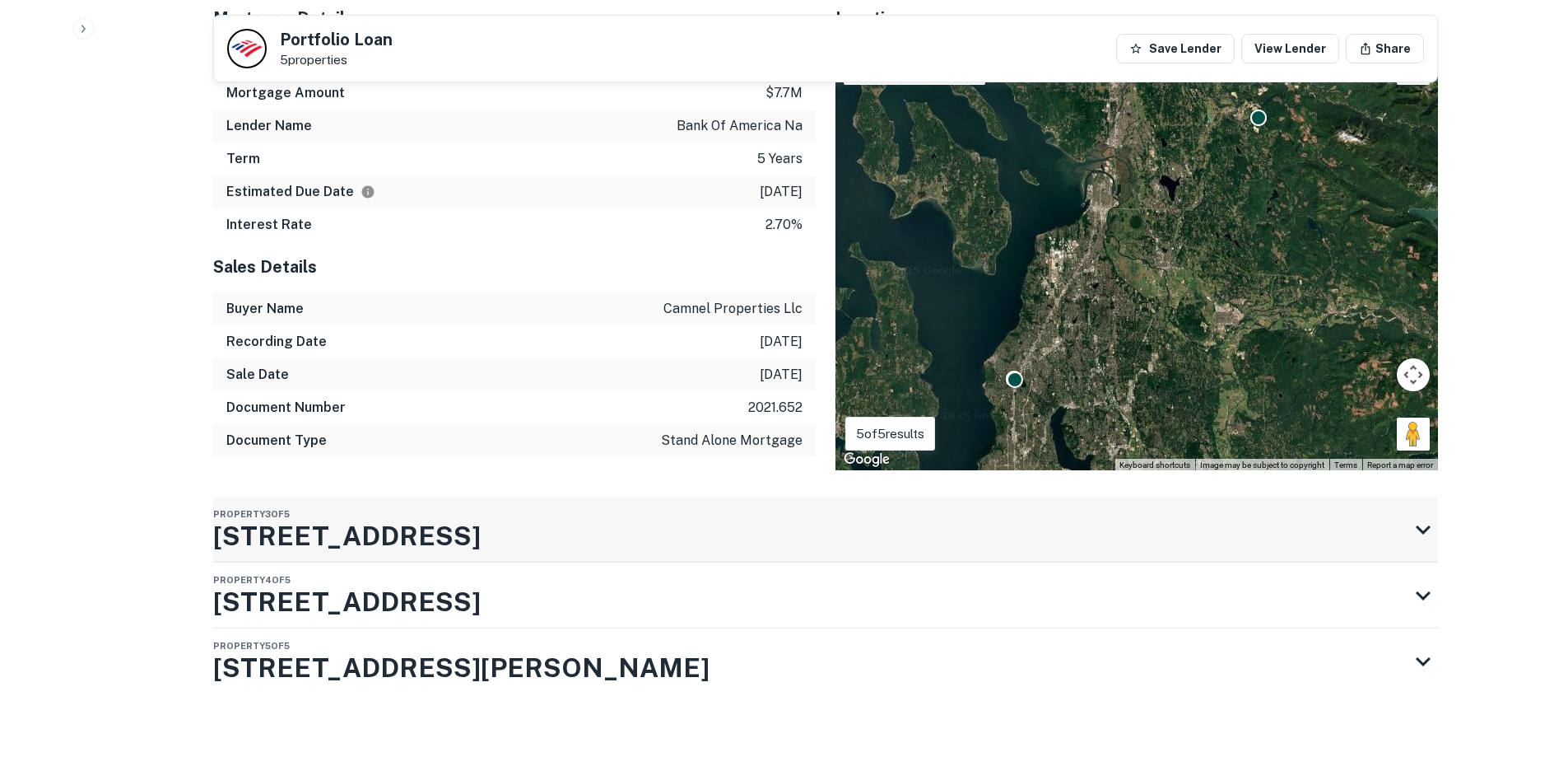
click at [480, 503] on div "Property 3 of [STREET_ADDRESS]" at bounding box center [811, 529] width 1196 height 66
click at [478, 503] on div "Property 3 of [STREET_ADDRESS]" at bounding box center [811, 529] width 1196 height 66
click at [470, 512] on div "Property 3 of [STREET_ADDRESS]" at bounding box center [811, 529] width 1196 height 66
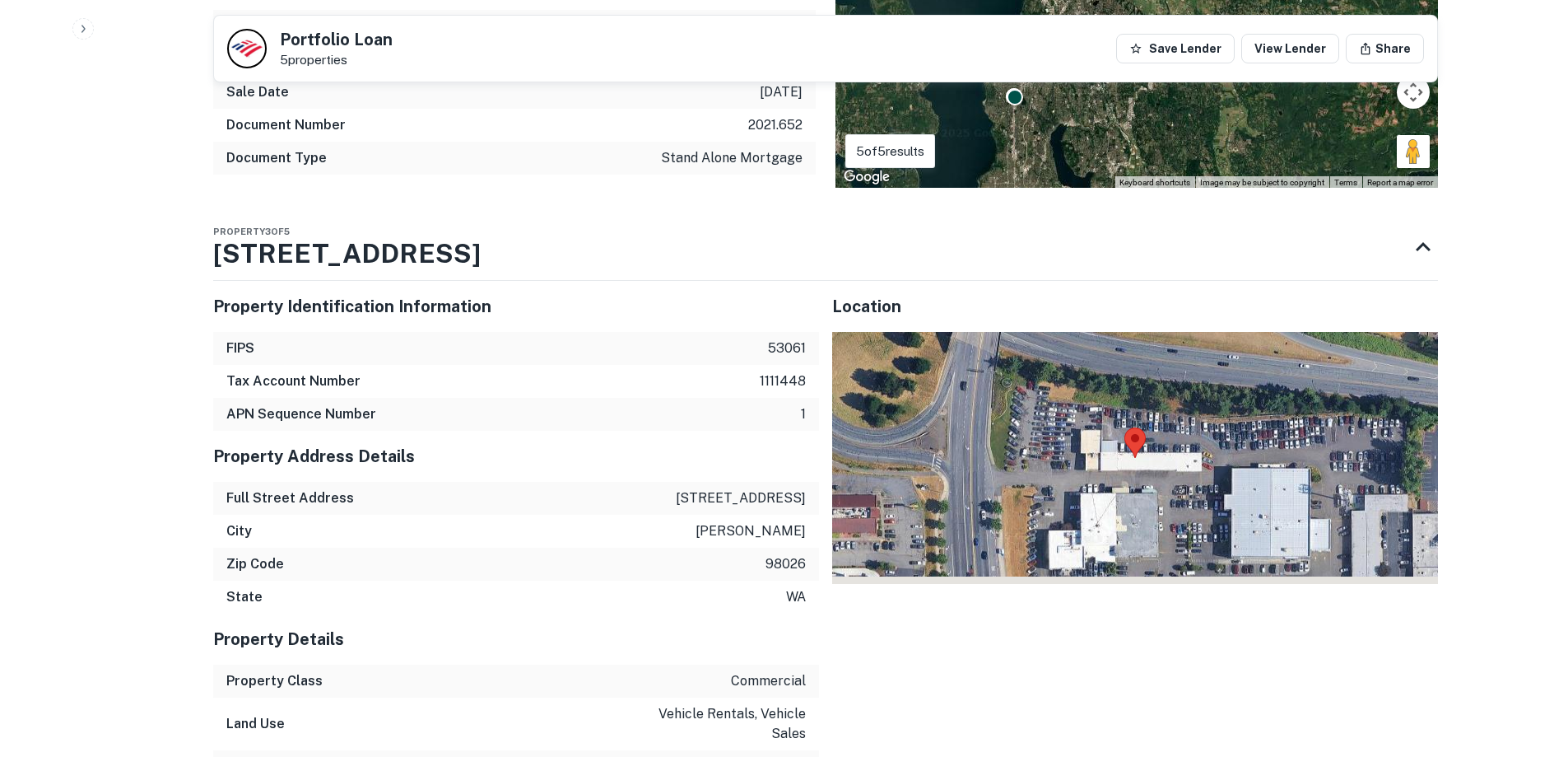
scroll to position [1762, 0]
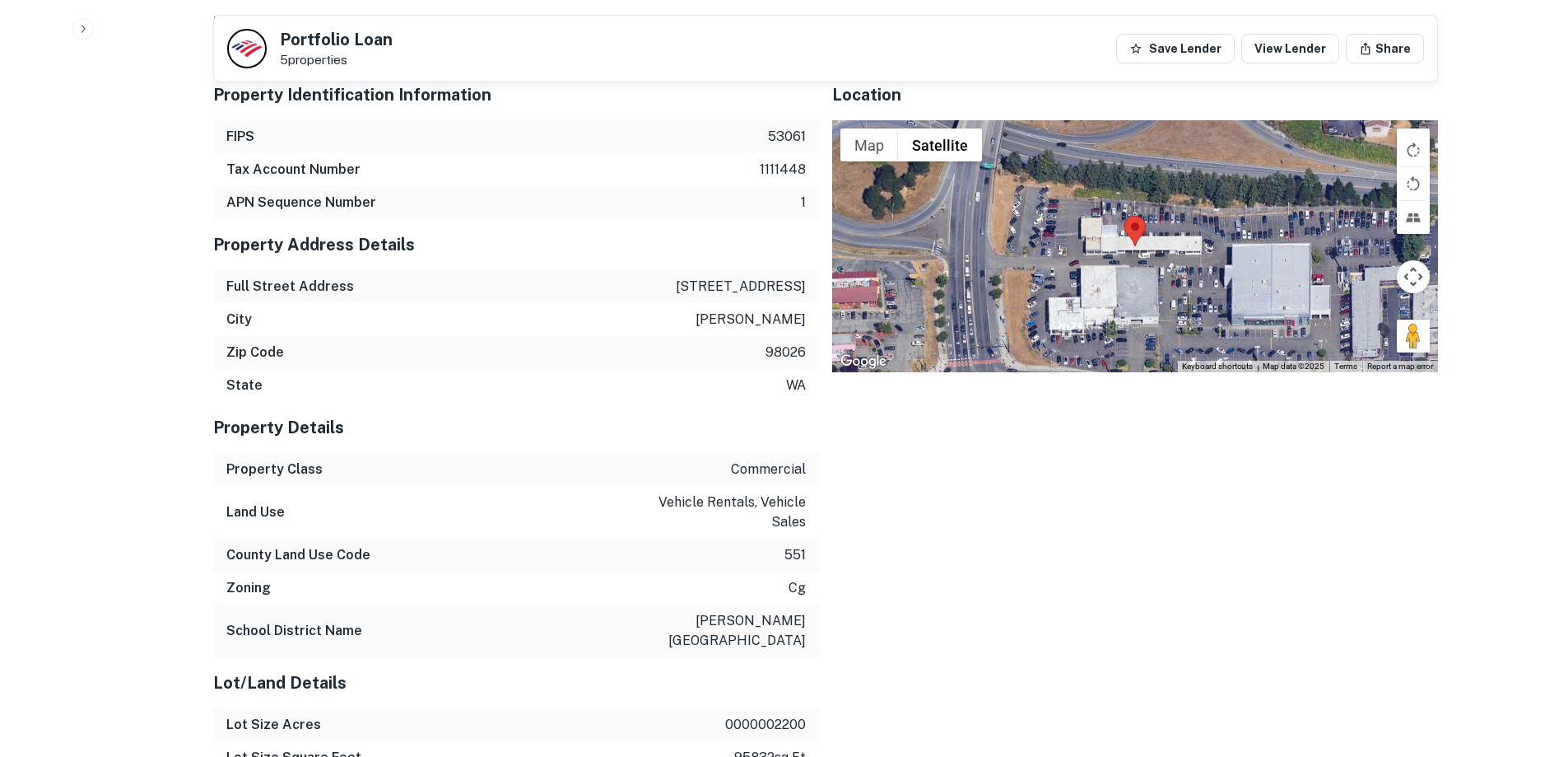
click at [737, 280] on div "Full Street Address [STREET_ADDRESS]" at bounding box center [516, 286] width 606 height 33
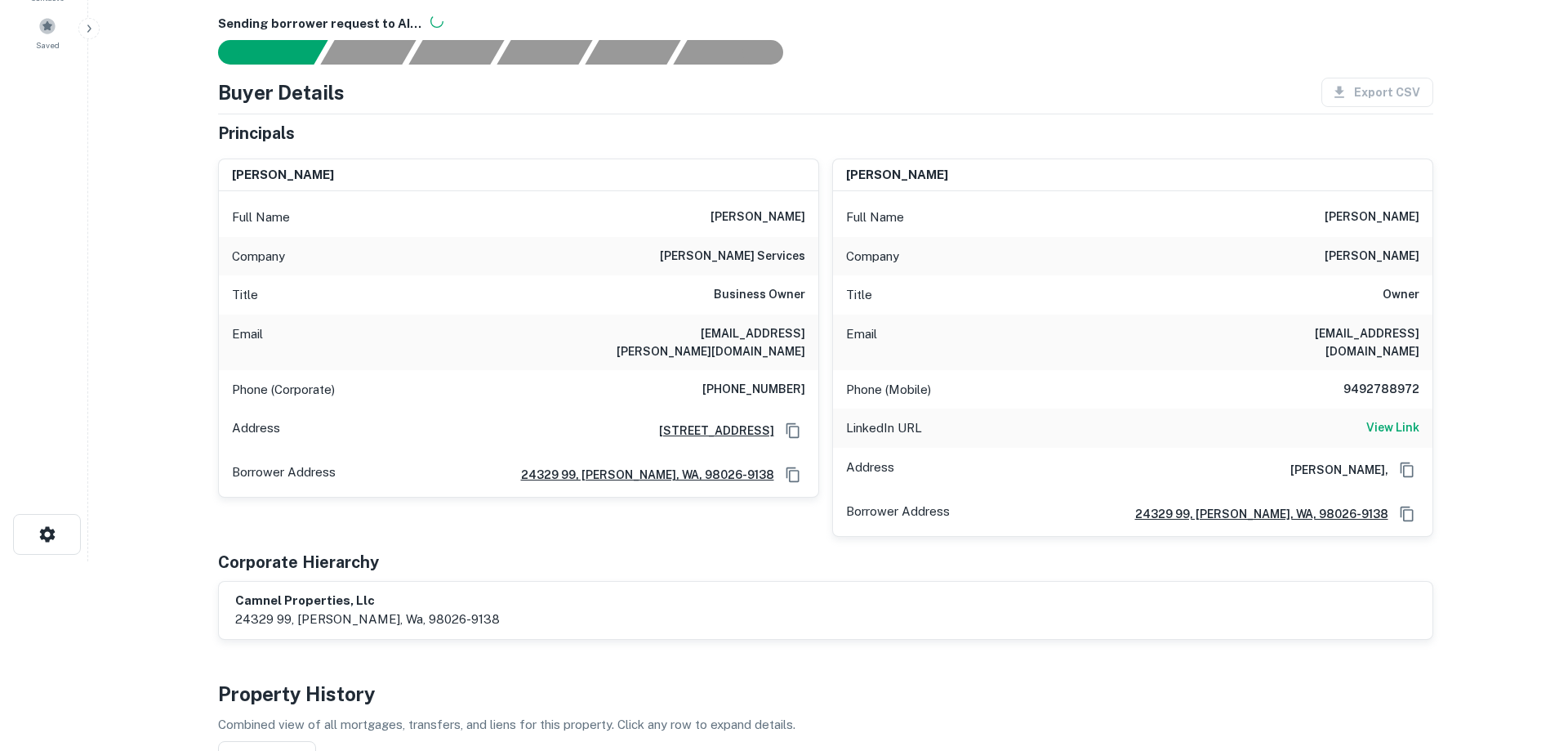
scroll to position [0, 0]
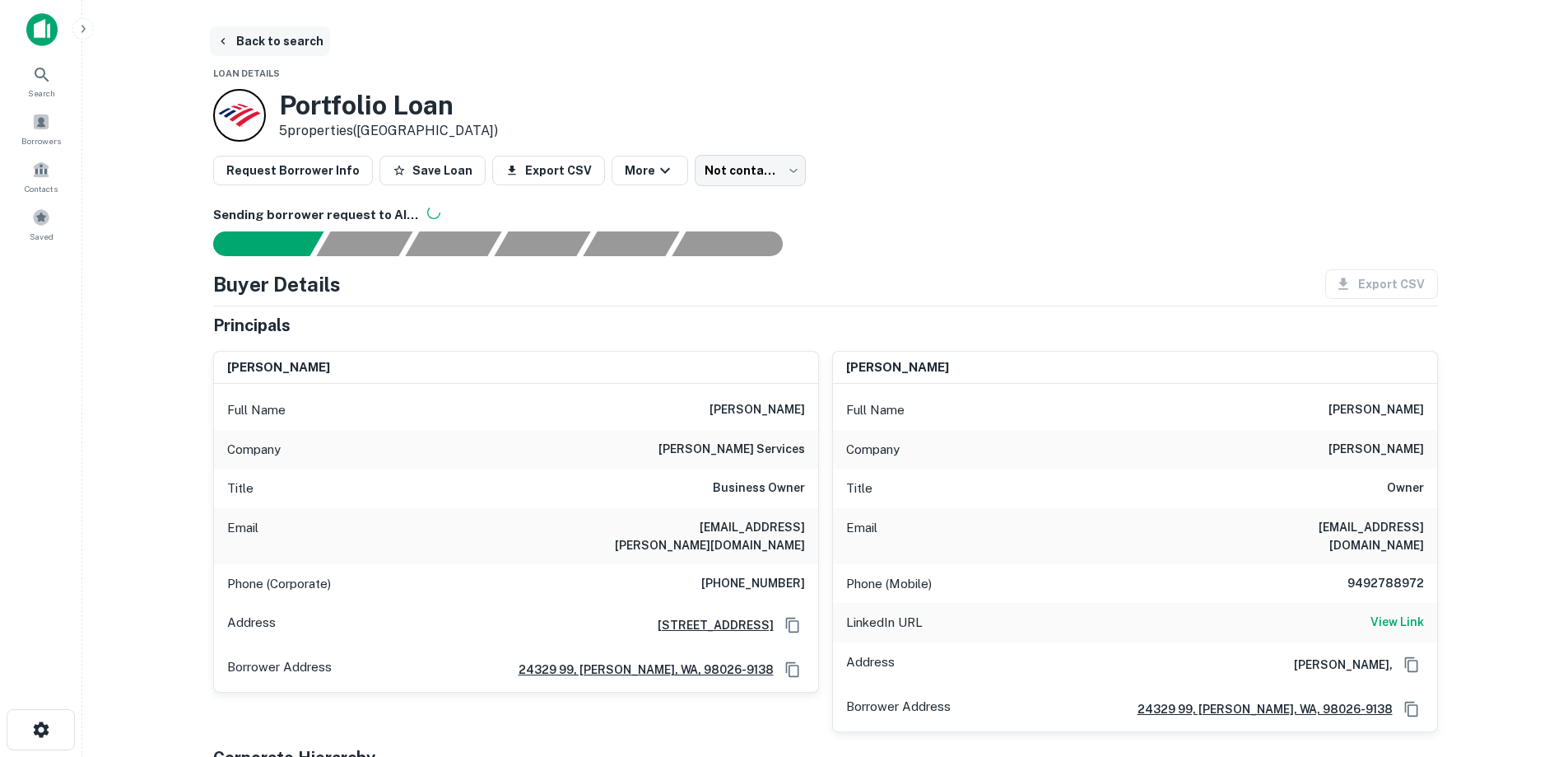
click at [284, 51] on button "Back to search" at bounding box center [270, 41] width 120 height 29
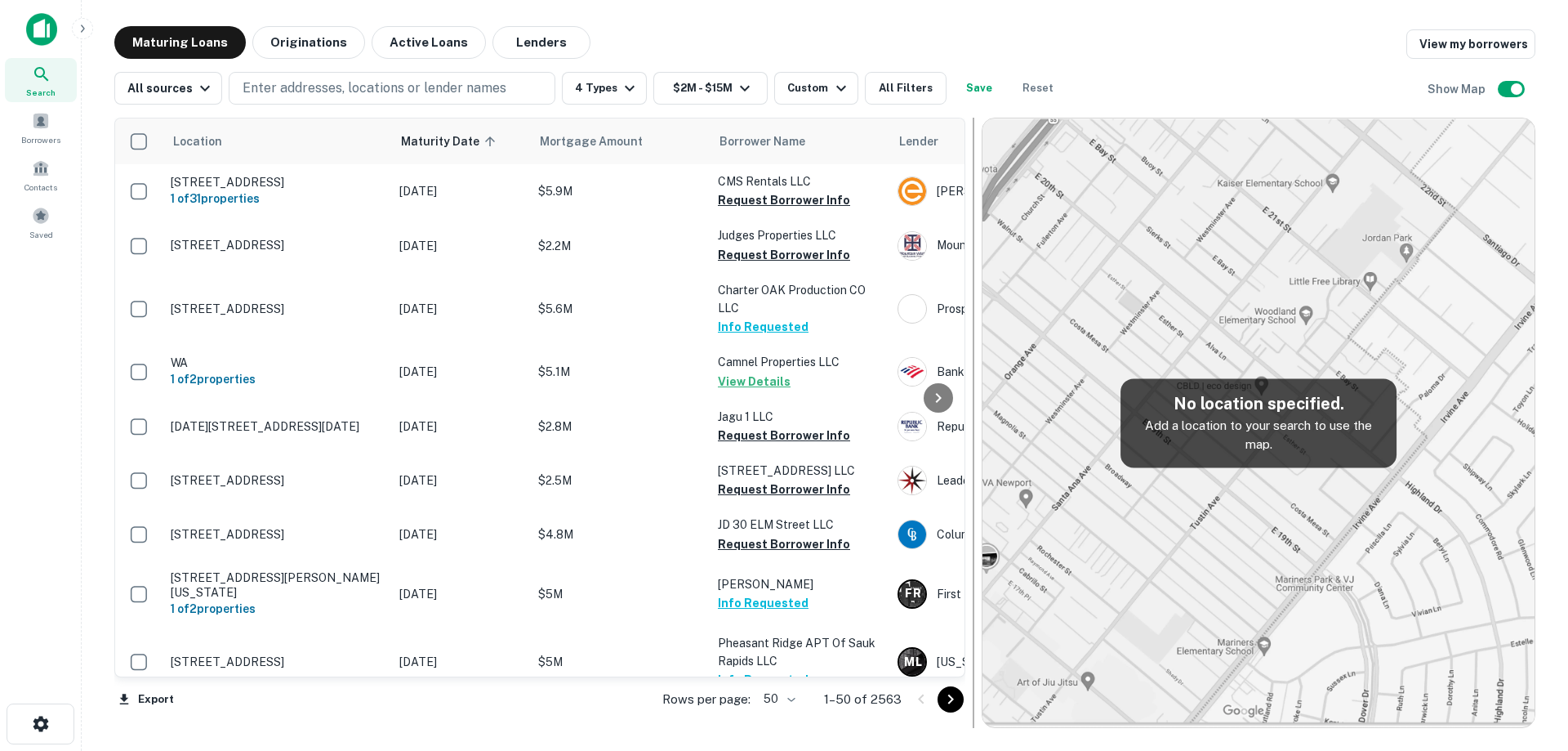
scroll to position [490, 0]
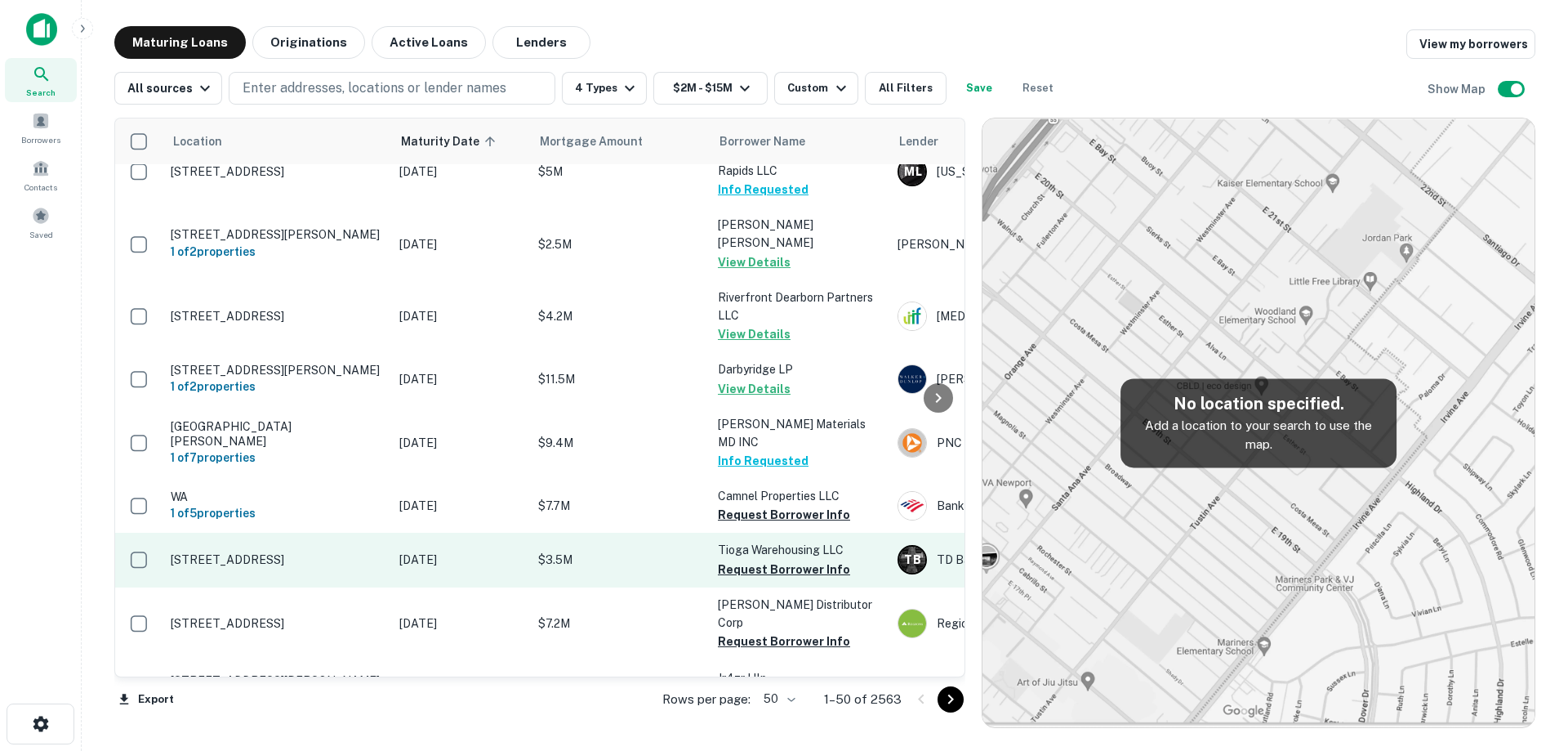
click at [392, 586] on td "[DATE]" at bounding box center [460, 559] width 139 height 54
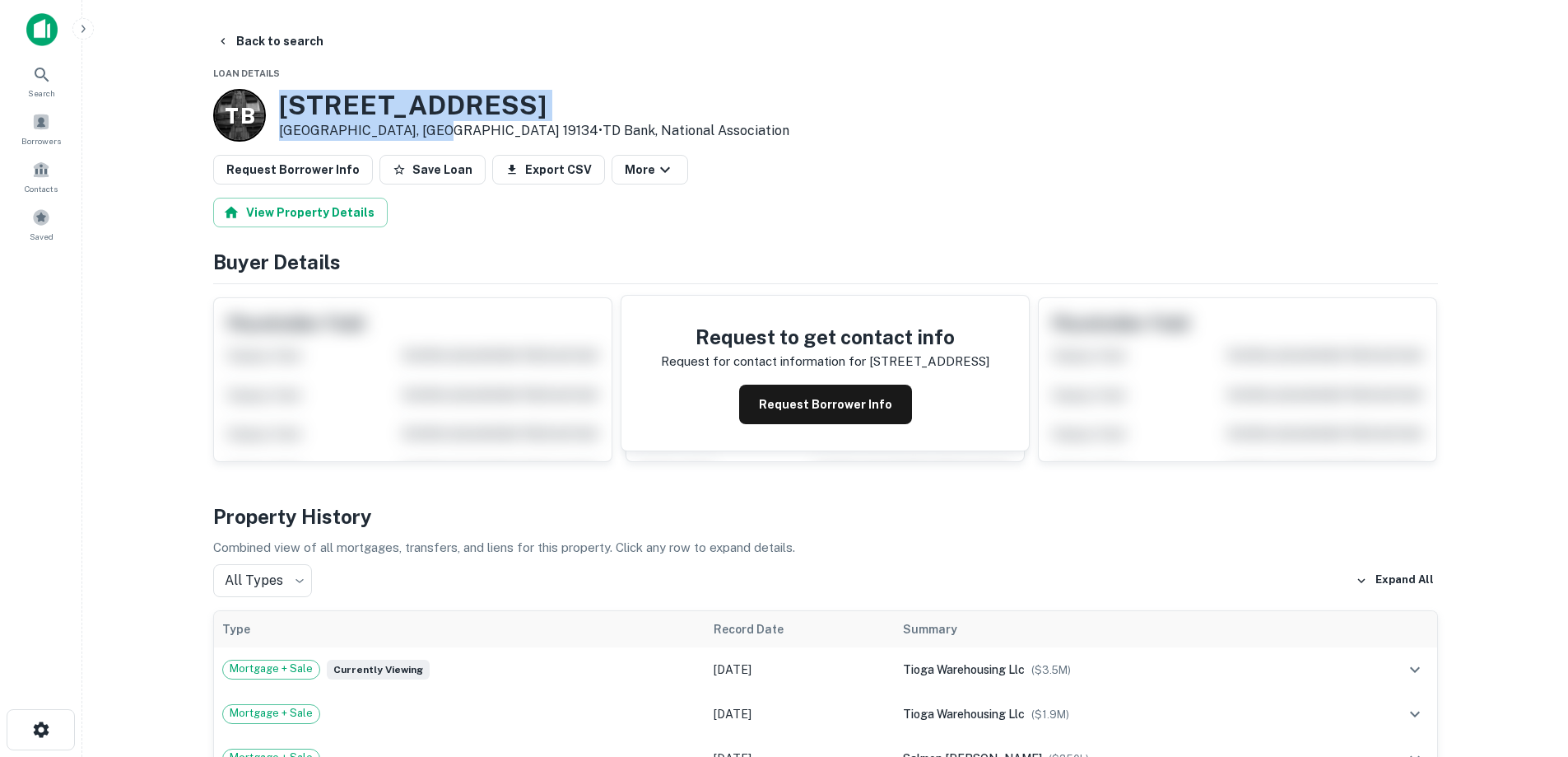
drag, startPoint x: 274, startPoint y: 95, endPoint x: 390, endPoint y: 124, distance: 119.6
click at [417, 137] on div "T B [STREET_ADDRESS] • TD Bank, National Association" at bounding box center [501, 114] width 576 height 52
click at [785, 401] on button "Request Borrower Info" at bounding box center [826, 404] width 173 height 40
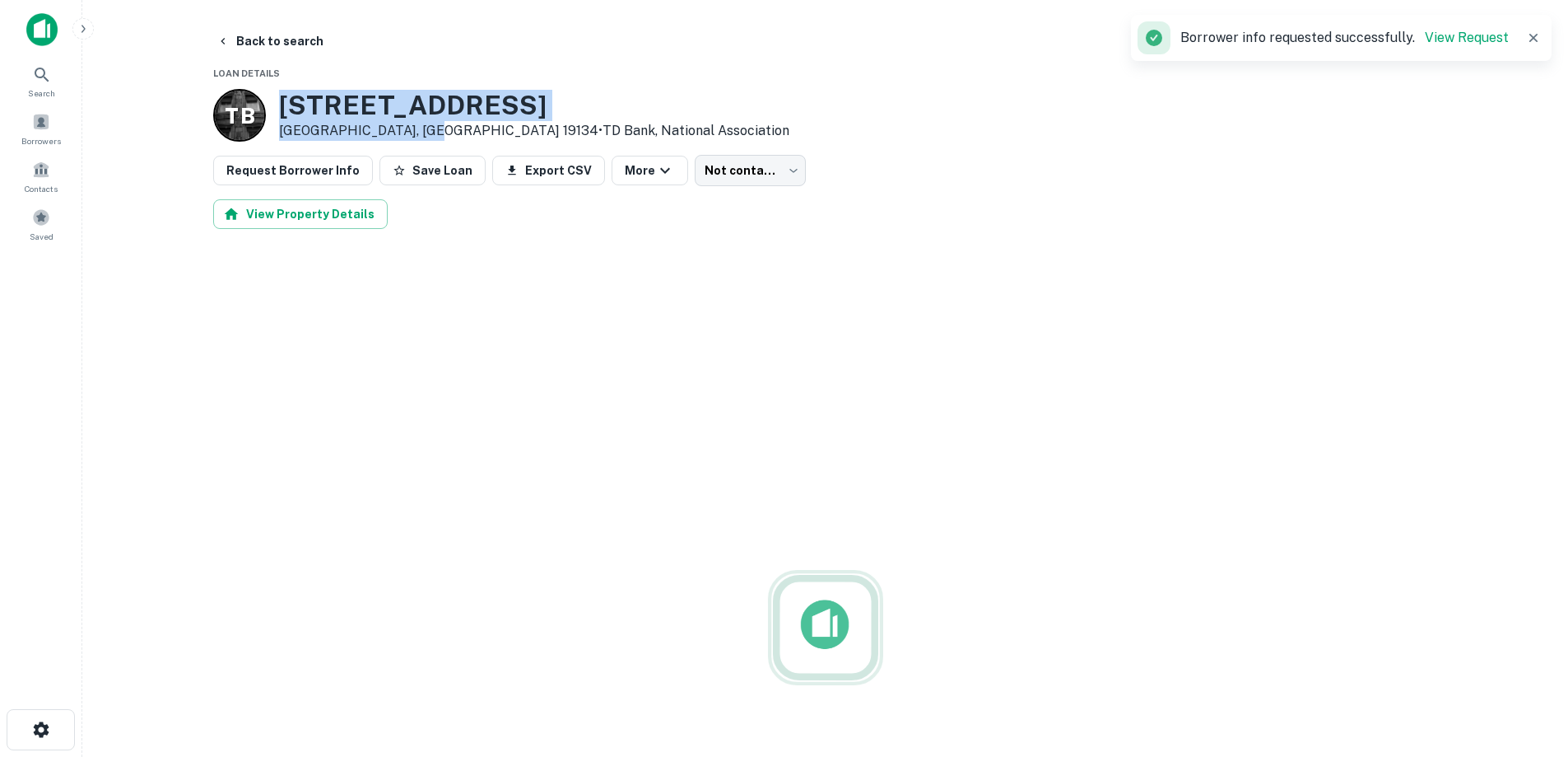
click at [397, 113] on h3 "[STREET_ADDRESS]" at bounding box center [533, 105] width 510 height 31
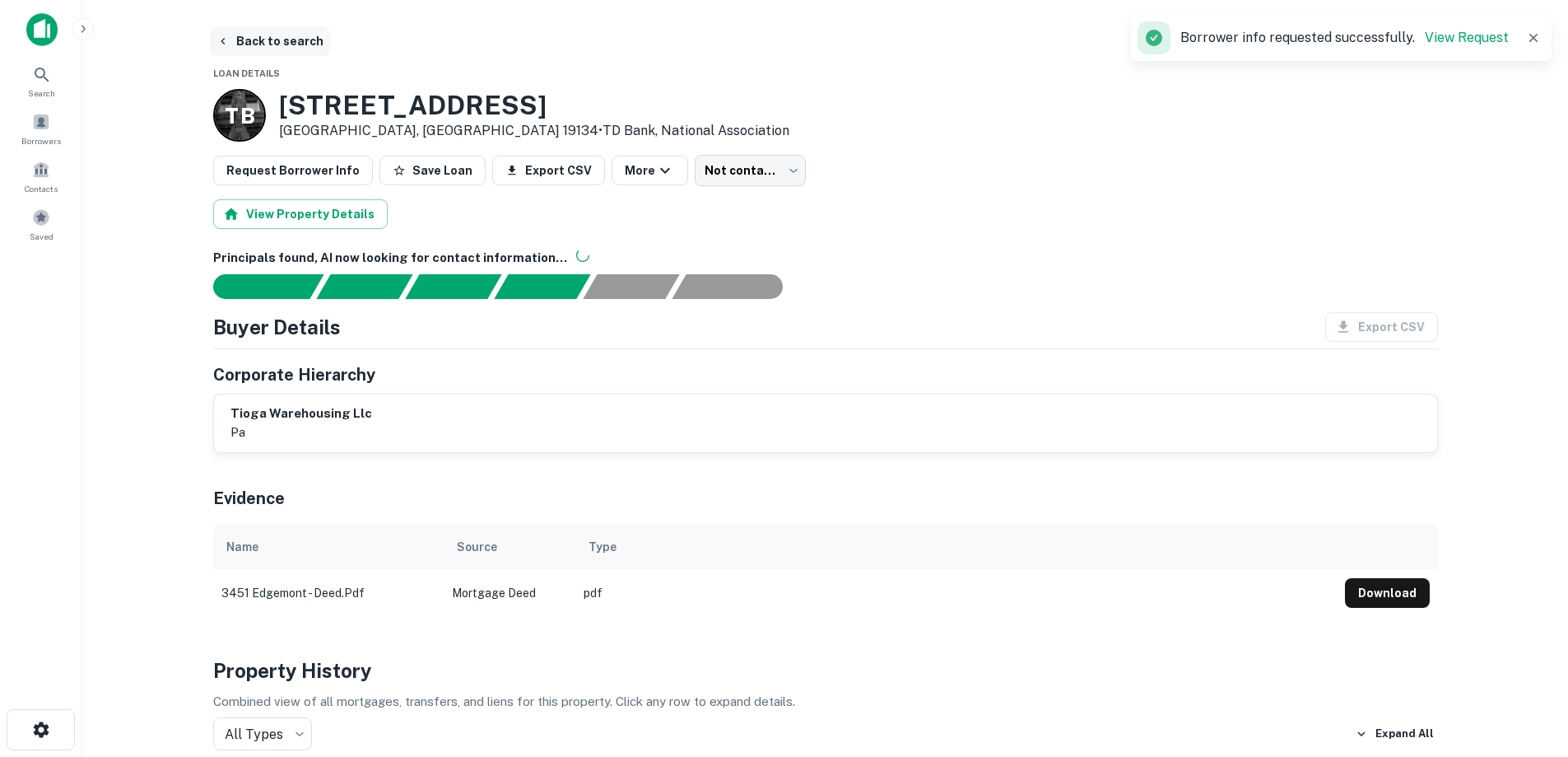
click at [268, 41] on button "Back to search" at bounding box center [270, 41] width 120 height 29
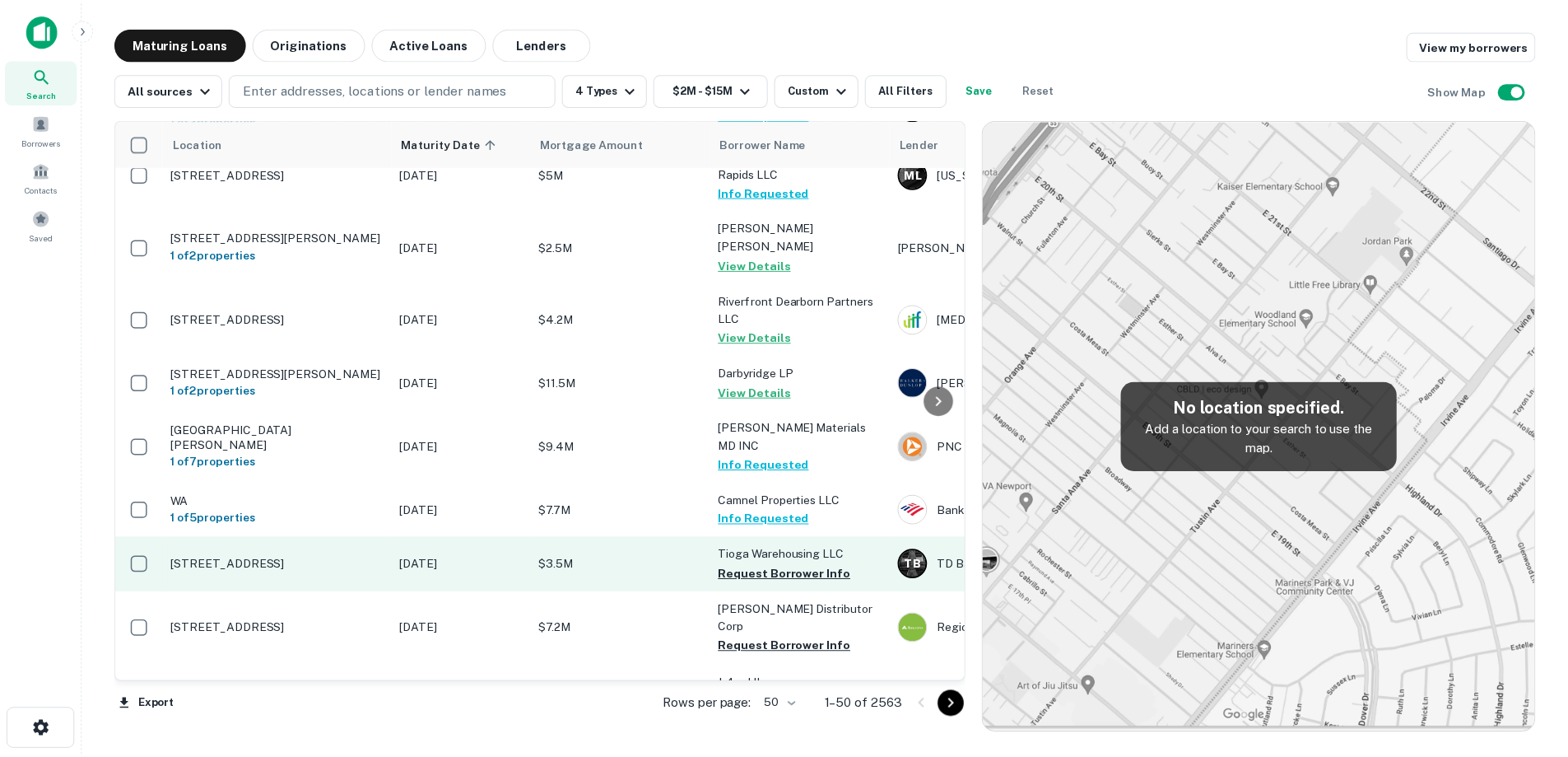
scroll to position [659, 0]
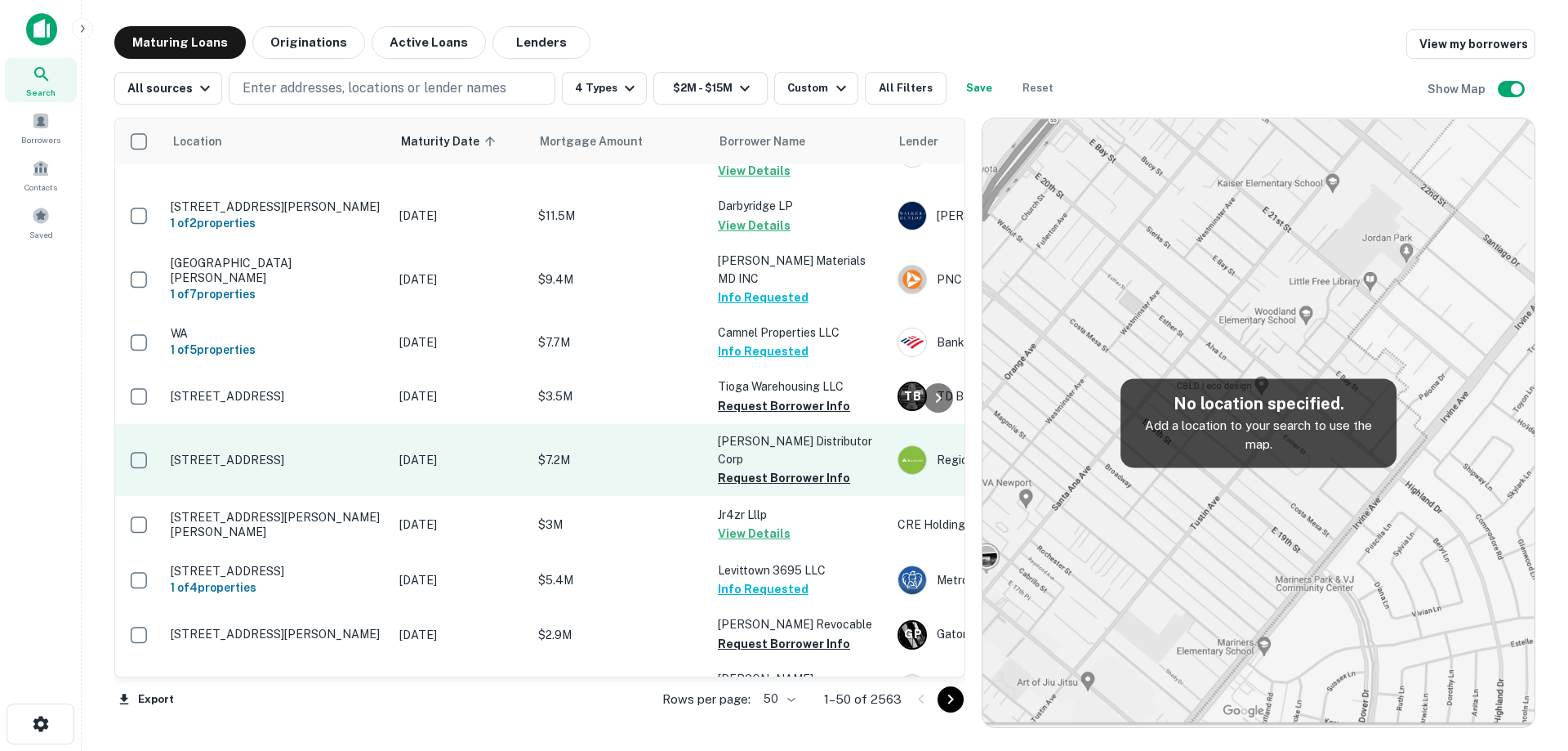
click at [338, 496] on td "[STREET_ADDRESS]" at bounding box center [276, 460] width 229 height 72
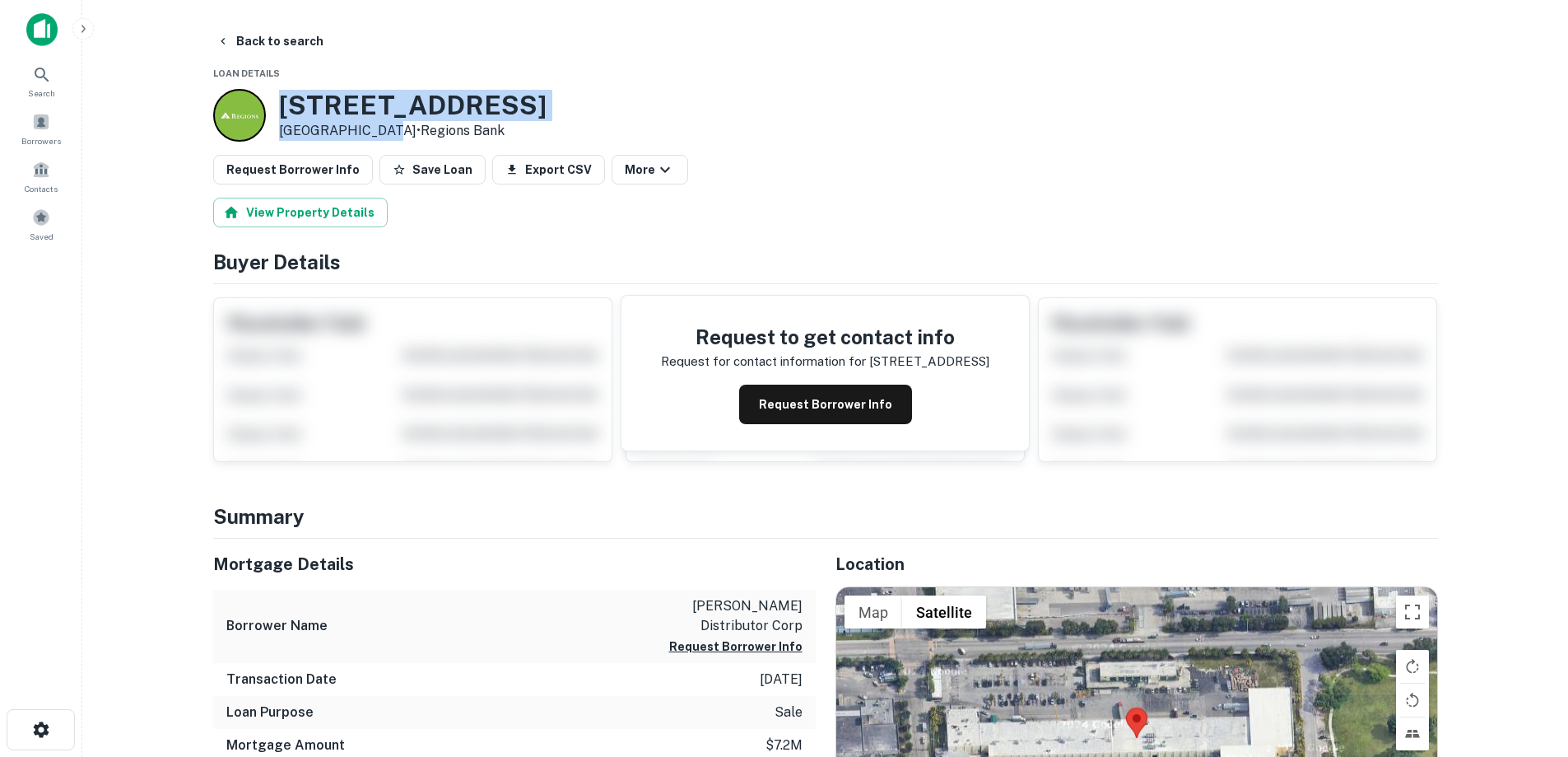
drag, startPoint x: 288, startPoint y: 101, endPoint x: 374, endPoint y: 127, distance: 89.8
click at [374, 127] on div "[STREET_ADDRESS] • Regions [GEOGRAPHIC_DATA]" at bounding box center [412, 114] width 267 height 51
click at [852, 418] on button "Request Borrower Info" at bounding box center [826, 404] width 173 height 40
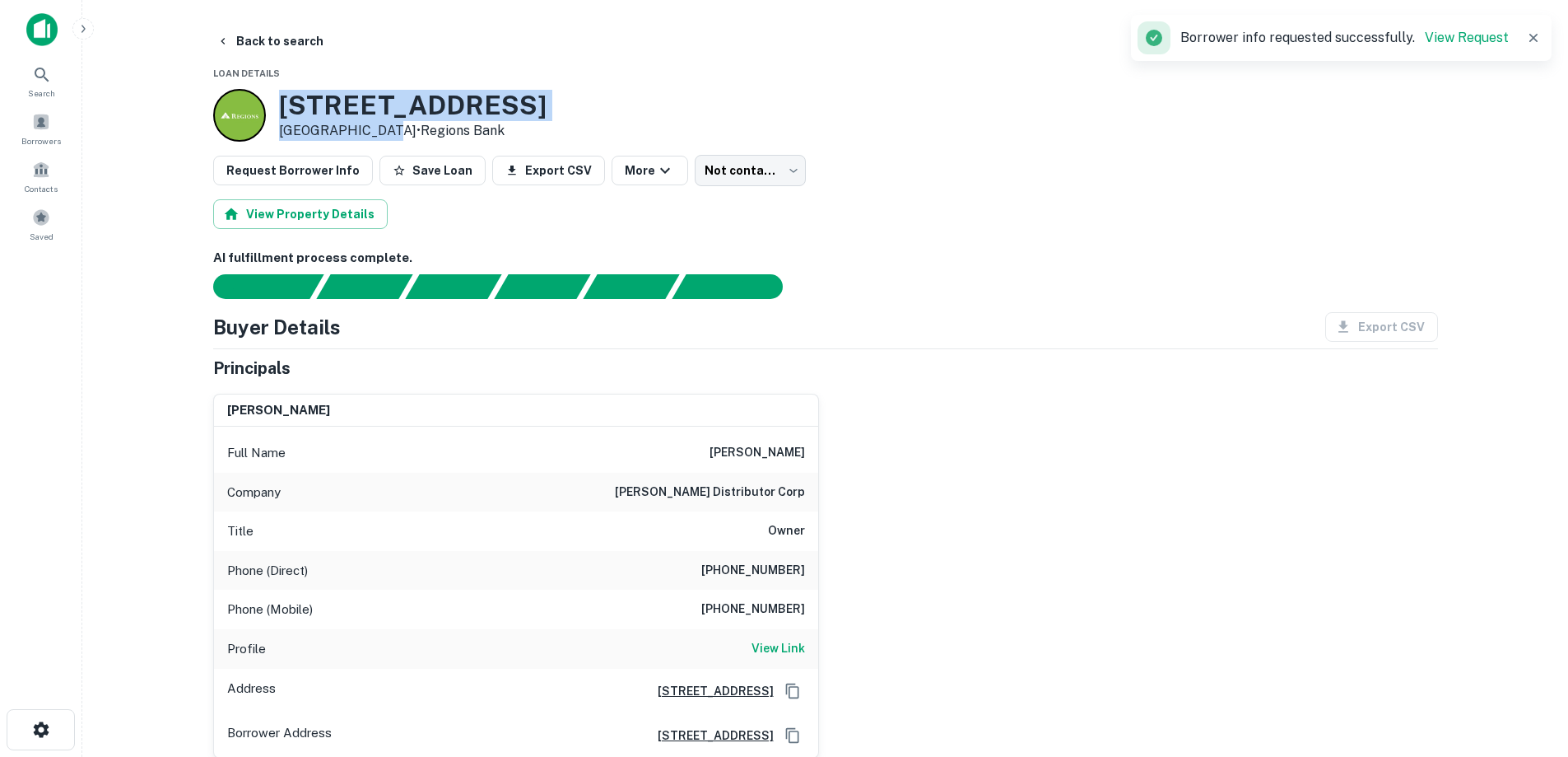
click at [386, 96] on h3 "[STREET_ADDRESS]" at bounding box center [412, 105] width 267 height 31
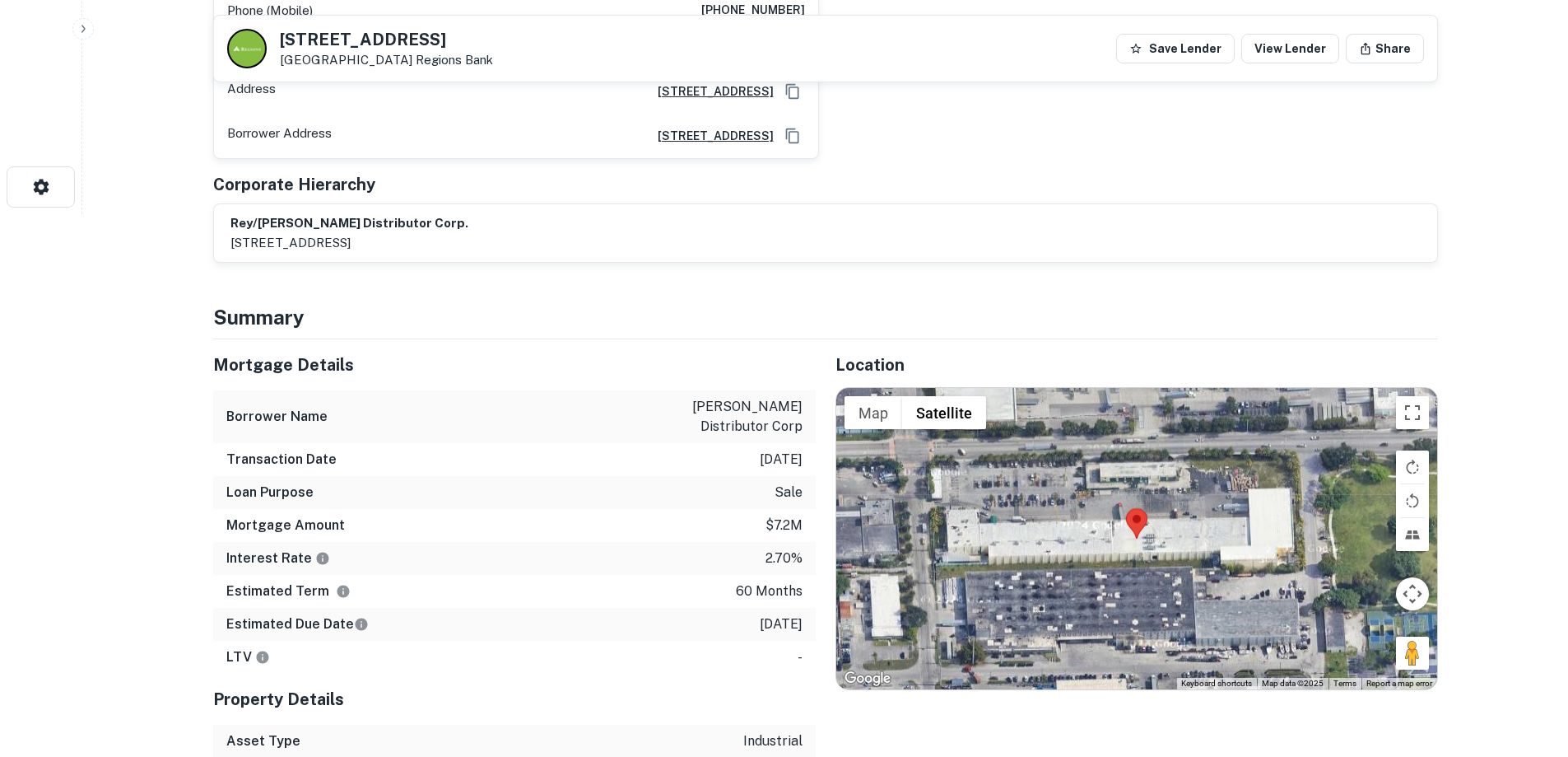
scroll to position [164, 0]
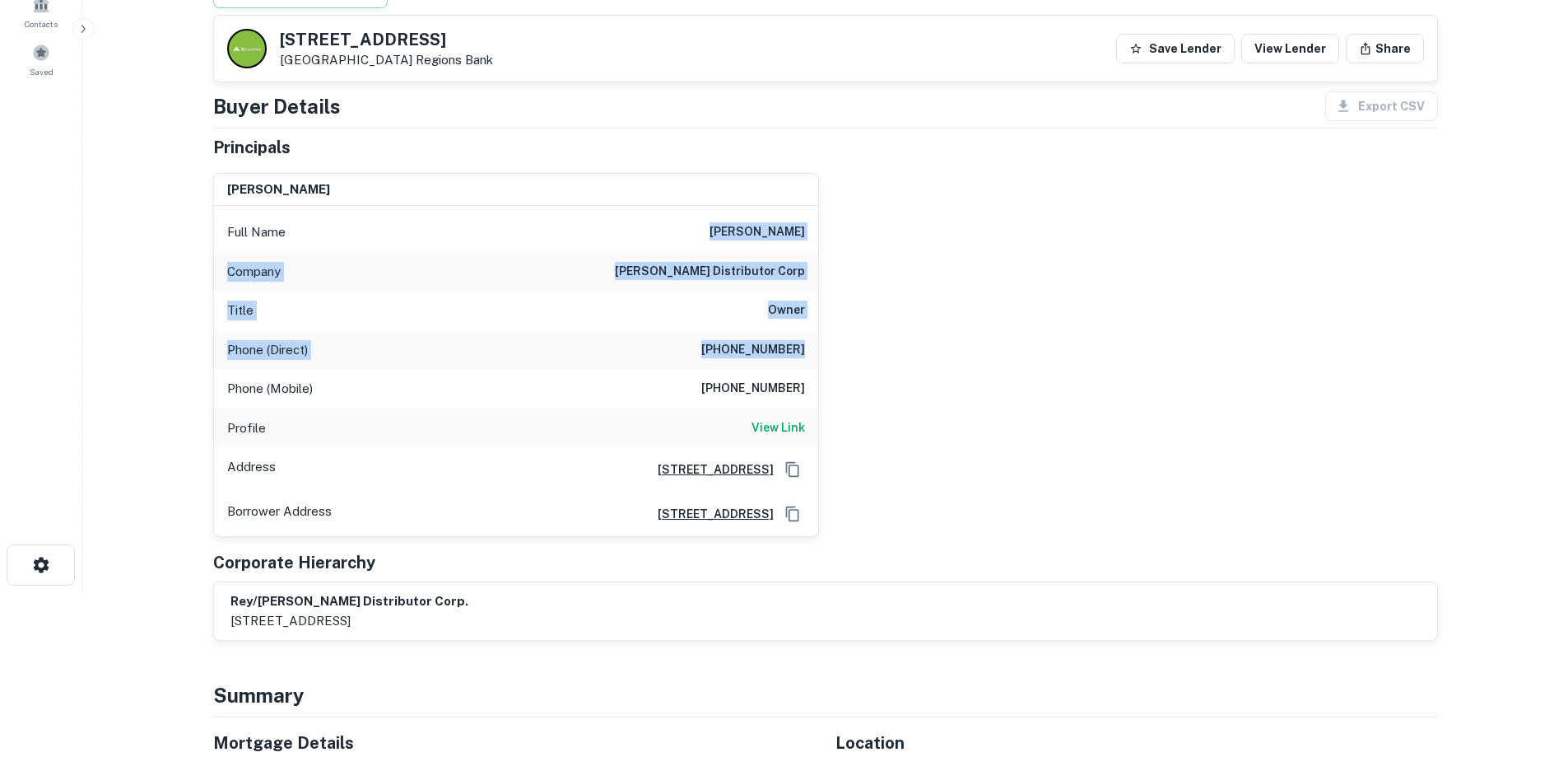
drag, startPoint x: 589, startPoint y: 240, endPoint x: 866, endPoint y: 369, distance: 305.6
click at [866, 369] on div "[PERSON_NAME] Full Name [PERSON_NAME] Company [PERSON_NAME] distributor corp Ti…" at bounding box center [820, 348] width 1239 height 378
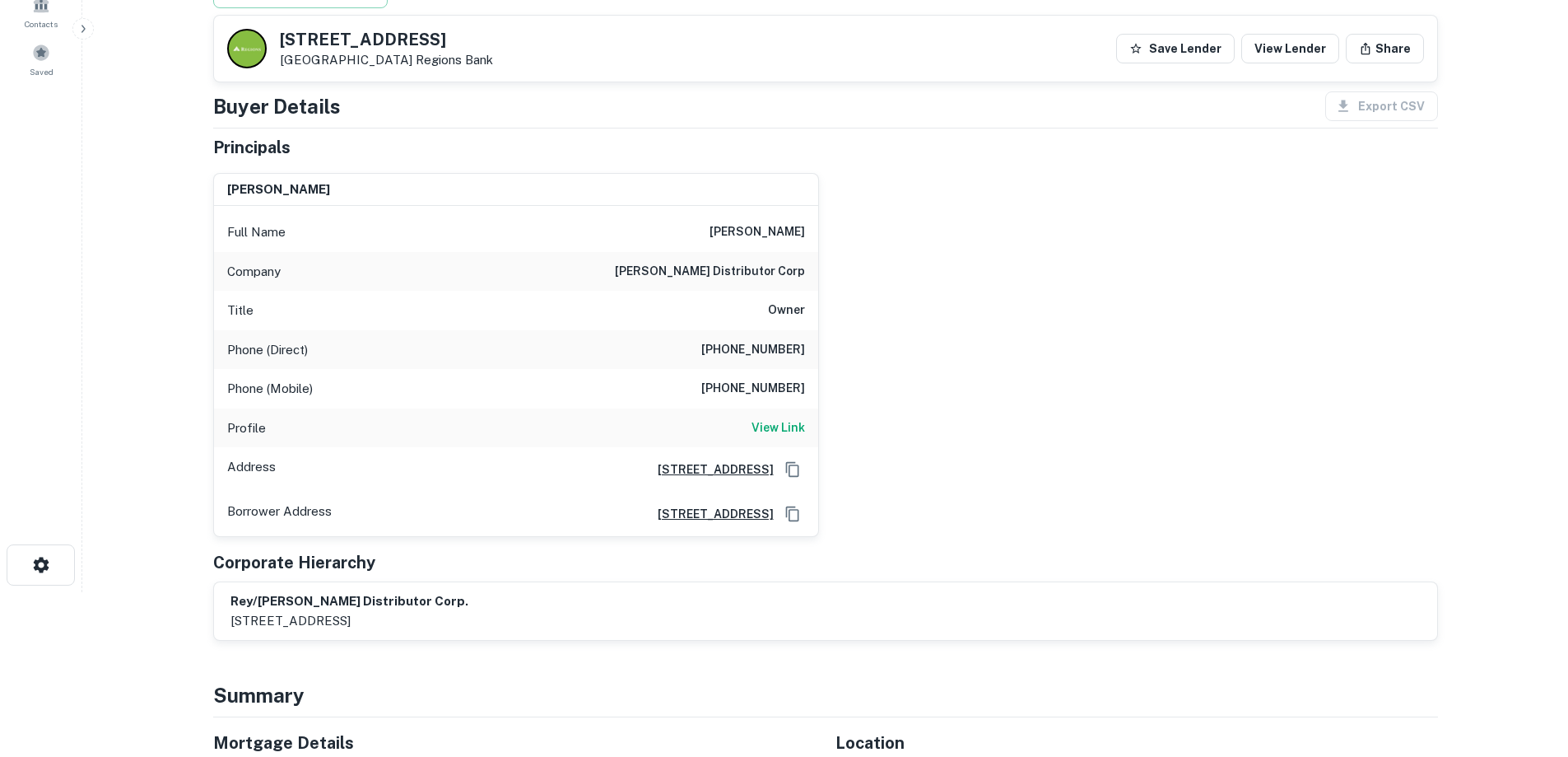
drag, startPoint x: 855, startPoint y: 401, endPoint x: 717, endPoint y: 237, distance: 214.3
click at [825, 371] on div "[PERSON_NAME] Full Name [PERSON_NAME] Company [PERSON_NAME] distributor corp Ti…" at bounding box center [820, 348] width 1239 height 378
drag, startPoint x: 709, startPoint y: 239, endPoint x: 830, endPoint y: 334, distance: 153.8
click at [787, 319] on div "Full Name [PERSON_NAME] Company [PERSON_NAME] distributor corp Title Owner Phon…" at bounding box center [516, 371] width 605 height 330
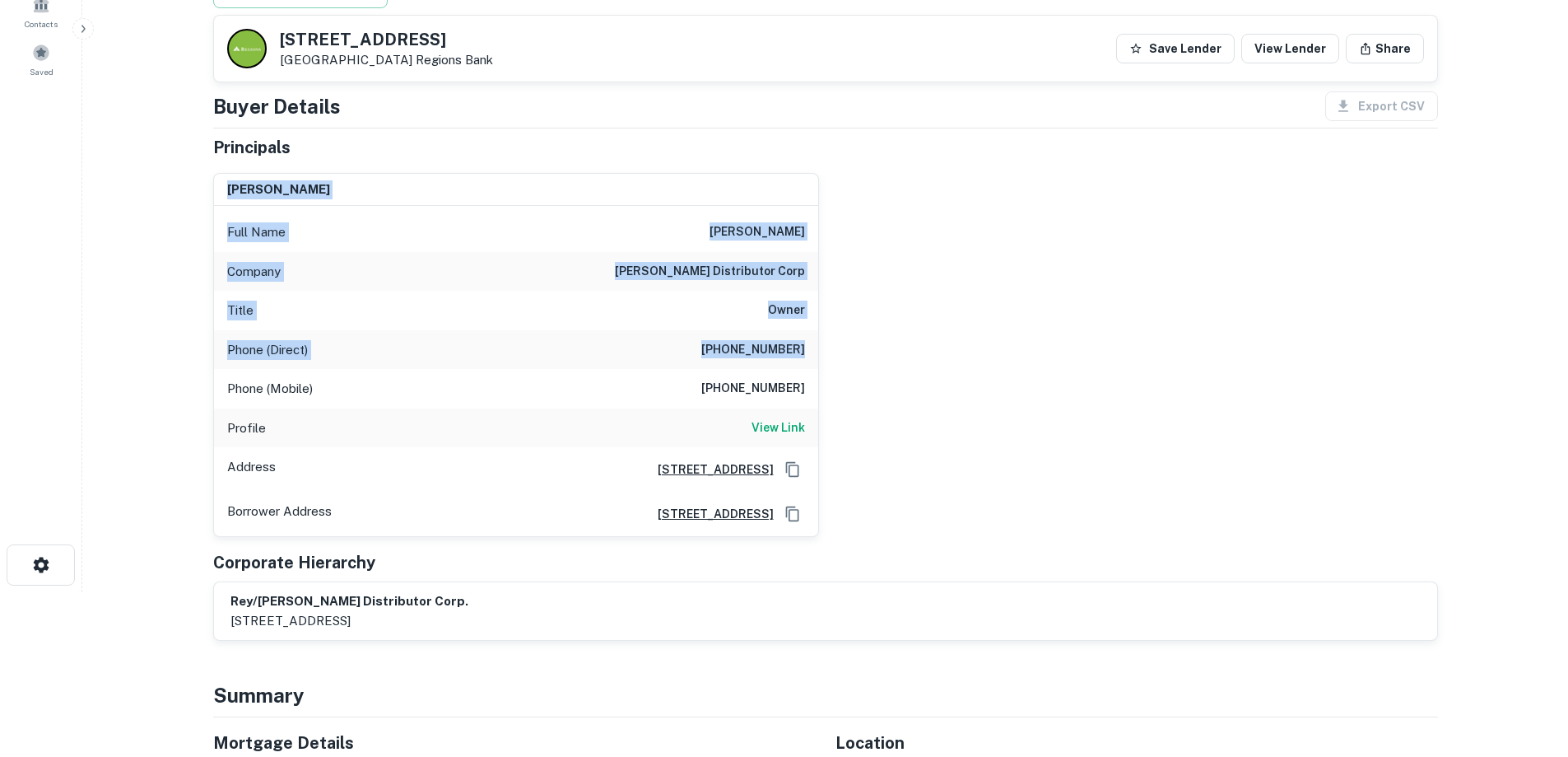
drag, startPoint x: 860, startPoint y: 363, endPoint x: 596, endPoint y: 149, distance: 339.8
click at [596, 149] on div "Principals [PERSON_NAME] Full Name [PERSON_NAME] Company [PERSON_NAME] distribu…" at bounding box center [826, 388] width 1225 height 507
click at [694, 262] on h6 "[PERSON_NAME] distributor corp" at bounding box center [710, 271] width 190 height 20
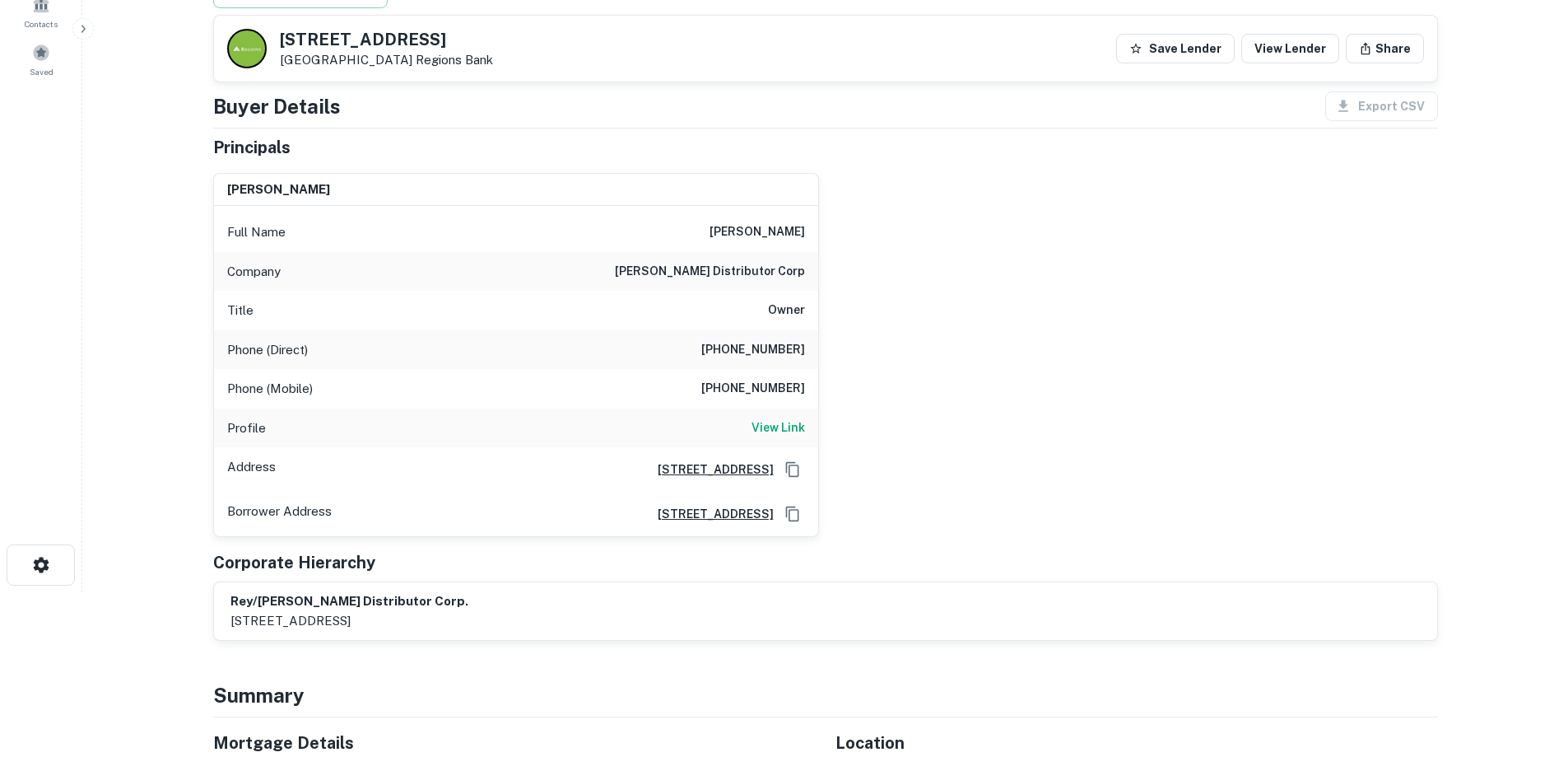
click at [776, 338] on div "Phone (Direct) [PHONE_NUMBER]" at bounding box center [516, 350] width 605 height 40
click at [778, 385] on h6 "[PHONE_NUMBER]" at bounding box center [753, 388] width 104 height 20
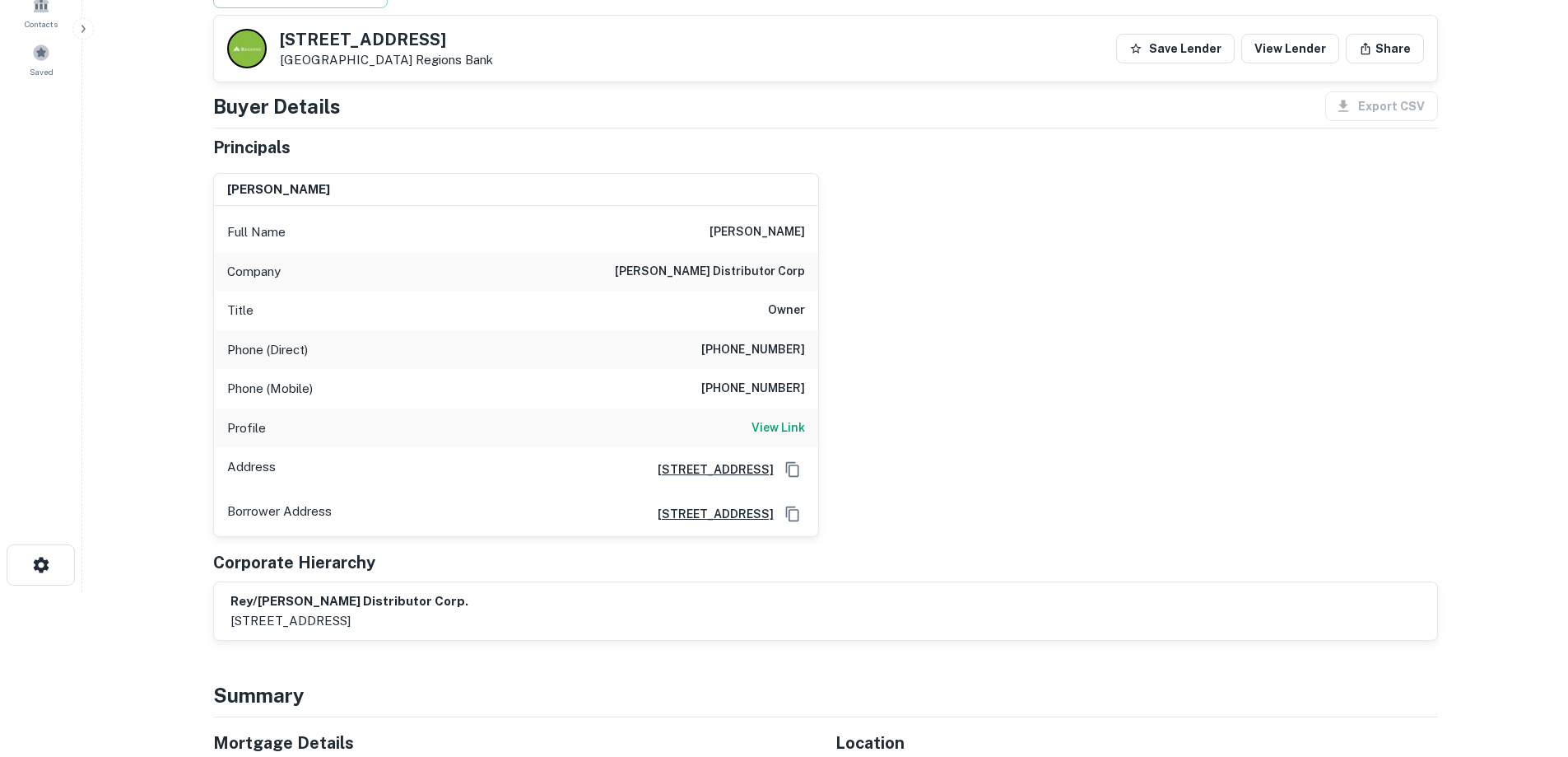
click at [778, 385] on h6 "[PHONE_NUMBER]" at bounding box center [753, 388] width 104 height 20
click at [754, 354] on h6 "[PHONE_NUMBER]" at bounding box center [753, 349] width 104 height 20
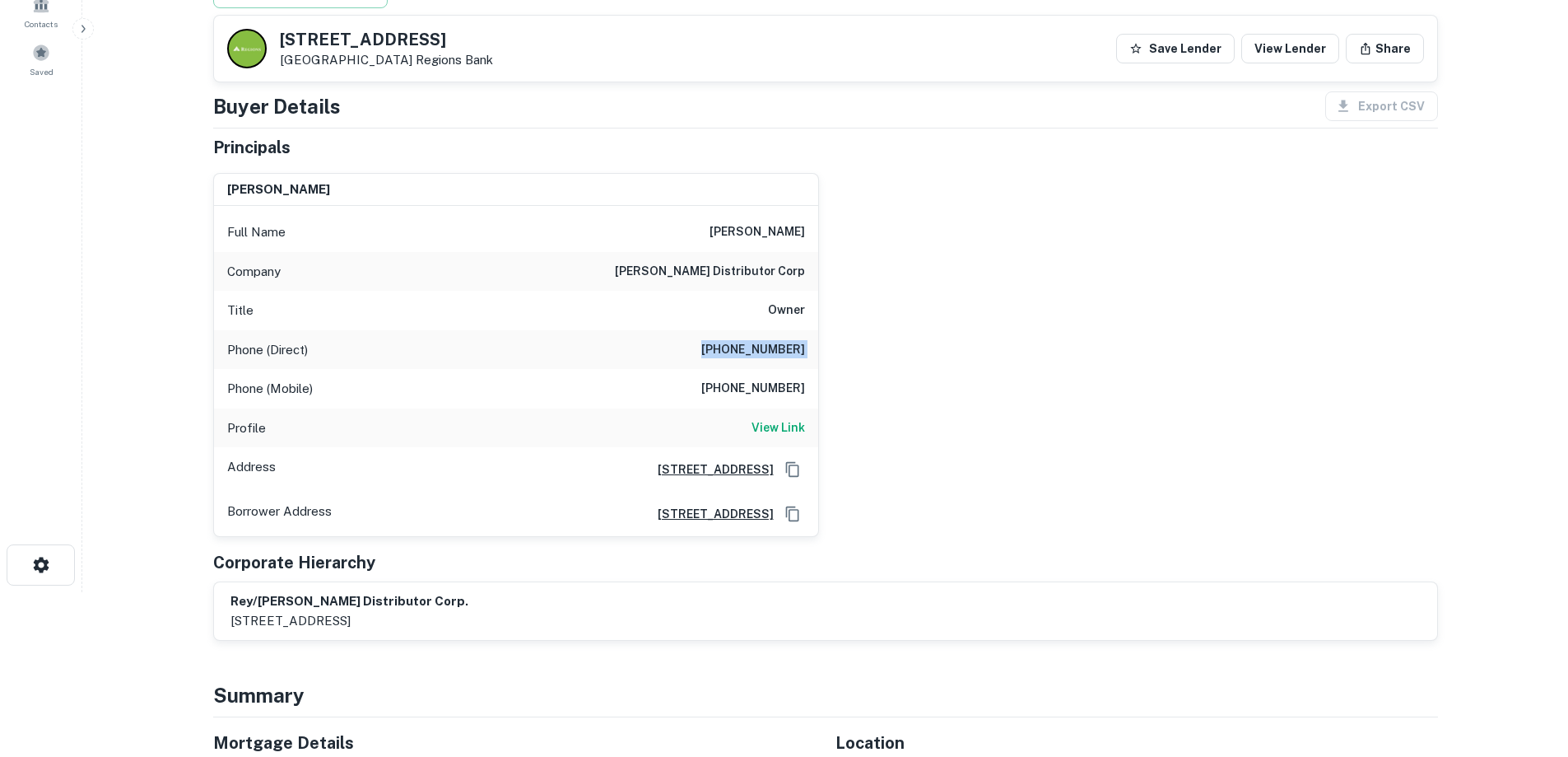
click at [754, 354] on h6 "[PHONE_NUMBER]" at bounding box center [753, 349] width 104 height 20
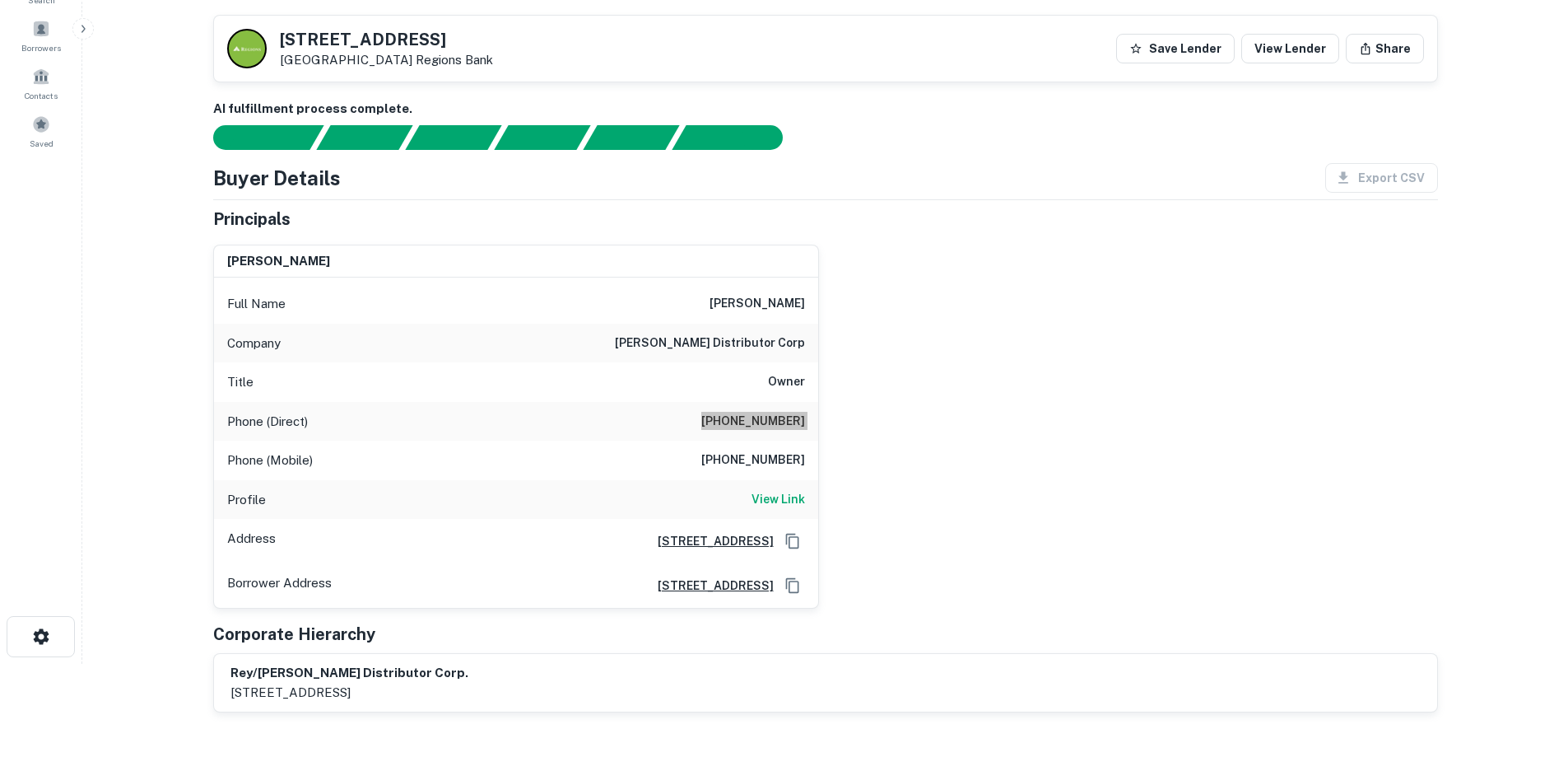
scroll to position [0, 0]
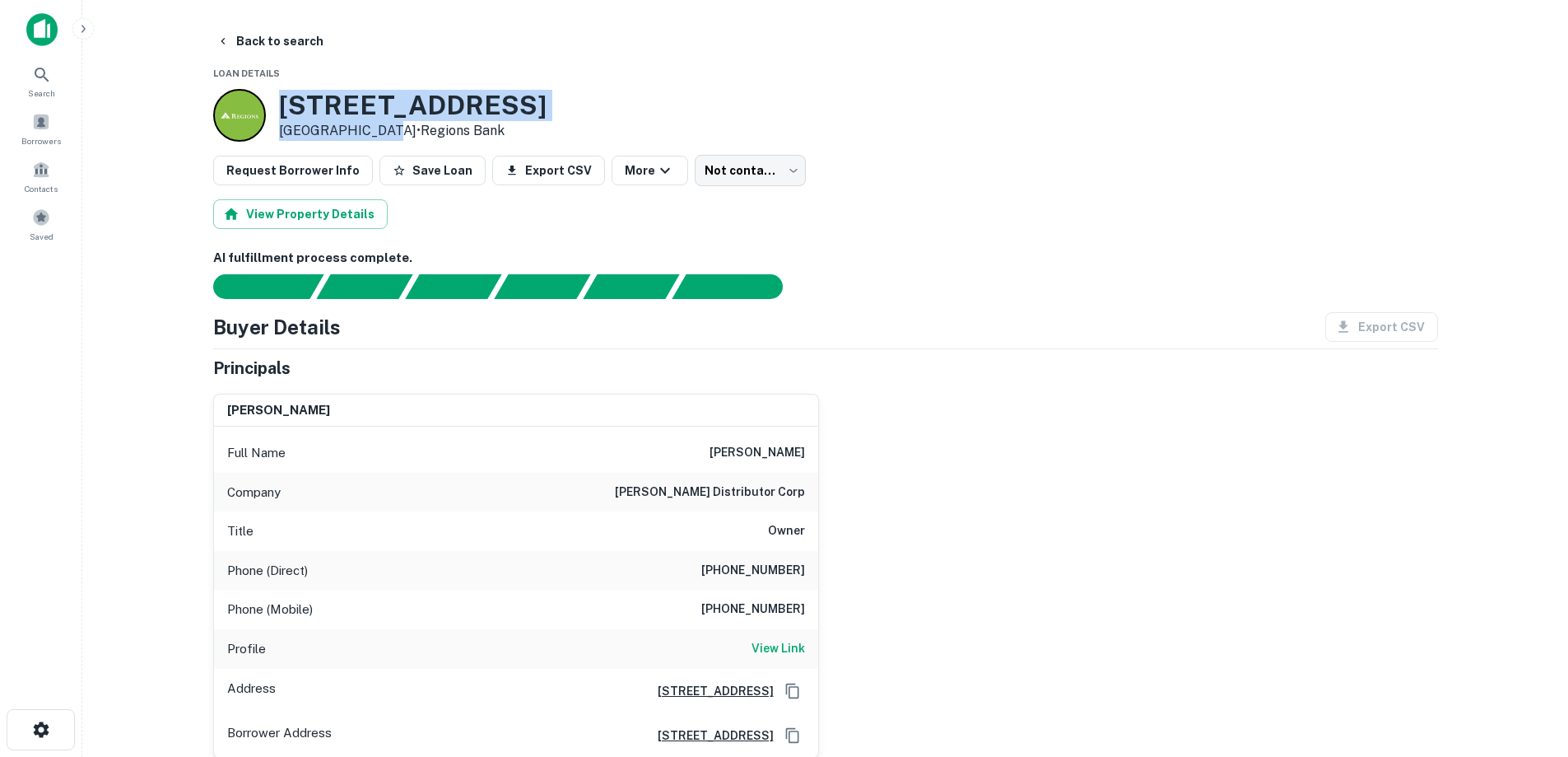
drag, startPoint x: 280, startPoint y: 83, endPoint x: 376, endPoint y: 124, distance: 104.4
click at [376, 124] on p "[GEOGRAPHIC_DATA] • Regions [GEOGRAPHIC_DATA]" at bounding box center [412, 131] width 267 height 20
drag, startPoint x: 377, startPoint y: 127, endPoint x: 281, endPoint y: 91, distance: 102.5
click at [281, 91] on div "[STREET_ADDRESS] • Regions [GEOGRAPHIC_DATA]" at bounding box center [412, 114] width 267 height 51
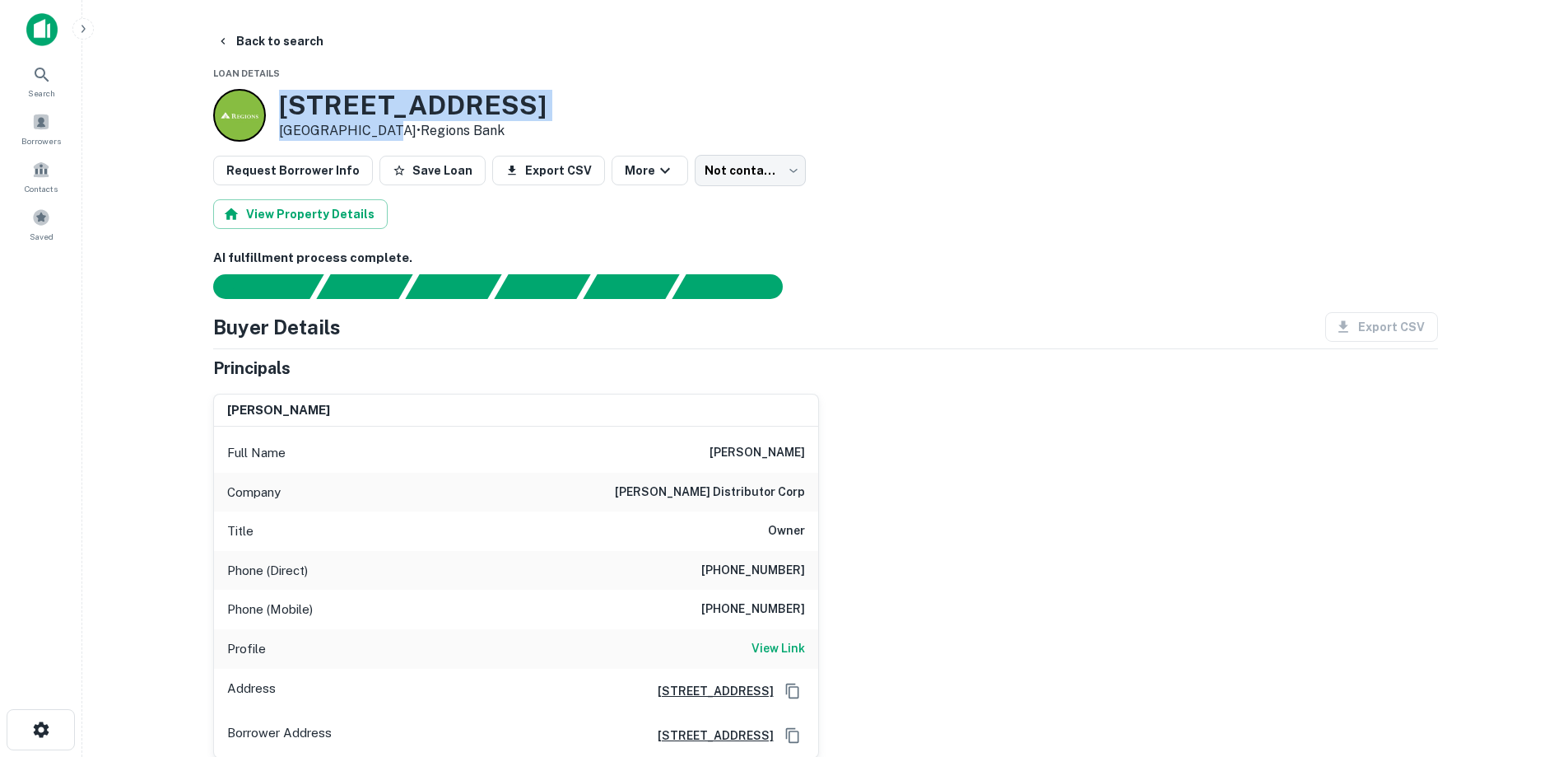
click at [281, 91] on h3 "[STREET_ADDRESS]" at bounding box center [412, 105] width 267 height 31
click at [257, 37] on button "Back to search" at bounding box center [270, 41] width 120 height 29
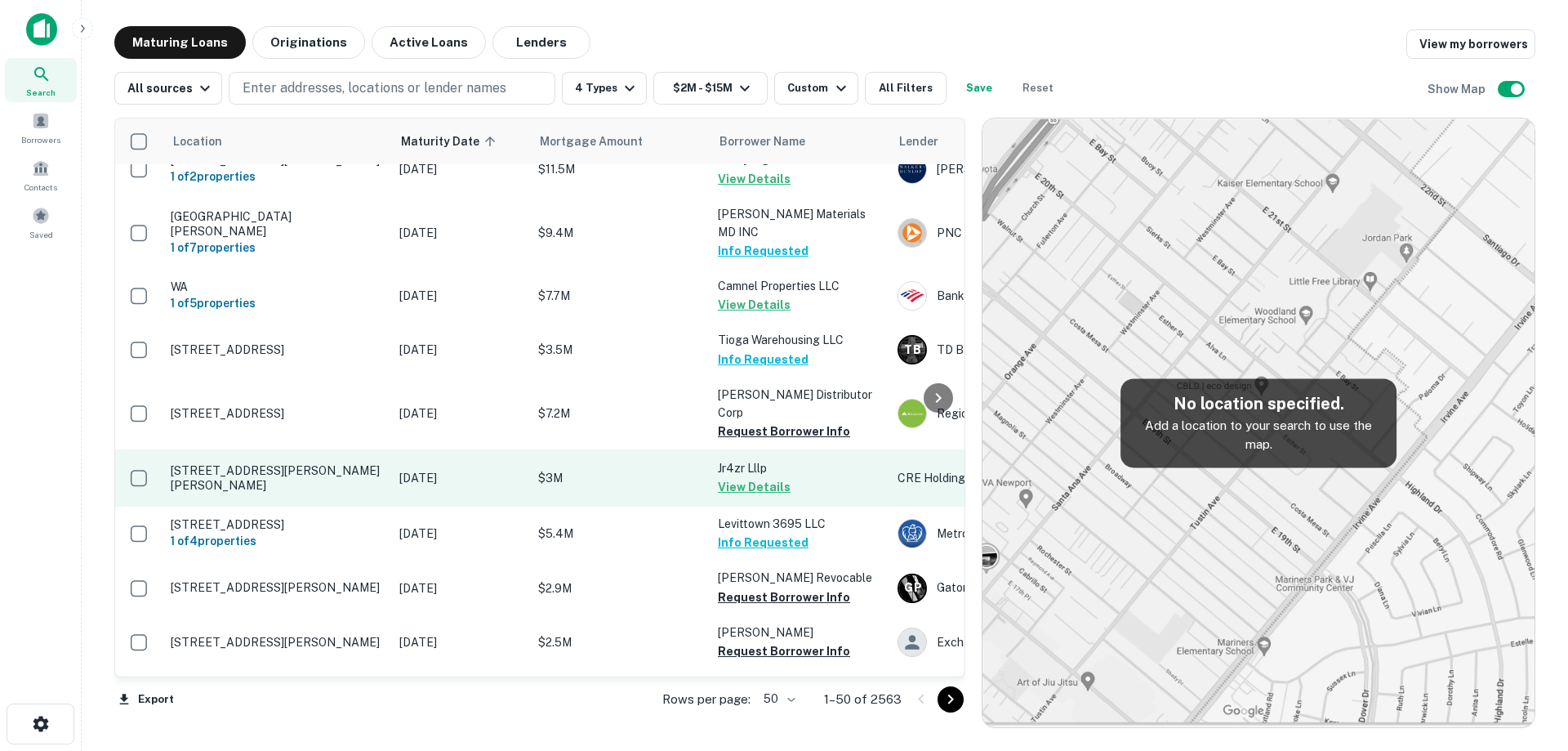
scroll to position [735, 0]
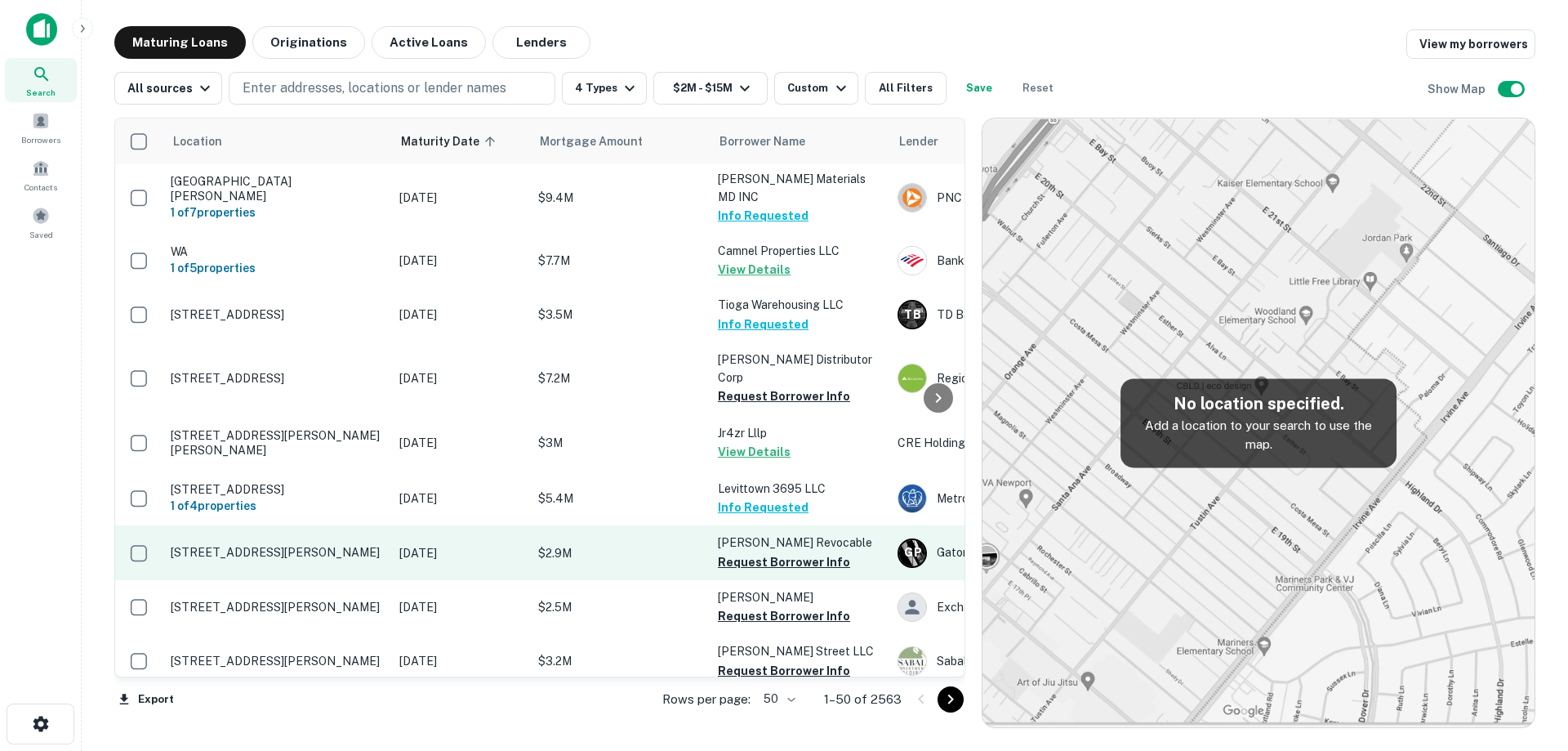
click at [352, 560] on p "[STREET_ADDRESS][PERSON_NAME]" at bounding box center [276, 551] width 212 height 15
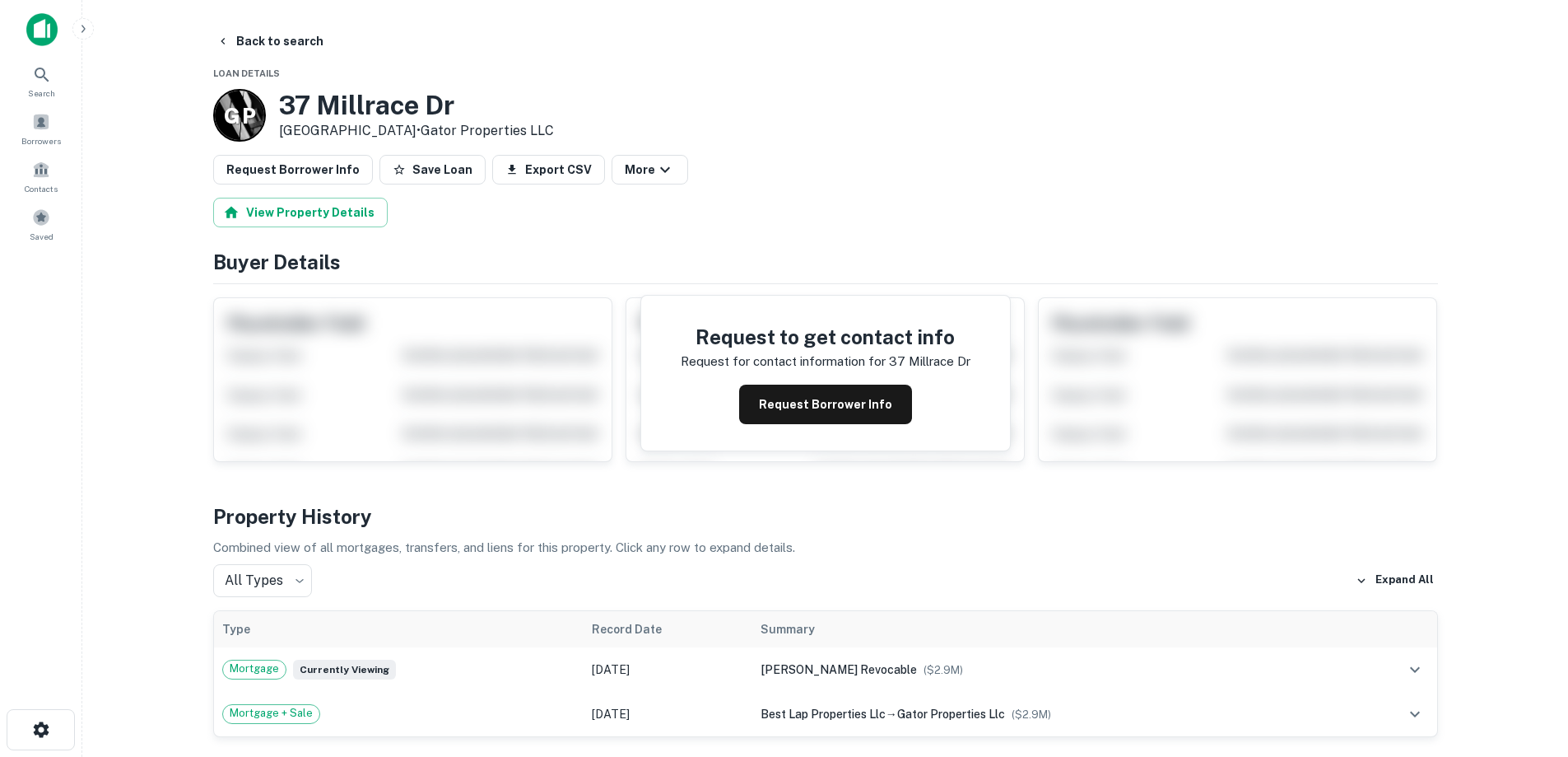
drag, startPoint x: 274, startPoint y: 95, endPoint x: 407, endPoint y: 132, distance: 138.1
click at [407, 132] on div "G P [STREET_ADDRESS][PERSON_NAME] • Gator Properties LLC" at bounding box center [384, 114] width 341 height 52
click at [828, 403] on button "Request Borrower Info" at bounding box center [826, 404] width 173 height 40
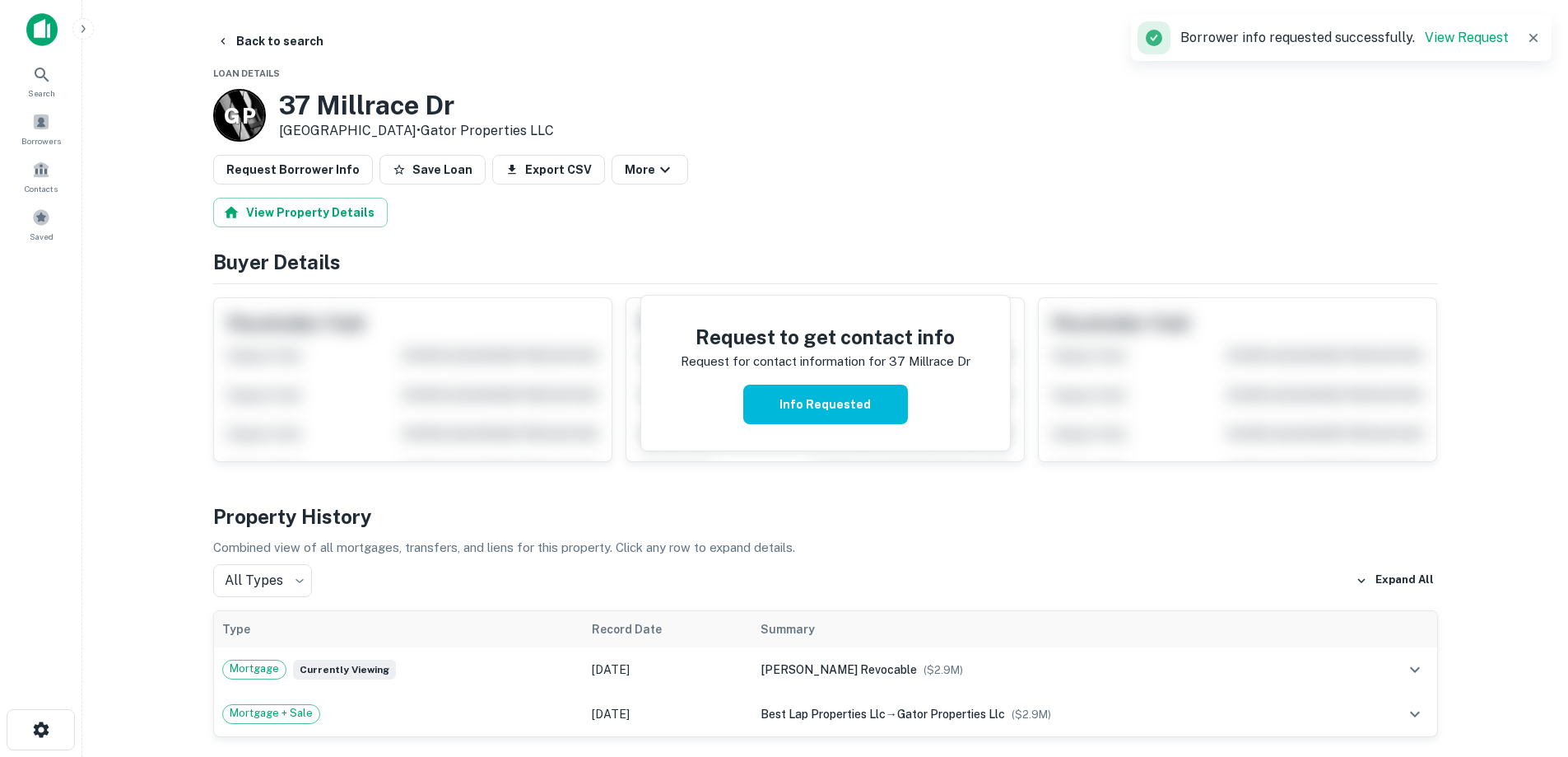
click at [369, 119] on h3 "37 Millrace Dr" at bounding box center [416, 105] width 275 height 31
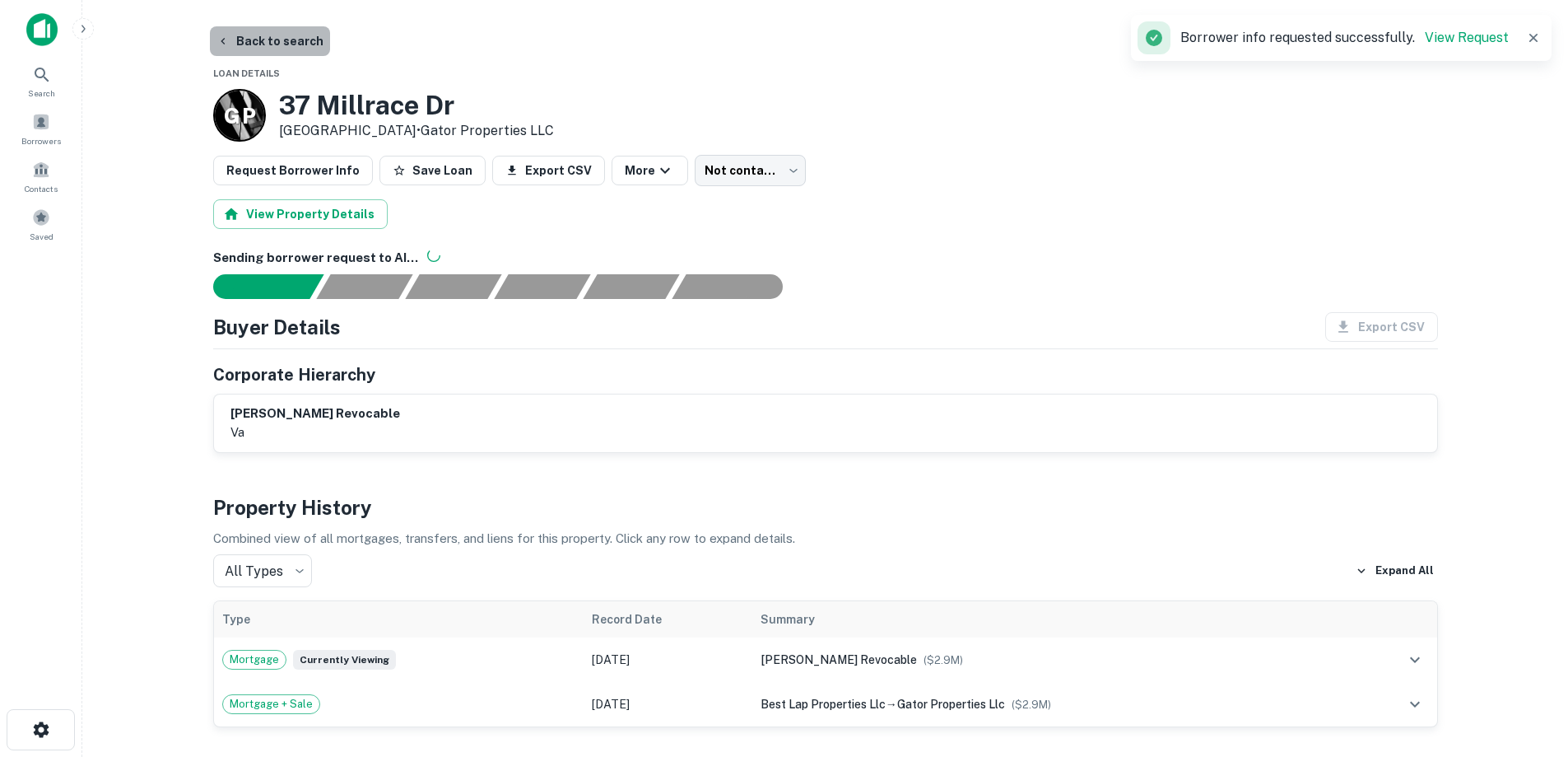
click at [311, 38] on button "Back to search" at bounding box center [270, 41] width 120 height 29
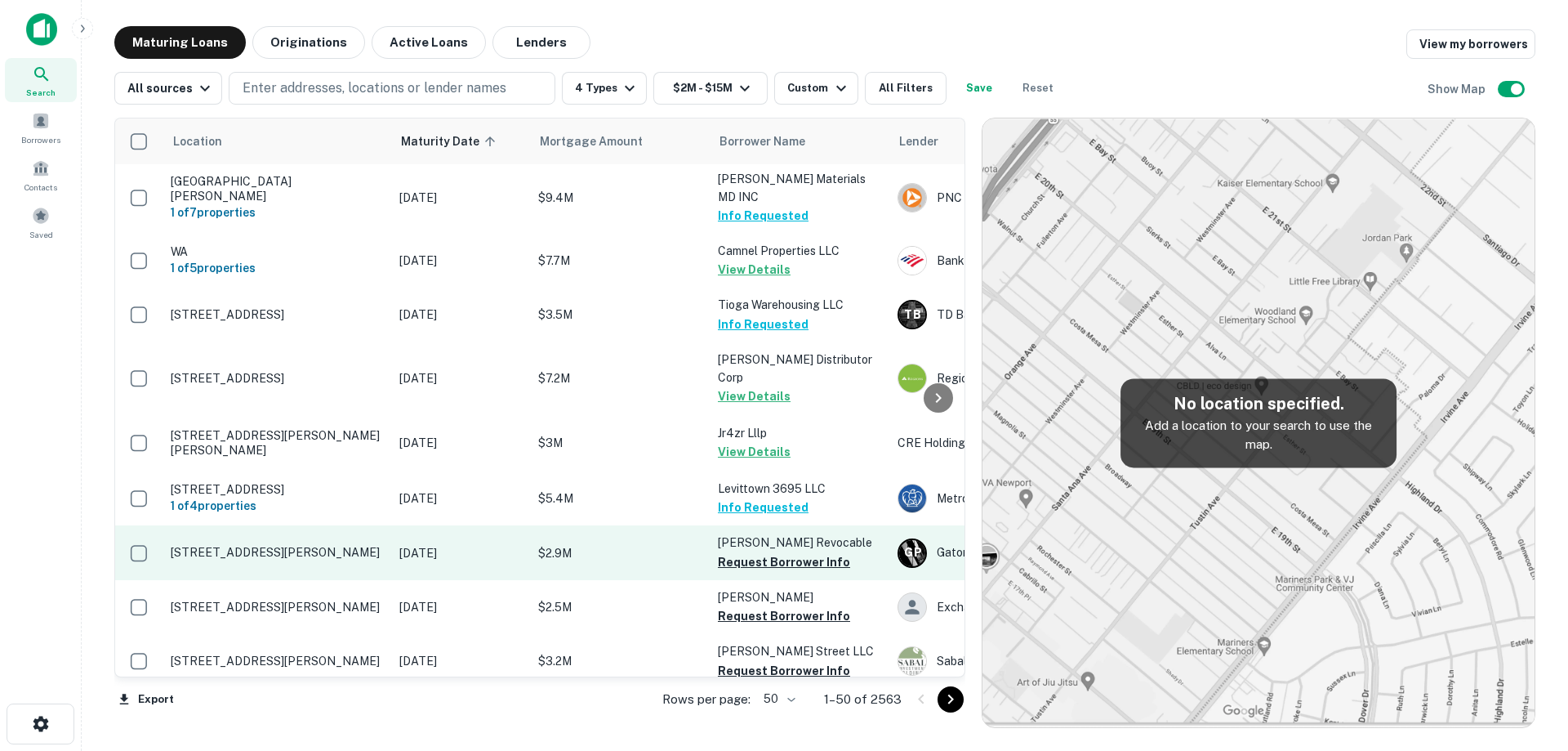
scroll to position [817, 0]
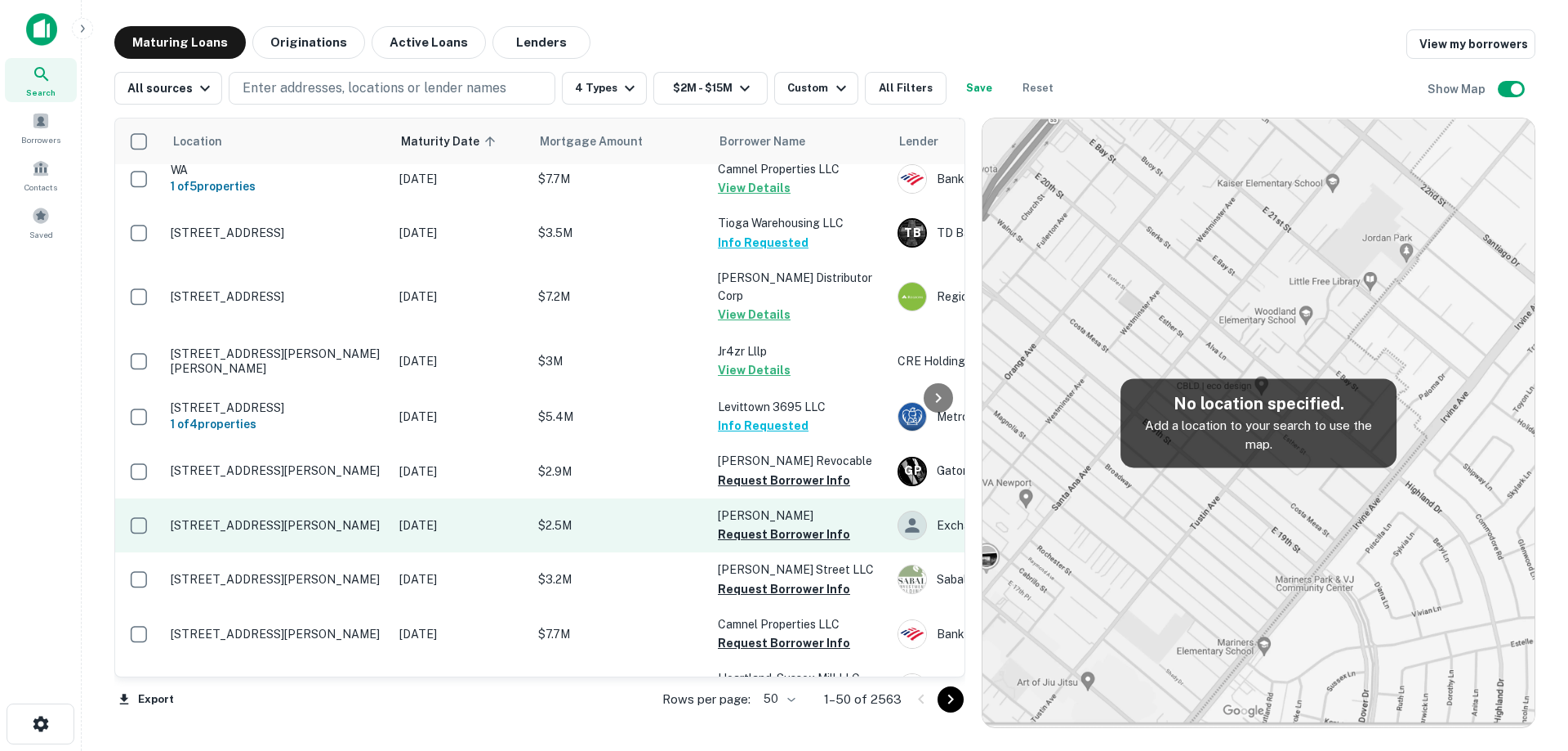
click at [370, 533] on p "[STREET_ADDRESS][PERSON_NAME]" at bounding box center [276, 525] width 212 height 15
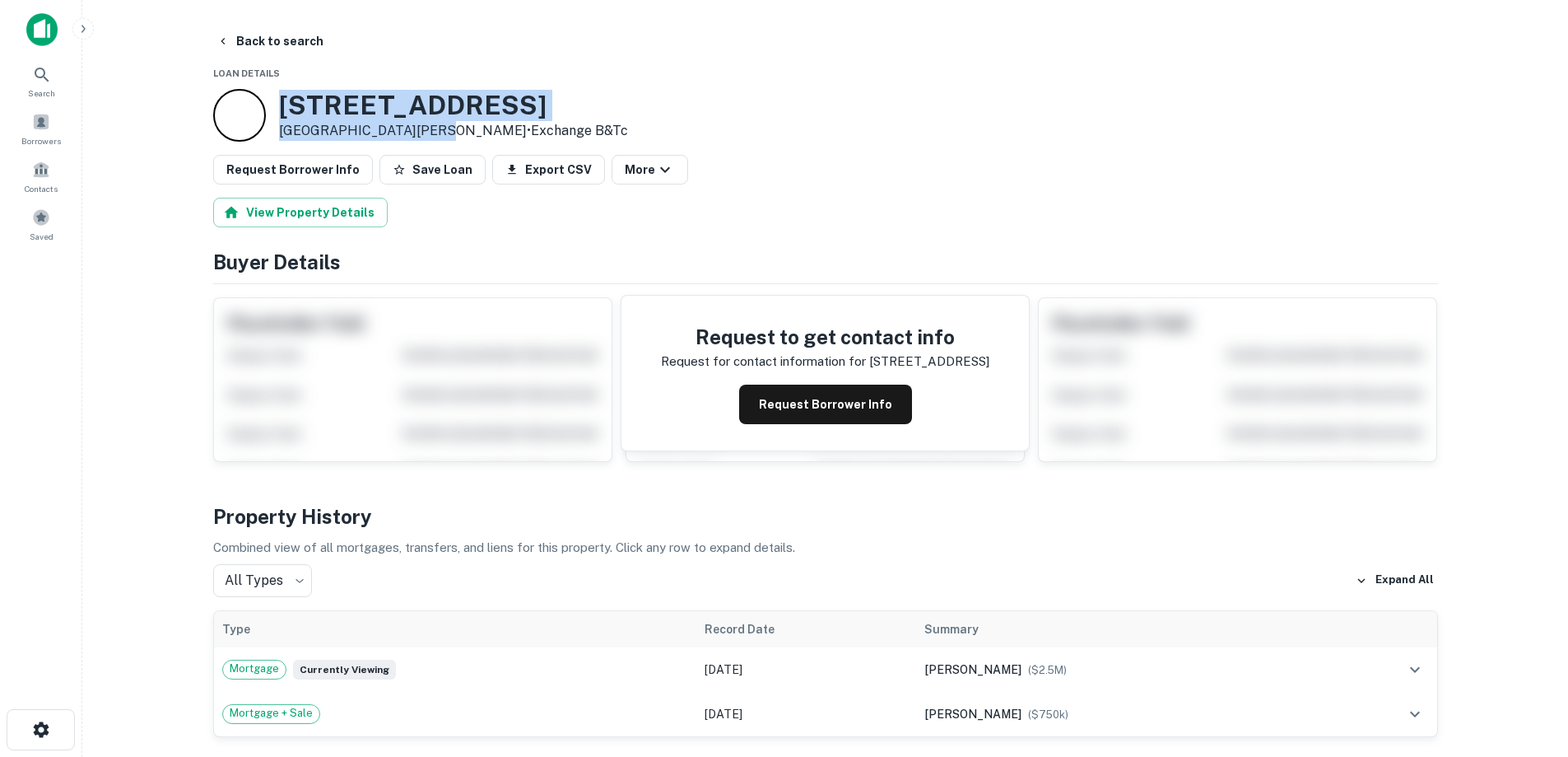
drag, startPoint x: 279, startPoint y: 90, endPoint x: 390, endPoint y: 120, distance: 115.0
click at [426, 134] on div "[STREET_ADDRESS][PERSON_NAME] • Exchange B&tc" at bounding box center [421, 114] width 415 height 52
click at [282, 43] on button "Back to search" at bounding box center [270, 41] width 120 height 29
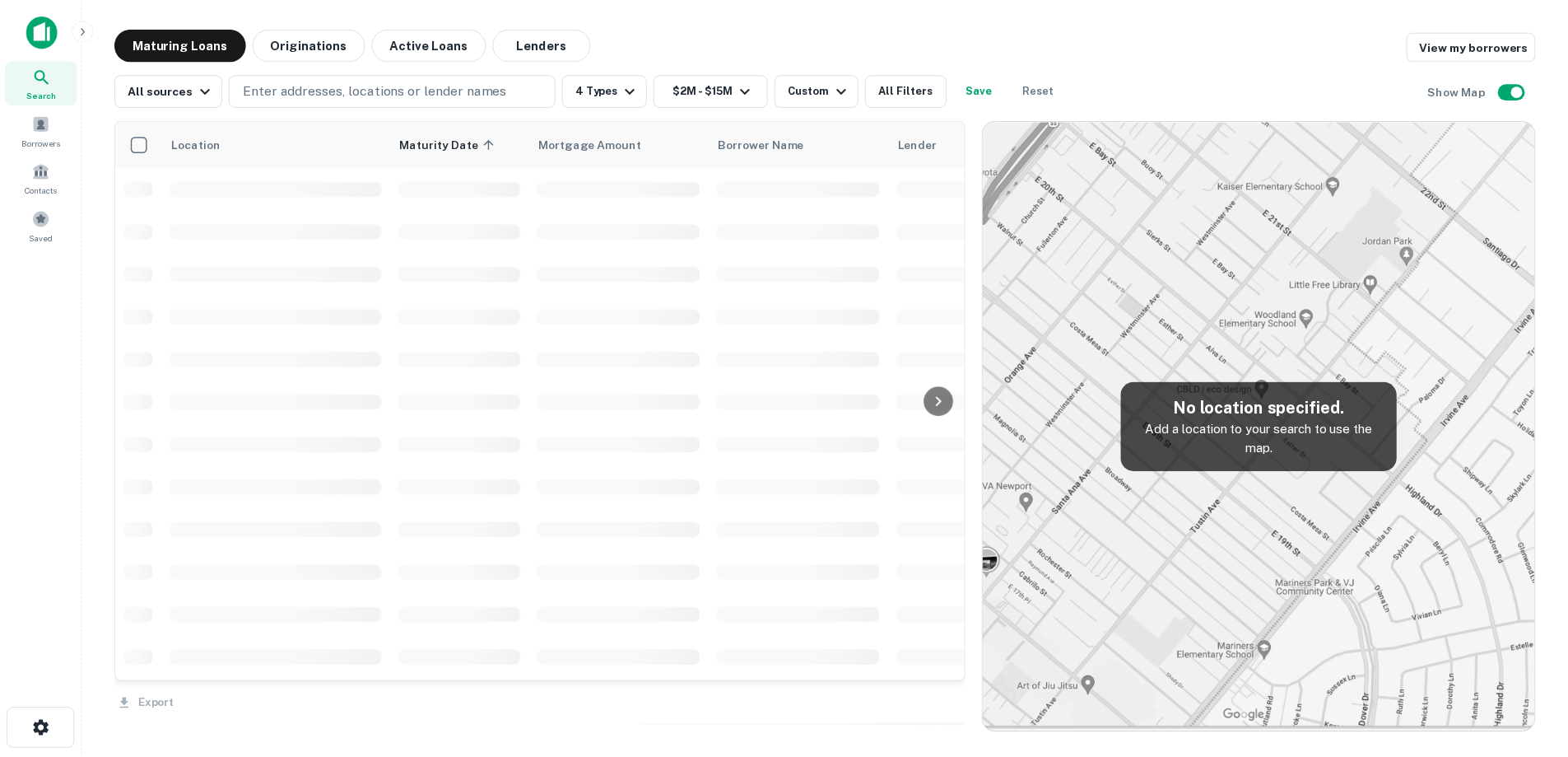
scroll to position [823, 0]
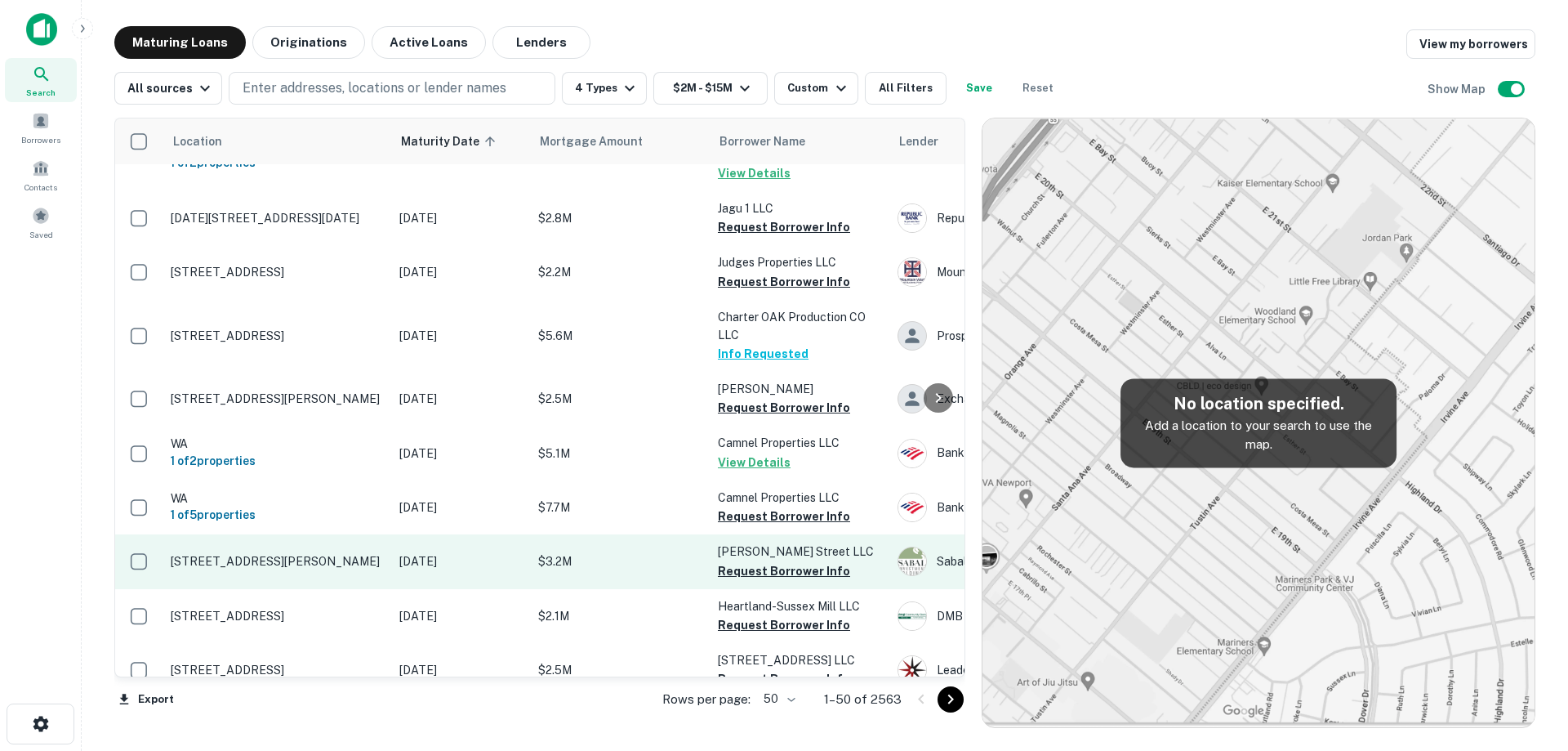
click at [321, 568] on p "[STREET_ADDRESS][PERSON_NAME]" at bounding box center [276, 561] width 212 height 15
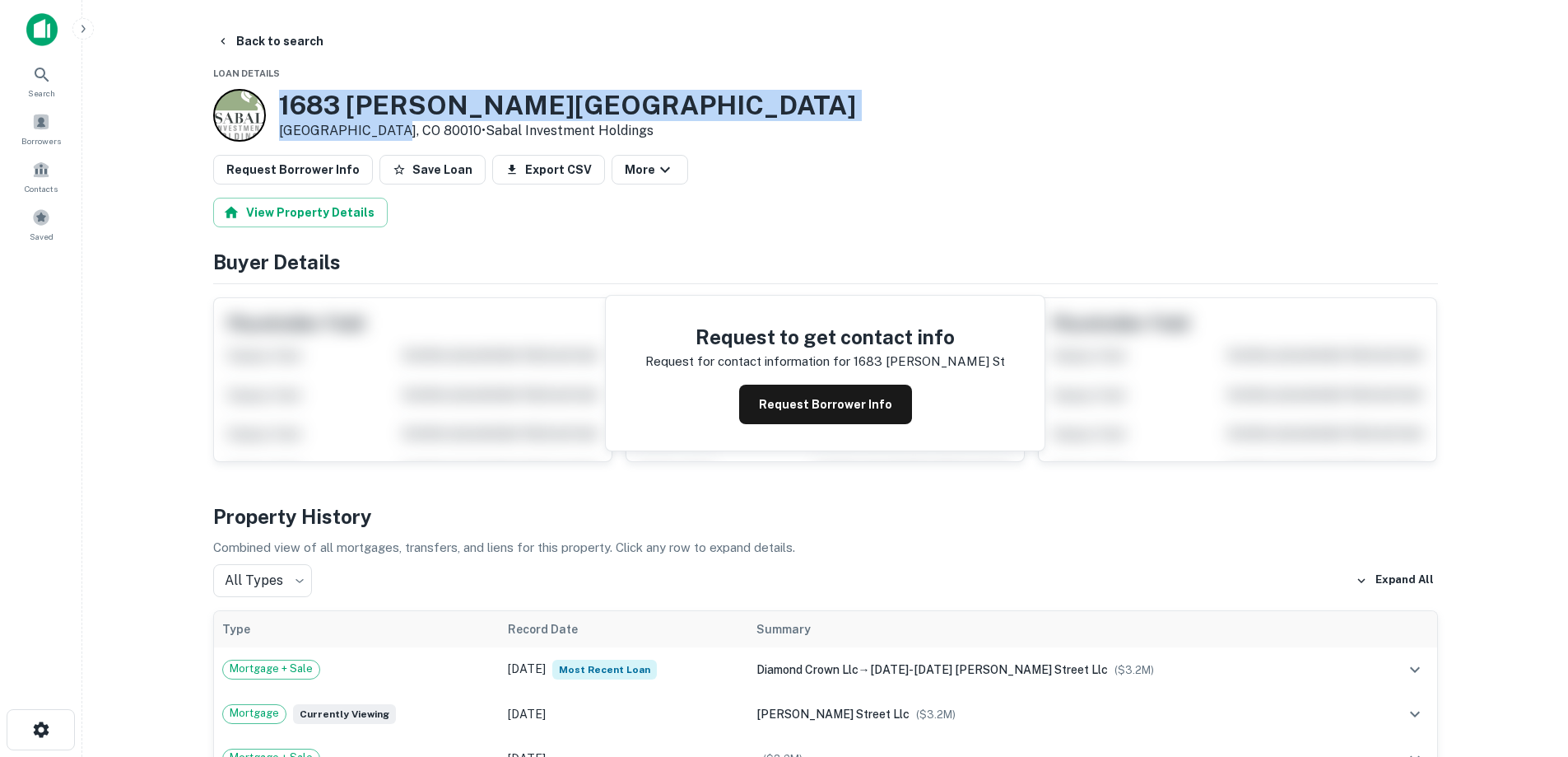
drag, startPoint x: 280, startPoint y: 104, endPoint x: 384, endPoint y: 132, distance: 107.7
click at [384, 132] on div "[STREET_ADDRESS][PERSON_NAME] • Sabal Investment Holdings" at bounding box center [567, 114] width 577 height 51
drag, startPoint x: 382, startPoint y: 139, endPoint x: 362, endPoint y: 135, distance: 20.4
copy div "[STREET_ADDRESS][PERSON_NAME]"
click at [786, 419] on button "Request Borrower Info" at bounding box center [826, 404] width 173 height 40
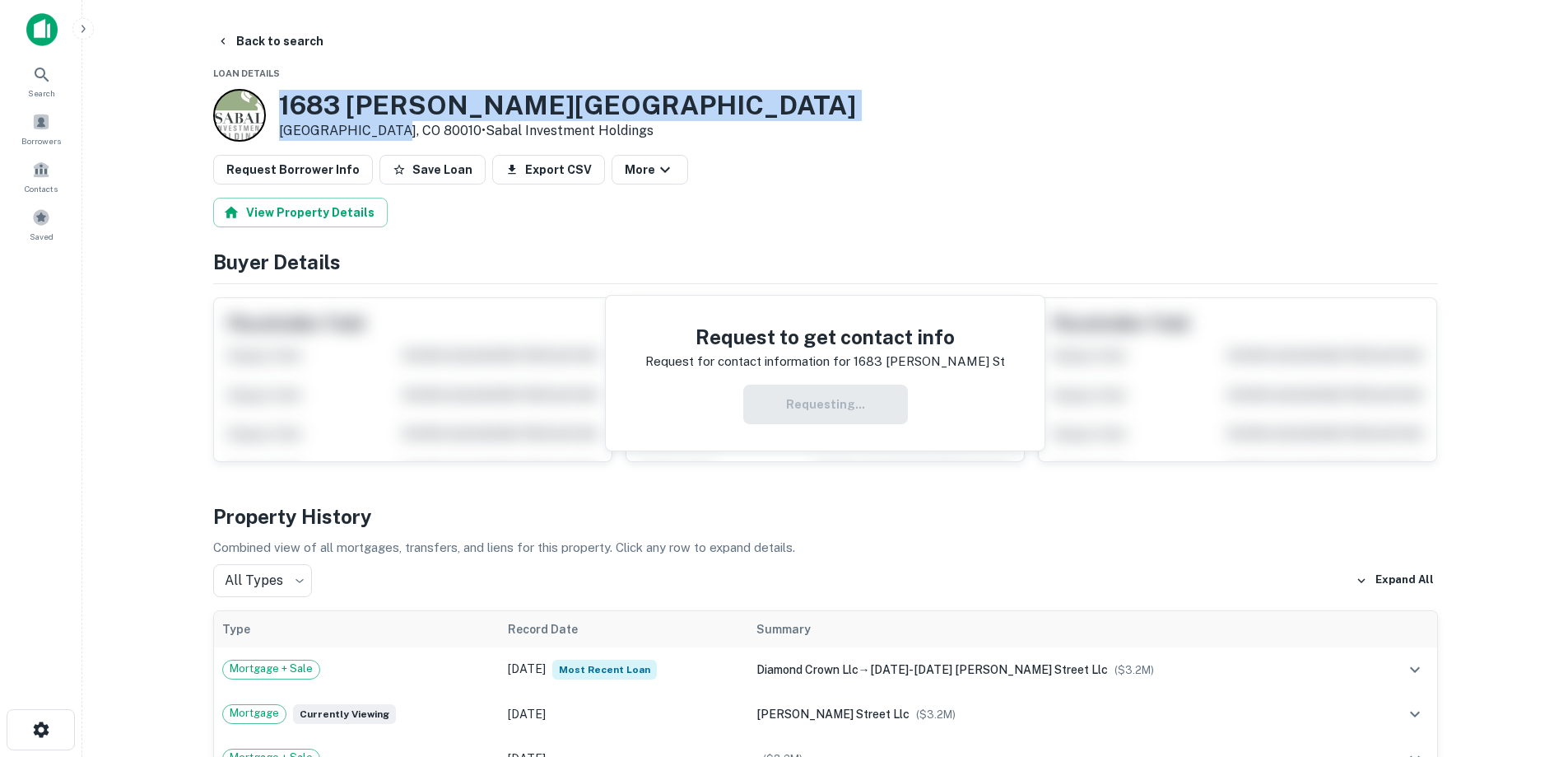
click at [335, 108] on h3 "1683 [PERSON_NAME][GEOGRAPHIC_DATA]" at bounding box center [567, 105] width 577 height 31
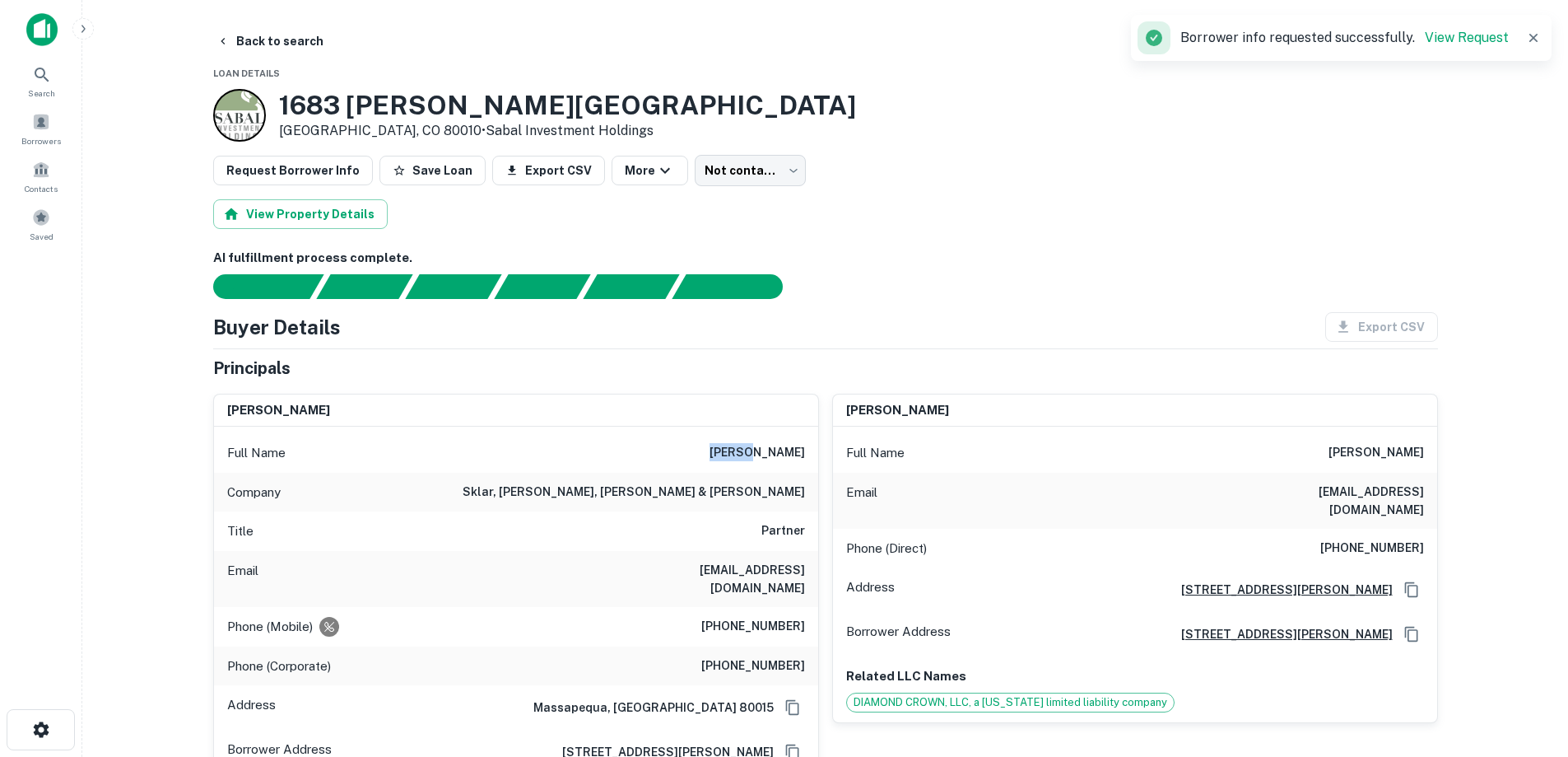
drag, startPoint x: 711, startPoint y: 451, endPoint x: 773, endPoint y: 447, distance: 62.1
click at [773, 447] on div "Full Name howard sklar" at bounding box center [516, 452] width 605 height 40
click at [786, 489] on h6 "sklar, heyman, hirshfield & kantor" at bounding box center [634, 492] width 342 height 20
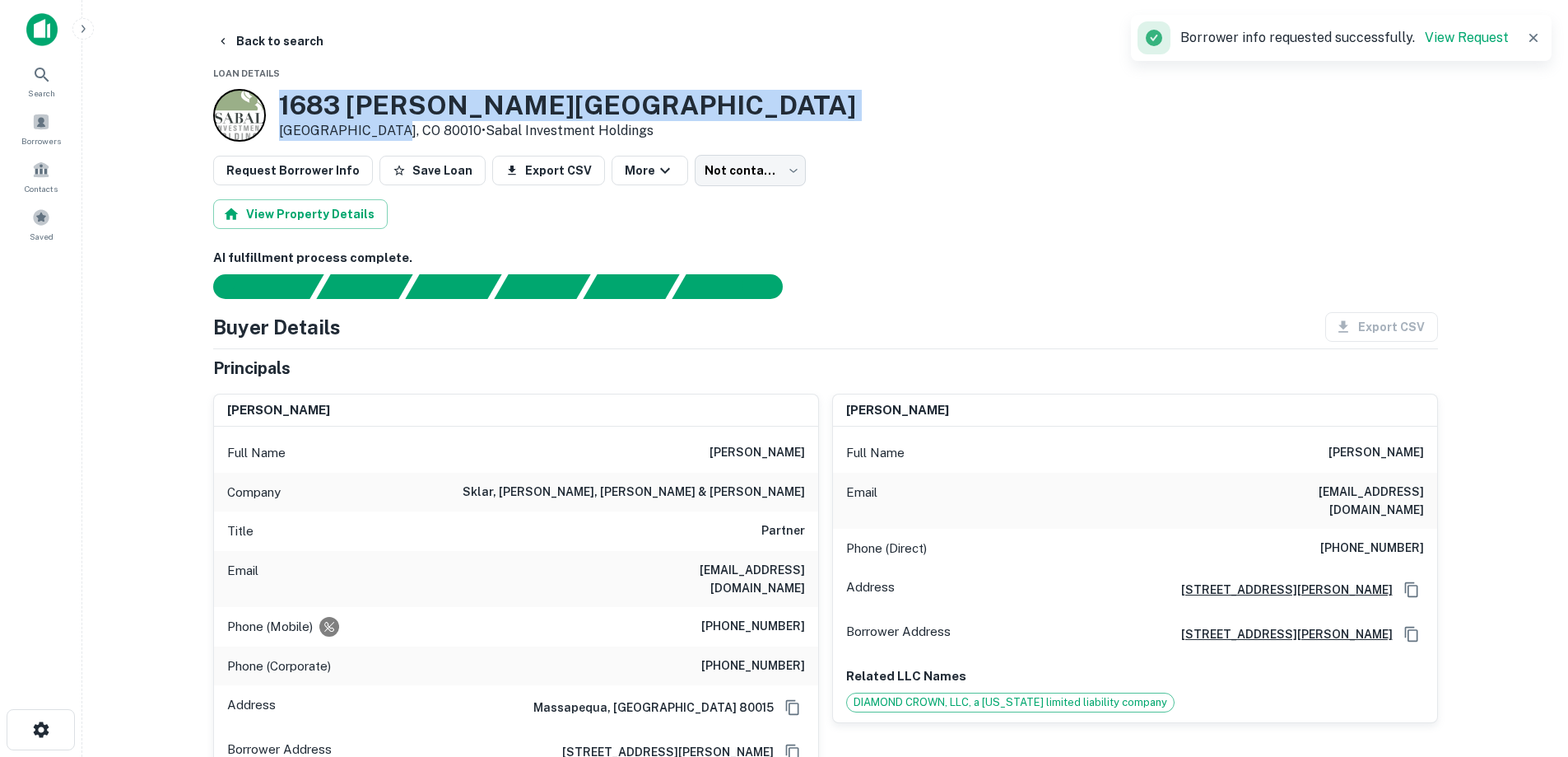
drag, startPoint x: 334, startPoint y: 107, endPoint x: 383, endPoint y: 123, distance: 51.5
click at [384, 125] on div "1683 Alton St Aurora, CO 80010 • Sabal Investment Holdings" at bounding box center [535, 114] width 643 height 52
copy div "[STREET_ADDRESS][PERSON_NAME]"
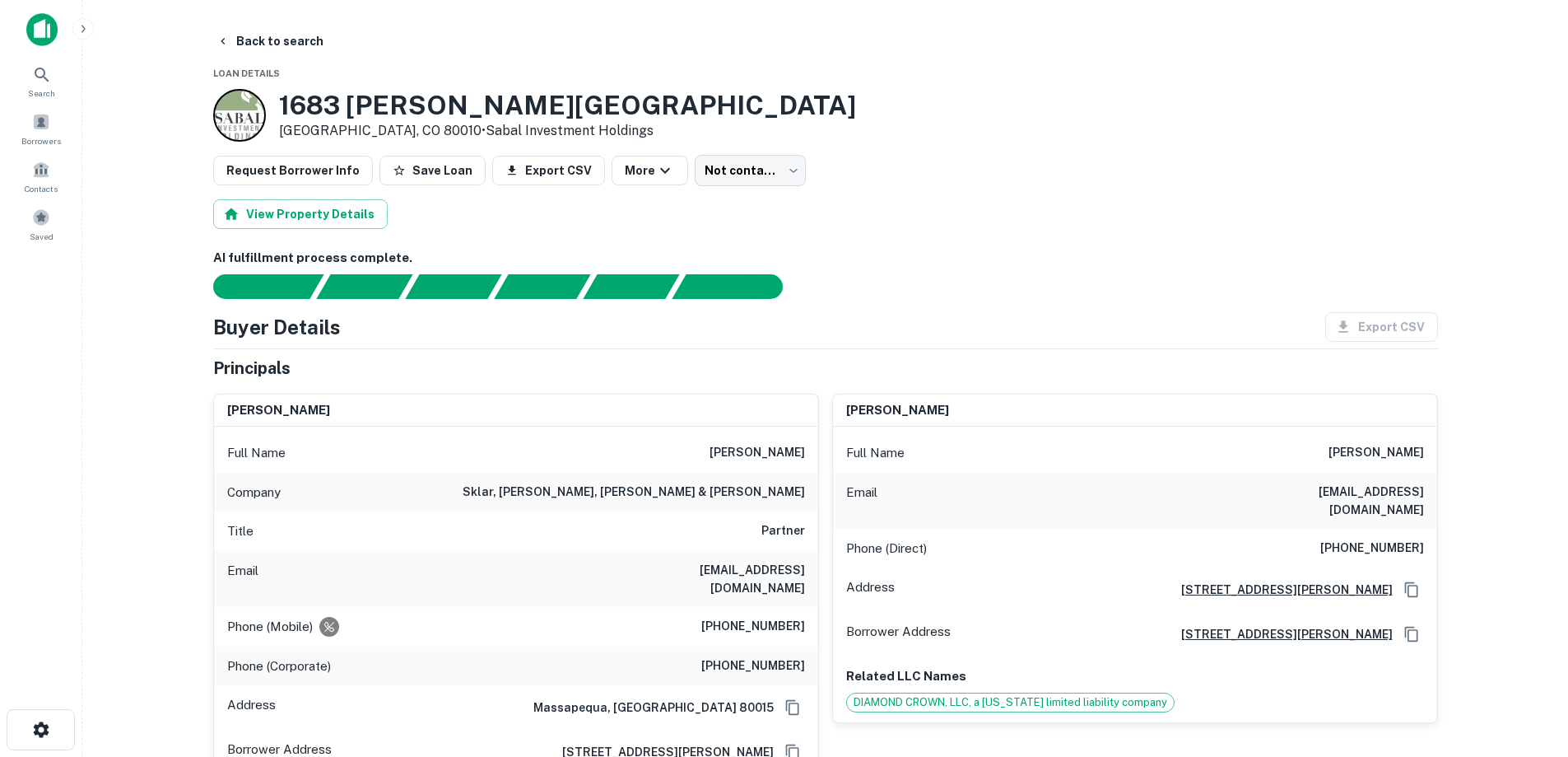
click at [753, 617] on h6 "(954) 644-9023" at bounding box center [753, 626] width 104 height 20
click at [754, 617] on h6 "(954) 644-9023" at bounding box center [753, 626] width 104 height 20
click at [755, 617] on h6 "(954) 644-9023" at bounding box center [753, 626] width 104 height 20
copy h6 "(954) 644-9023"
click at [301, 30] on button "Back to search" at bounding box center [270, 41] width 120 height 29
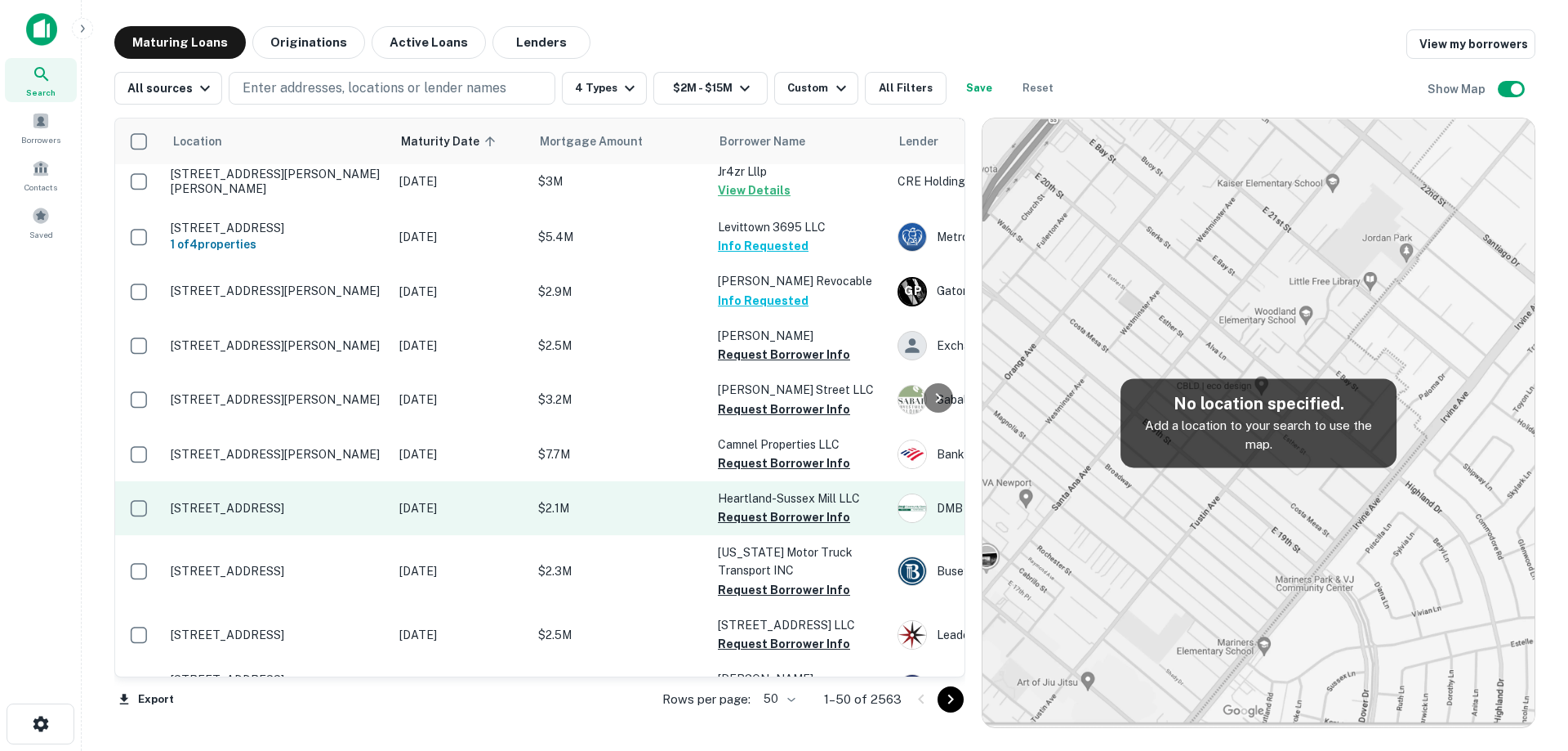
scroll to position [1004, 0]
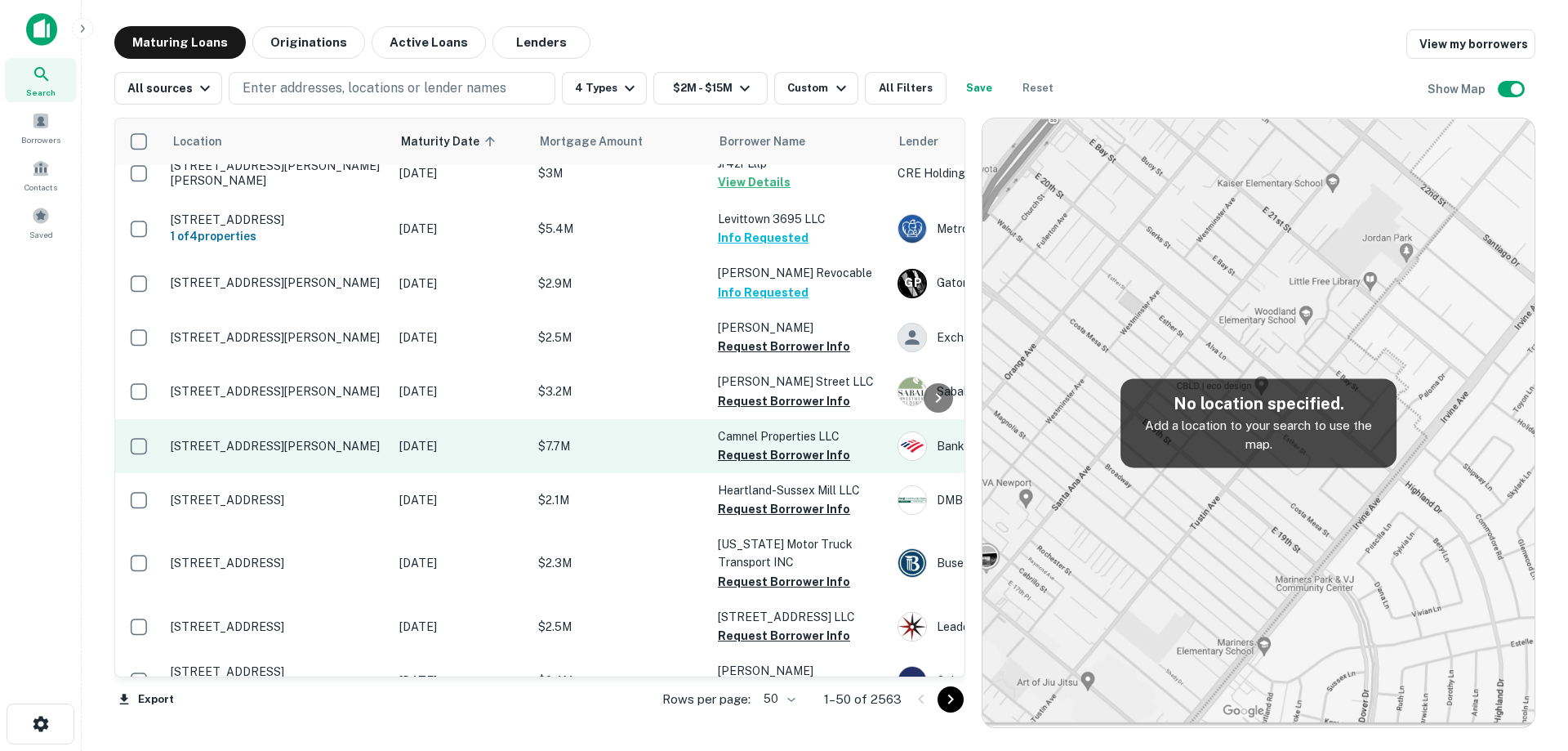
click at [357, 453] on p "[STREET_ADDRESS][PERSON_NAME]" at bounding box center [276, 445] width 212 height 15
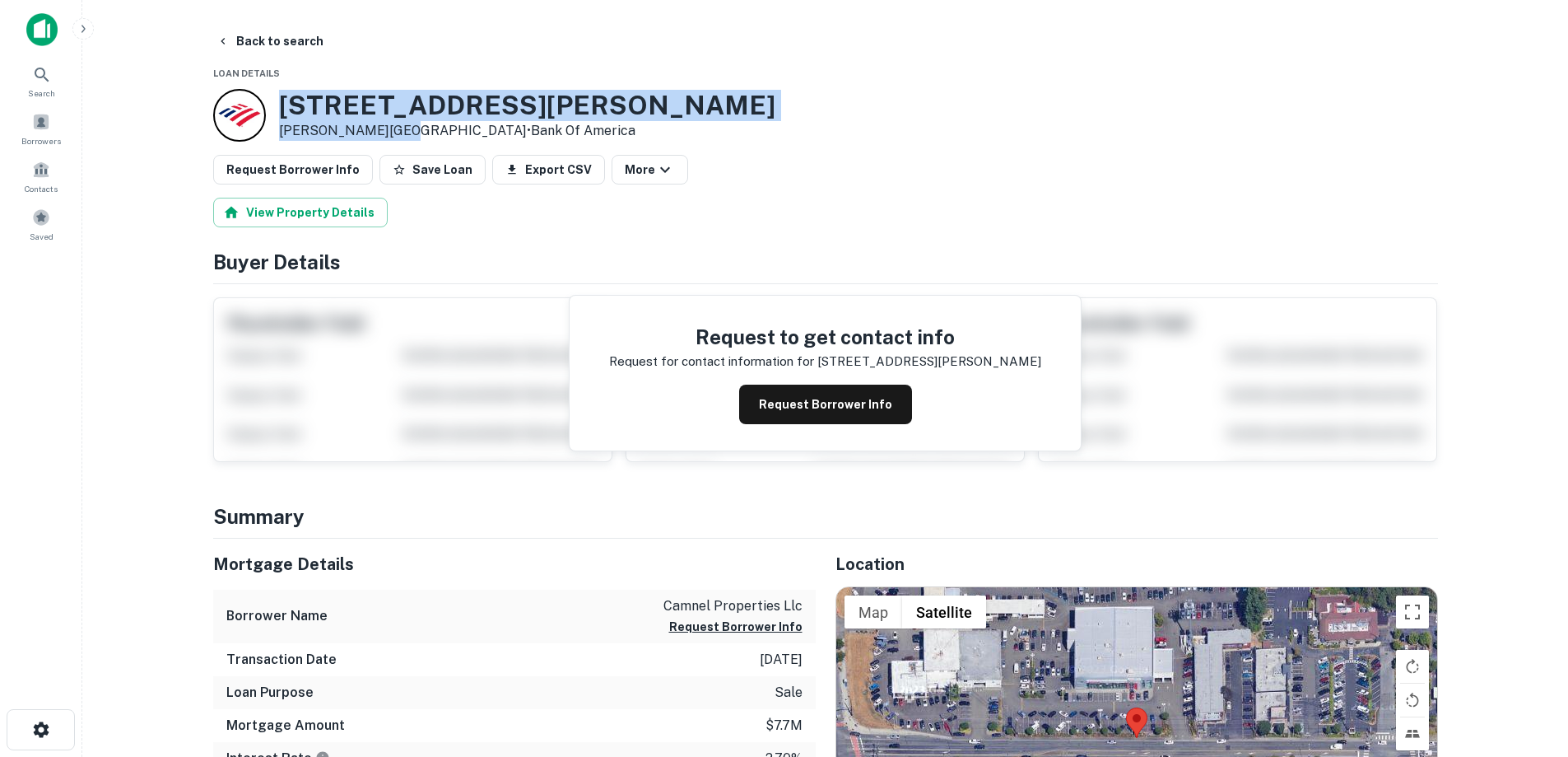
drag, startPoint x: 280, startPoint y: 106, endPoint x: 408, endPoint y: 130, distance: 130.2
click at [408, 130] on div "8225 Lake Ballinger Way Edmonds, WA 98026 • Bank Of America" at bounding box center [526, 114] width 496 height 51
copy div "[STREET_ADDRESS][PERSON_NAME]"
click at [310, 31] on button "Back to search" at bounding box center [270, 41] width 120 height 29
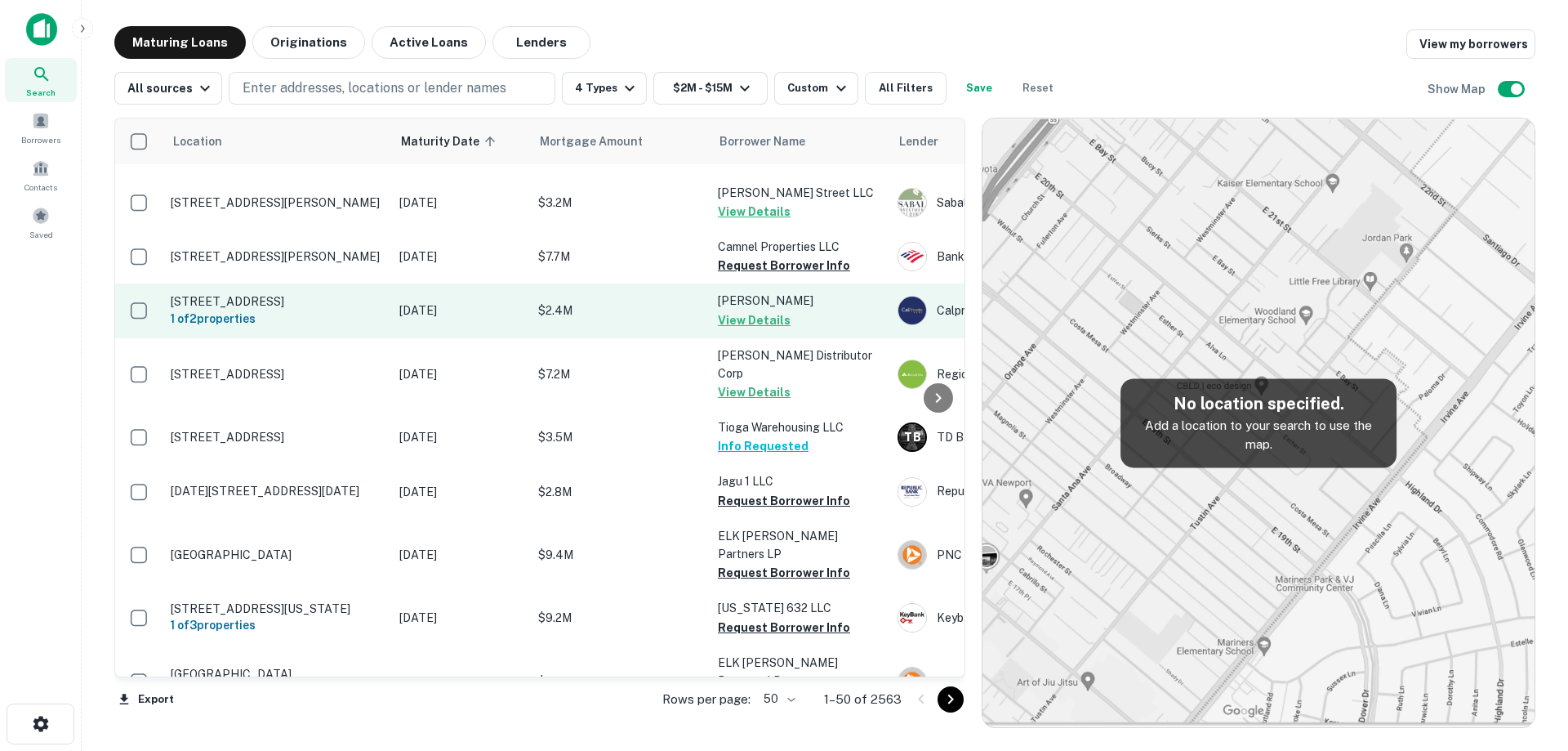
scroll to position [1249, 0]
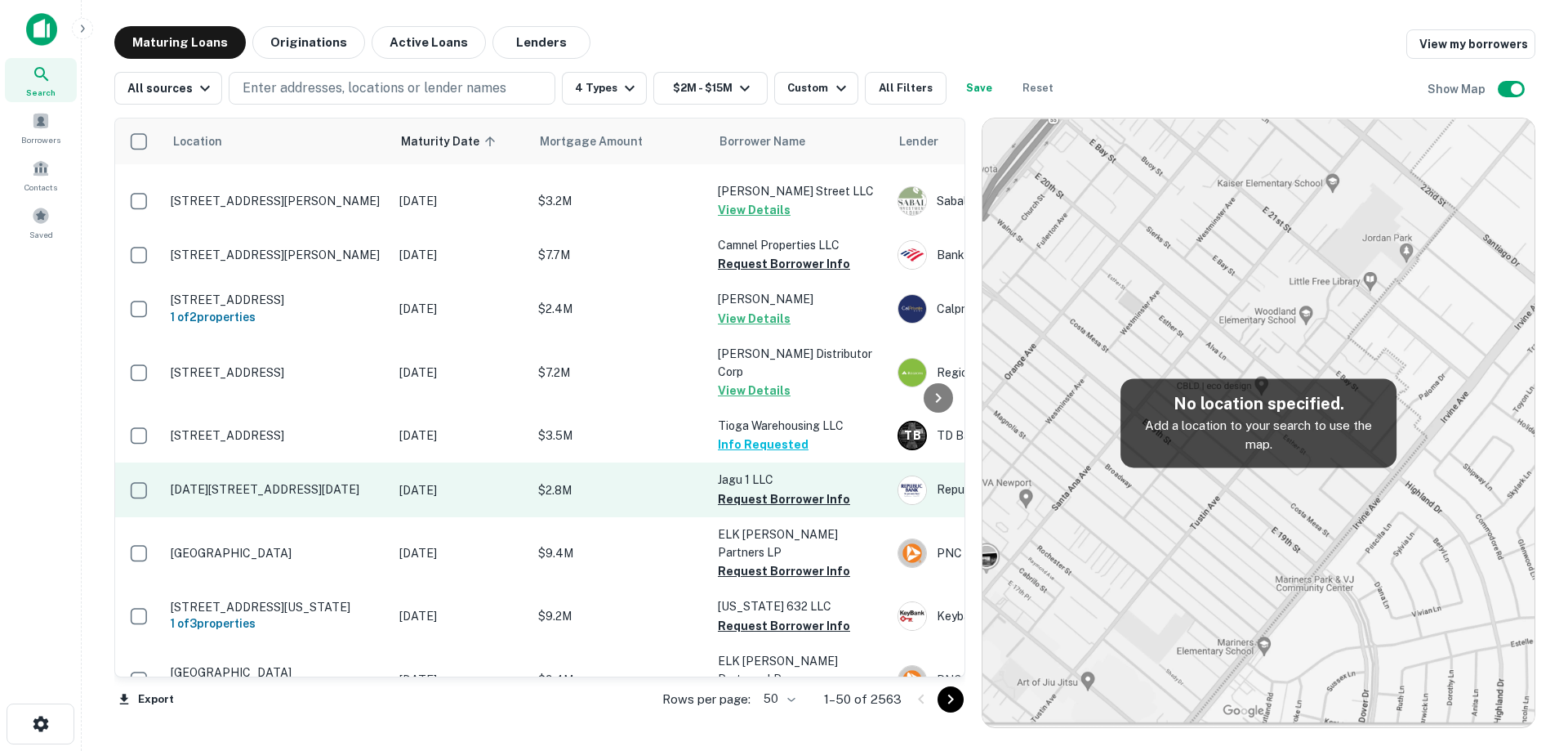
click at [350, 497] on p "[DATE][STREET_ADDRESS][DATE]" at bounding box center [276, 489] width 212 height 15
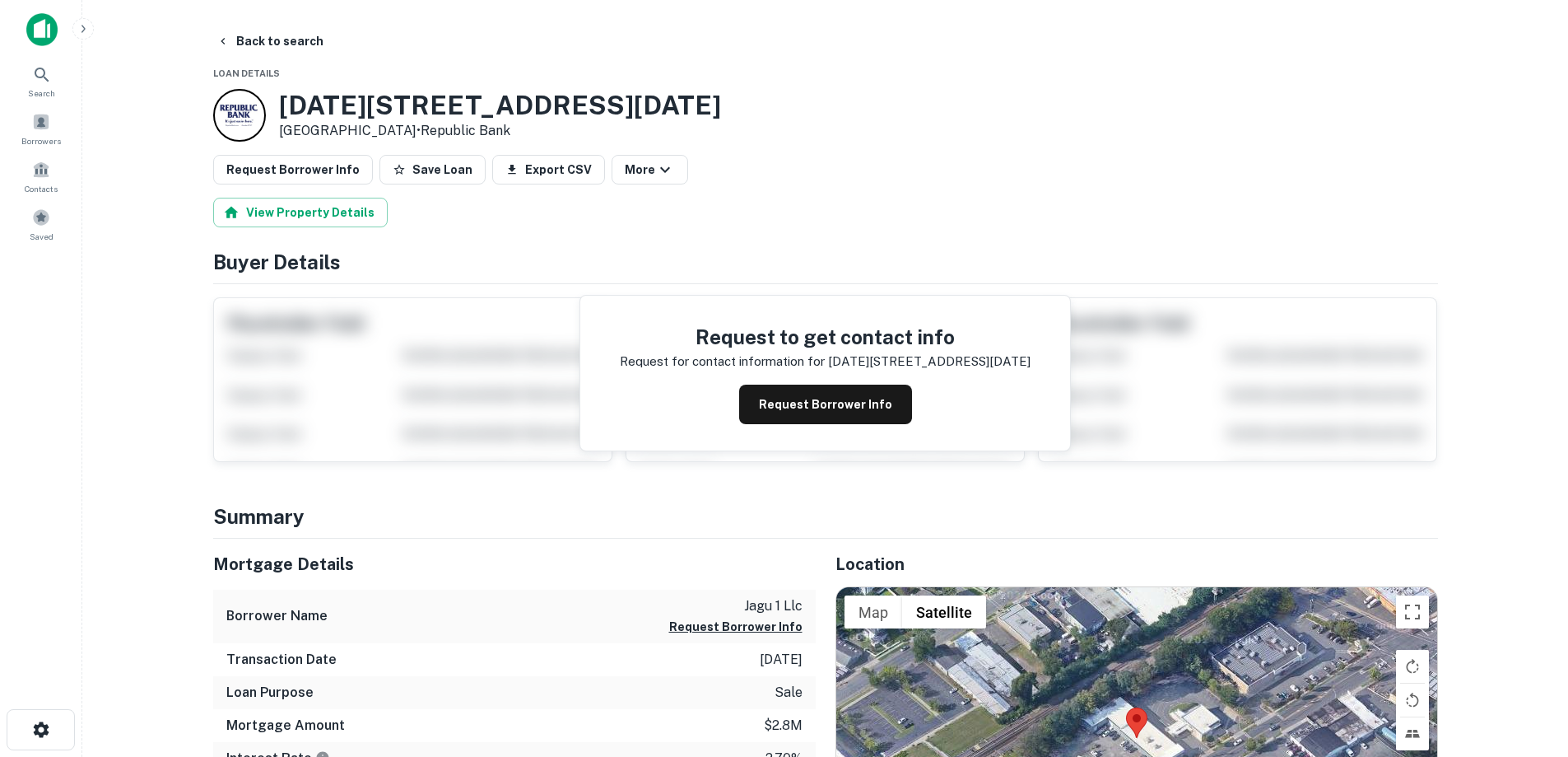
click at [765, 426] on div "Request to get contact info Request for contact information for 1109-1113 south…" at bounding box center [825, 373] width 489 height 155
click at [769, 416] on button "Request Borrower Info" at bounding box center [826, 404] width 173 height 40
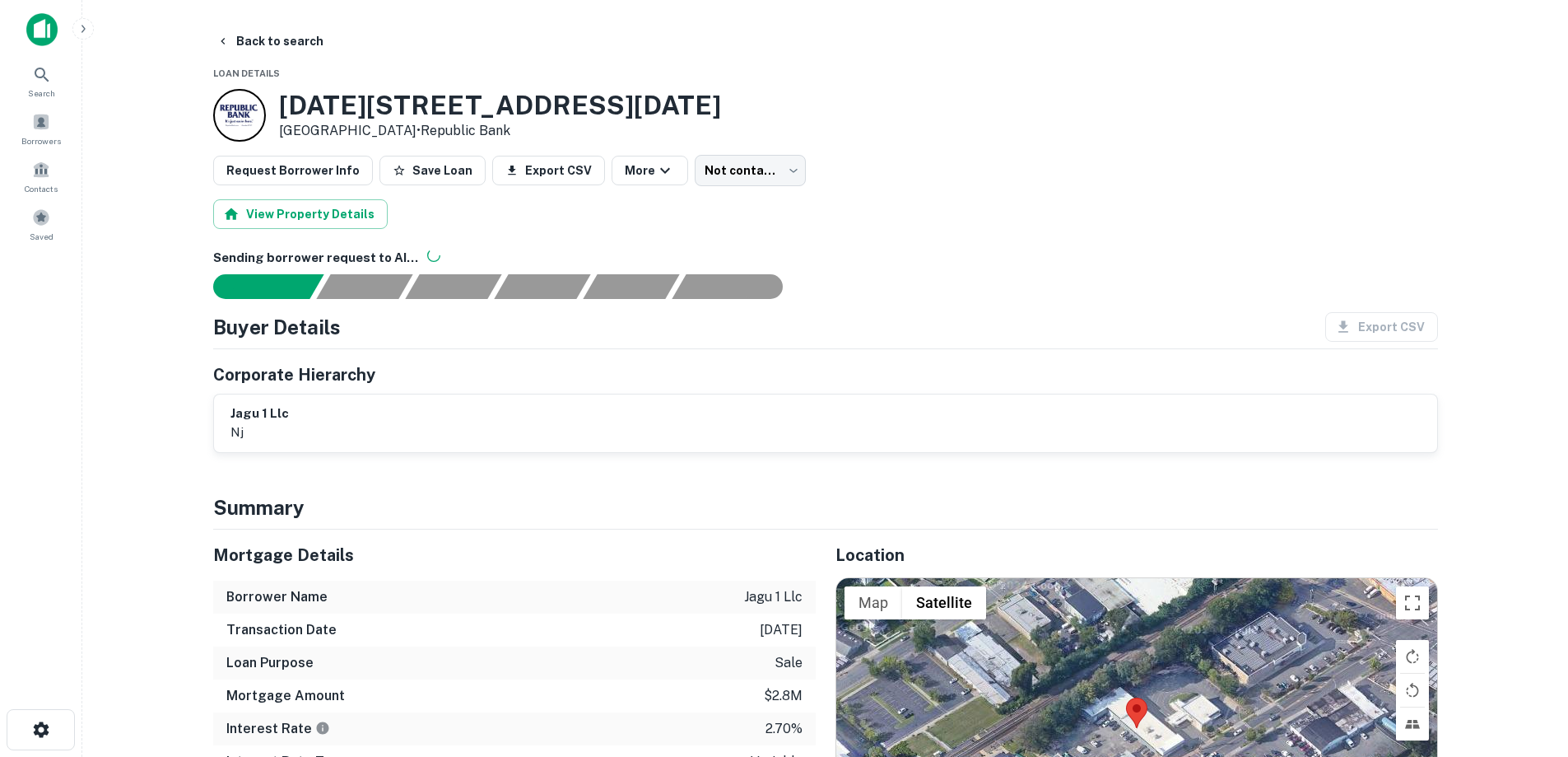
drag, startPoint x: 275, startPoint y: 101, endPoint x: 390, endPoint y: 116, distance: 116.0
click at [401, 125] on div "[DATE][STREET_ADDRESS][DATE] • Republic Bank" at bounding box center [467, 114] width 508 height 52
copy div "[DATE][STREET_ADDRESS][DATE]"
click at [286, 24] on main "Back to search Loan Details 1109-1113 South Ave Plainfield, NJ 07062 • Republic…" at bounding box center [826, 378] width 1486 height 757
drag, startPoint x: 243, startPoint y: 34, endPoint x: 247, endPoint y: 2, distance: 32.2
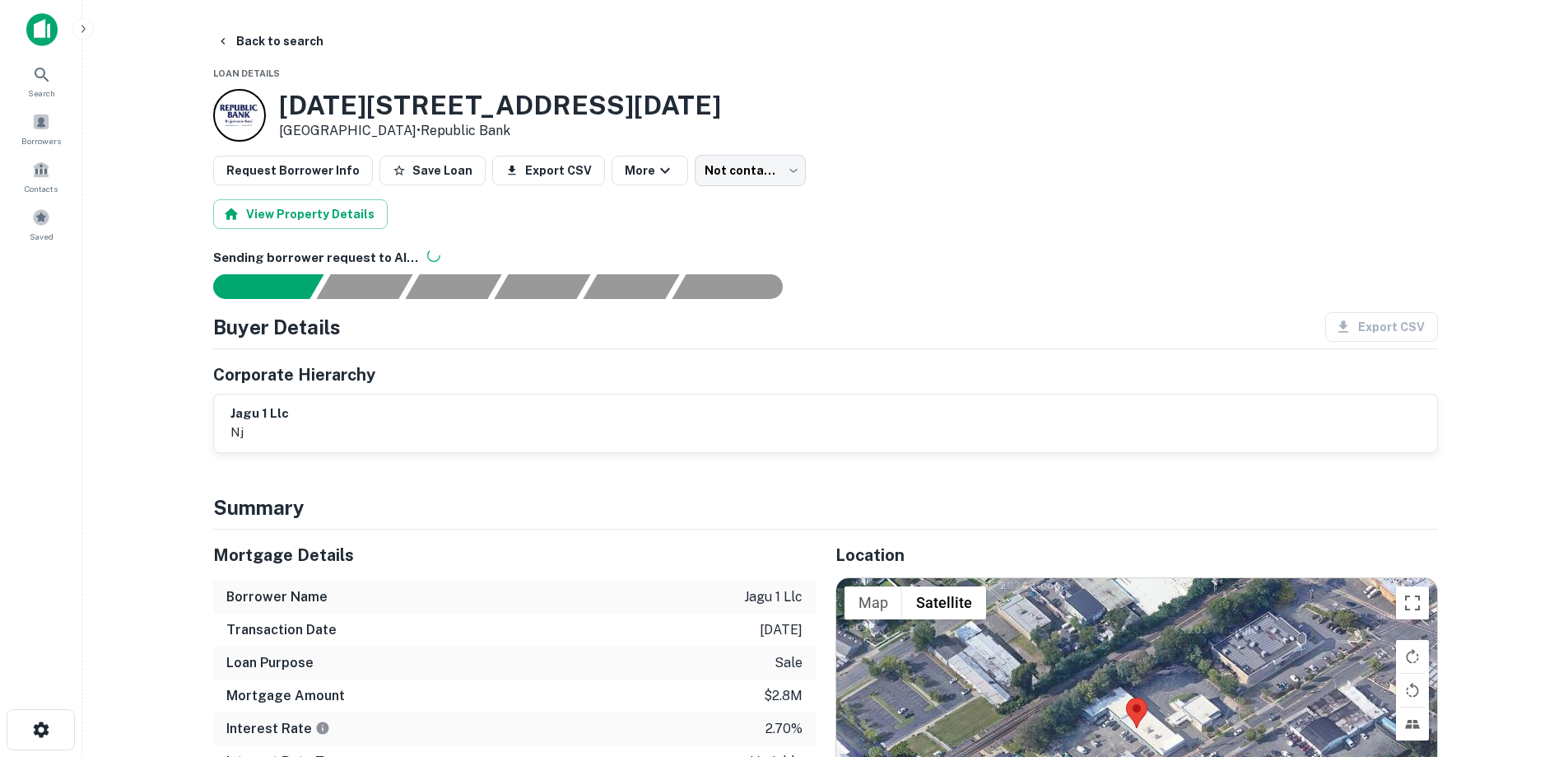
click at [243, 34] on button "Back to search" at bounding box center [270, 41] width 120 height 29
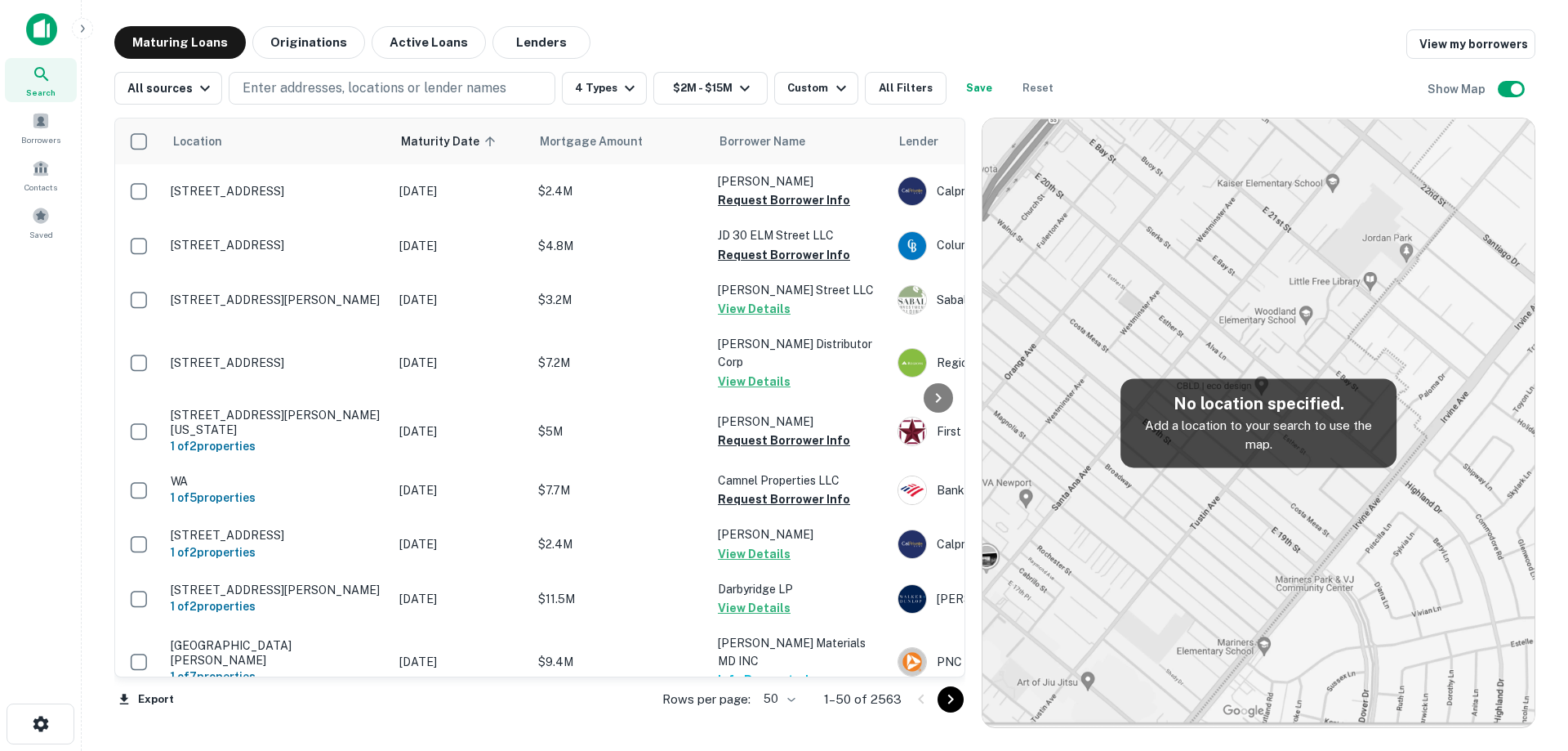
scroll to position [1249, 0]
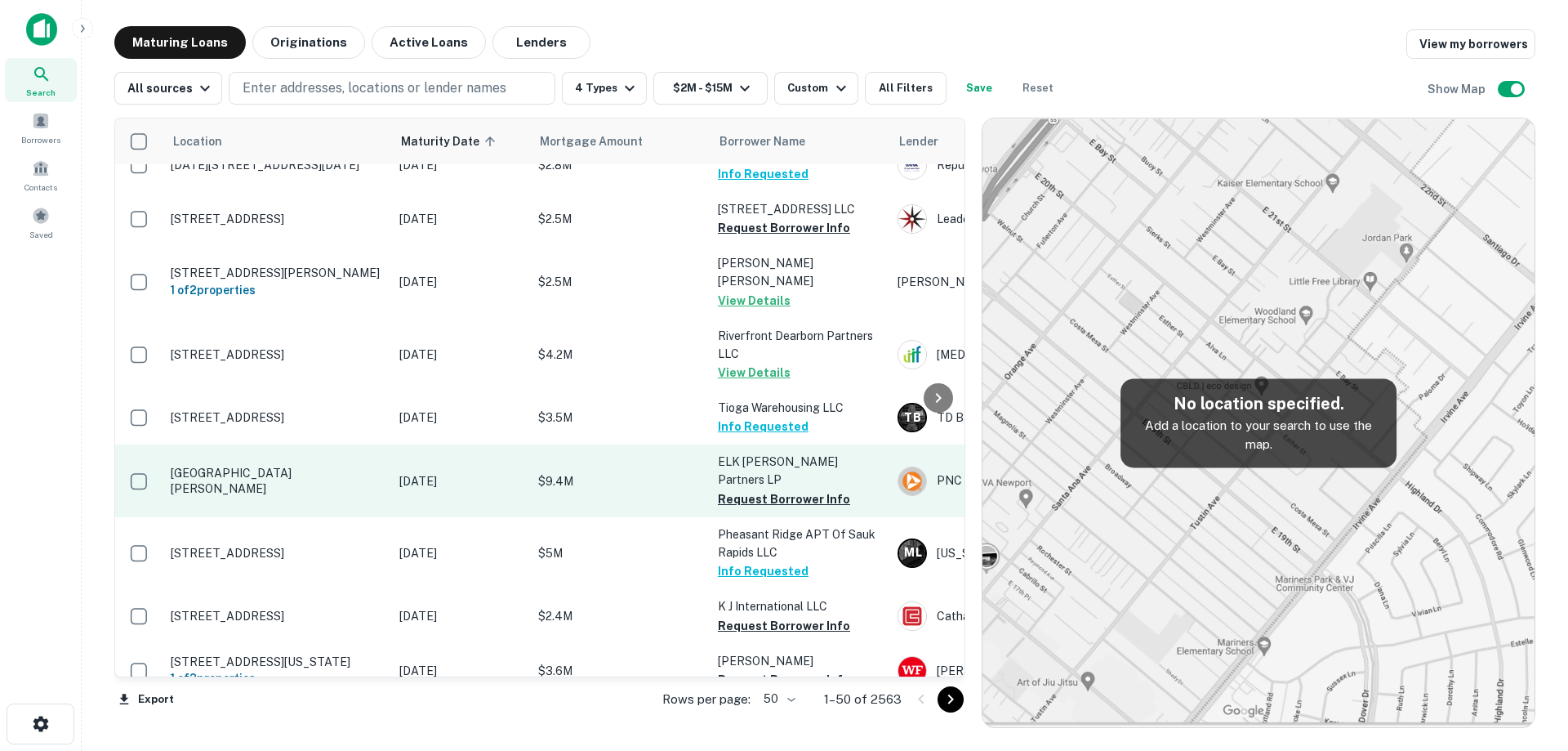
click at [382, 495] on p "[GEOGRAPHIC_DATA][PERSON_NAME]" at bounding box center [276, 480] width 212 height 29
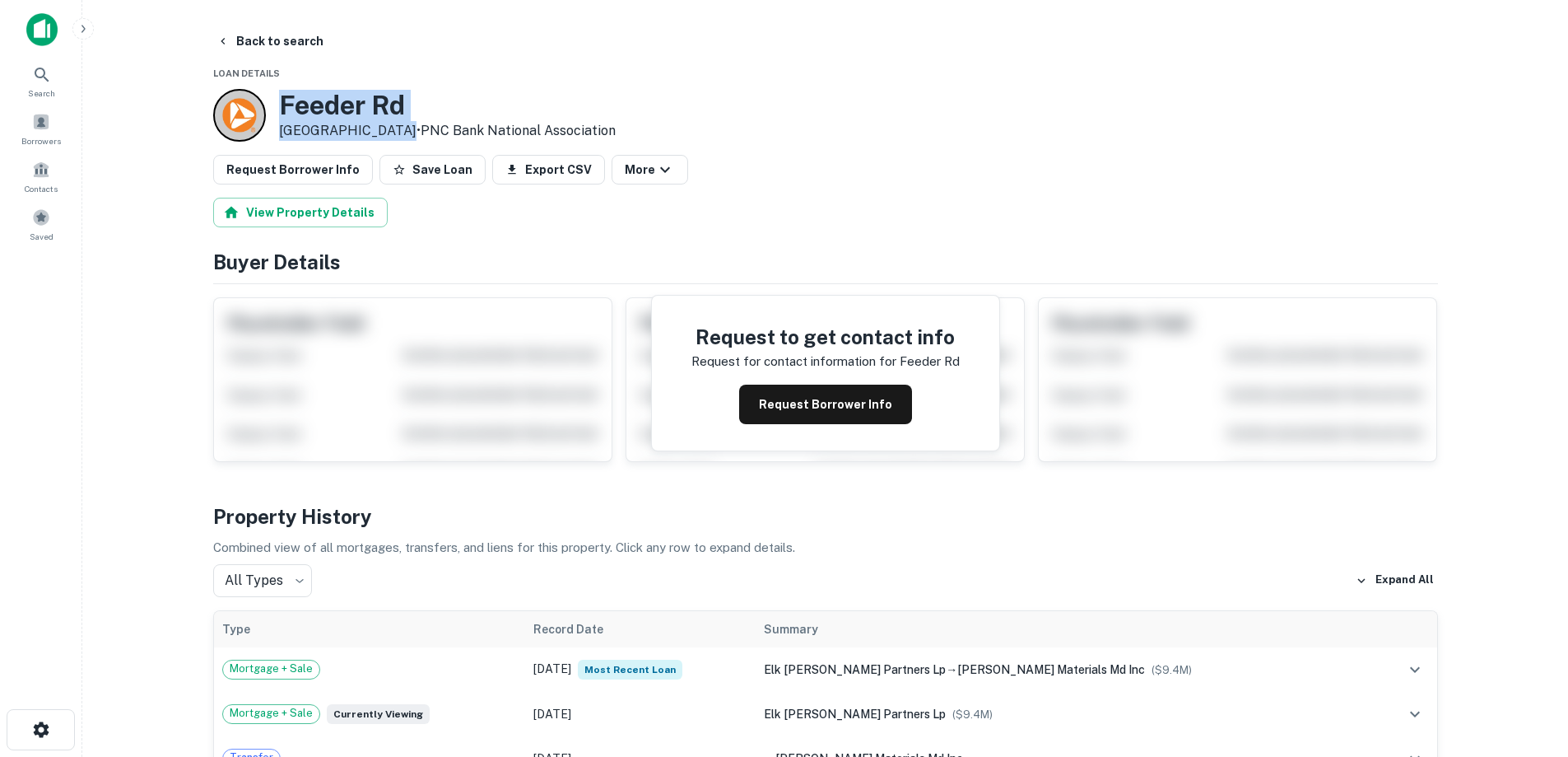
drag, startPoint x: 278, startPoint y: 100, endPoint x: 384, endPoint y: 135, distance: 111.6
click at [384, 135] on div "Feeder Rd Elkton, MD 21921 • PNC Bank National Association" at bounding box center [415, 114] width 403 height 52
copy div "[GEOGRAPHIC_DATA][PERSON_NAME]"
click at [775, 403] on button "Request Borrower Info" at bounding box center [826, 404] width 173 height 40
click at [380, 129] on p "Elkton, MD 21921 • PNC Bank National Association" at bounding box center [446, 131] width 336 height 20
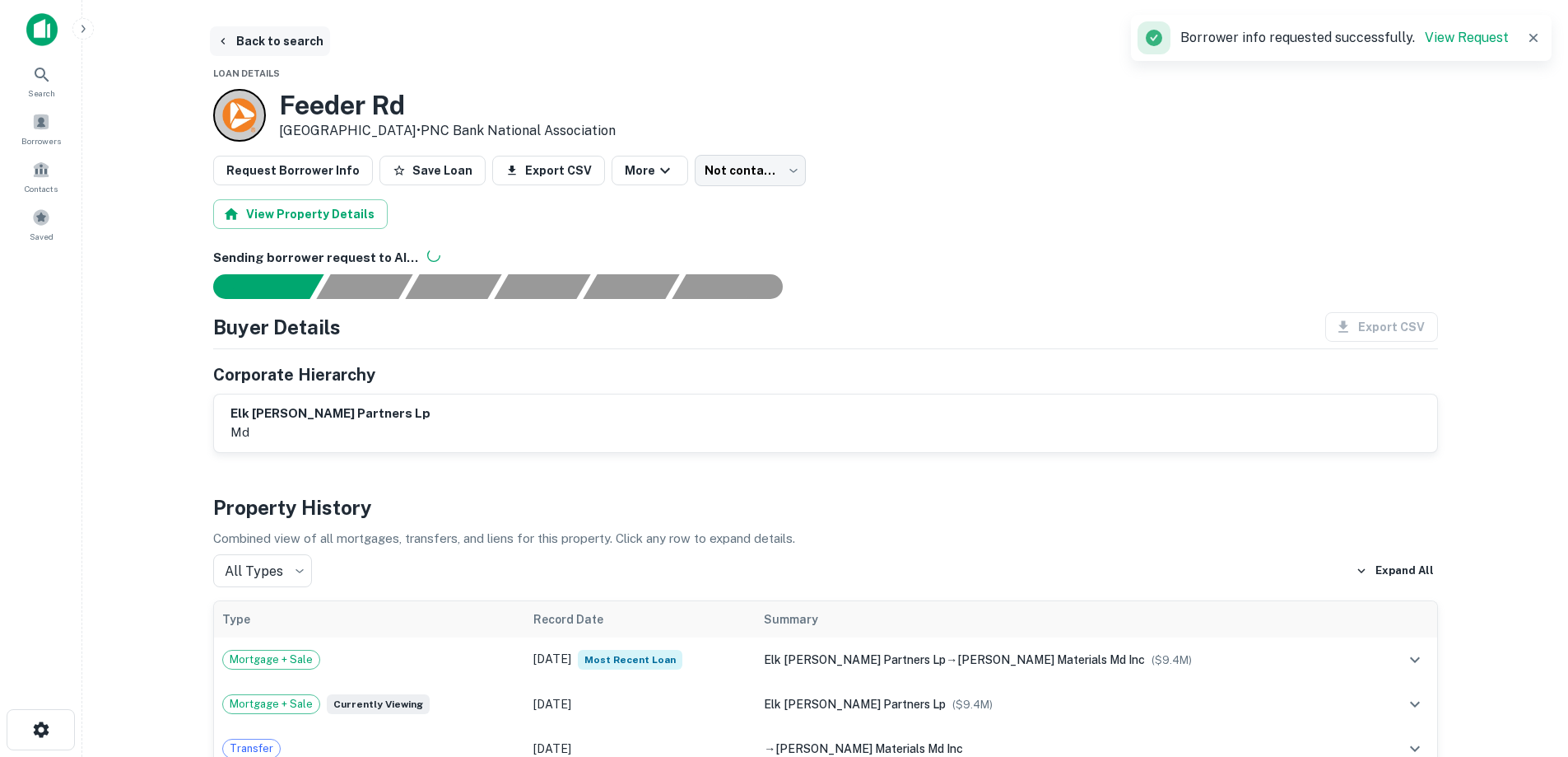
click at [289, 53] on button "Back to search" at bounding box center [270, 41] width 120 height 29
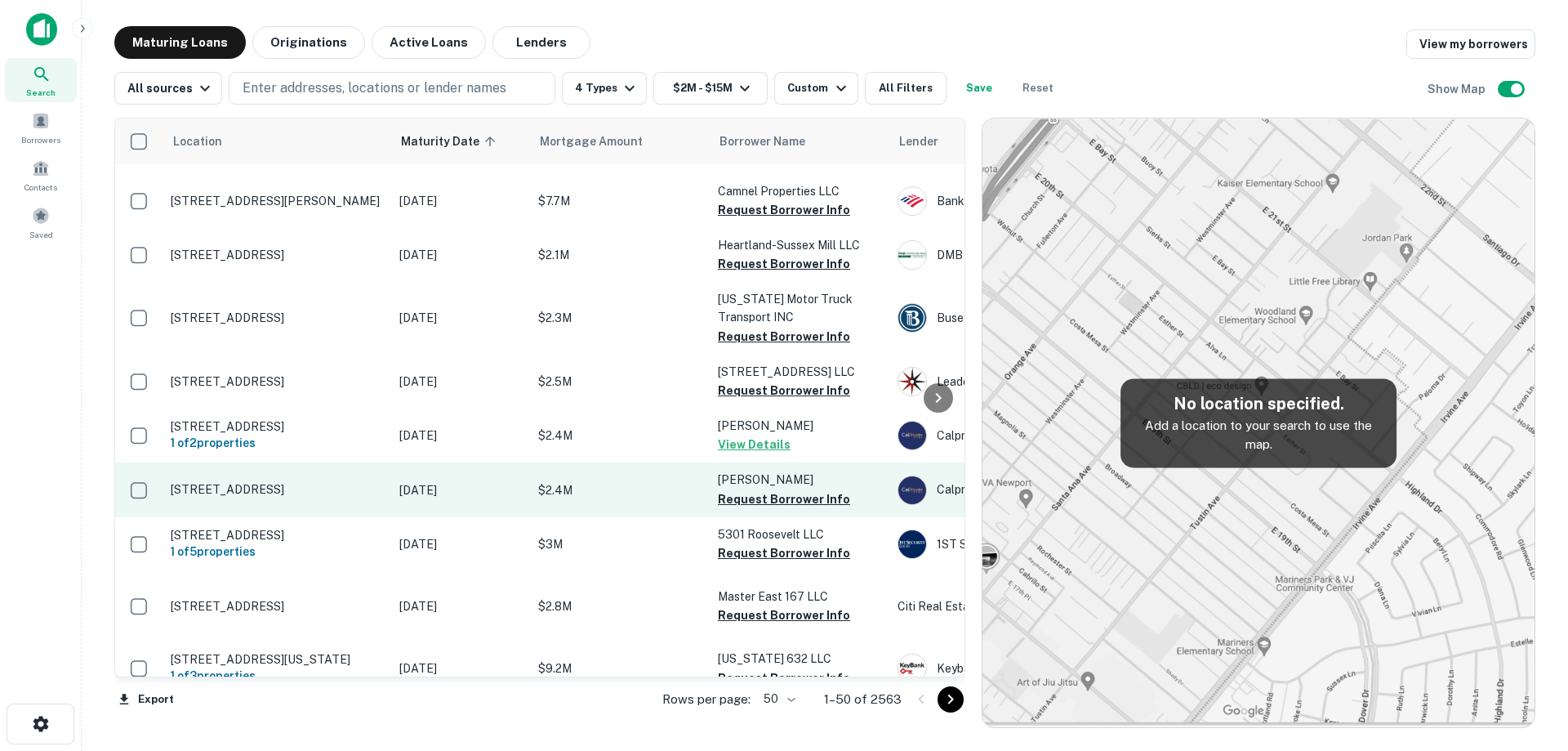
scroll to position [1331, 0]
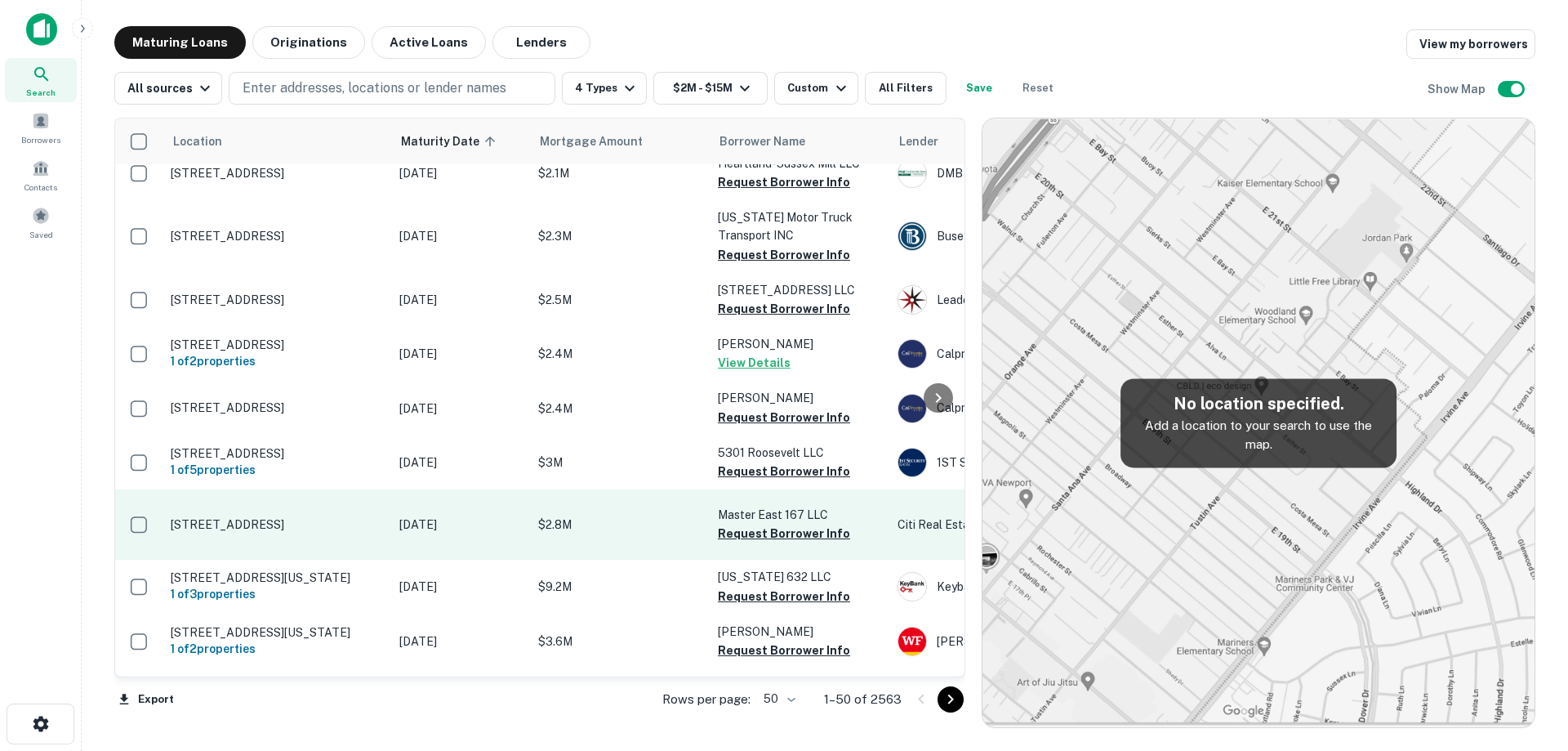
click at [317, 560] on td "[STREET_ADDRESS]" at bounding box center [276, 524] width 229 height 70
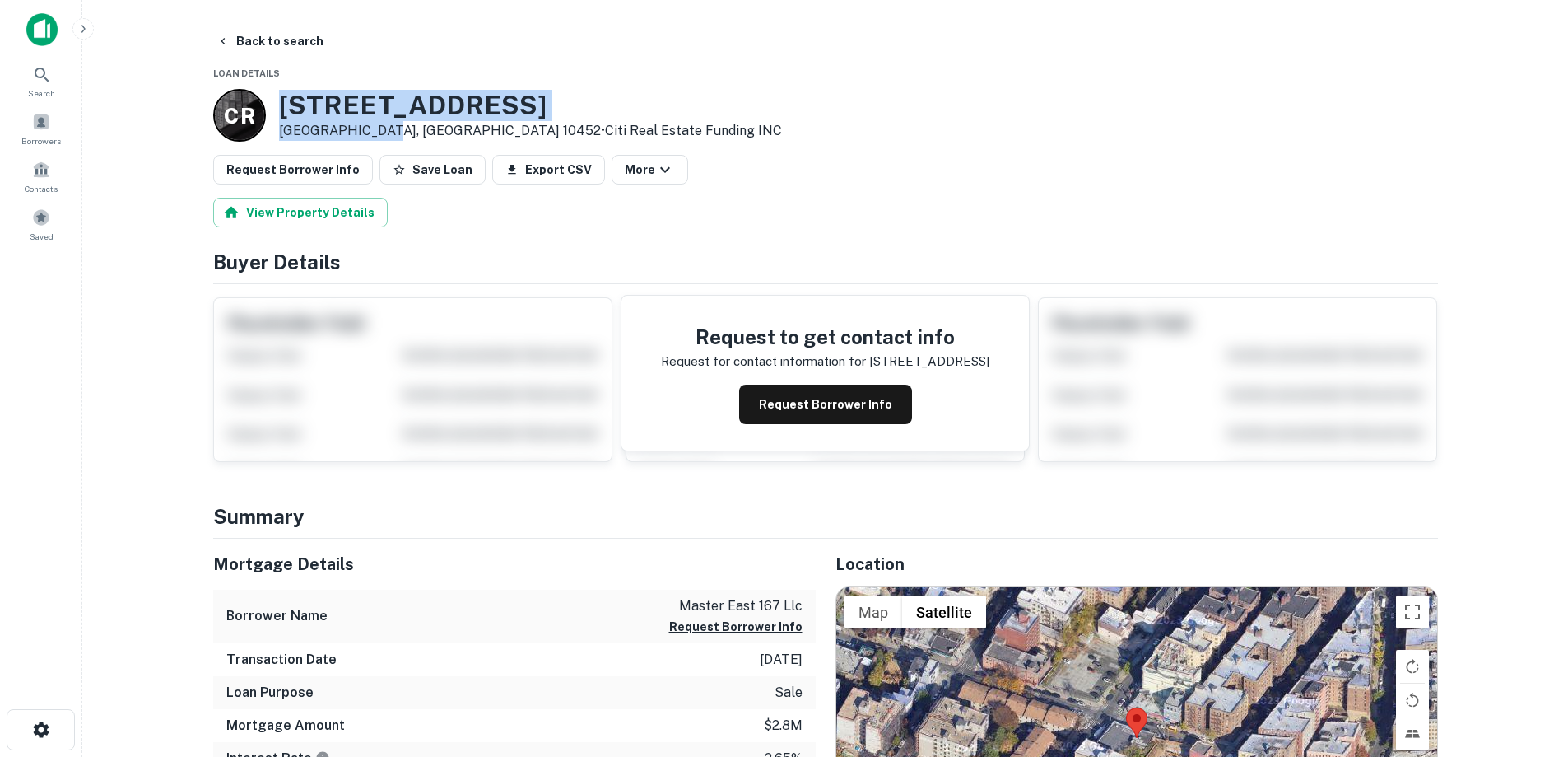
drag, startPoint x: 290, startPoint y: 101, endPoint x: 378, endPoint y: 126, distance: 91.5
click at [378, 126] on div "C R 50-54 E 167th St Bronx, NY 10452 • Citi Real Estate Funding INC" at bounding box center [497, 114] width 569 height 52
copy div "[STREET_ADDRESS]"
click at [833, 408] on button "Request Borrower Info" at bounding box center [826, 404] width 173 height 40
click at [372, 98] on h3 "50-54 E 167th St" at bounding box center [530, 105] width 503 height 31
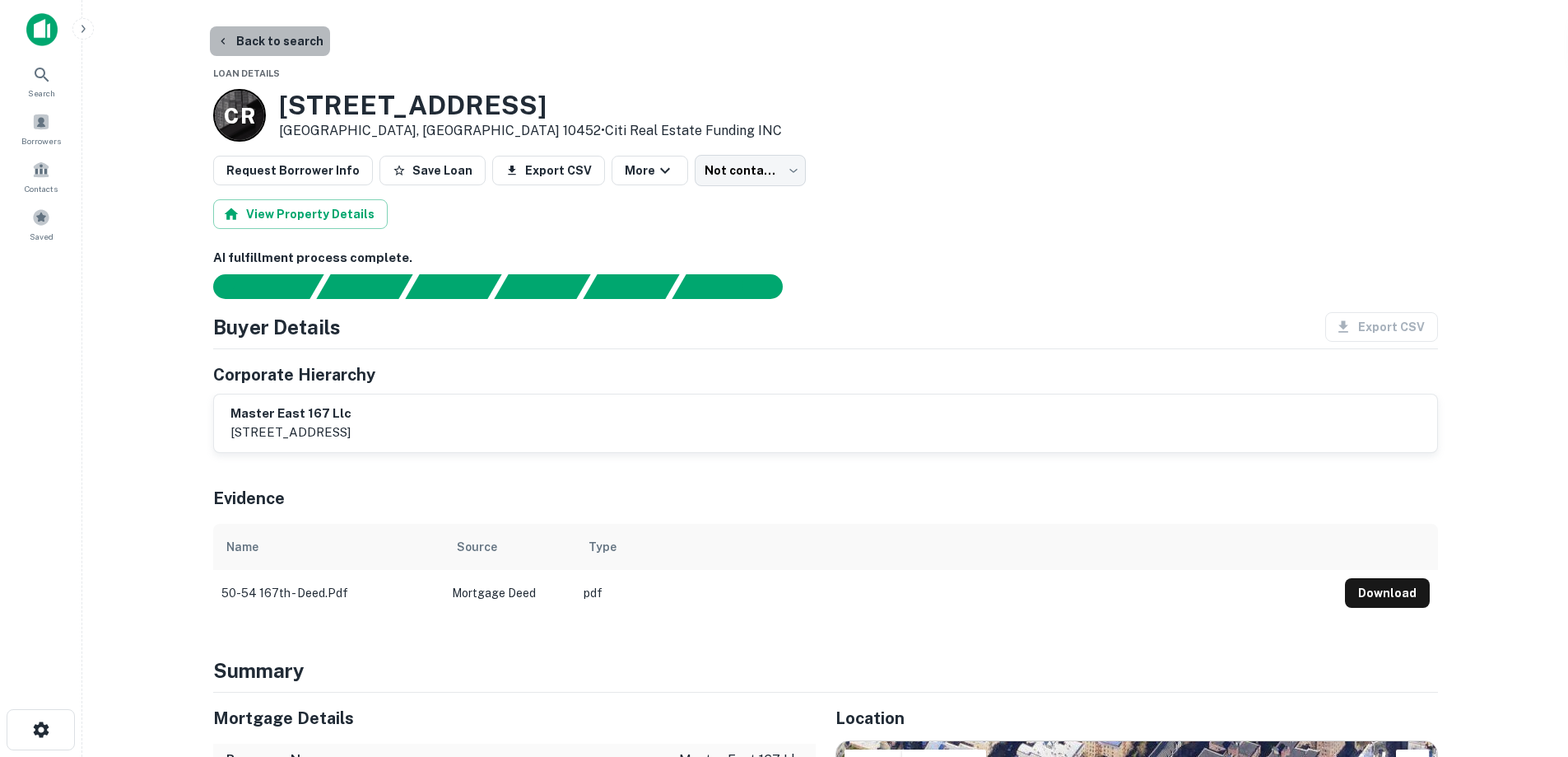
click at [271, 52] on button "Back to search" at bounding box center [270, 41] width 120 height 29
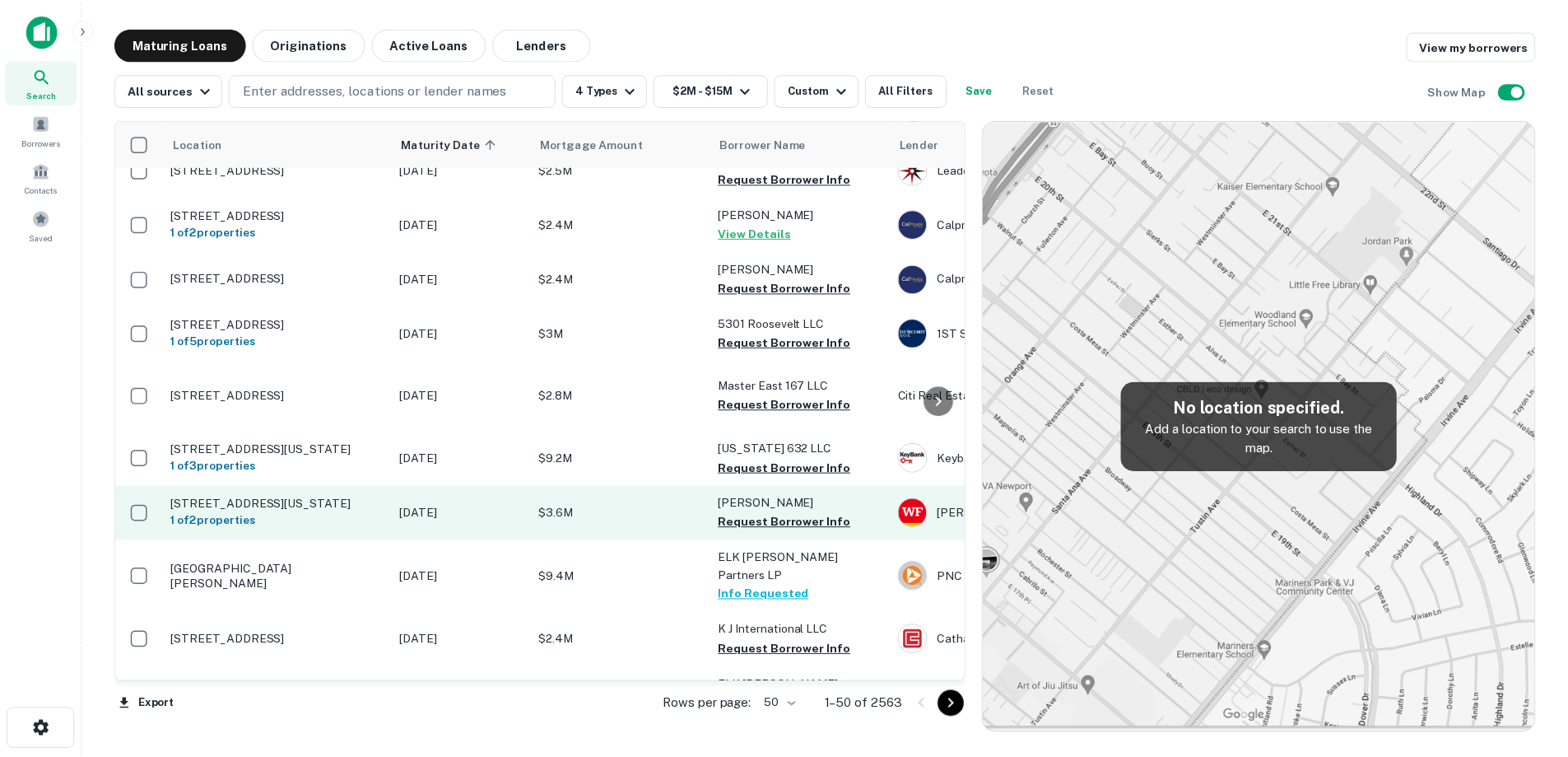
scroll to position [1507, 0]
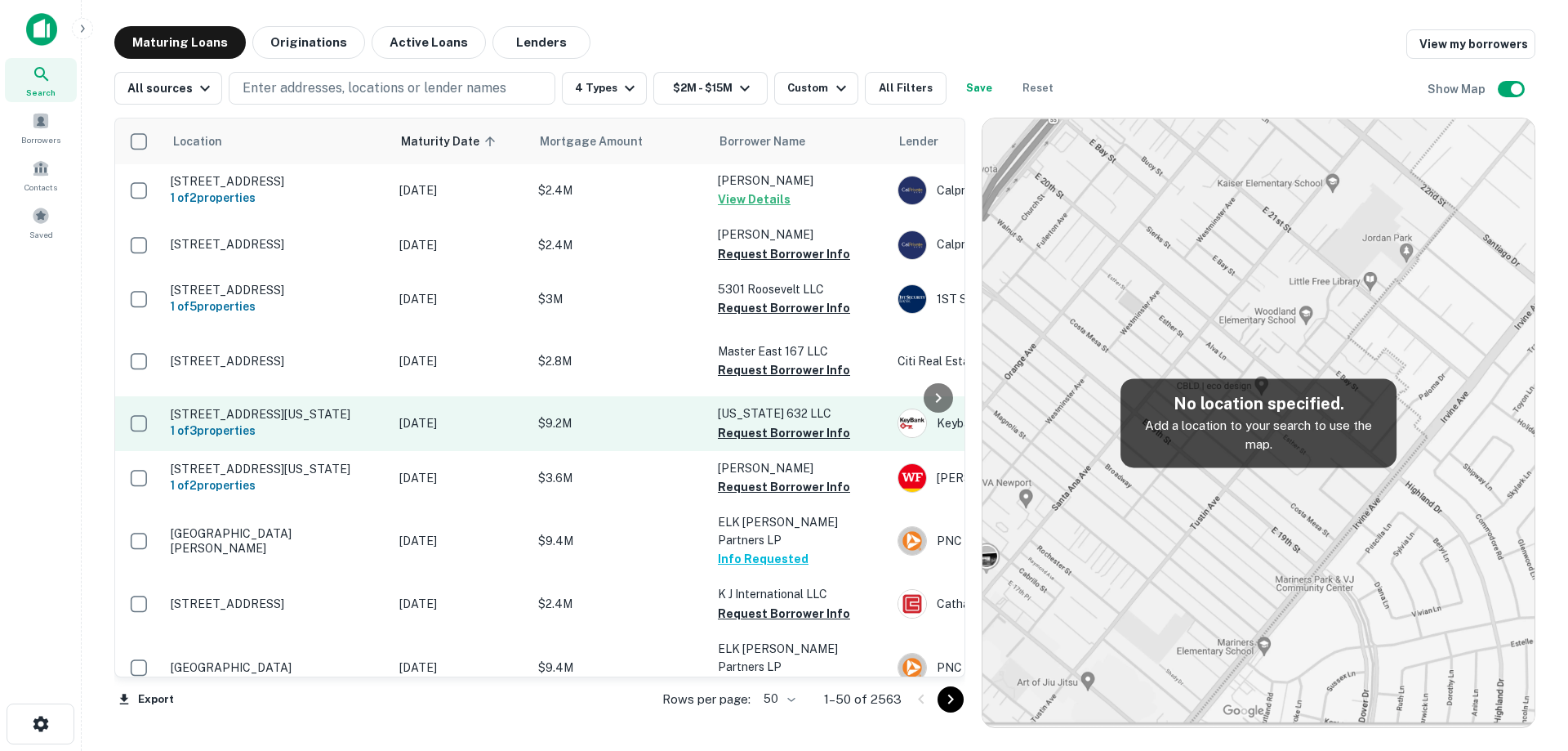
click at [503, 450] on td "[DATE]" at bounding box center [460, 422] width 139 height 54
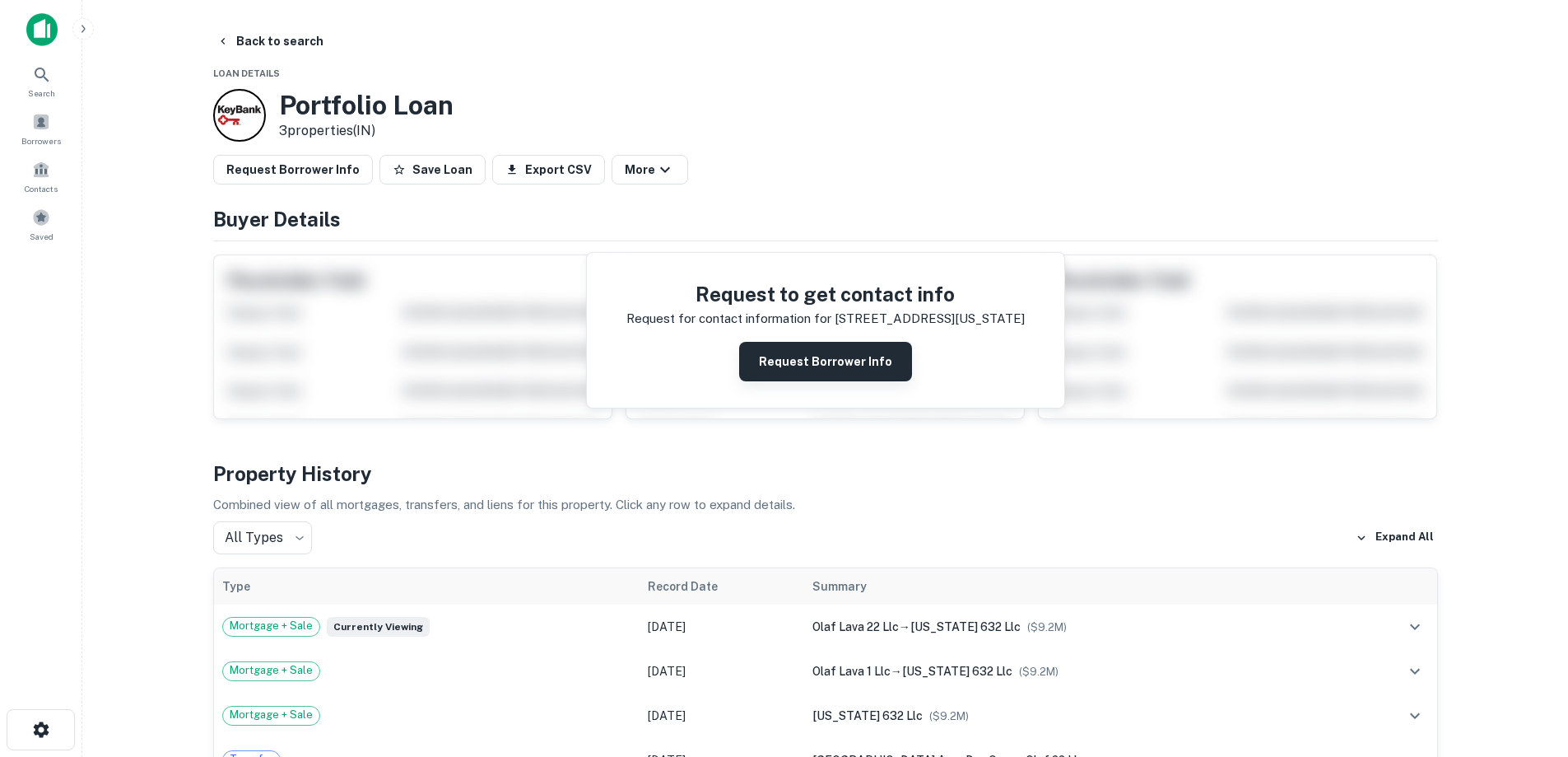
click at [832, 348] on button "Request Borrower Info" at bounding box center [826, 361] width 173 height 40
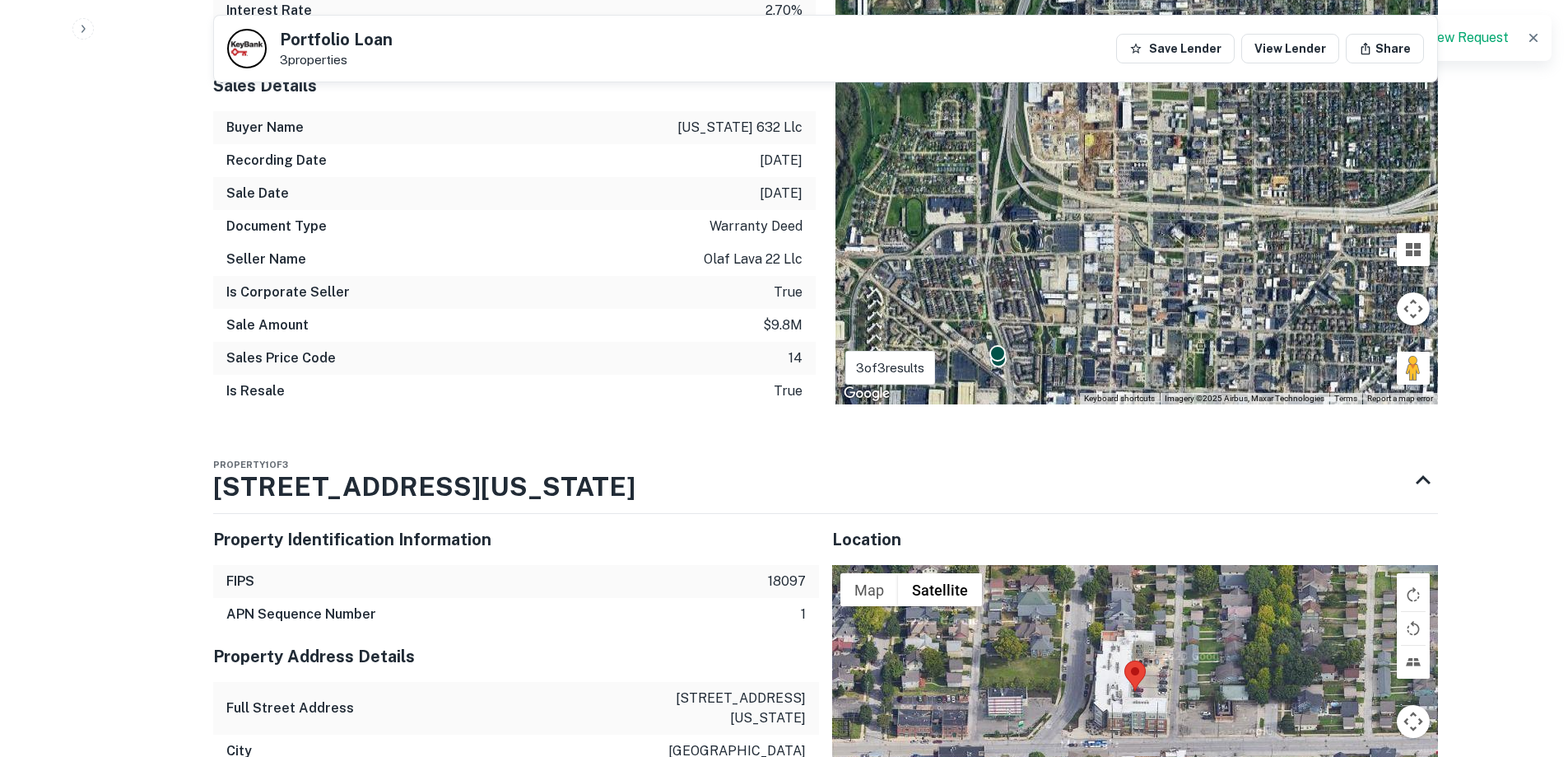
scroll to position [1153, 0]
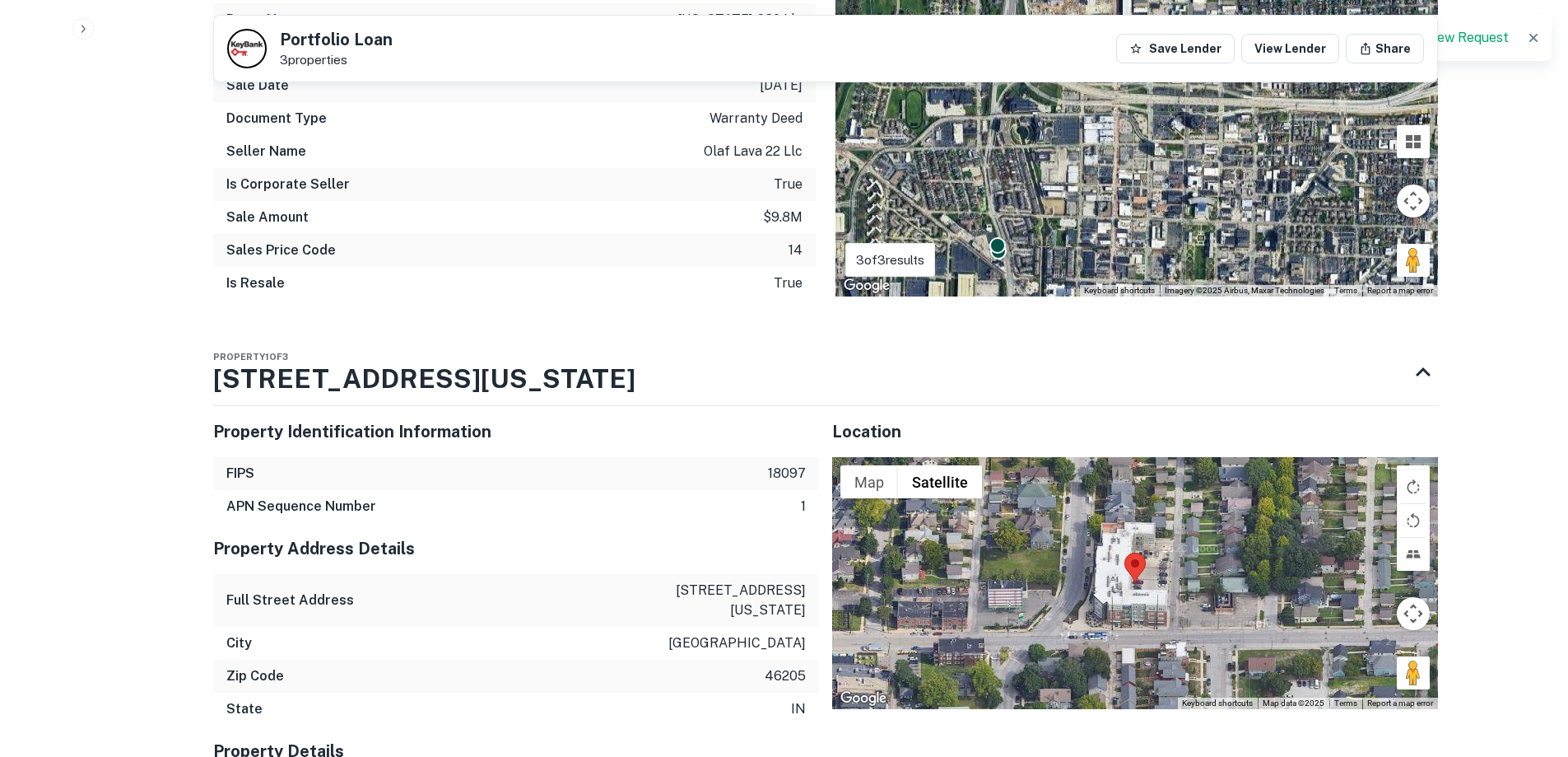
click at [755, 606] on div "Full Street Address 2205 n delaware st" at bounding box center [516, 600] width 606 height 52
click at [753, 594] on p "2205 n delaware st" at bounding box center [732, 600] width 148 height 40
click at [754, 594] on p "2205 n delaware st" at bounding box center [732, 600] width 148 height 40
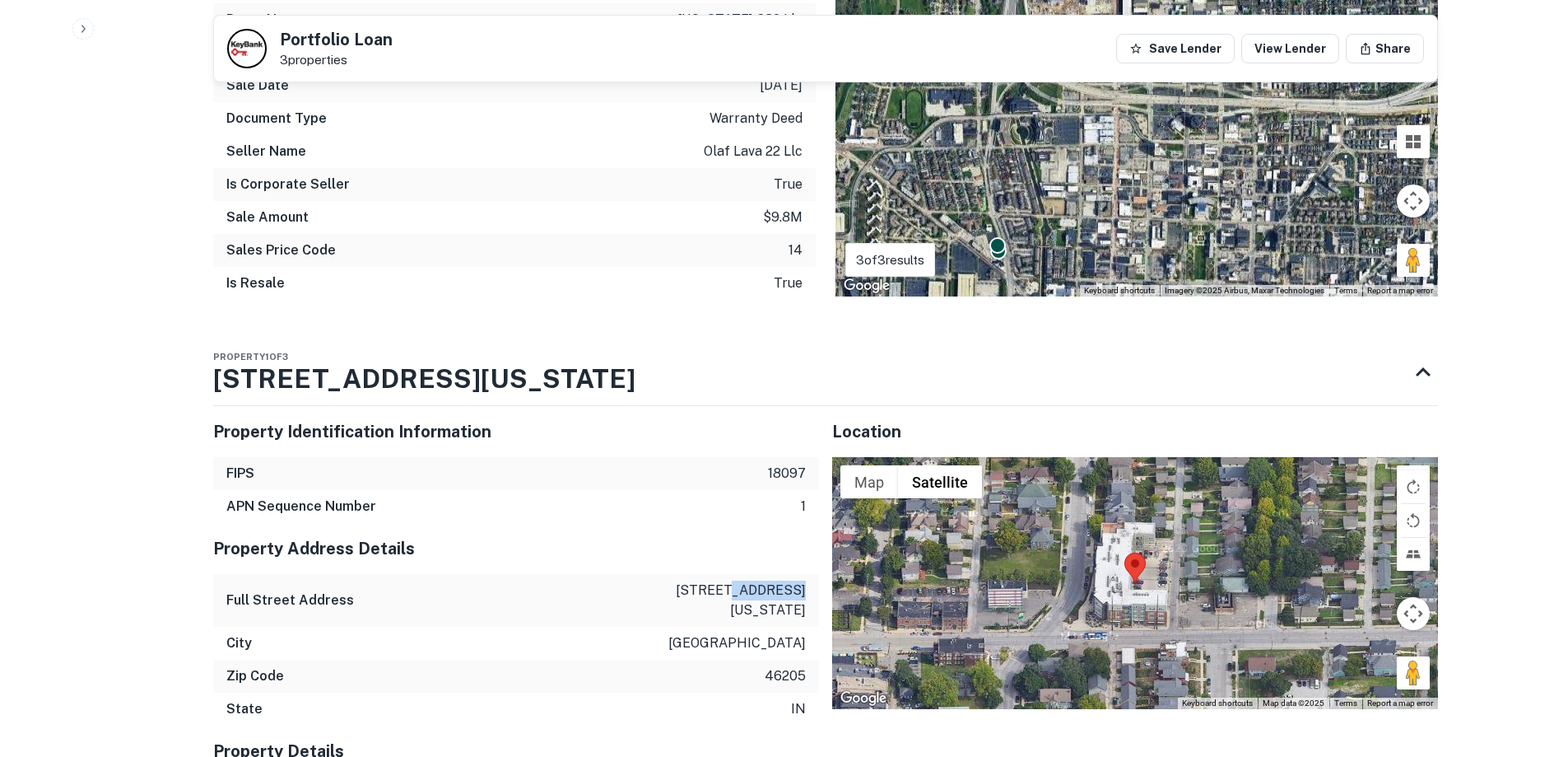
click at [754, 594] on p "2205 n delaware st" at bounding box center [732, 600] width 148 height 40
copy p "2205 n delaware st"
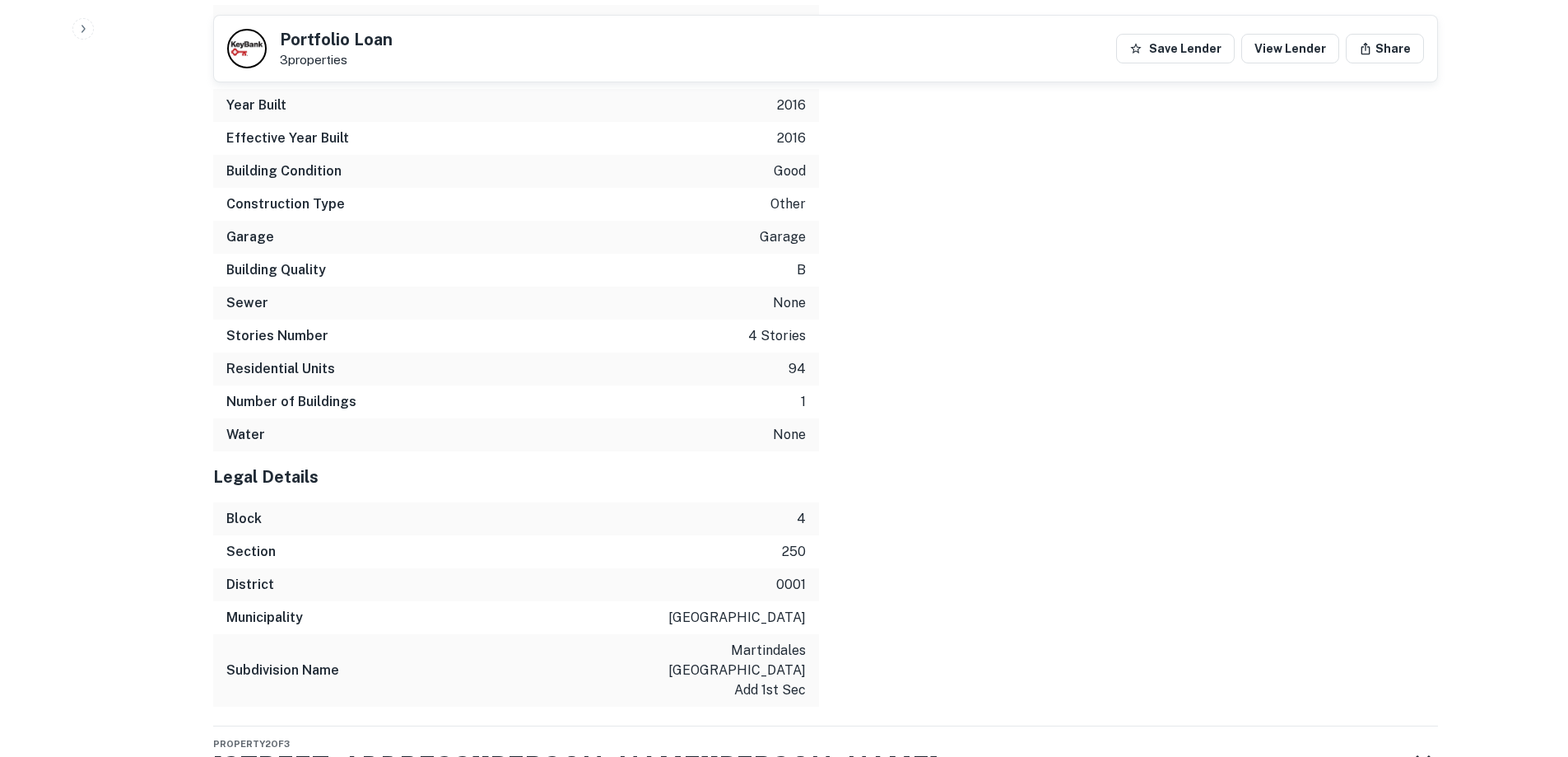
scroll to position [1989, 0]
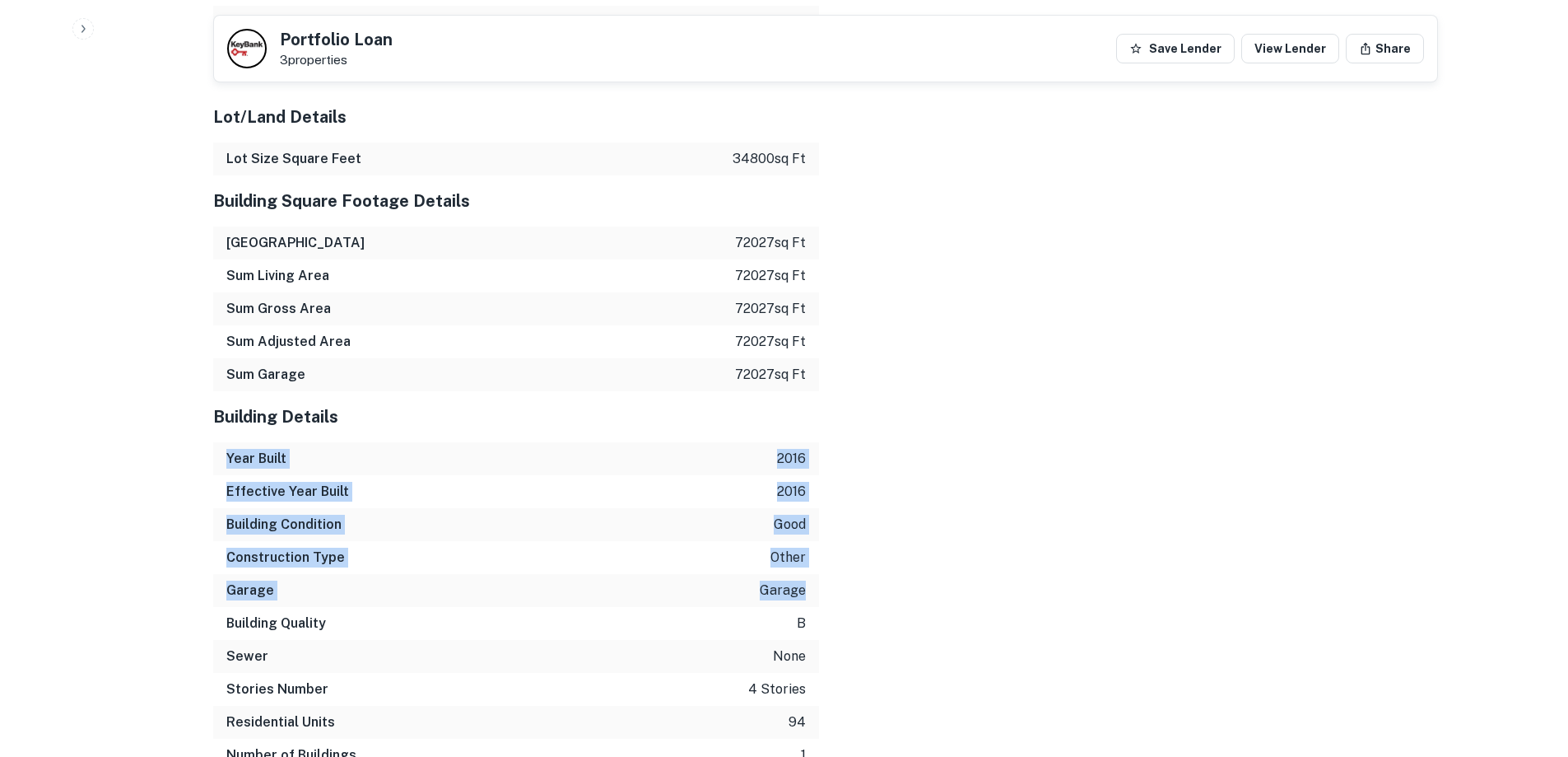
drag, startPoint x: 809, startPoint y: 576, endPoint x: 775, endPoint y: 421, distance: 158.7
click at [775, 421] on div "Building Details Year Built 2016 Effective Year Built 2016 Building Condition g…" at bounding box center [516, 598] width 606 height 413
click at [735, 365] on p "72027 sq ft" at bounding box center [771, 374] width 71 height 20
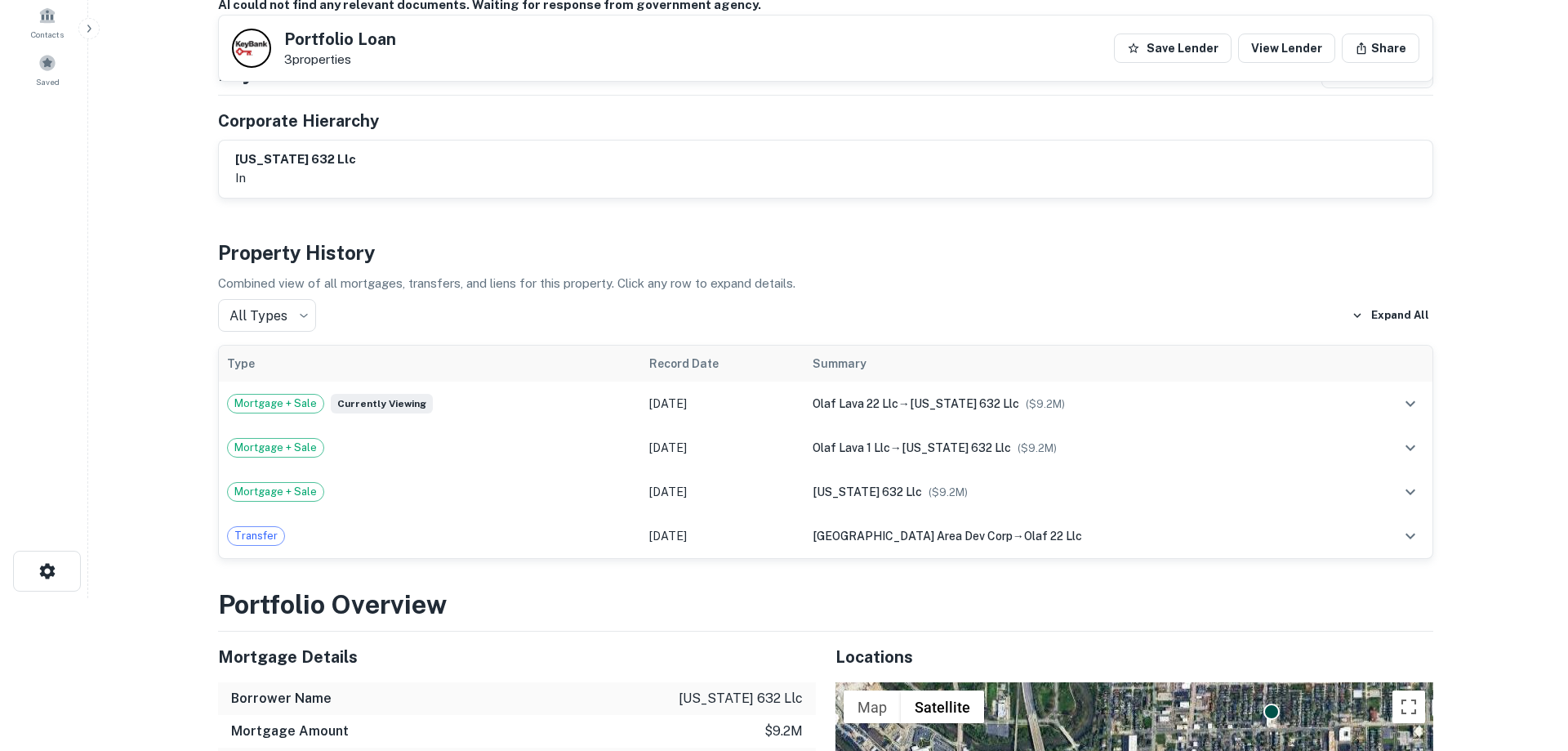
scroll to position [0, 0]
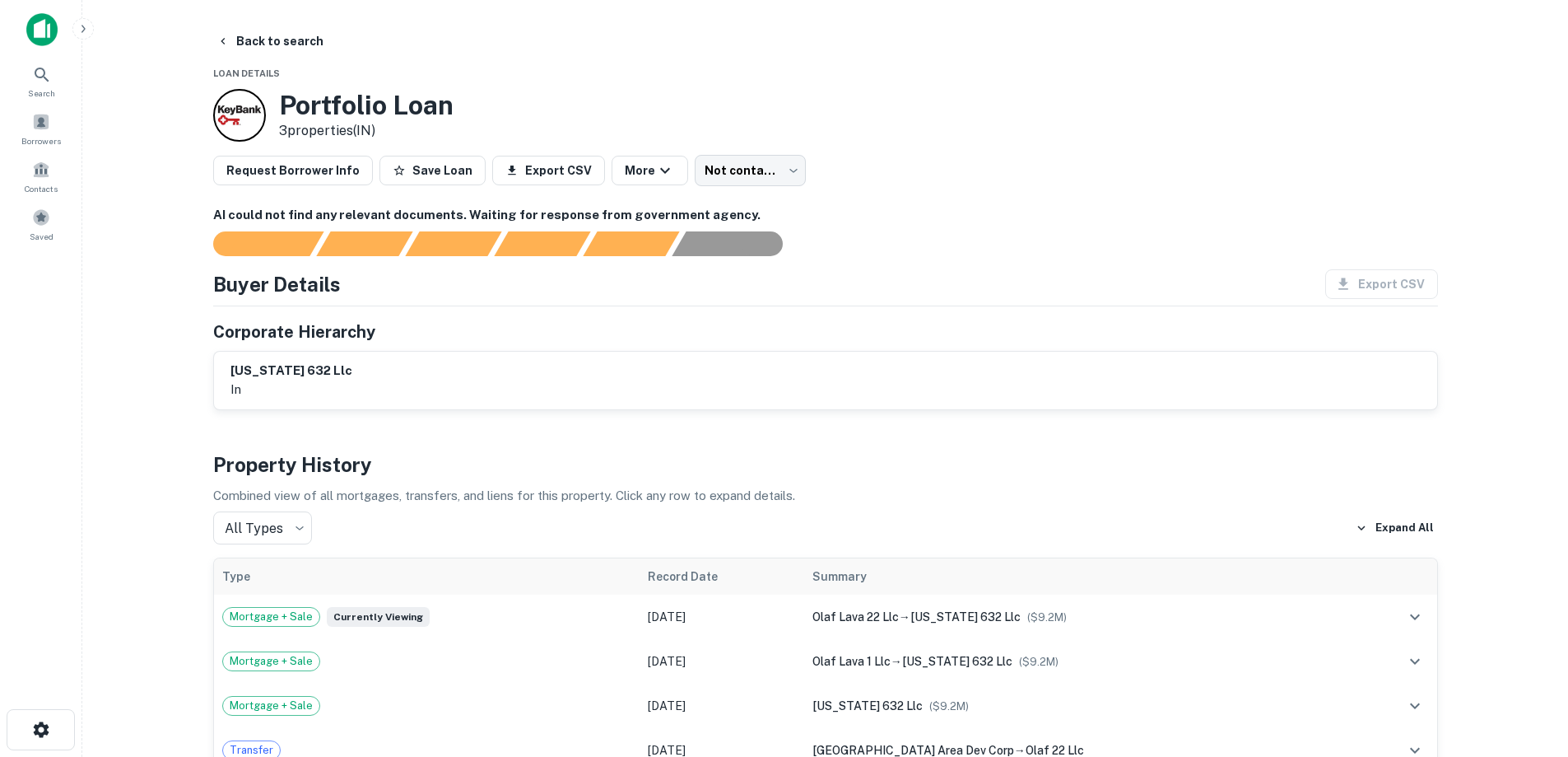
click at [222, 15] on main "Back to search Loan Details Portfolio Loan 3 properties (IN) Request Borrower I…" at bounding box center [826, 378] width 1486 height 757
click at [258, 40] on button "Back to search" at bounding box center [270, 41] width 120 height 29
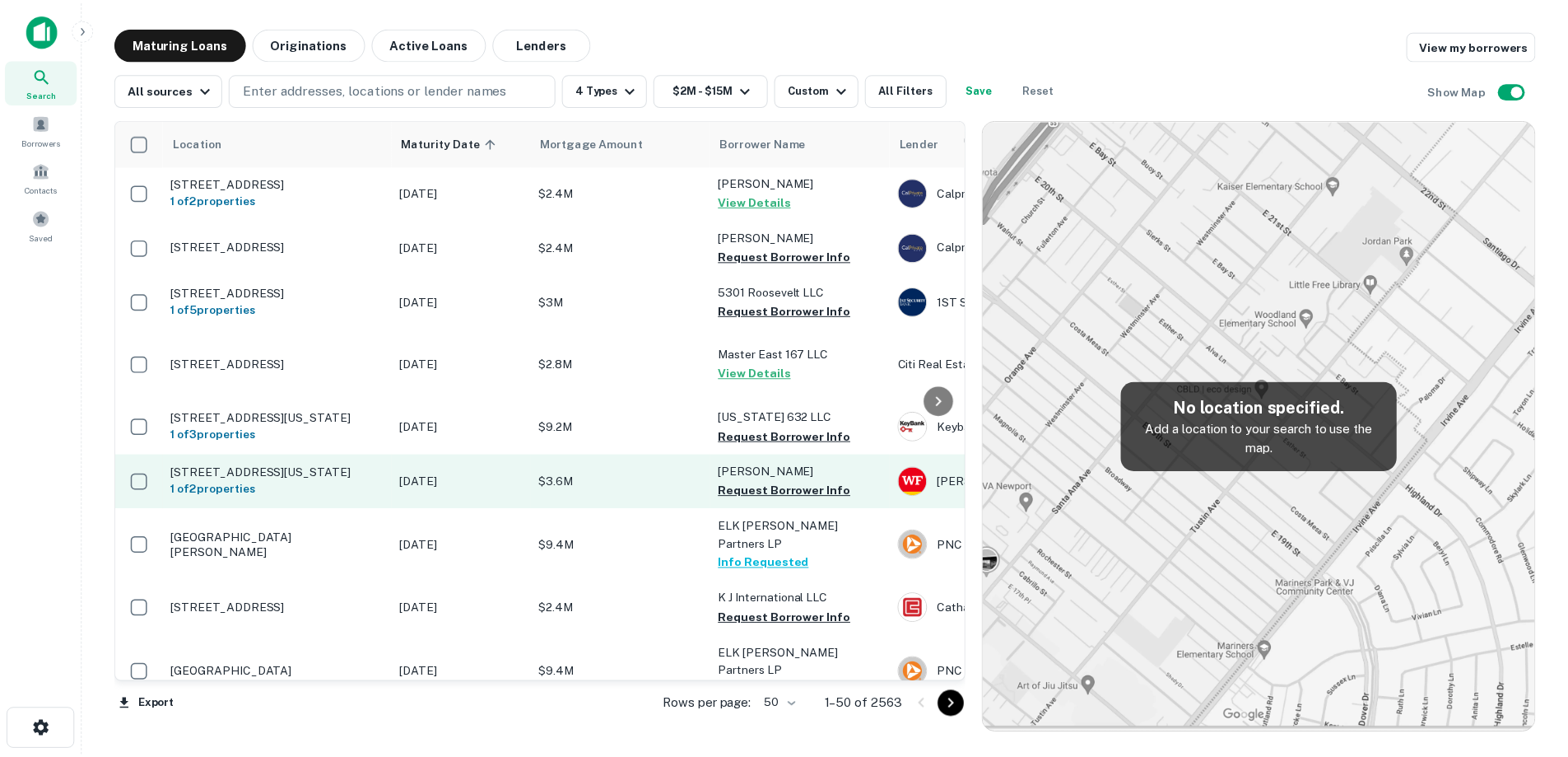
scroll to position [1589, 0]
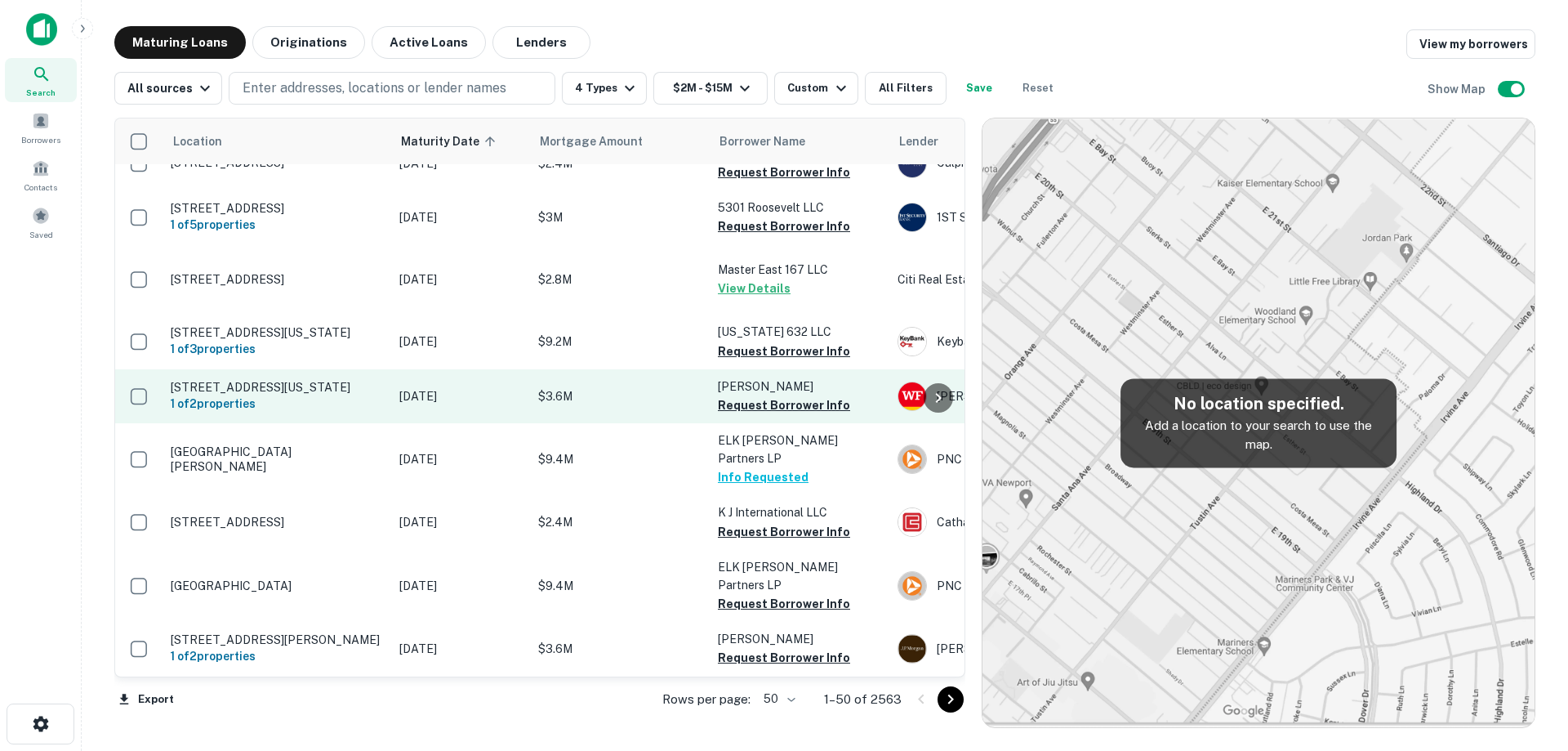
click at [448, 405] on p "[DATE]" at bounding box center [461, 396] width 123 height 18
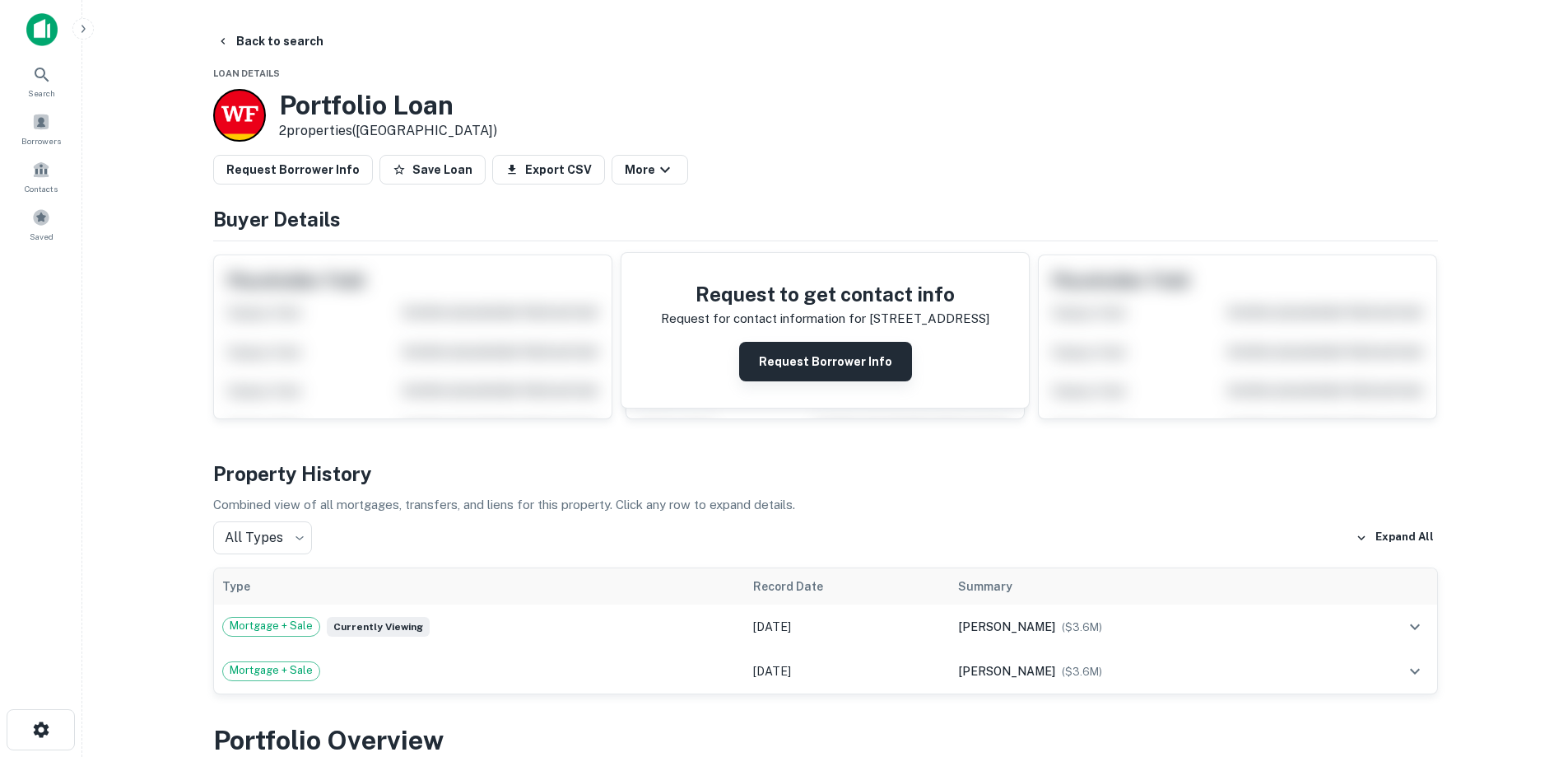
click at [824, 372] on button "Request Borrower Info" at bounding box center [826, 361] width 173 height 40
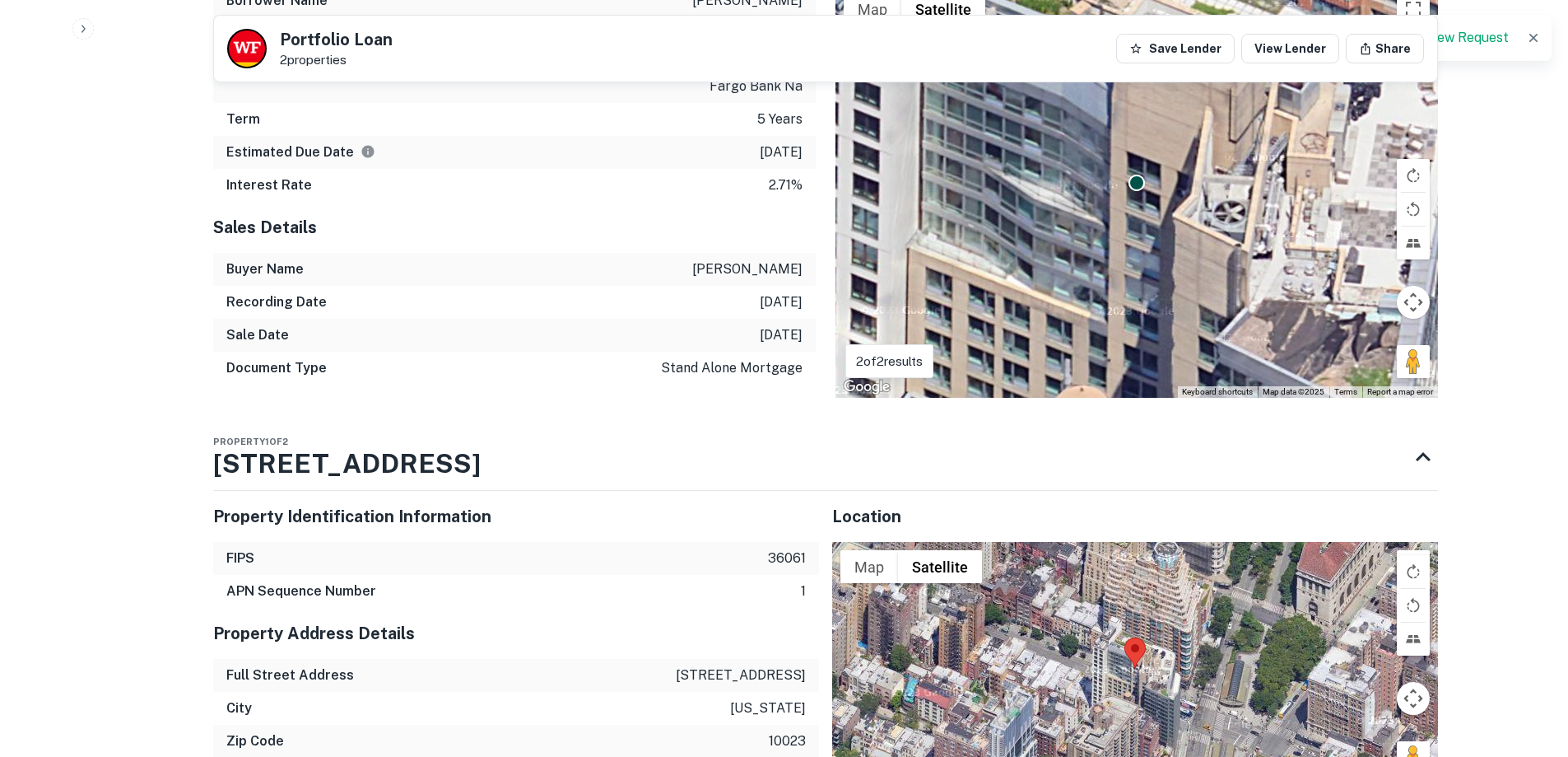
scroll to position [1070, 0]
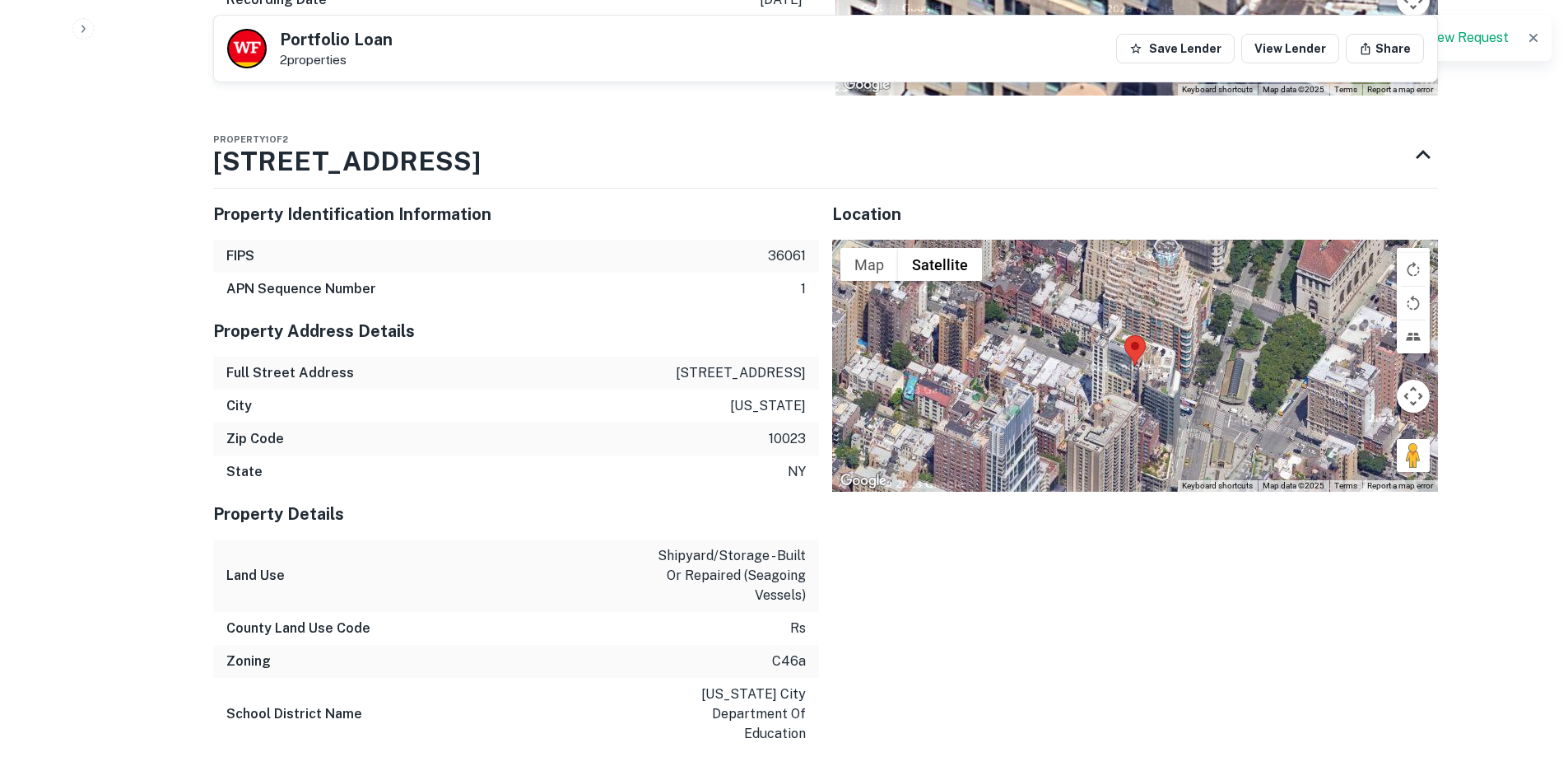
click at [787, 363] on p "201 w 72nd st" at bounding box center [741, 372] width 130 height 20
copy p "201 w 72nd st"
click at [768, 365] on div "Full Street Address 201 w 72nd st" at bounding box center [516, 372] width 606 height 33
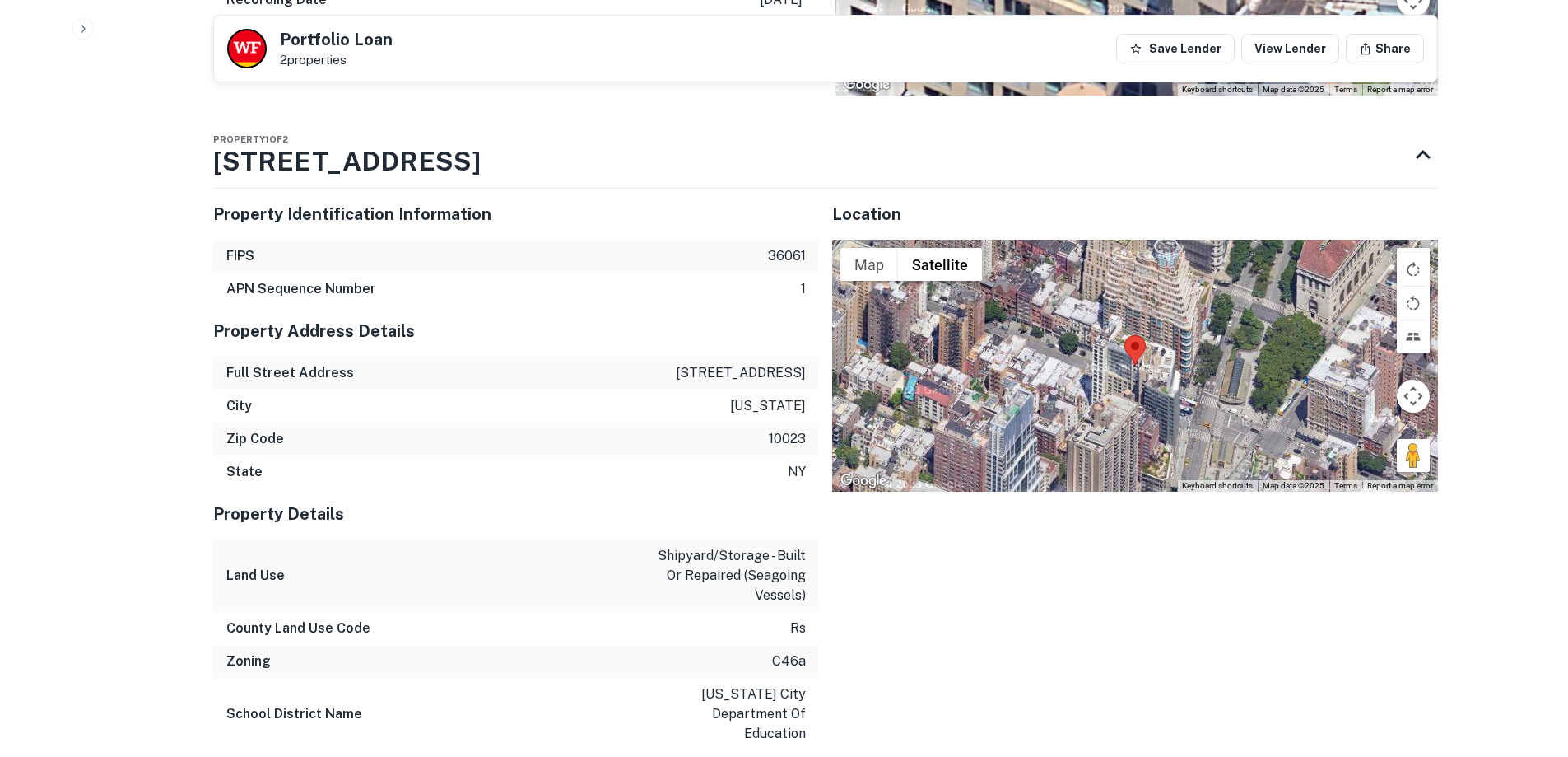
click at [762, 399] on div "City new york" at bounding box center [516, 406] width 606 height 33
click at [762, 398] on div "City new york" at bounding box center [516, 406] width 606 height 33
copy p "[US_STATE]"
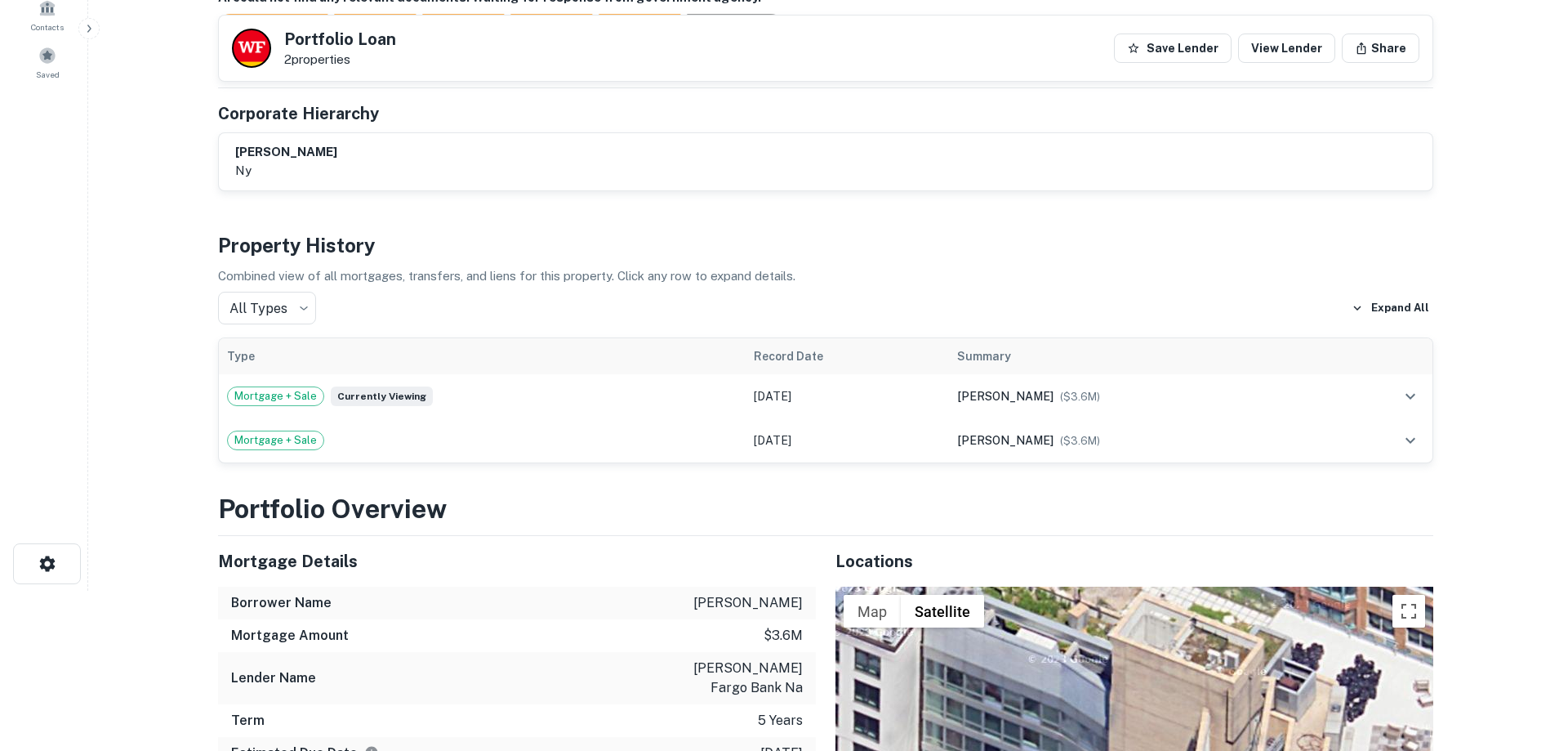
scroll to position [0, 0]
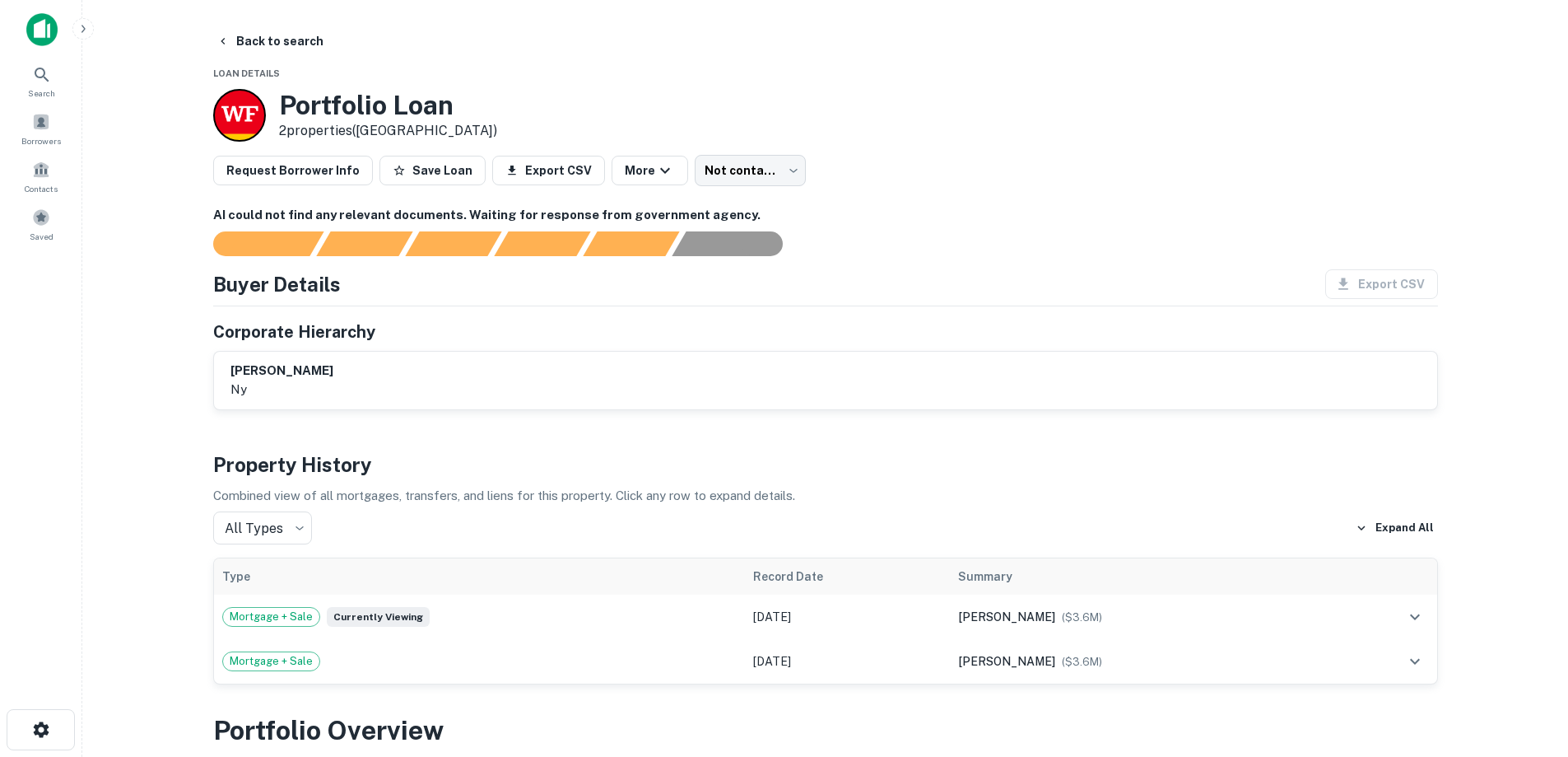
click at [287, 26] on main "Back to search Loan Details Portfolio Loan 2 properties (NY) Request Borrower I…" at bounding box center [826, 378] width 1486 height 757
click at [280, 29] on button "Back to search" at bounding box center [270, 41] width 120 height 29
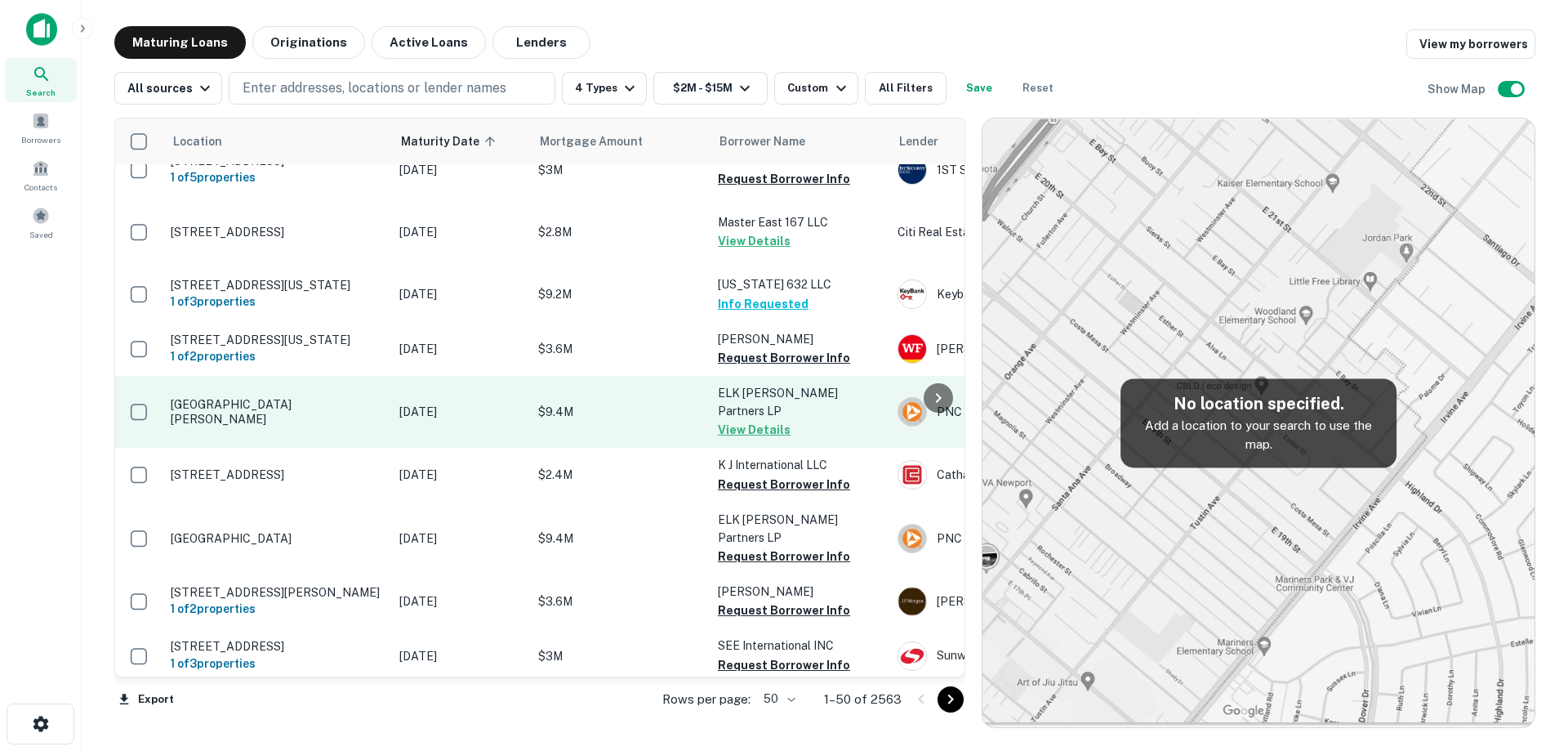
scroll to position [1658, 0]
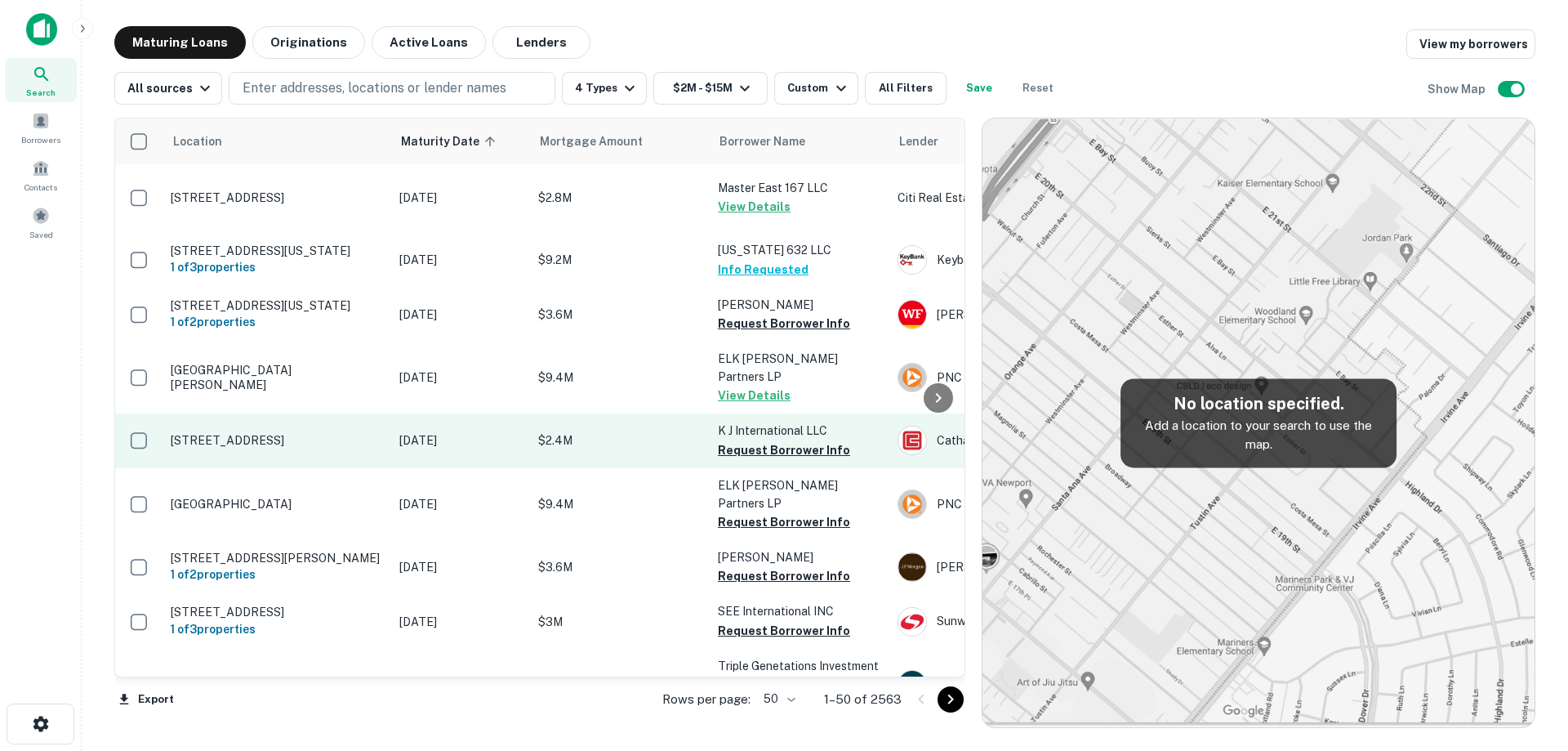
click at [338, 448] on p "[STREET_ADDRESS]" at bounding box center [276, 440] width 212 height 15
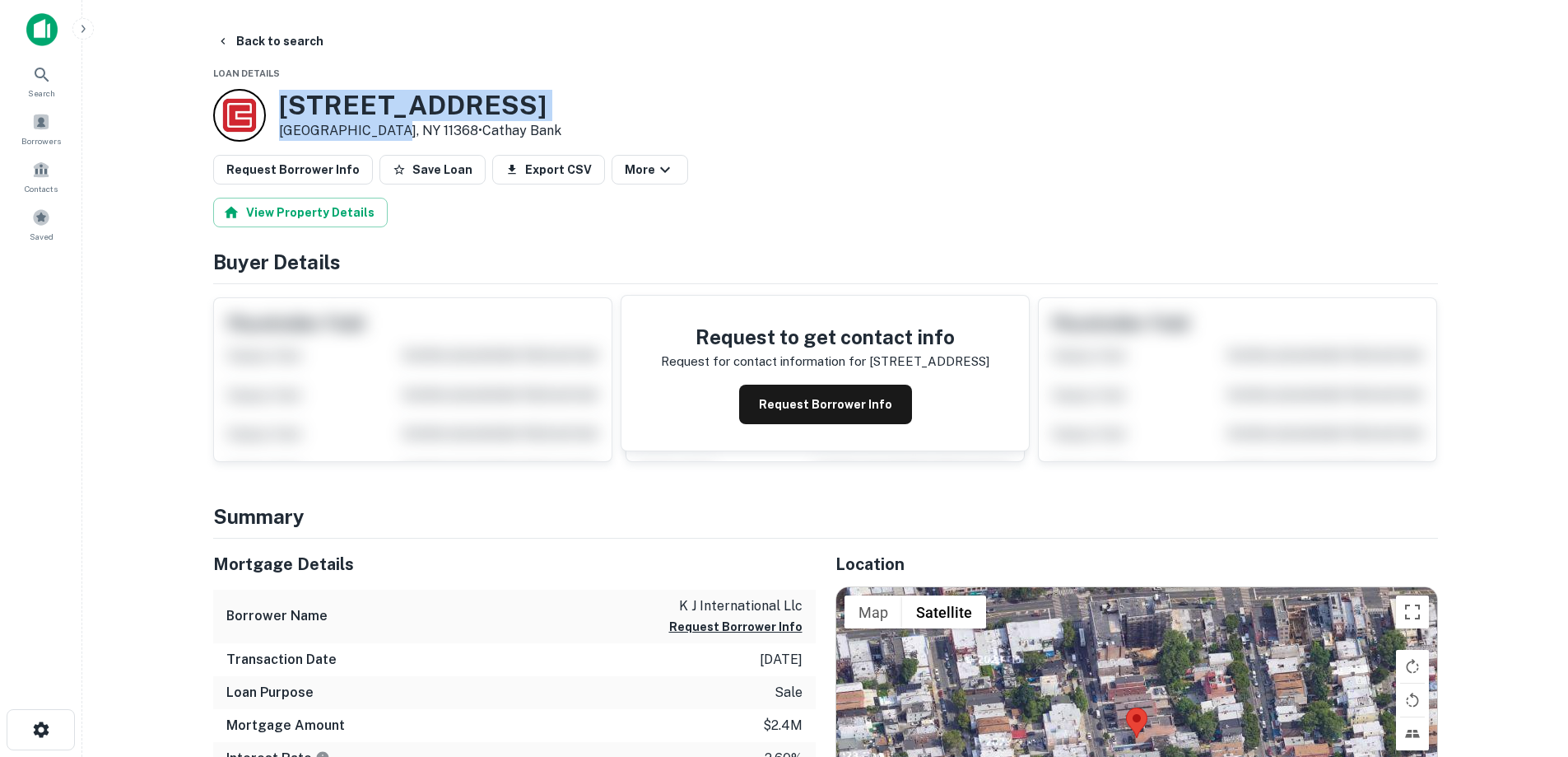
drag, startPoint x: 284, startPoint y: 108, endPoint x: 372, endPoint y: 127, distance: 90.0
click at [387, 140] on div "3329 103rd St Corona, NY 11368 • Cathay Bank" at bounding box center [420, 114] width 282 height 51
click at [851, 397] on button "Request Borrower Info" at bounding box center [826, 404] width 173 height 40
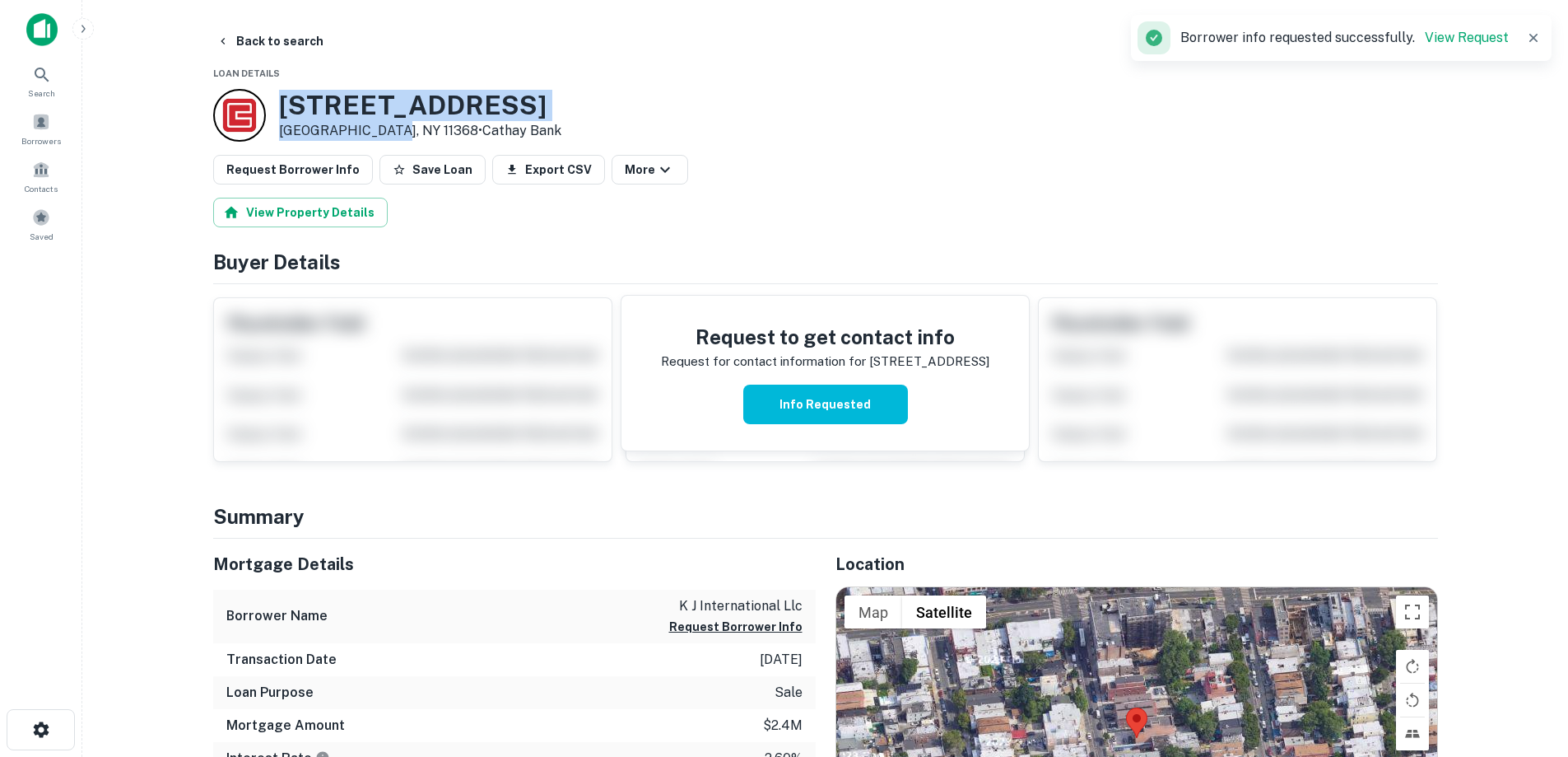
click at [362, 107] on h3 "3329 103rd St" at bounding box center [420, 105] width 282 height 31
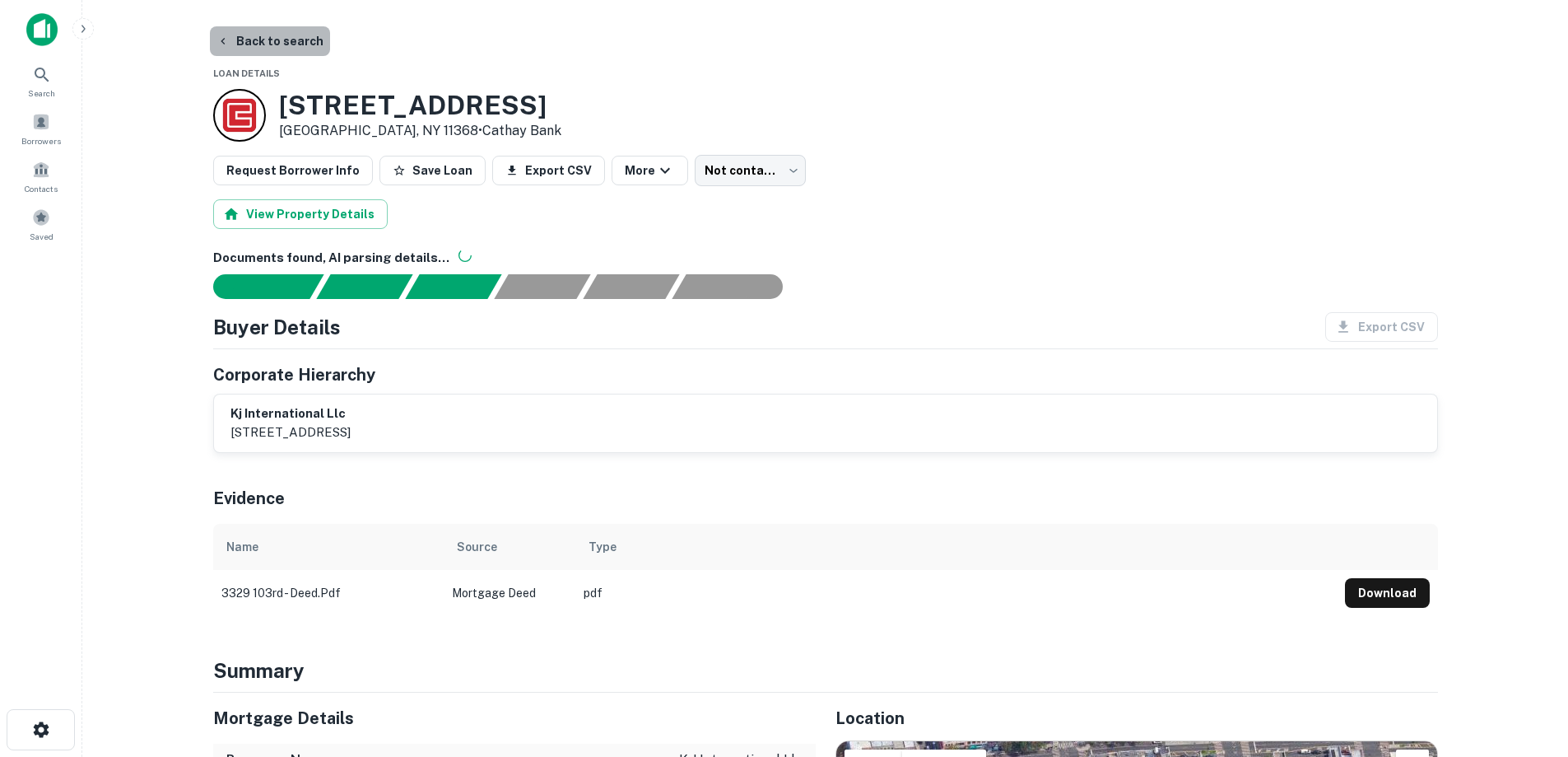
click at [269, 51] on button "Back to search" at bounding box center [270, 41] width 120 height 29
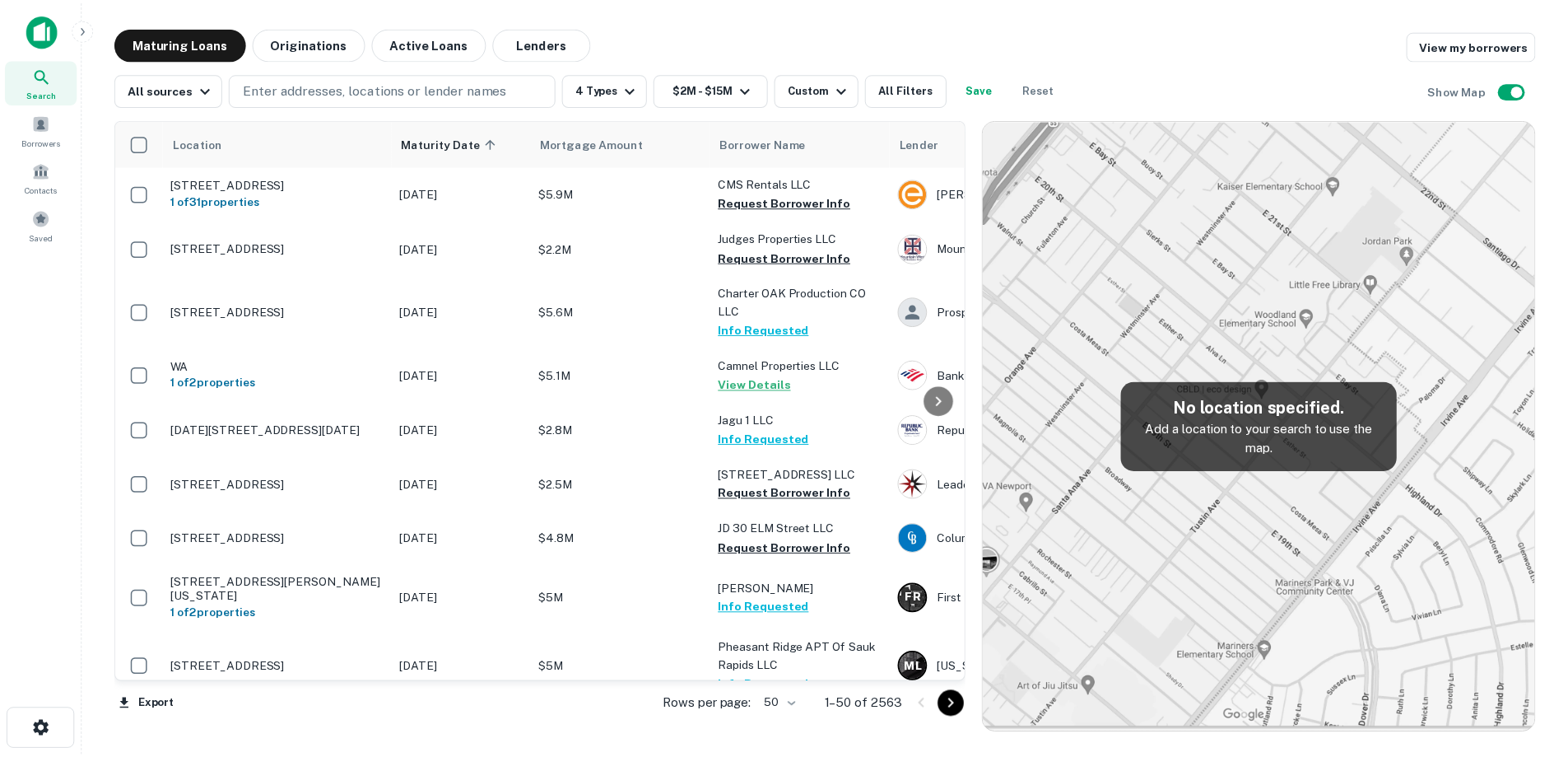
scroll to position [1671, 0]
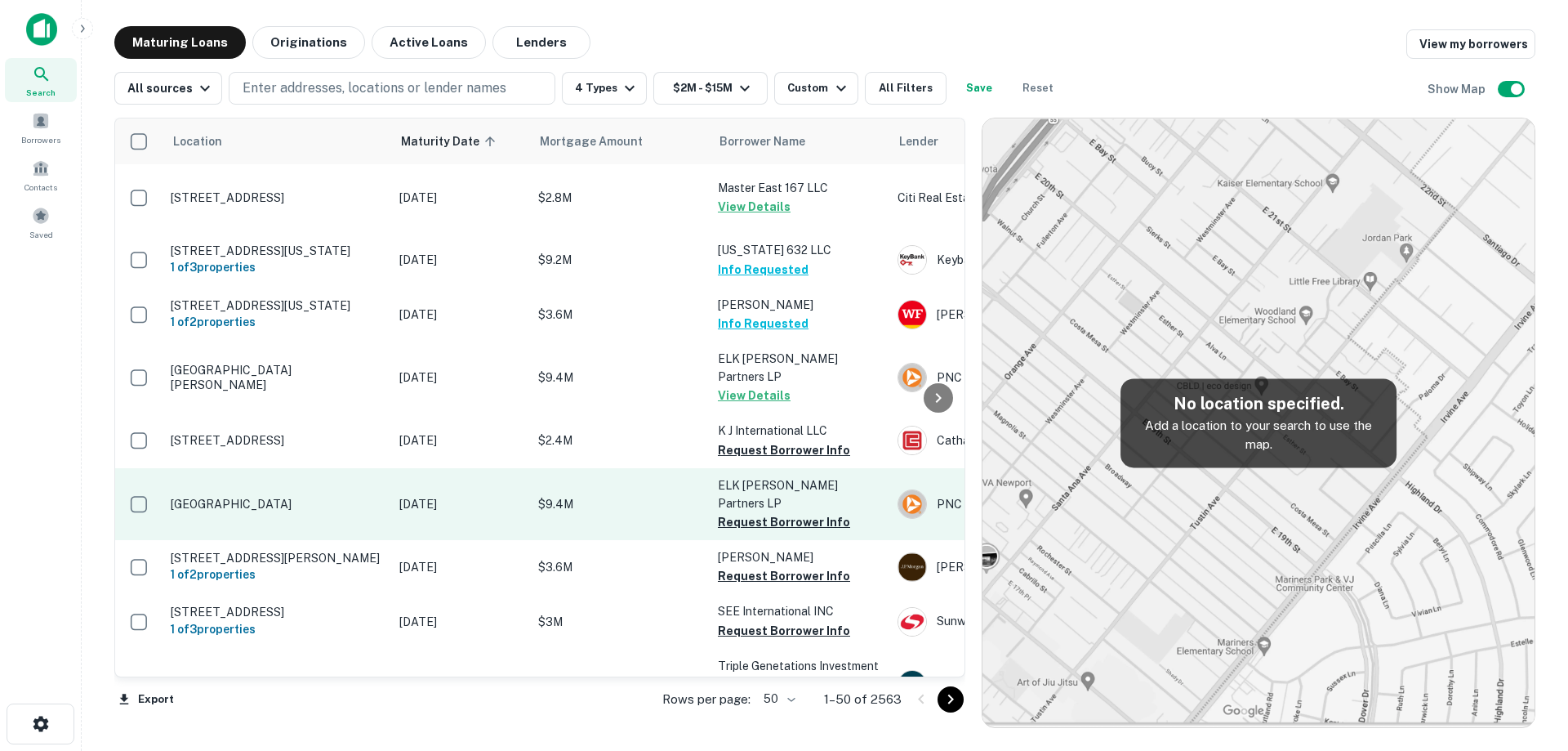
click at [402, 540] on td "[DATE]" at bounding box center [460, 504] width 139 height 72
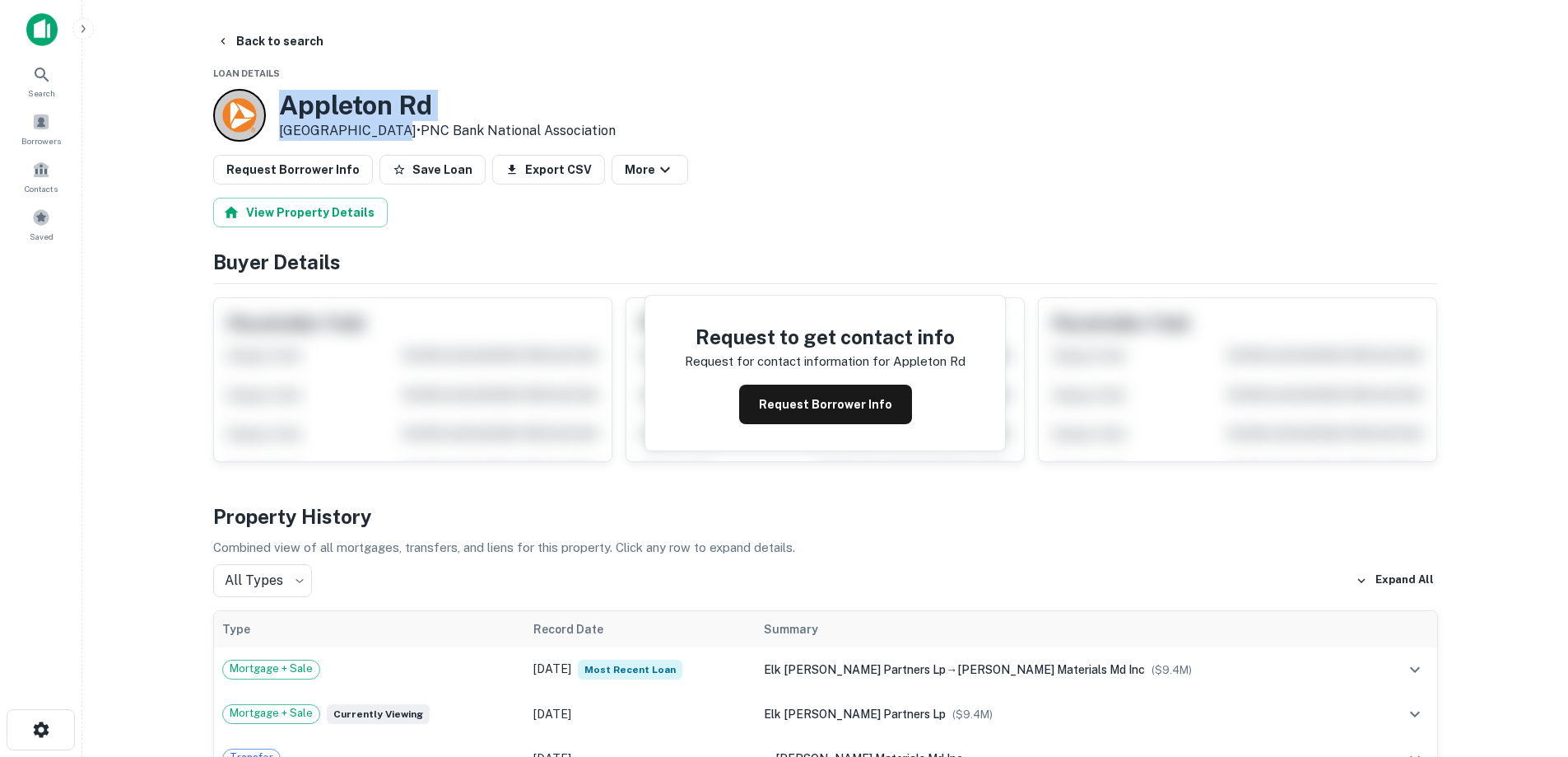
drag, startPoint x: 434, startPoint y: 268, endPoint x: 382, endPoint y: 135, distance: 142.8
click at [382, 135] on div "Appleton Rd Elkton, MD 21921 • PNC Bank National Association" at bounding box center [446, 114] width 336 height 51
click at [784, 408] on button "Request Borrower Info" at bounding box center [826, 404] width 173 height 40
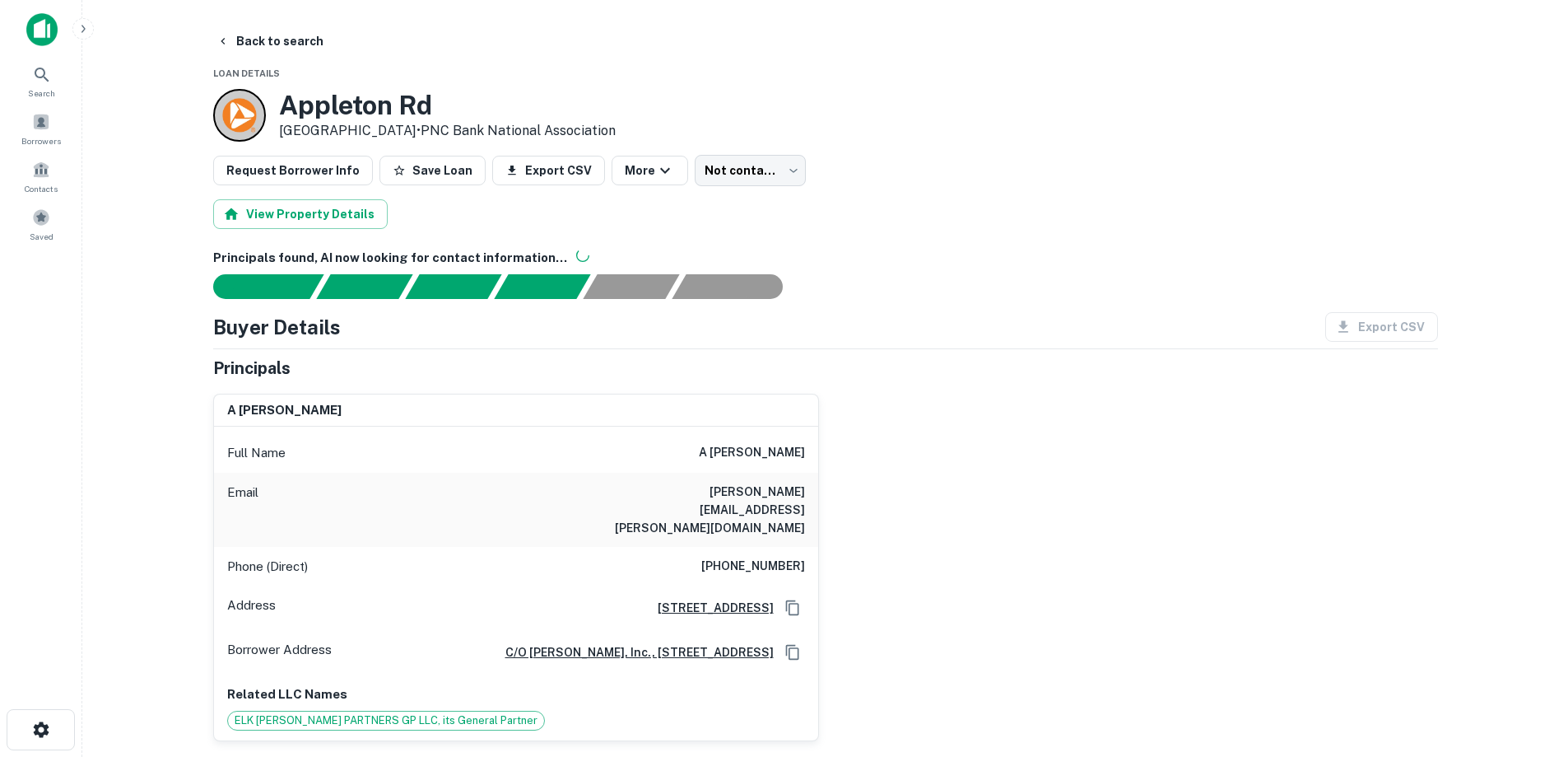
click at [793, 557] on h6 "(970) 393-0173" at bounding box center [753, 566] width 104 height 20
click at [295, 49] on button "Back to search" at bounding box center [270, 41] width 120 height 29
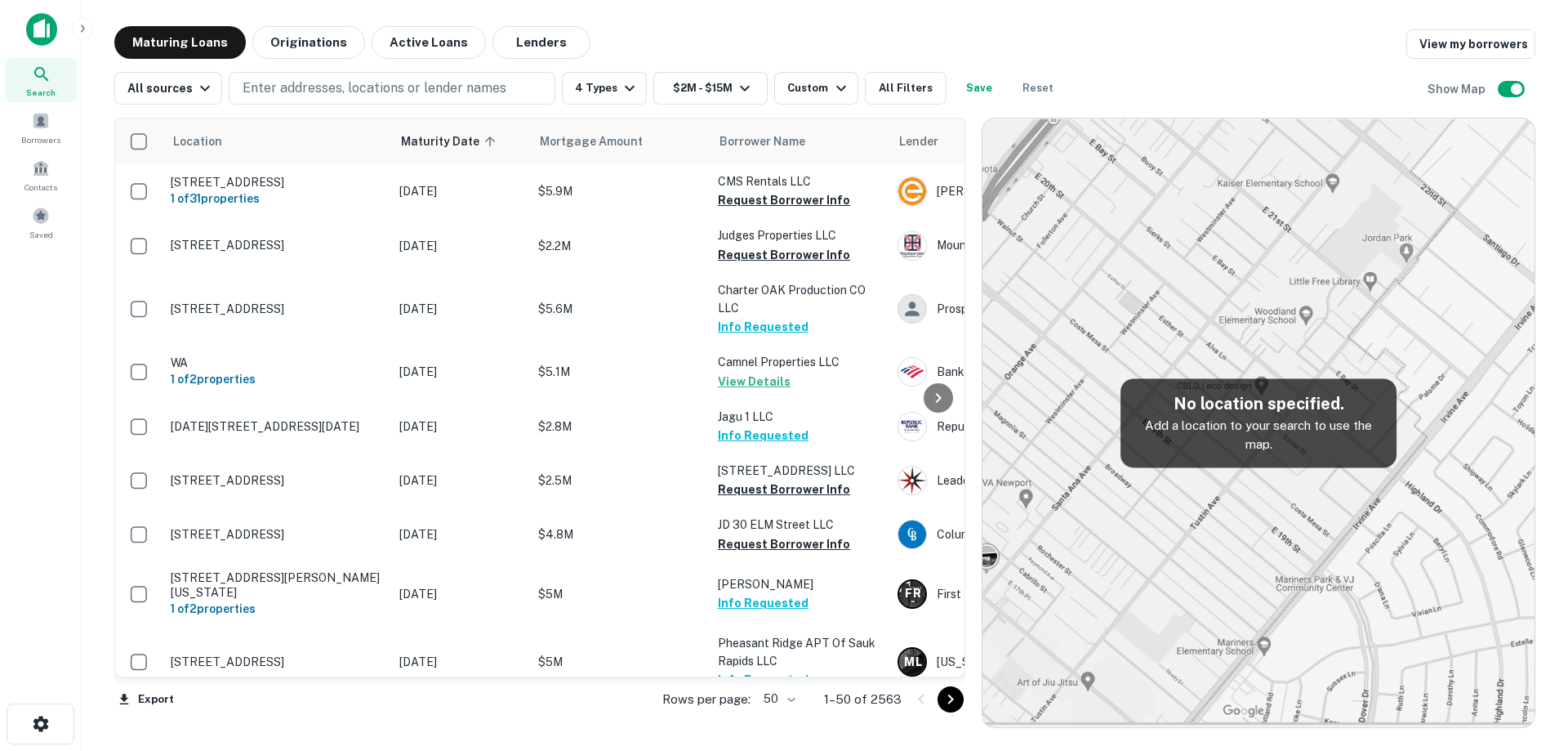
scroll to position [1658, 0]
